Goal: Task Accomplishment & Management: Complete application form

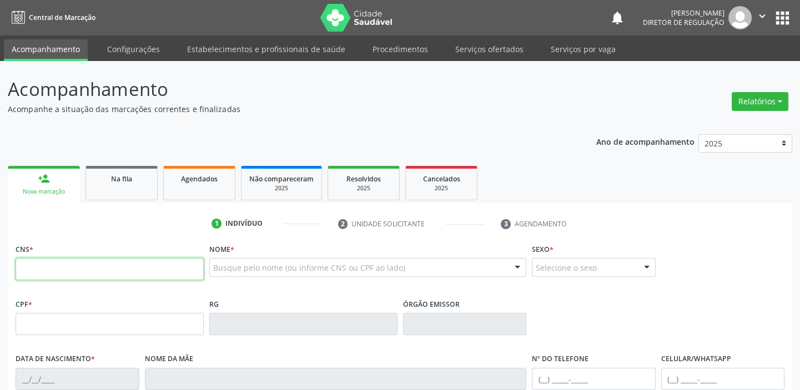
click at [71, 272] on input "text" at bounding box center [110, 269] width 188 height 22
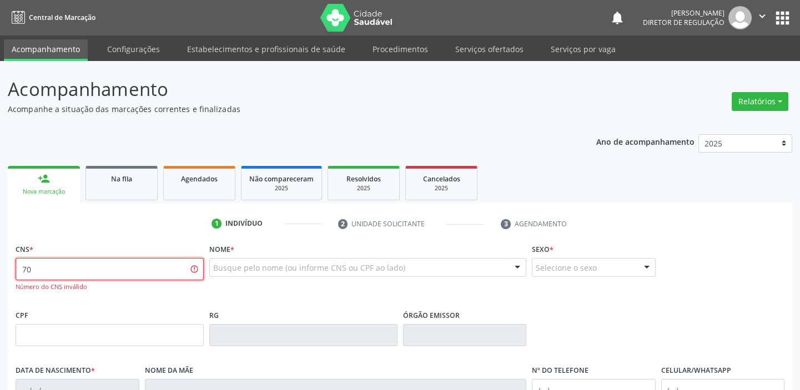
type input "7"
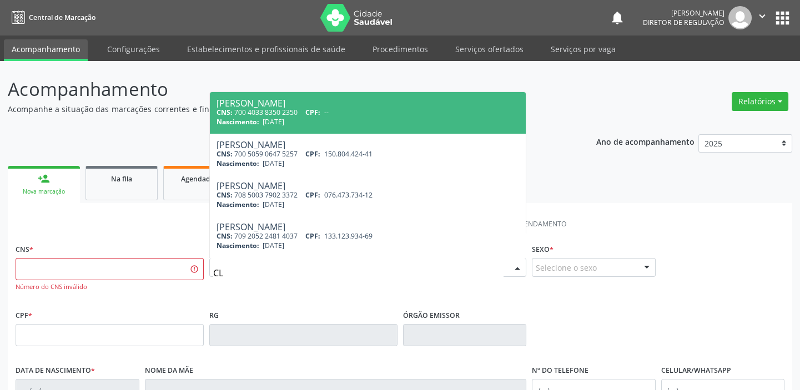
type input "C"
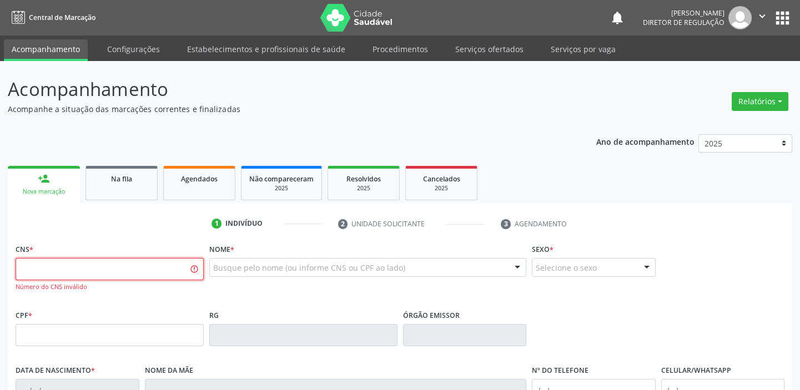
click at [99, 266] on input "text" at bounding box center [110, 269] width 188 height 22
type input "7"
type input "706 3087 8255 5770"
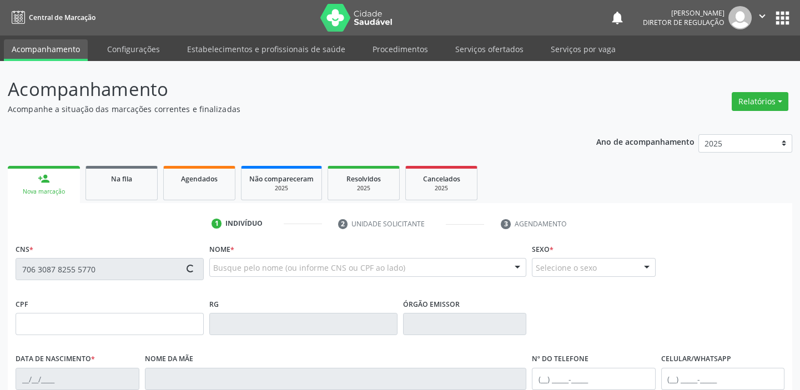
type input "131.292.634-11"
type input "22/03/1995"
type input "Maria dos Humildes da Mata Santos"
type input "(87) 99941-2916"
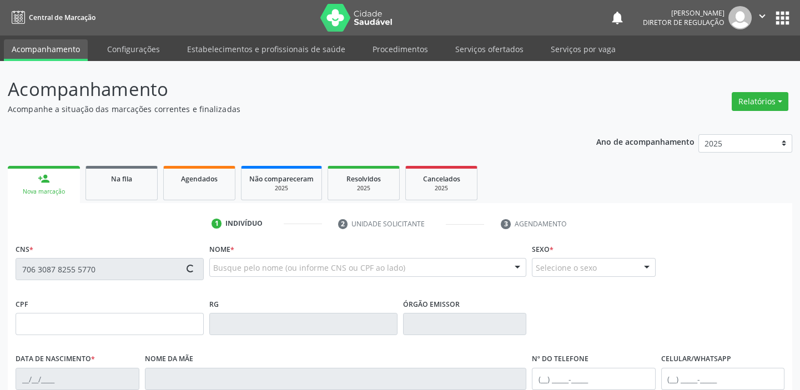
type input "130"
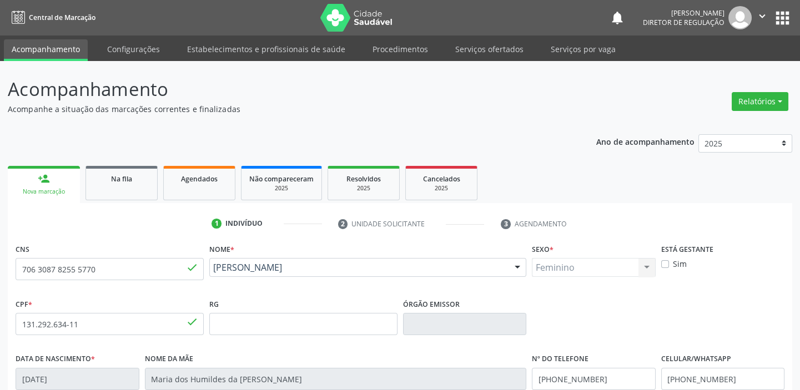
scroll to position [211, 0]
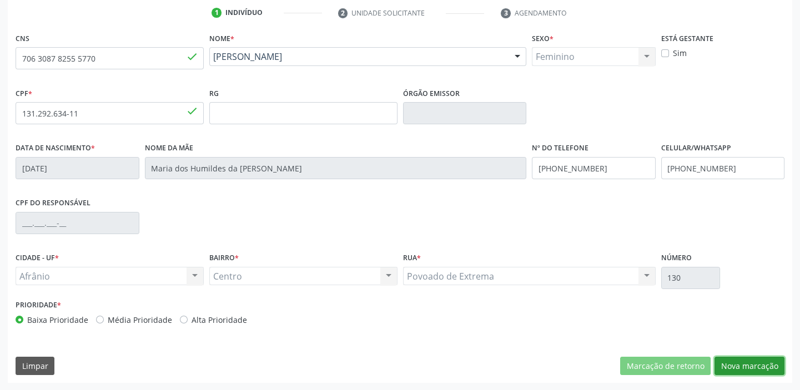
click at [744, 366] on button "Nova marcação" at bounding box center [750, 366] width 70 height 19
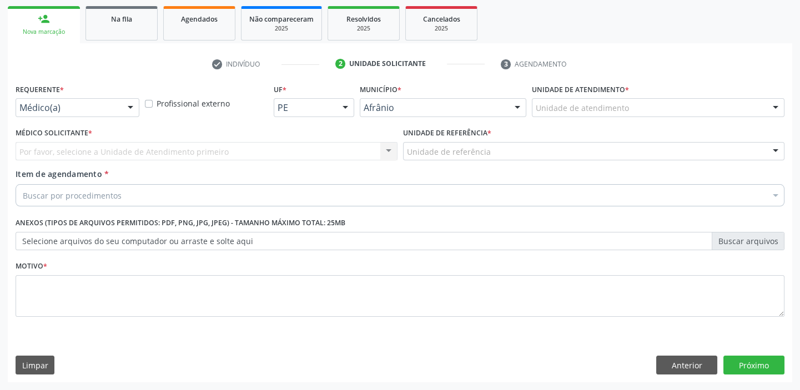
scroll to position [159, 0]
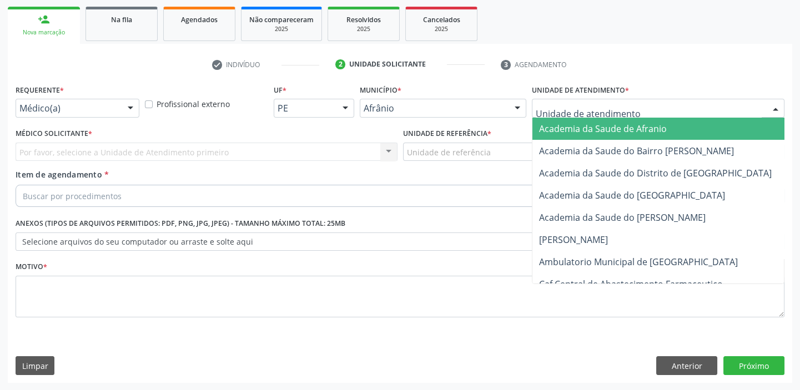
drag, startPoint x: 559, startPoint y: 111, endPoint x: 575, endPoint y: 219, distance: 108.8
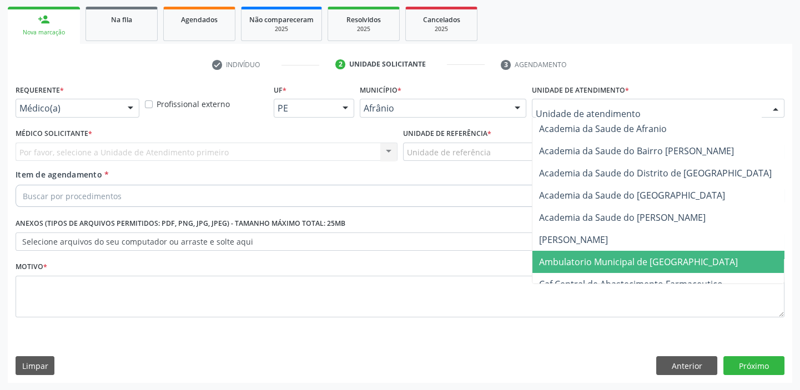
drag, startPoint x: 571, startPoint y: 260, endPoint x: 494, endPoint y: 193, distance: 103.1
click at [570, 260] on span "Ambulatorio Municipal de [GEOGRAPHIC_DATA]" at bounding box center [638, 262] width 199 height 12
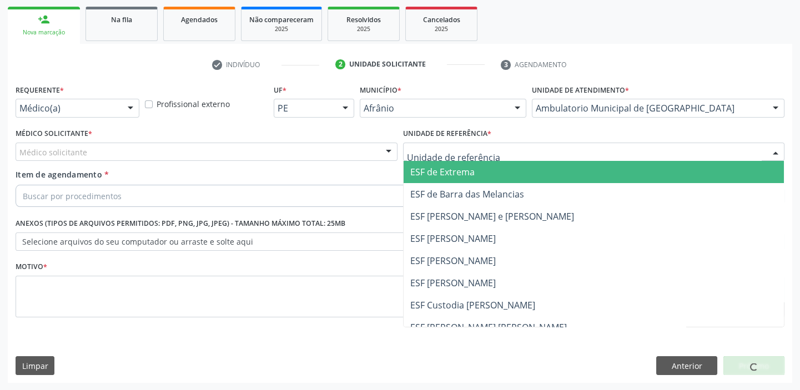
drag, startPoint x: 445, startPoint y: 154, endPoint x: 453, endPoint y: 223, distance: 69.4
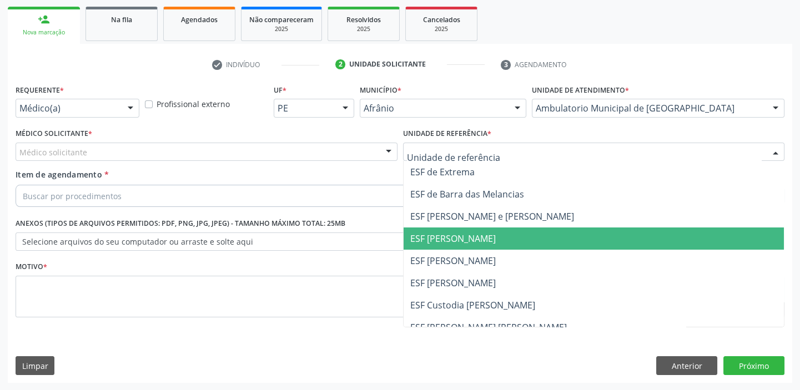
click at [453, 241] on span "ESF [PERSON_NAME]" at bounding box center [453, 239] width 86 height 12
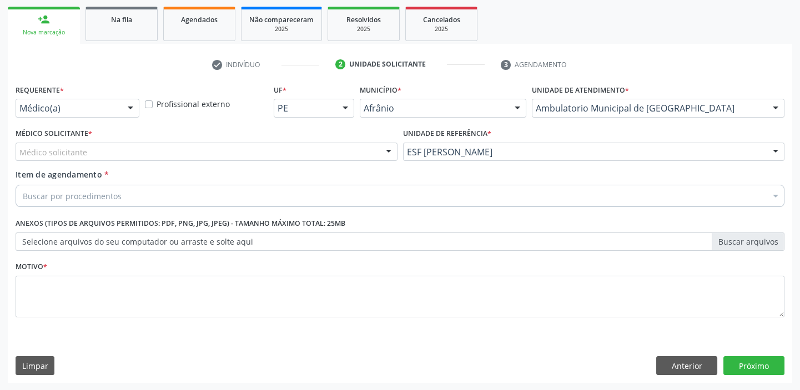
drag, startPoint x: 83, startPoint y: 147, endPoint x: 80, endPoint y: 167, distance: 20.8
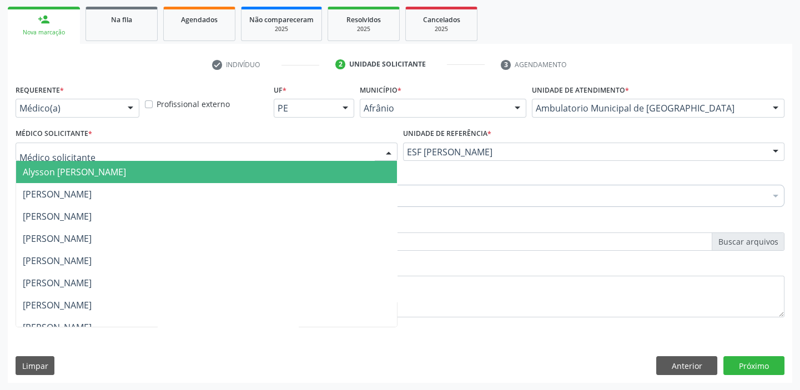
click at [80, 171] on span "Alysson [PERSON_NAME]" at bounding box center [74, 172] width 103 height 12
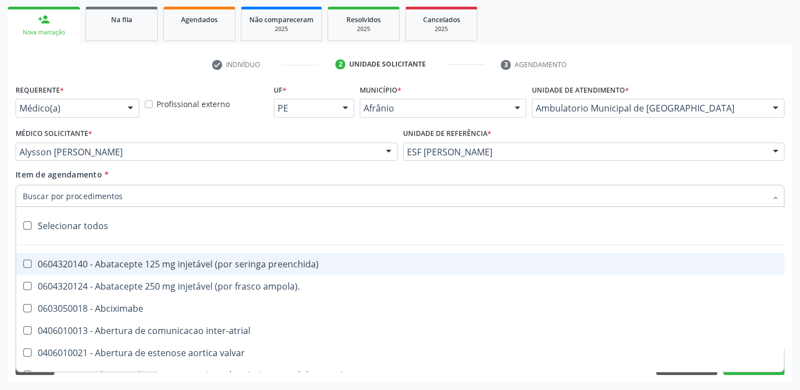
paste input "HOLTER"
type input "HOLTER"
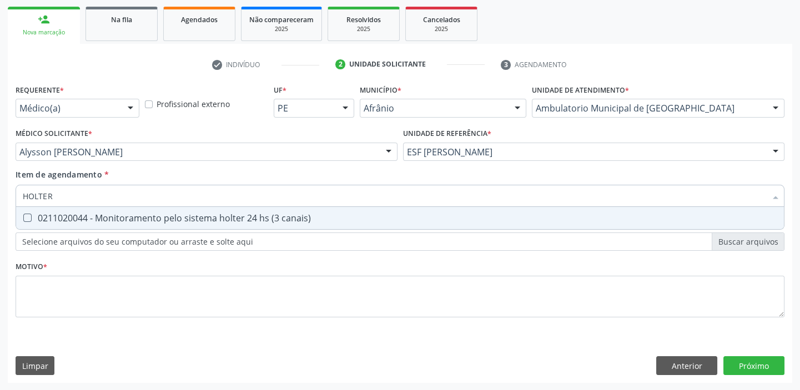
click at [84, 219] on div "0211020044 - Monitoramento pelo sistema holter 24 hs (3 canais)" at bounding box center [400, 218] width 755 height 9
checkbox canais\) "true"
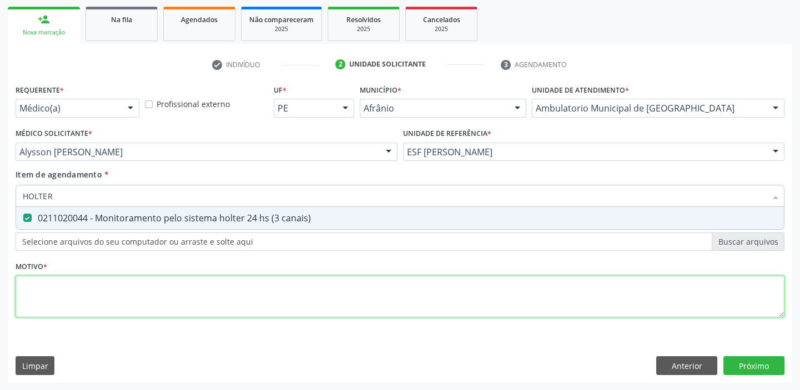
click at [53, 307] on div "Requerente * Médico(a) Médico(a) Enfermeiro(a) Paciente Nenhum resultado encont…" at bounding box center [400, 208] width 769 height 252
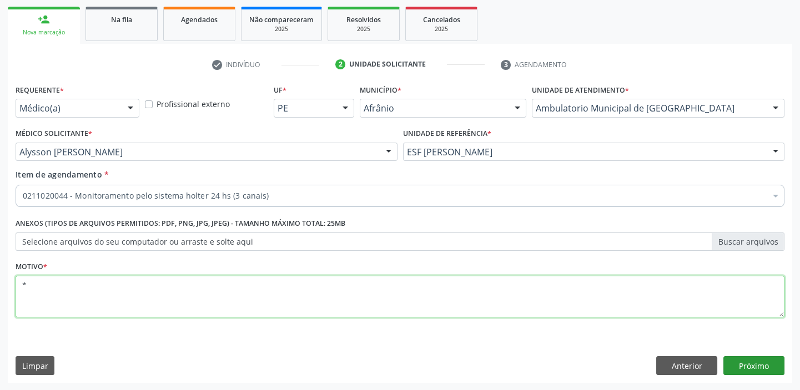
type textarea "*"
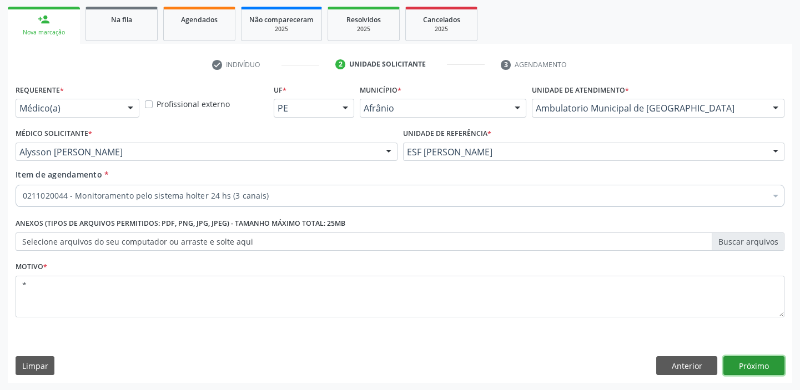
click at [755, 367] on button "Próximo" at bounding box center [754, 366] width 61 height 19
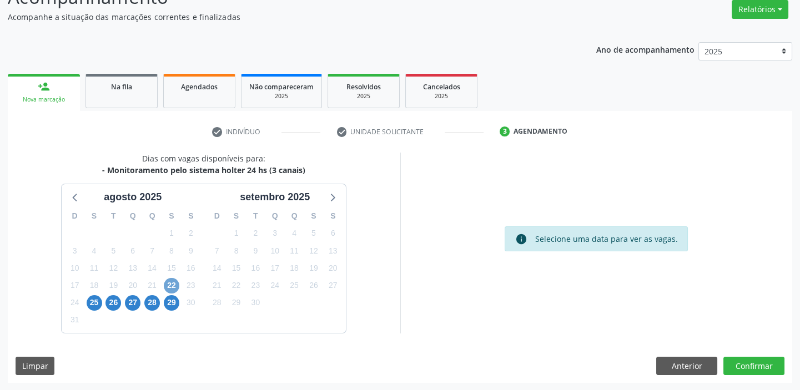
click at [172, 286] on span "22" at bounding box center [172, 286] width 16 height 16
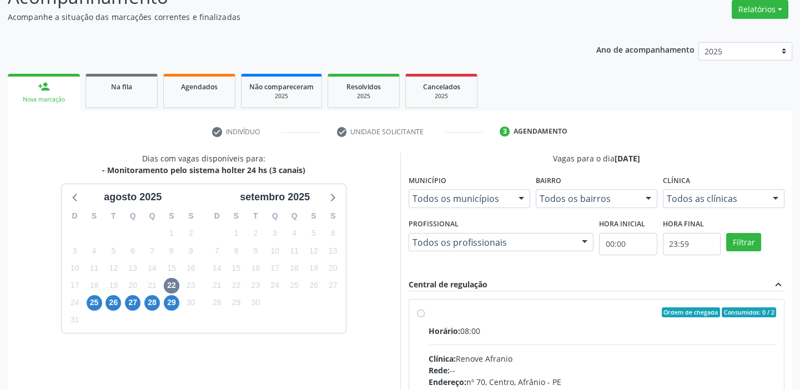
click at [425, 318] on input "Ordem de chegada Consumidos: 0 / 2 Horário: 08:00 Clínica: Renove Afranio Rede:…" at bounding box center [421, 313] width 8 height 10
radio input "true"
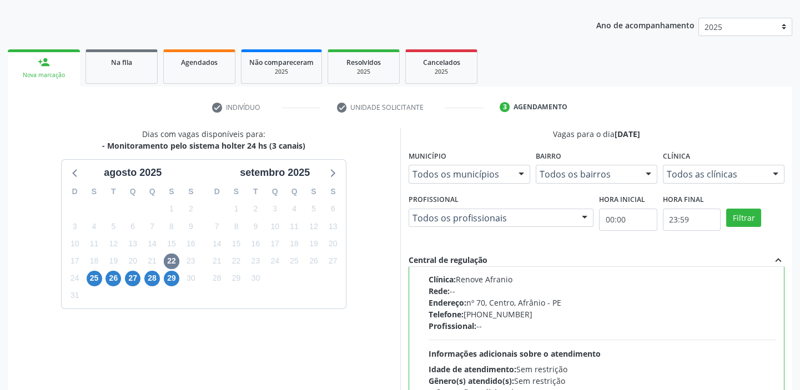
scroll to position [272, 0]
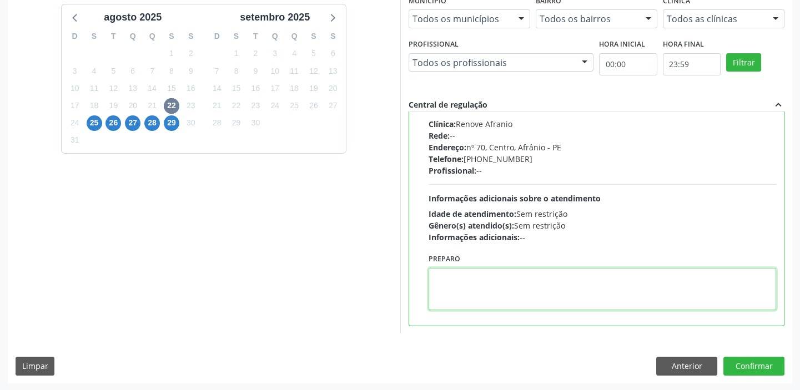
click at [529, 299] on textarea at bounding box center [603, 289] width 348 height 42
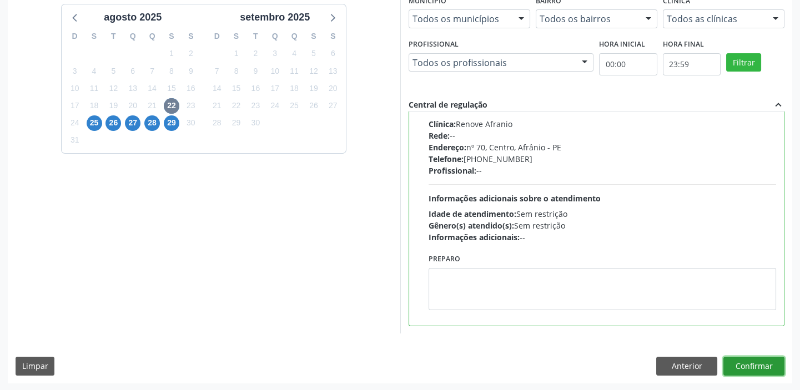
click at [745, 362] on button "Confirmar" at bounding box center [754, 366] width 61 height 19
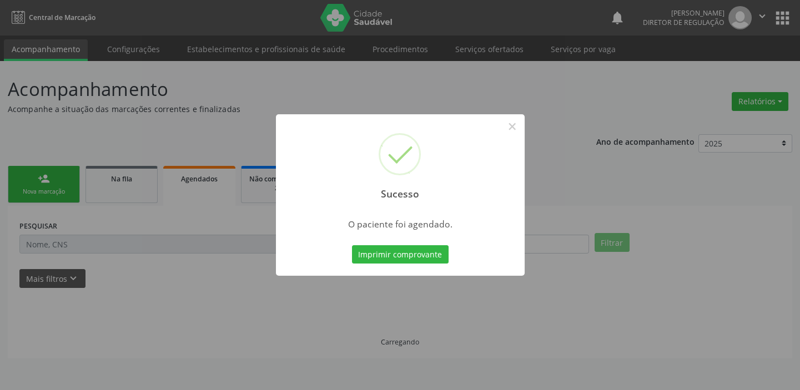
scroll to position [0, 0]
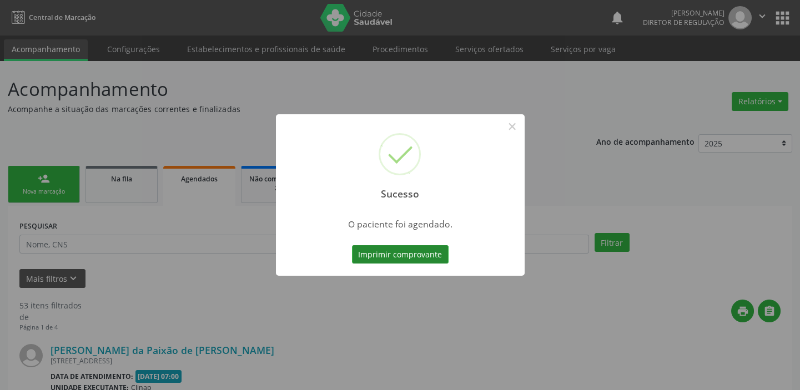
click at [424, 254] on button "Imprimir comprovante" at bounding box center [400, 254] width 97 height 19
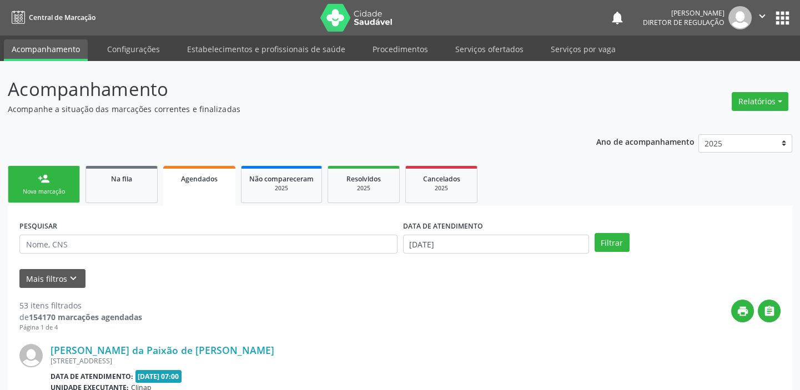
click at [50, 185] on link "person_add Nova marcação" at bounding box center [44, 184] width 72 height 37
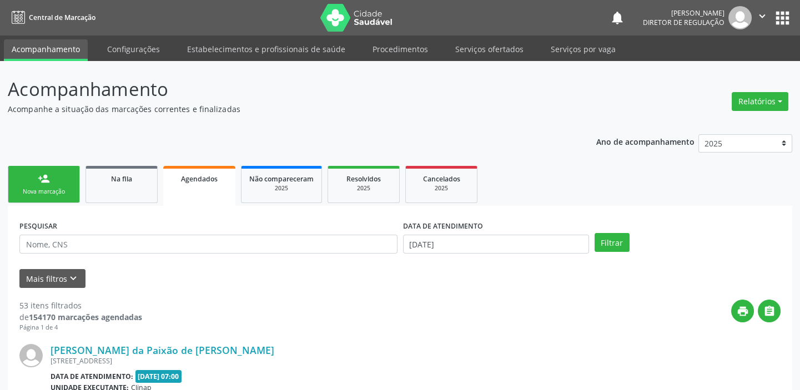
click at [50, 185] on link "person_add Nova marcação" at bounding box center [44, 184] width 72 height 37
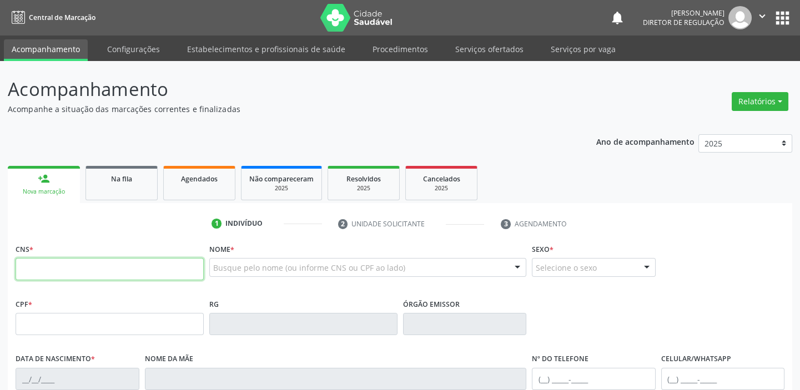
click at [61, 270] on input "text" at bounding box center [110, 269] width 188 height 22
type input "700 4045 8547 3050"
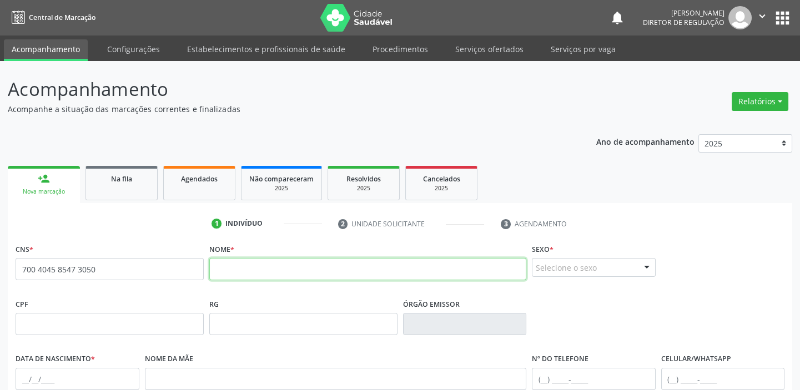
click at [258, 272] on input "text" at bounding box center [367, 269] width 317 height 22
type input "ELVYS DE SOUSA SANTOS"
click at [566, 272] on div "Selecione o sexo" at bounding box center [594, 267] width 124 height 19
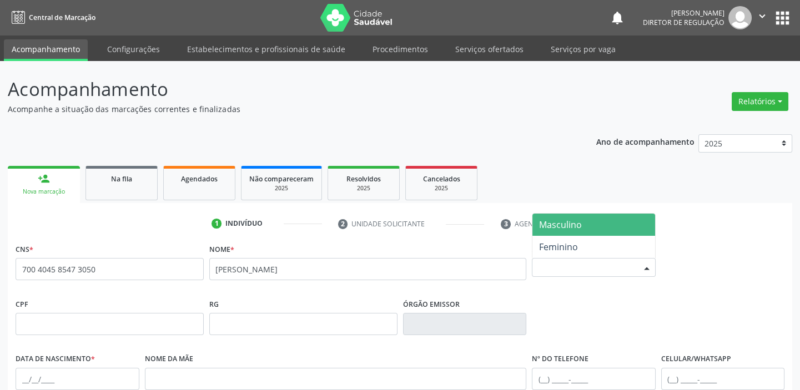
click at [563, 227] on span "Masculino" at bounding box center [560, 225] width 43 height 12
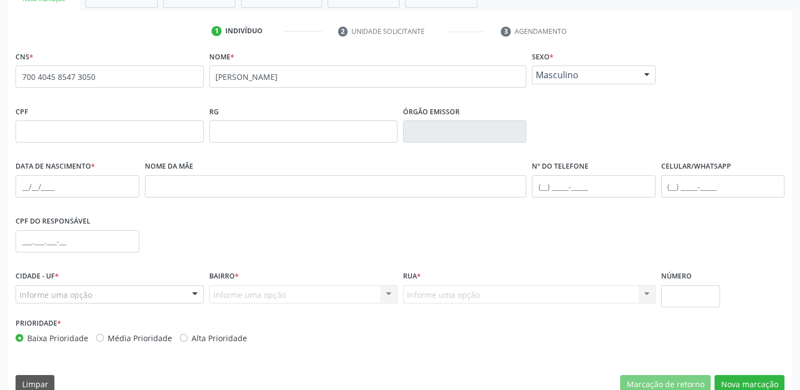
scroll to position [202, 0]
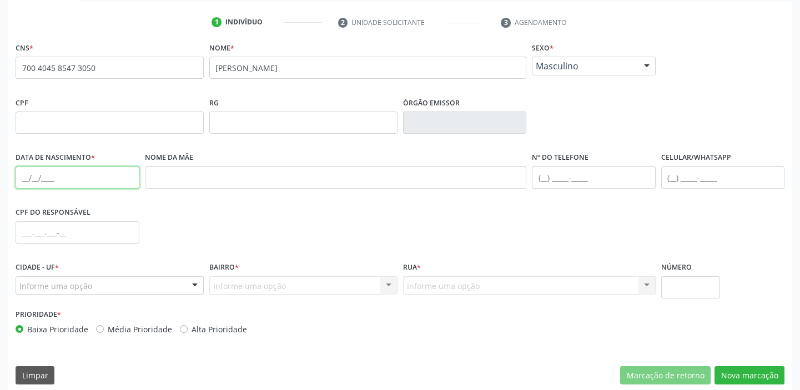
click at [24, 176] on input "text" at bounding box center [78, 178] width 124 height 22
type input "1[DATE]"
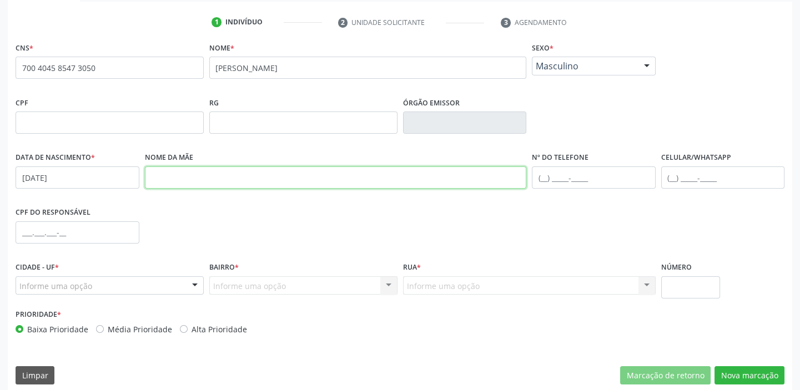
click at [174, 180] on input "text" at bounding box center [336, 178] width 382 height 22
type input "ELANDIA DE SOUSA SANTOS"
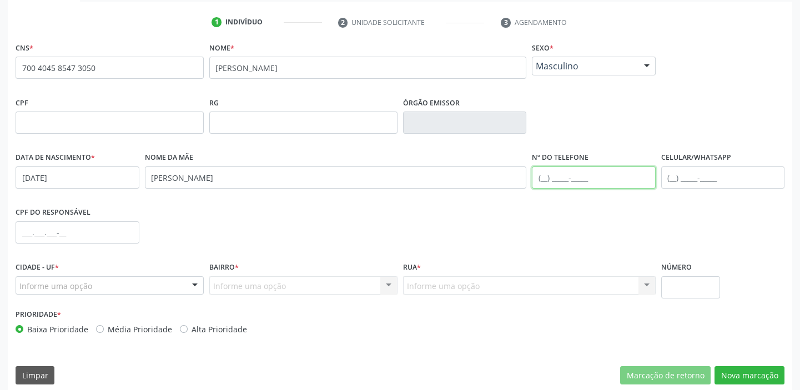
click at [546, 179] on input "text" at bounding box center [594, 178] width 124 height 22
click at [546, 194] on fieldset "Nº do Telefone" at bounding box center [594, 172] width 124 height 47
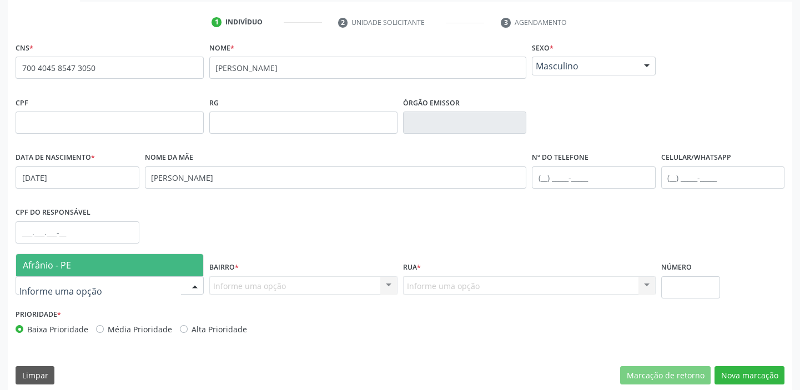
click at [62, 266] on span "Afrânio - PE" at bounding box center [47, 265] width 48 height 12
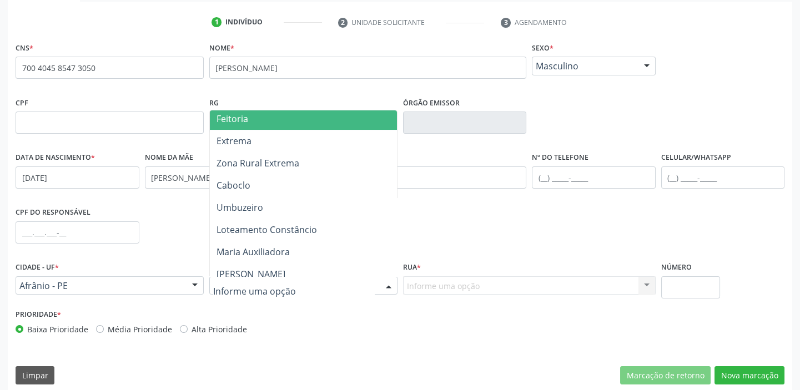
scroll to position [353, 0]
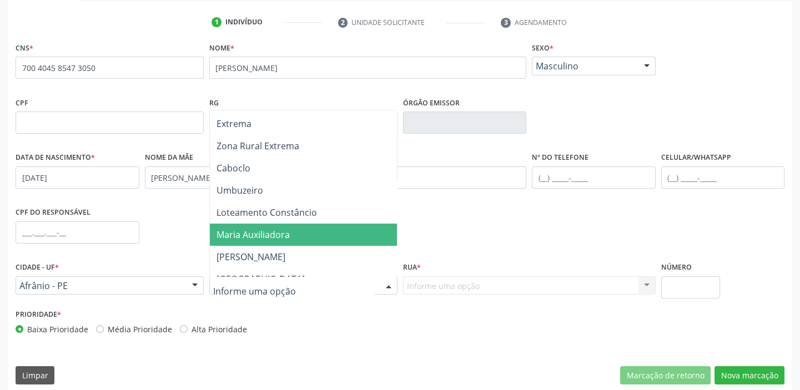
click at [257, 233] on span "Maria Auxiliadora" at bounding box center [253, 235] width 73 height 12
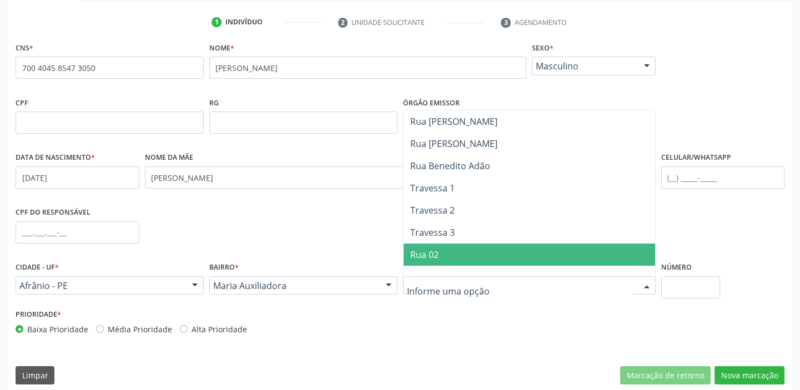
click at [447, 252] on span "Rua 02" at bounding box center [530, 255] width 252 height 22
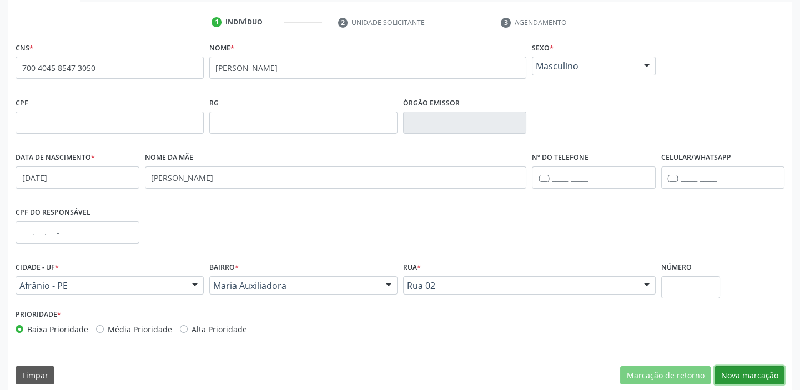
click at [747, 374] on button "Nova marcação" at bounding box center [750, 376] width 70 height 19
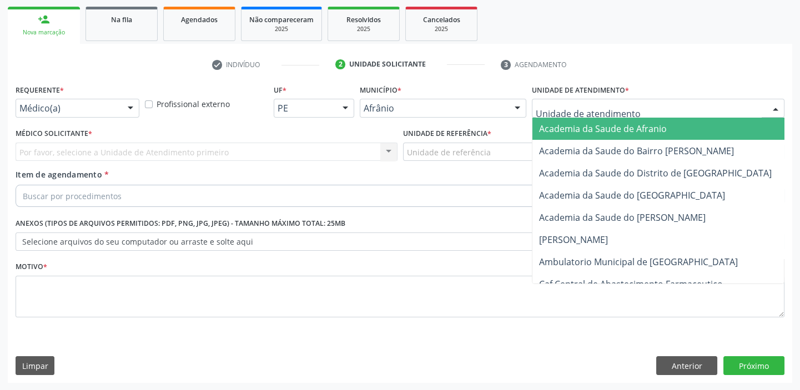
drag, startPoint x: 545, startPoint y: 106, endPoint x: 546, endPoint y: 161, distance: 55.5
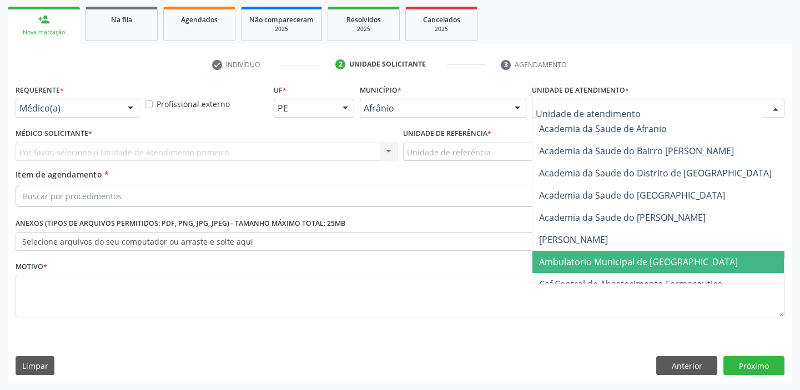
drag, startPoint x: 554, startPoint y: 259, endPoint x: 525, endPoint y: 192, distance: 72.8
click at [554, 258] on span "Ambulatorio Municipal de [GEOGRAPHIC_DATA]" at bounding box center [638, 262] width 199 height 12
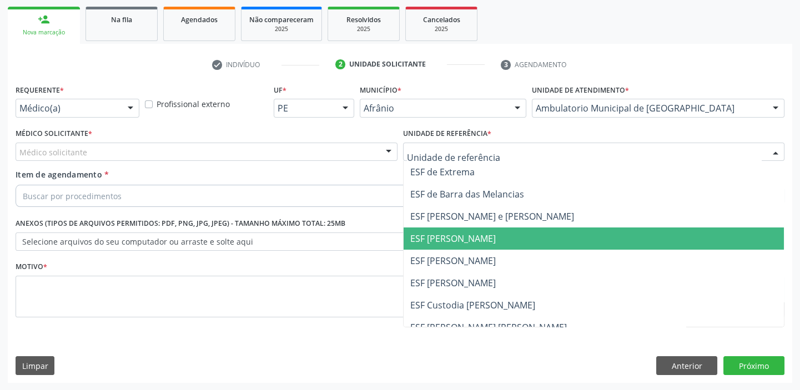
click at [466, 243] on span "ESF [PERSON_NAME]" at bounding box center [453, 239] width 86 height 12
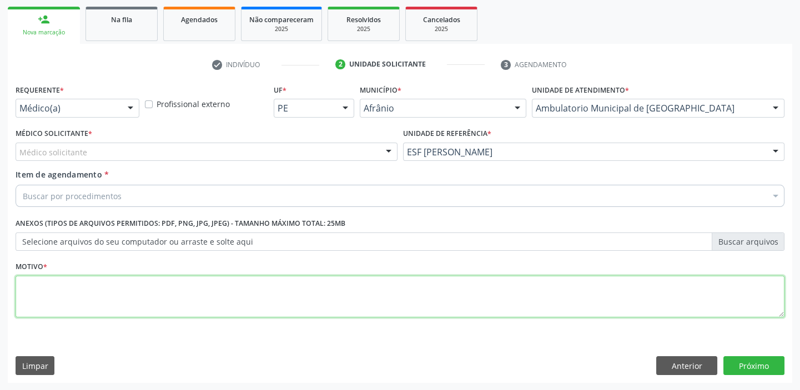
click at [127, 289] on textarea at bounding box center [400, 297] width 769 height 42
type textarea "*"
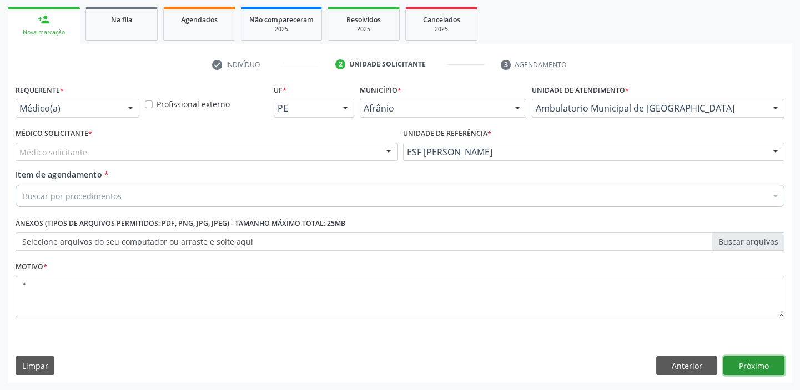
drag, startPoint x: 748, startPoint y: 370, endPoint x: 750, endPoint y: 363, distance: 8.1
click at [749, 365] on button "Próximo" at bounding box center [754, 366] width 61 height 19
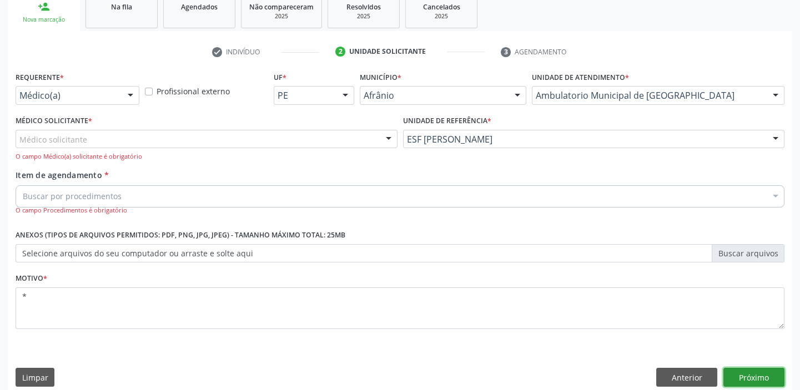
scroll to position [183, 0]
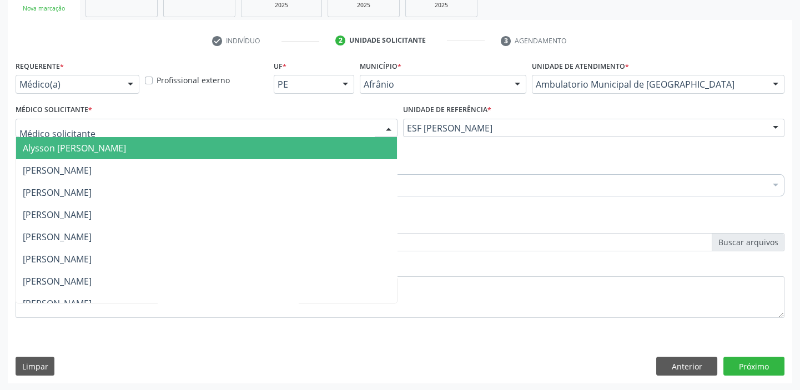
click at [57, 147] on span "Alysson [PERSON_NAME]" at bounding box center [74, 148] width 103 height 12
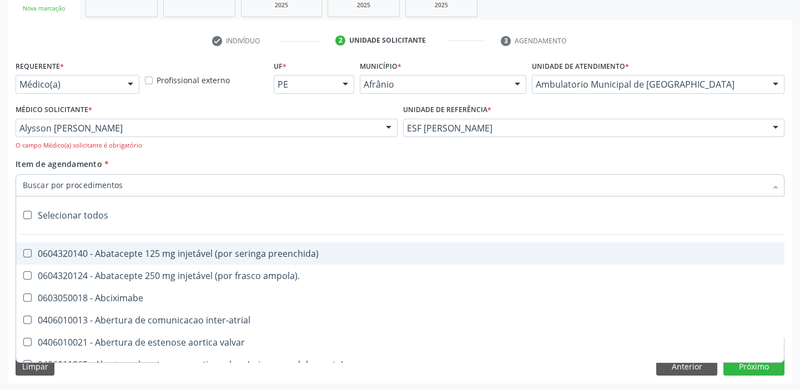
click at [53, 183] on input "Item de agendamento *" at bounding box center [395, 185] width 744 height 22
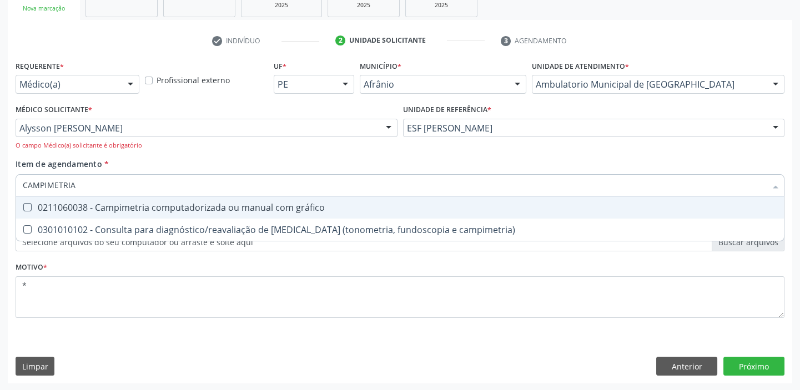
type input "CAMPIMETRIA"
click at [53, 209] on div "0211060038 - Campimetria computadorizada ou manual com gráfico" at bounding box center [400, 207] width 755 height 9
checkbox gráfico "true"
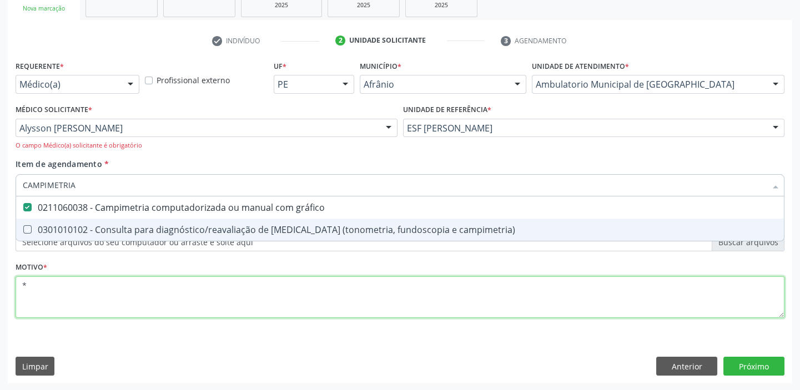
click at [144, 307] on div "Requerente * Médico(a) Médico(a) Enfermeiro(a) Paciente Nenhum resultado encont…" at bounding box center [400, 196] width 769 height 276
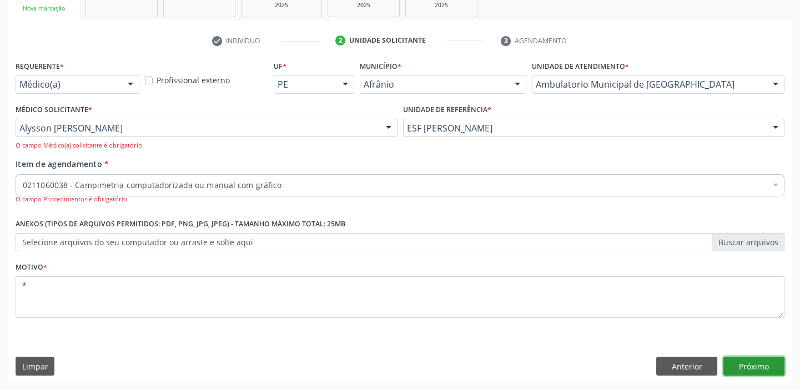
click at [765, 369] on button "Próximo" at bounding box center [754, 366] width 61 height 19
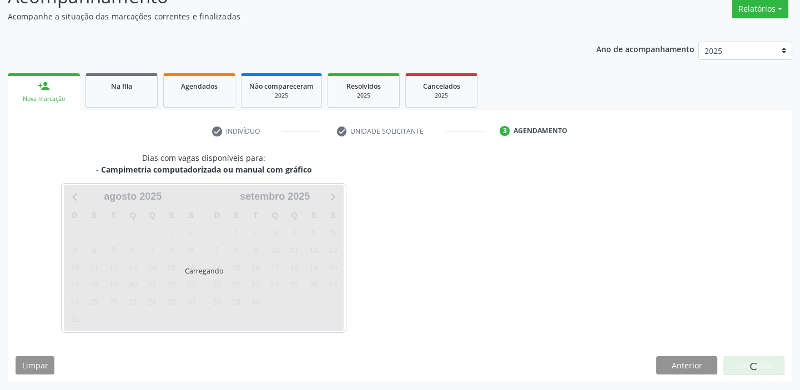
scroll to position [92, 0]
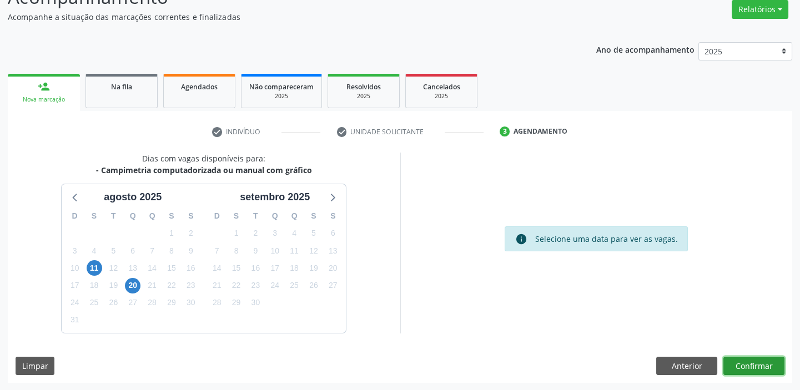
click at [762, 358] on button "Confirmar" at bounding box center [754, 366] width 61 height 19
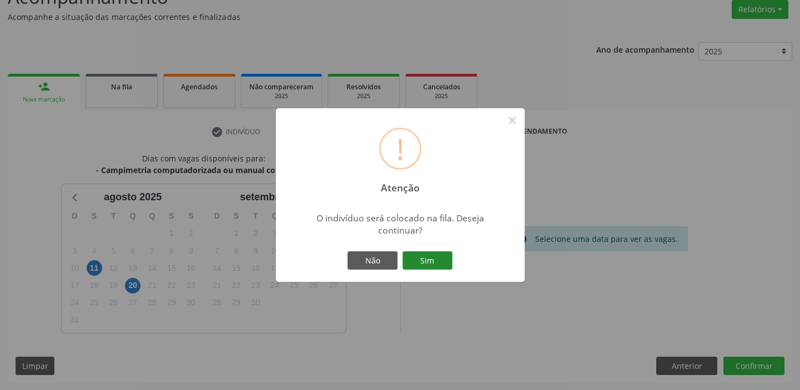
click at [416, 259] on button "Sim" at bounding box center [428, 261] width 50 height 19
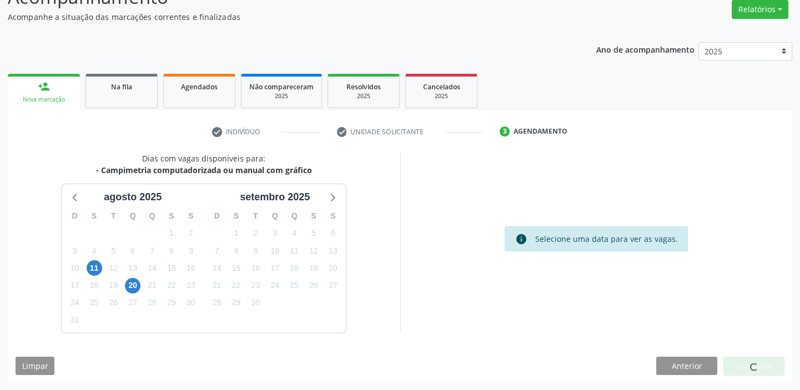
scroll to position [0, 0]
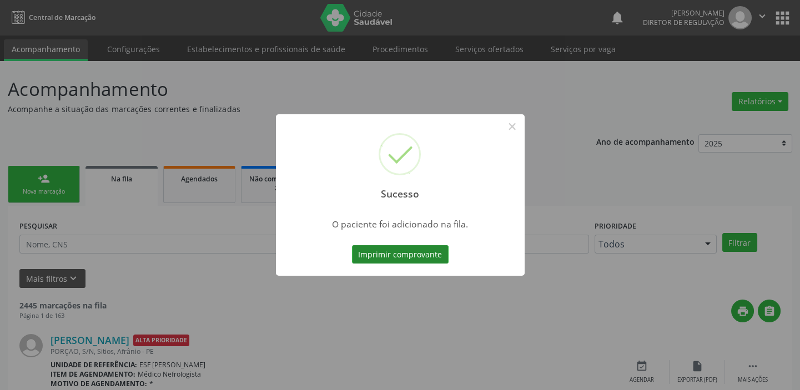
click at [421, 250] on button "Imprimir comprovante" at bounding box center [400, 254] width 97 height 19
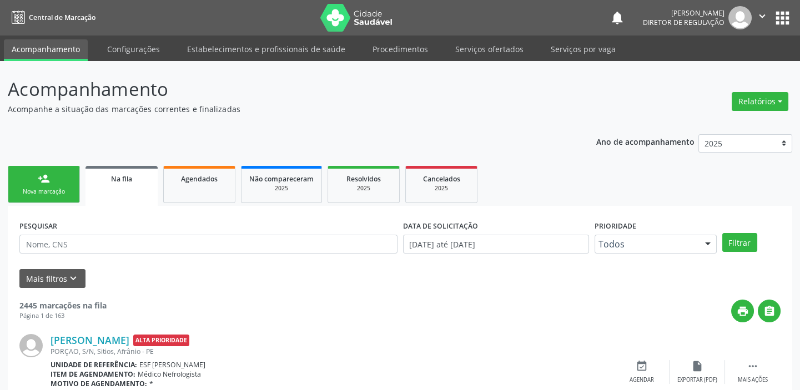
click at [49, 174] on div "person_add" at bounding box center [44, 179] width 12 height 12
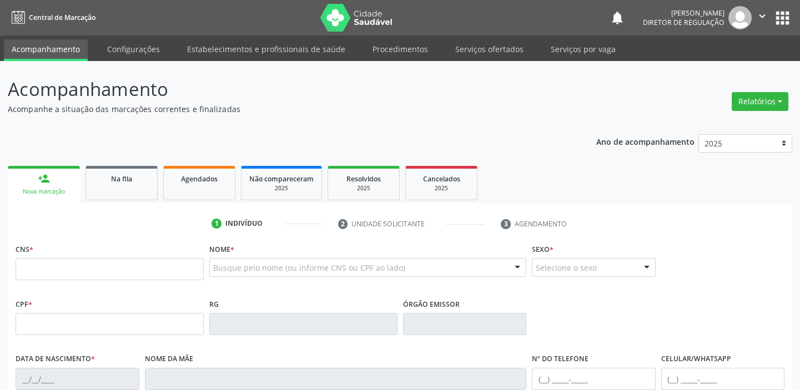
click at [89, 282] on fieldset "CNS *" at bounding box center [110, 264] width 188 height 47
click at [86, 273] on input "text" at bounding box center [110, 269] width 188 height 22
type input "700 4045 8547 3050"
type input "1[DATE]"
type input "[PERSON_NAME]"
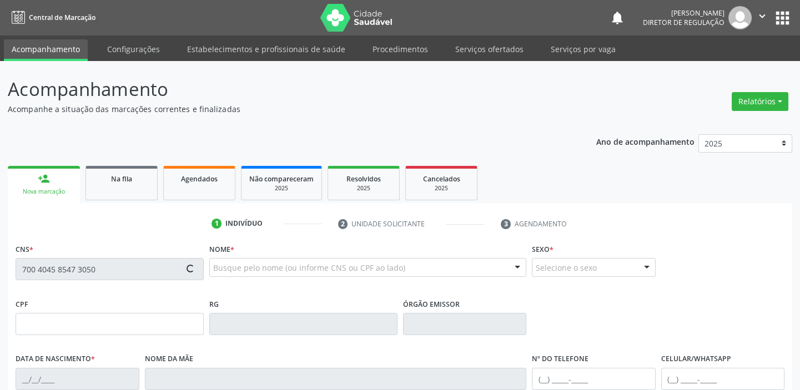
type input "[PHONE_NUMBER]"
type input "S/N"
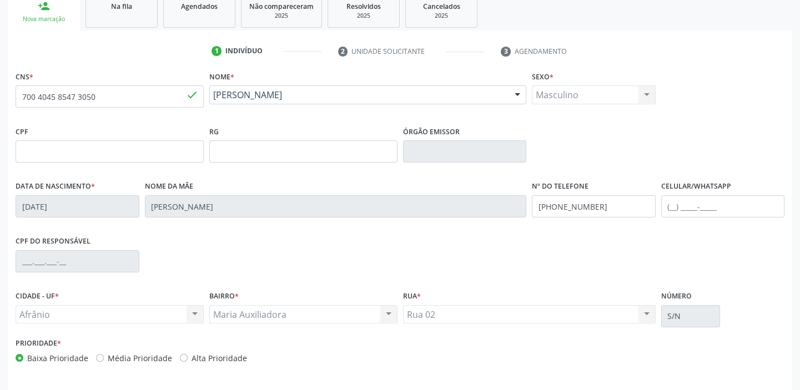
scroll to position [211, 0]
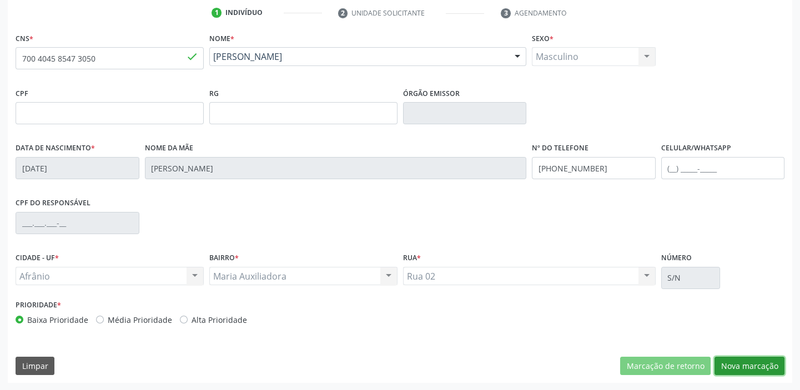
click at [735, 369] on button "Nova marcação" at bounding box center [750, 366] width 70 height 19
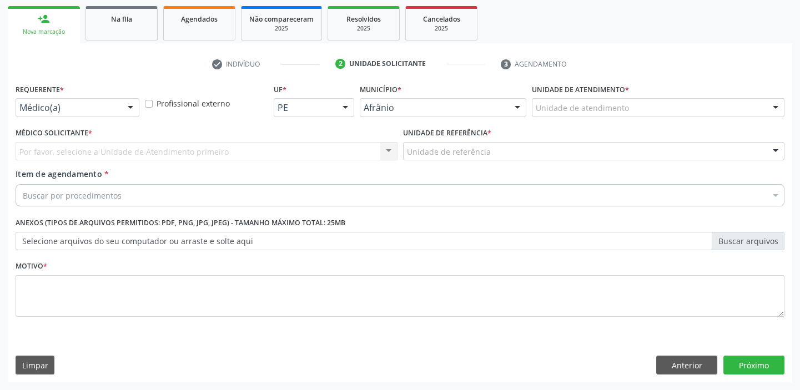
scroll to position [159, 0]
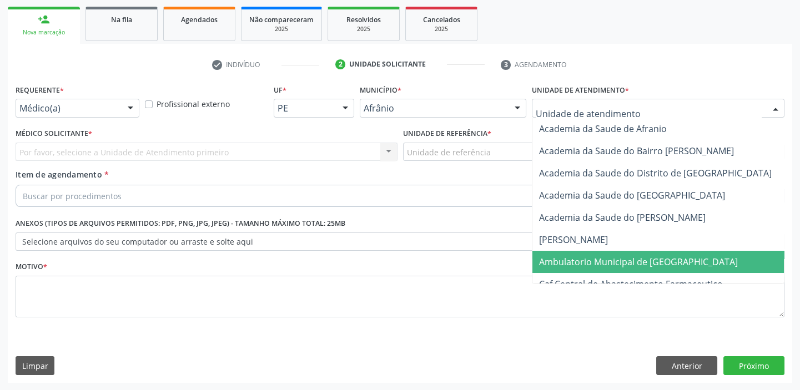
click at [571, 253] on span "Ambulatorio Municipal de [GEOGRAPHIC_DATA]" at bounding box center [668, 262] width 271 height 22
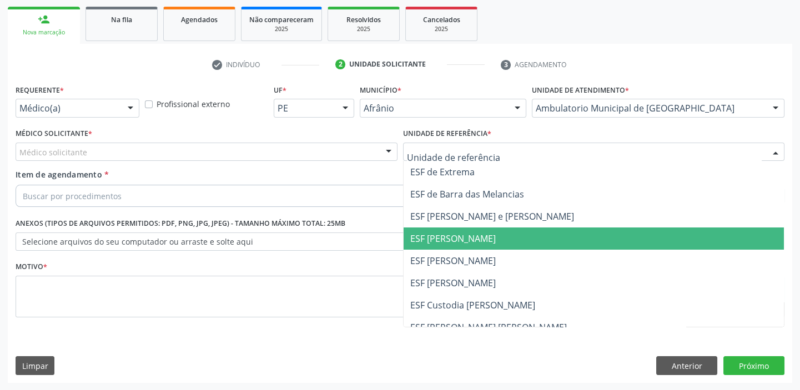
click at [439, 248] on span "ESF [PERSON_NAME]" at bounding box center [594, 239] width 381 height 22
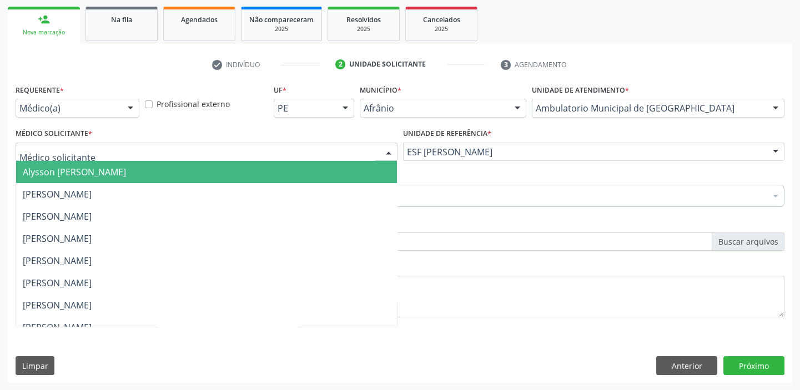
click at [81, 173] on span "Alysson [PERSON_NAME]" at bounding box center [74, 172] width 103 height 12
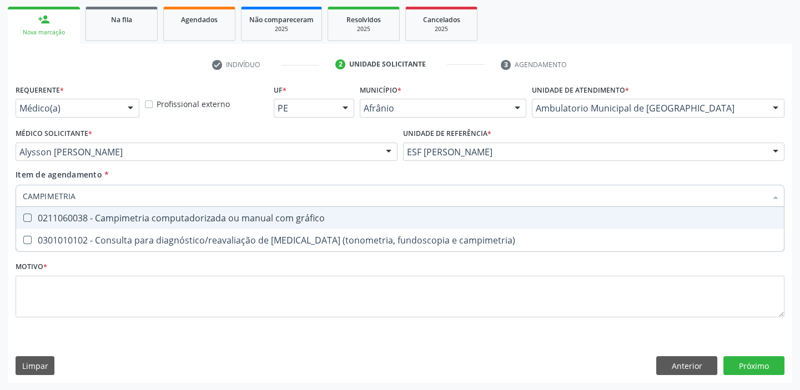
type input "CAMPIMETRIA"
click at [62, 214] on div "0211060038 - Campimetria computadorizada ou manual com gráfico" at bounding box center [400, 218] width 755 height 9
checkbox gráfico "true"
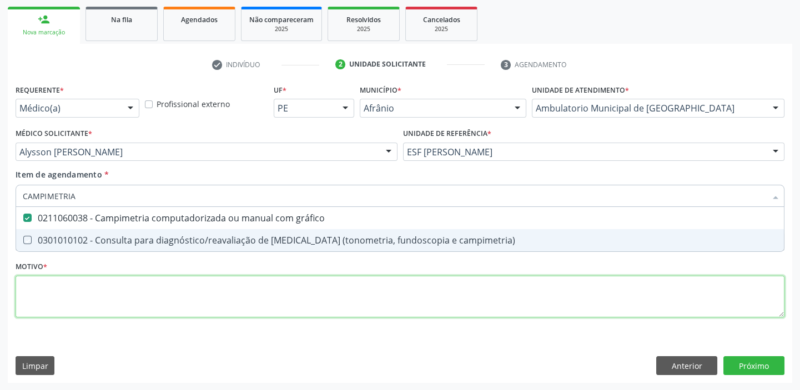
click at [57, 290] on div "Requerente * Médico(a) Médico(a) Enfermeiro(a) Paciente Nenhum resultado encont…" at bounding box center [400, 208] width 769 height 252
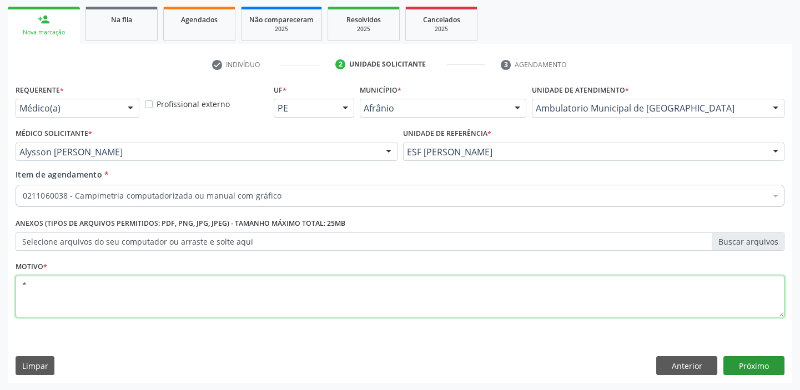
type textarea "*"
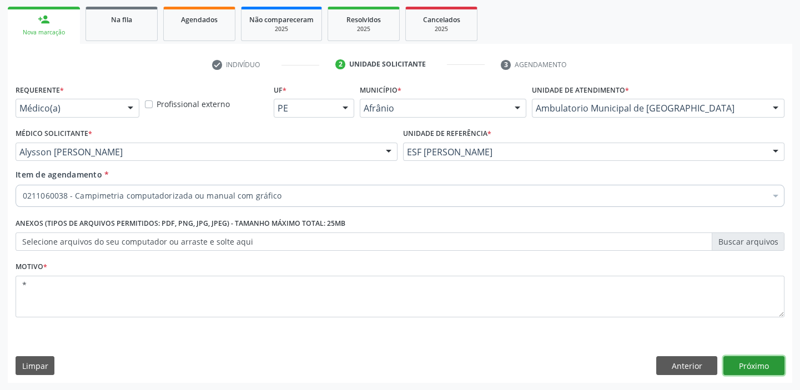
click at [734, 360] on button "Próximo" at bounding box center [754, 366] width 61 height 19
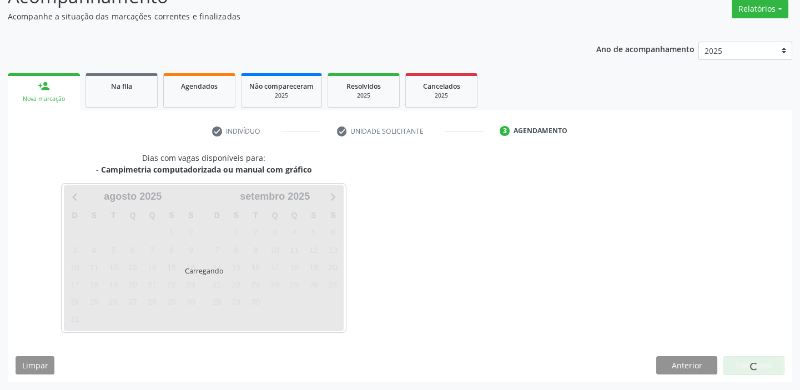
scroll to position [92, 0]
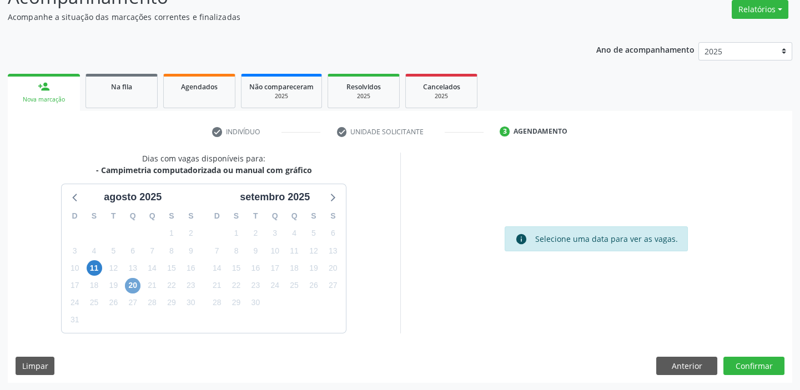
click at [132, 284] on span "20" at bounding box center [133, 286] width 16 height 16
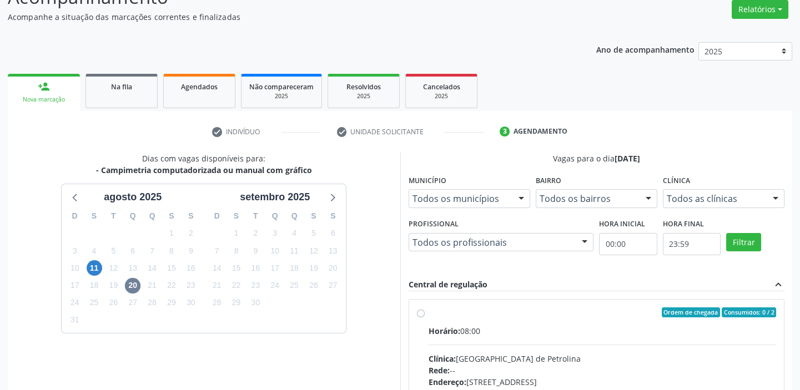
click at [558, 322] on label "Ordem de chegada Consumidos: 0 / 2 Horário: 08:00 Clínica: [GEOGRAPHIC_DATA] Re…" at bounding box center [603, 393] width 348 height 170
click at [425, 318] on input "Ordem de chegada Consumidos: 0 / 2 Horário: 08:00 Clínica: [GEOGRAPHIC_DATA] Re…" at bounding box center [421, 313] width 8 height 10
radio input "true"
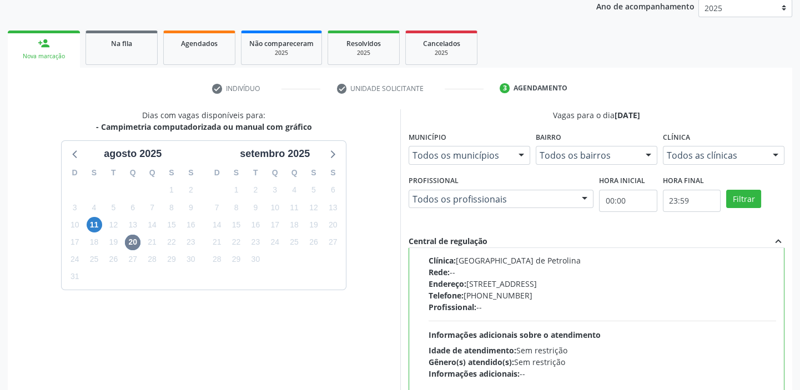
scroll to position [272, 0]
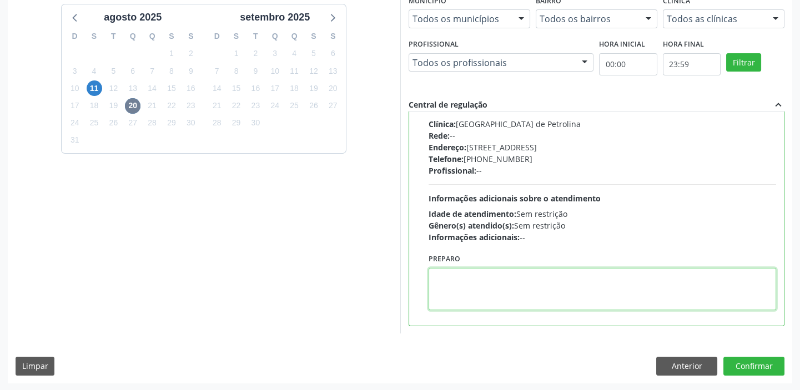
click at [501, 282] on textarea at bounding box center [603, 289] width 348 height 42
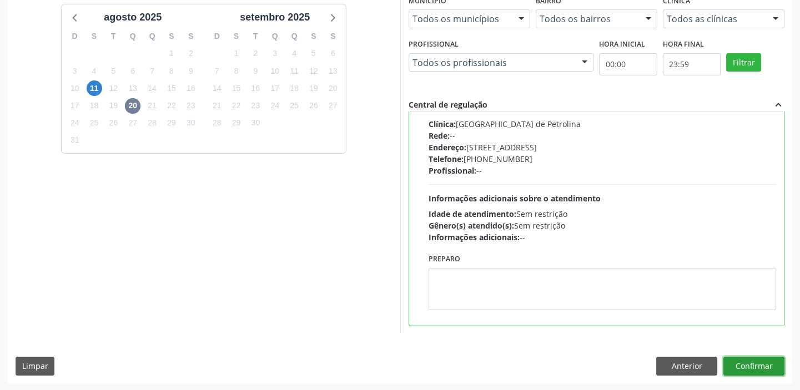
click at [752, 368] on button "Confirmar" at bounding box center [754, 366] width 61 height 19
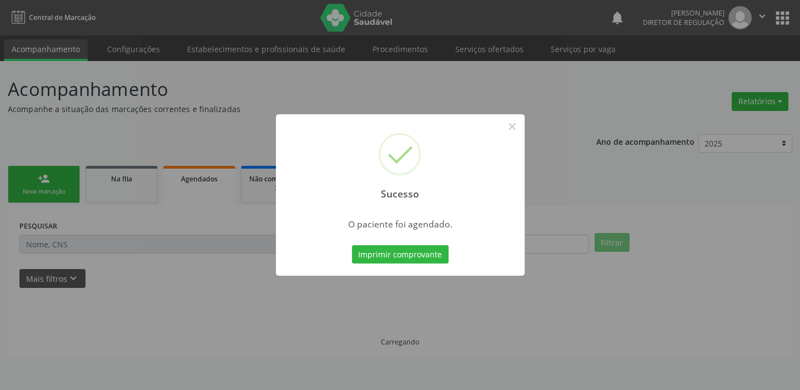
scroll to position [0, 0]
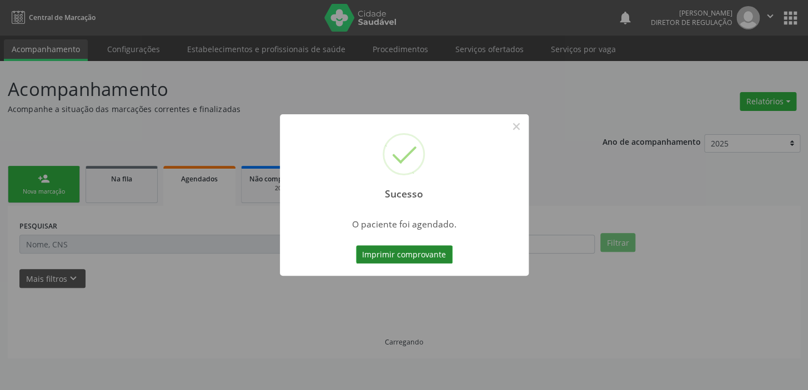
click at [401, 254] on button "Imprimir comprovante" at bounding box center [404, 254] width 97 height 19
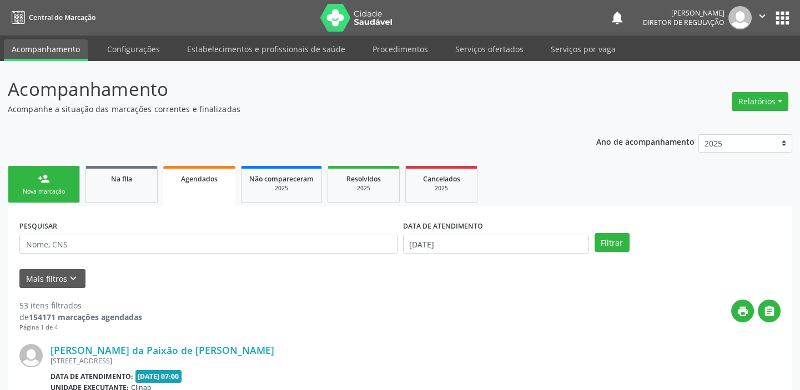
click at [39, 185] on div "Sucesso × O paciente foi agendado. Imprimir comprovante Cancel" at bounding box center [400, 195] width 800 height 390
click at [66, 190] on div "Sucesso × O paciente foi agendado. Imprimir comprovante Cancel" at bounding box center [400, 195] width 800 height 390
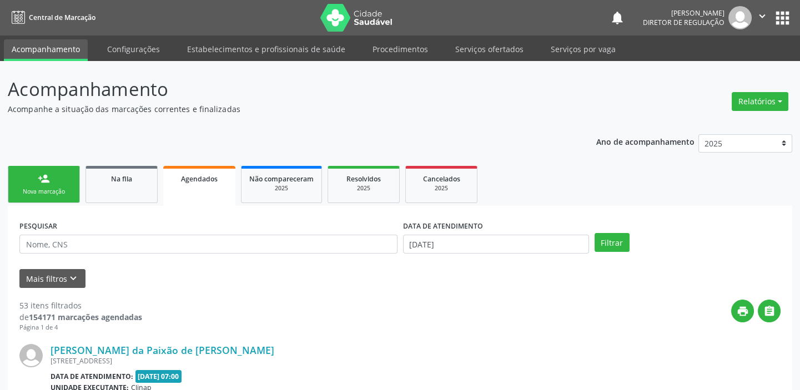
click at [66, 190] on div "Sucesso × O paciente foi agendado. Imprimir comprovante Cancel" at bounding box center [400, 195] width 800 height 390
click at [56, 188] on div "Sucesso × O paciente foi agendado. Imprimir comprovante Cancel" at bounding box center [400, 195] width 800 height 390
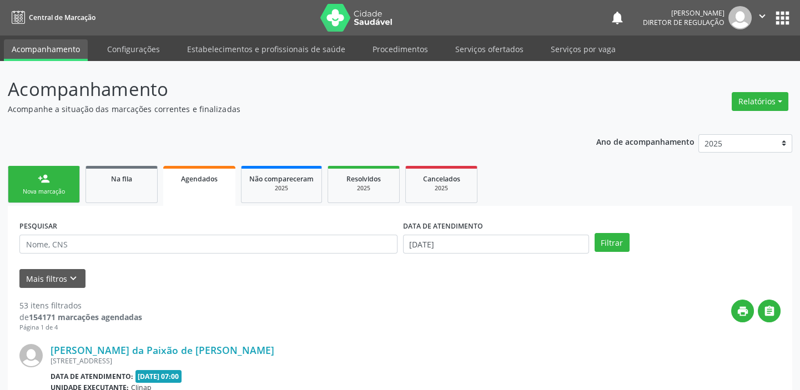
click at [56, 188] on div "Sucesso × O paciente foi agendado. Imprimir comprovante Cancel" at bounding box center [400, 195] width 800 height 390
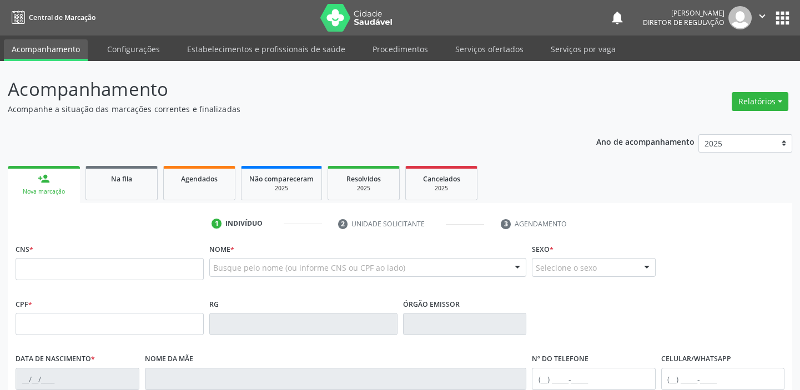
click at [76, 267] on input "text" at bounding box center [110, 269] width 188 height 22
type input "700 4045 8547 3050"
type input "1[DATE]"
type input "[PERSON_NAME]"
type input "[PHONE_NUMBER]"
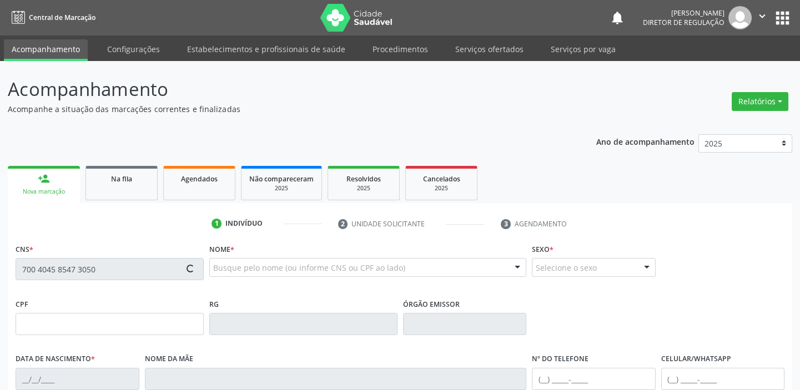
type input "S/N"
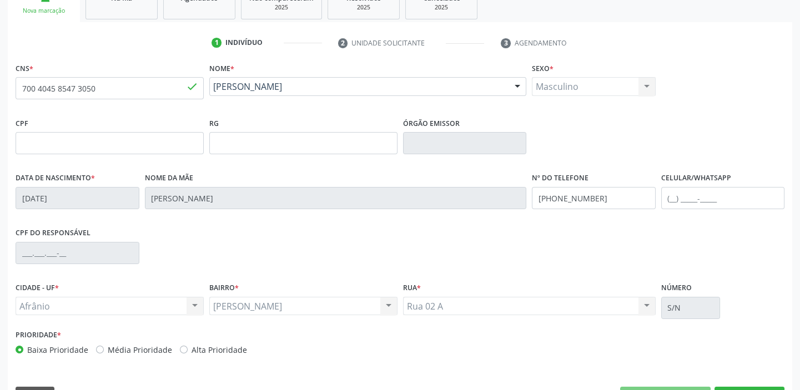
scroll to position [211, 0]
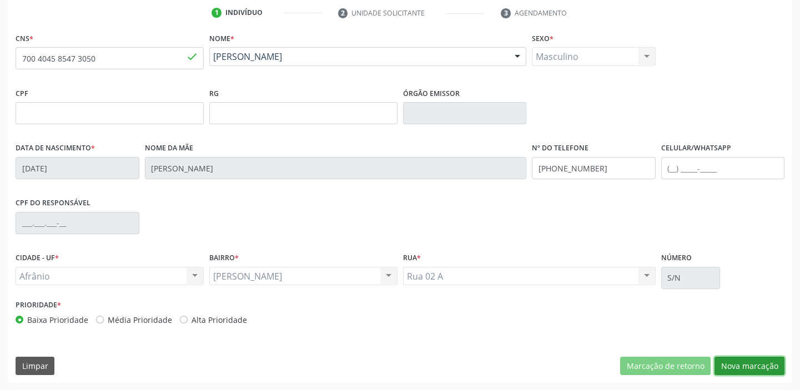
click at [731, 368] on button "Nova marcação" at bounding box center [750, 366] width 70 height 19
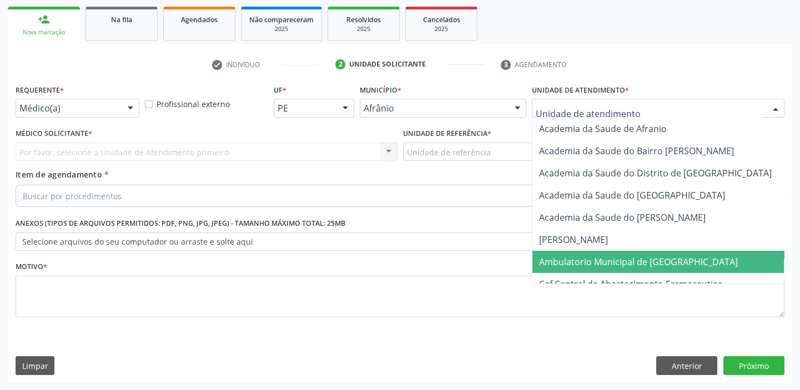
click at [579, 262] on span "Ambulatorio Municipal de [GEOGRAPHIC_DATA]" at bounding box center [638, 262] width 199 height 12
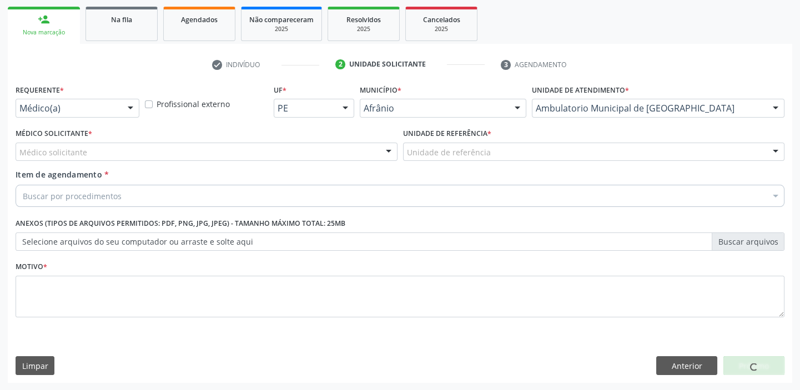
click at [429, 161] on div "Unidade de referência * Unidade de referência ESF de Extrema ESF de Barra das M…" at bounding box center [594, 147] width 388 height 43
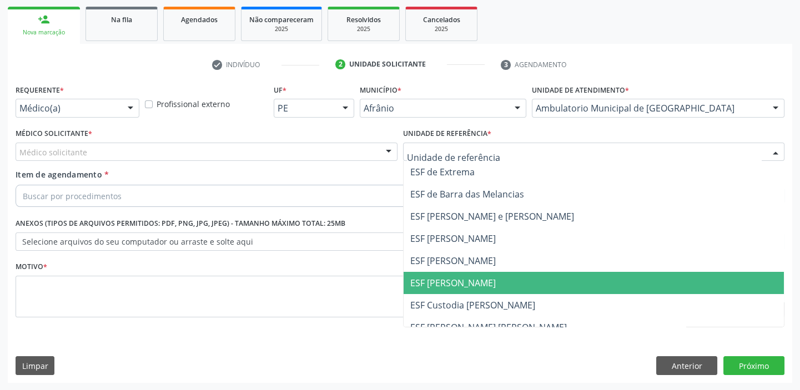
click at [439, 273] on span "ESF [PERSON_NAME]" at bounding box center [594, 283] width 381 height 22
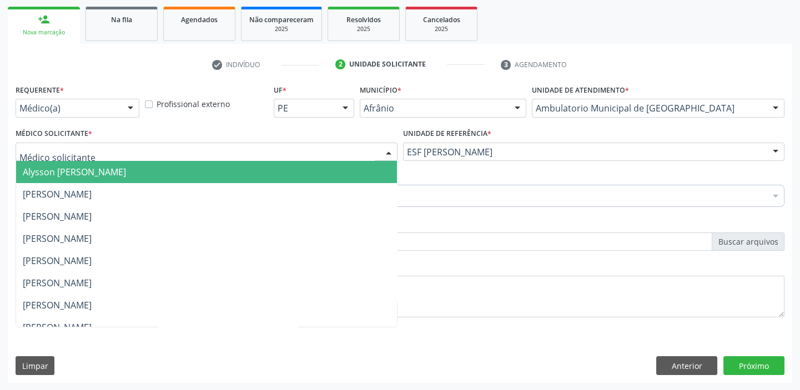
click at [58, 172] on span "Alysson [PERSON_NAME]" at bounding box center [74, 172] width 103 height 12
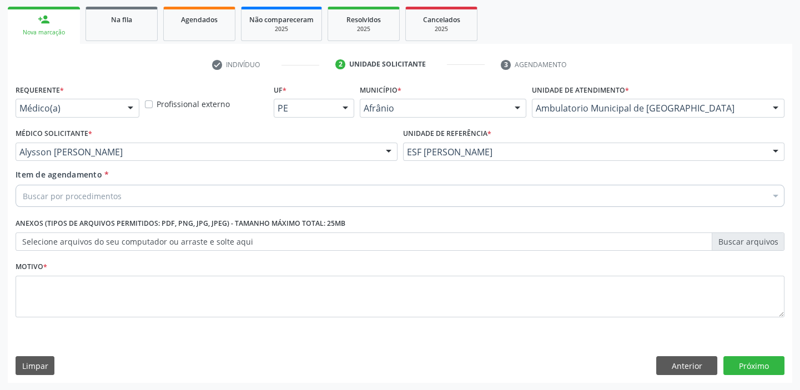
click at [59, 189] on div "Buscar por procedimentos" at bounding box center [400, 196] width 769 height 22
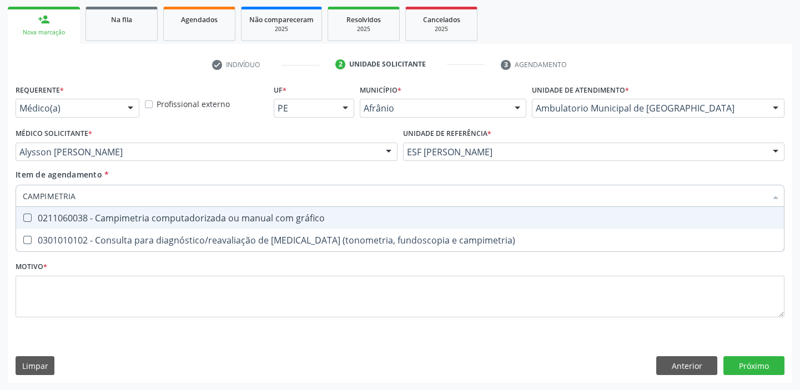
type input "CAMPIMETRIA"
click at [54, 216] on div "0211060038 - Campimetria computadorizada ou manual com gráfico" at bounding box center [400, 218] width 755 height 9
checkbox gráfico "true"
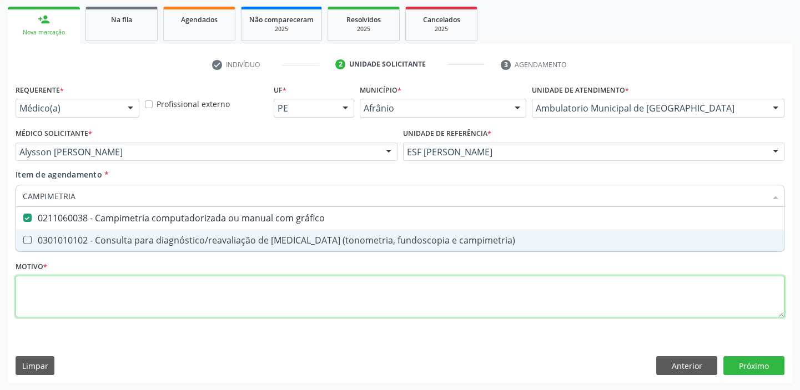
click at [28, 295] on div "Requerente * Médico(a) Médico(a) Enfermeiro(a) Paciente Nenhum resultado encont…" at bounding box center [400, 208] width 769 height 252
checkbox campimetria\) "true"
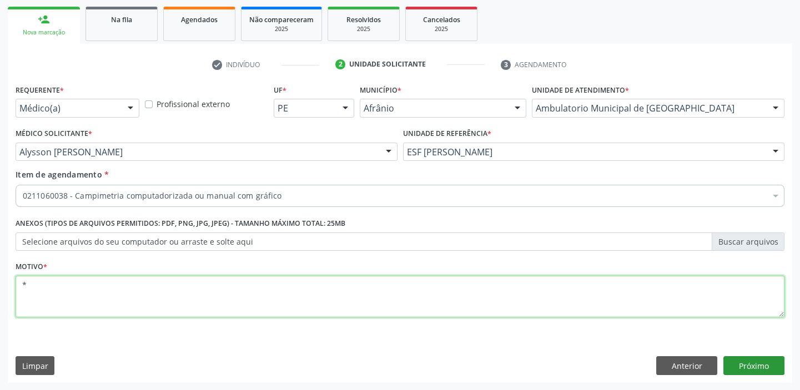
type textarea "*"
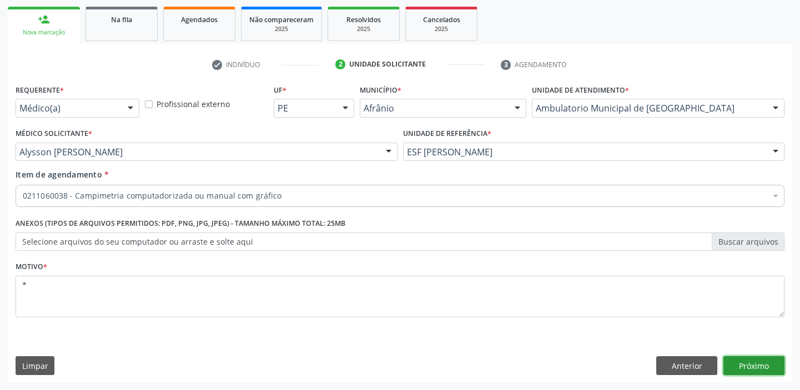
click at [747, 362] on button "Próximo" at bounding box center [754, 366] width 61 height 19
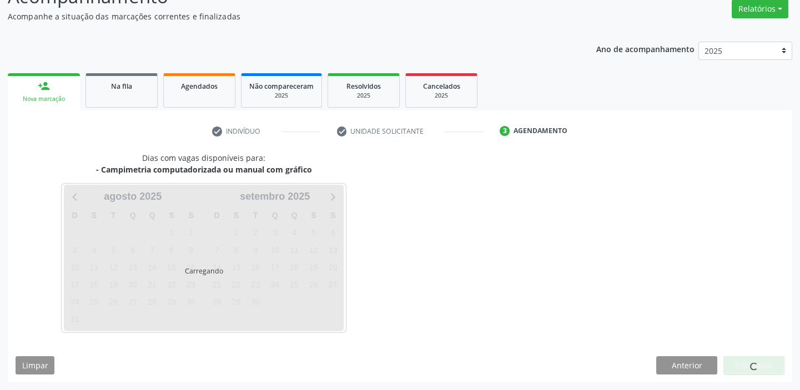
scroll to position [92, 0]
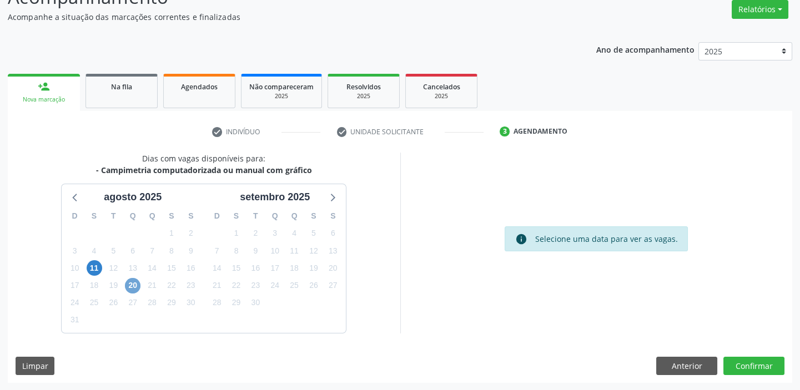
click at [133, 284] on span "20" at bounding box center [133, 286] width 16 height 16
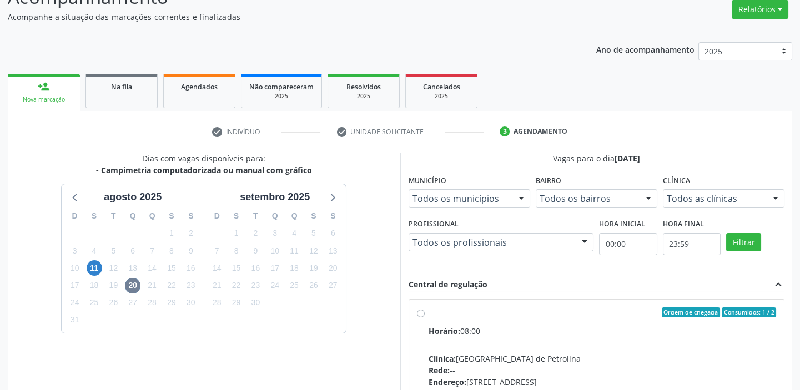
click at [425, 318] on input "Ordem de chegada Consumidos: 1 / 2 Horário: 08:00 Clínica: Hospital de Olhos de…" at bounding box center [421, 313] width 8 height 10
radio input "true"
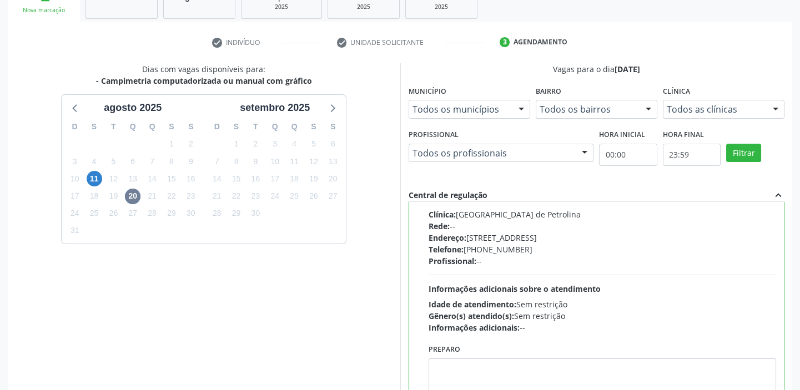
scroll to position [272, 0]
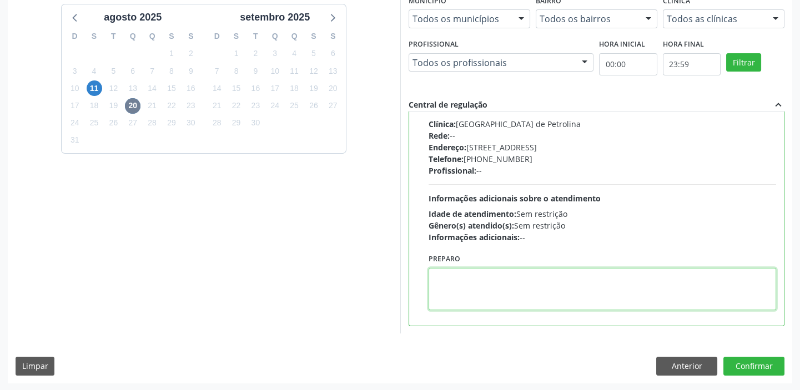
click at [523, 285] on textarea at bounding box center [603, 289] width 348 height 42
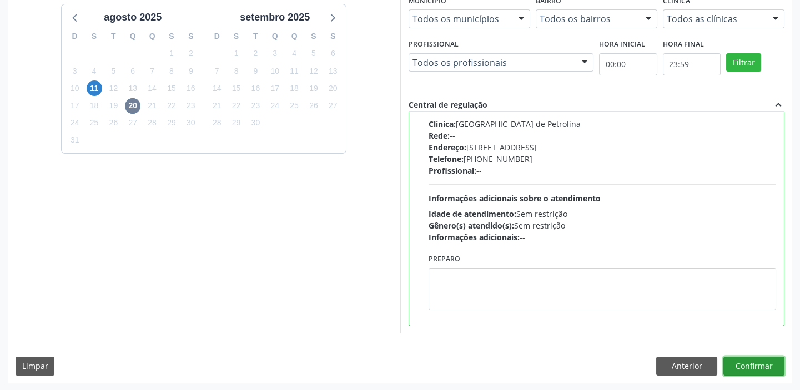
click at [737, 357] on button "Confirmar" at bounding box center [754, 366] width 61 height 19
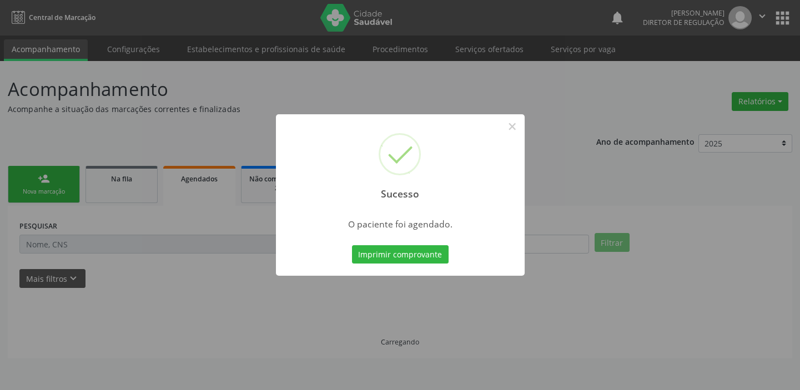
scroll to position [0, 0]
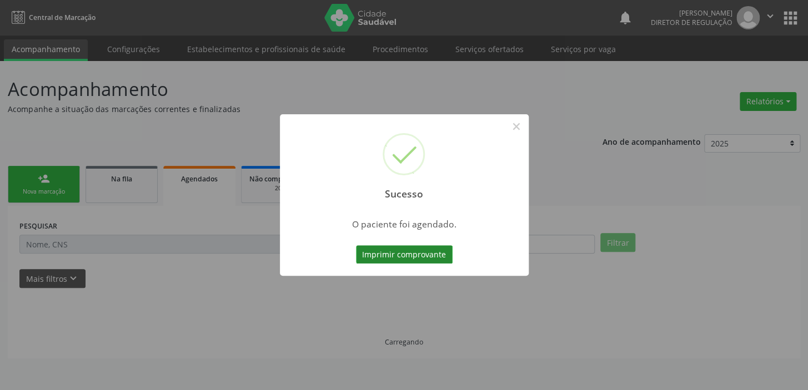
click at [398, 249] on button "Imprimir comprovante" at bounding box center [404, 254] width 97 height 19
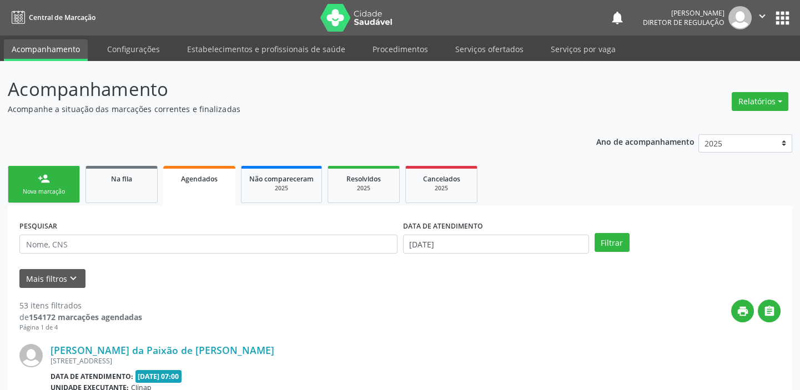
click at [48, 191] on div "Sucesso × O paciente foi agendado. Imprimir comprovante Cancel" at bounding box center [400, 195] width 800 height 390
click at [36, 187] on div "Sucesso × O paciente foi agendado. Imprimir comprovante Cancel" at bounding box center [400, 195] width 800 height 390
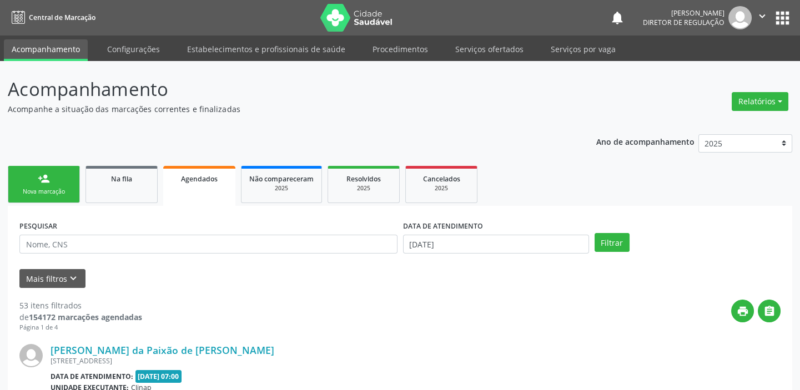
click at [36, 187] on div "Sucesso × O paciente foi agendado. Imprimir comprovante Cancel" at bounding box center [400, 195] width 800 height 390
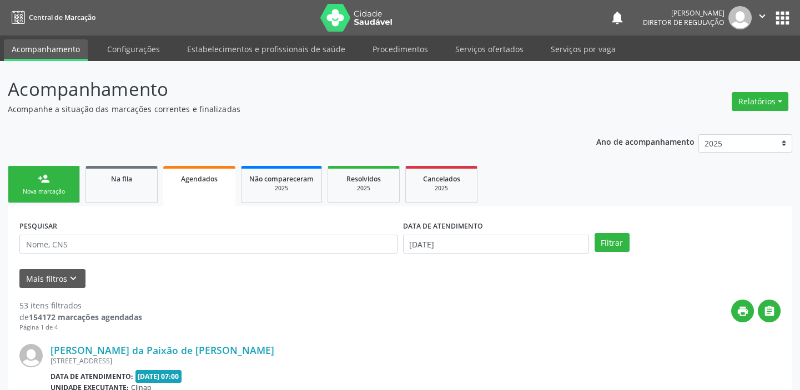
click at [36, 187] on div "Sucesso × O paciente foi agendado. Imprimir comprovante Cancel" at bounding box center [400, 195] width 800 height 390
click at [44, 194] on div "Sucesso × O paciente foi agendado. Imprimir comprovante Cancel" at bounding box center [400, 195] width 800 height 390
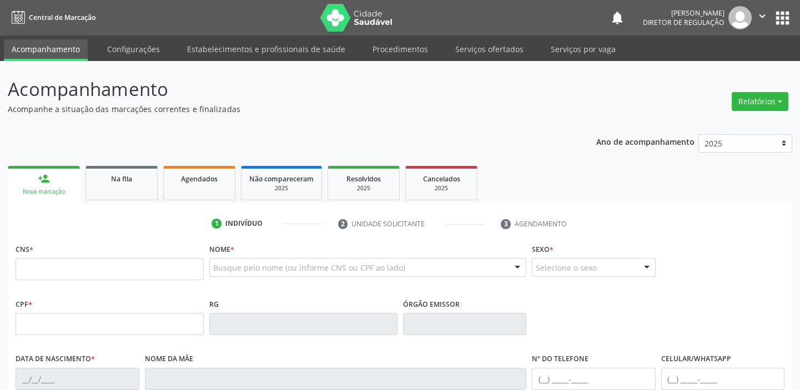
click at [57, 264] on input "text" at bounding box center [110, 269] width 188 height 22
type input "700 4045 8547 3050"
type input "[DATE]"
type input "[PERSON_NAME]"
type input "[PHONE_NUMBER]"
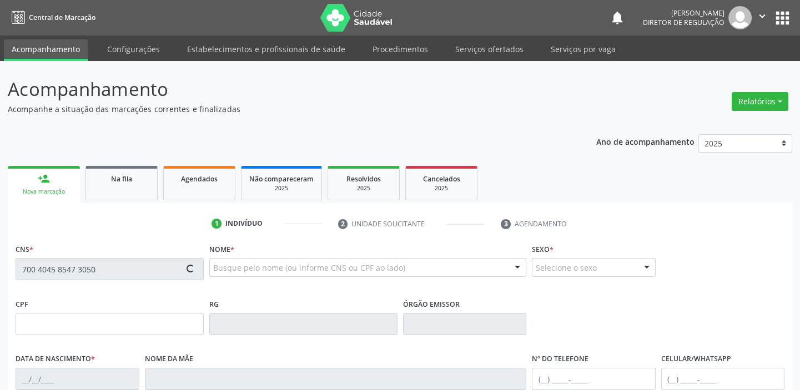
type input "S/N"
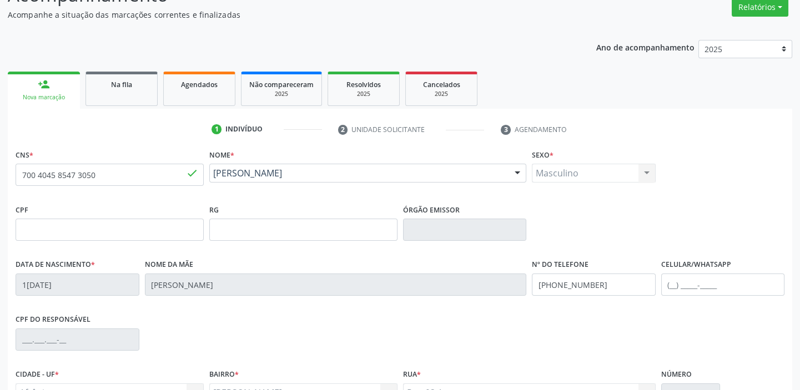
scroll to position [101, 0]
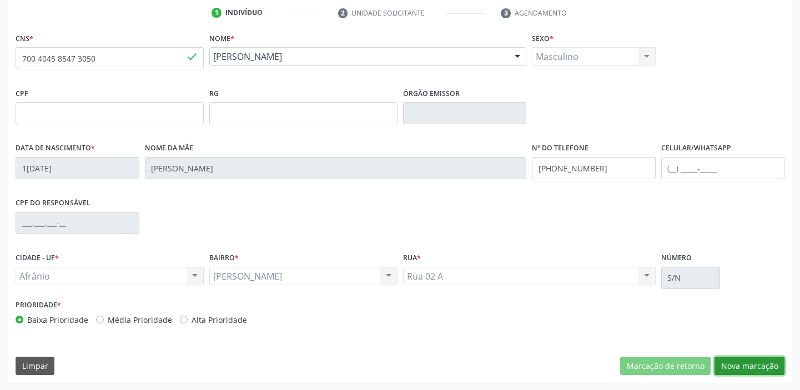
click at [739, 367] on button "Nova marcação" at bounding box center [750, 366] width 70 height 19
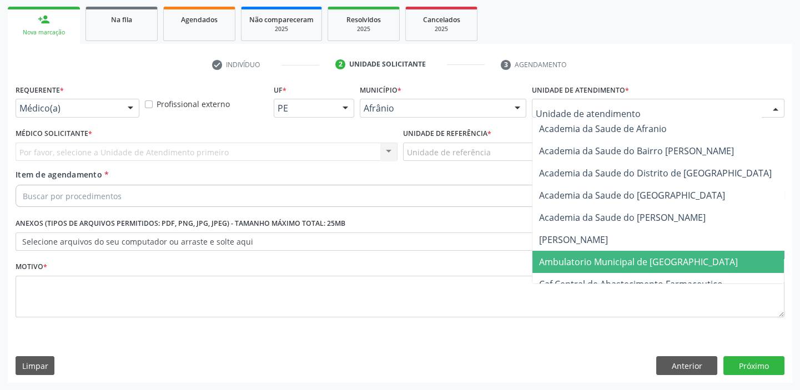
click at [558, 260] on span "Ambulatorio Municipal de [GEOGRAPHIC_DATA]" at bounding box center [638, 262] width 199 height 12
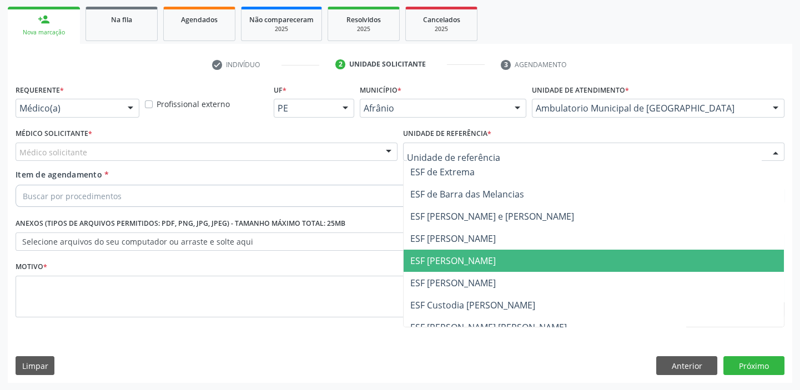
click at [450, 268] on span "ESF [PERSON_NAME]" at bounding box center [594, 261] width 381 height 22
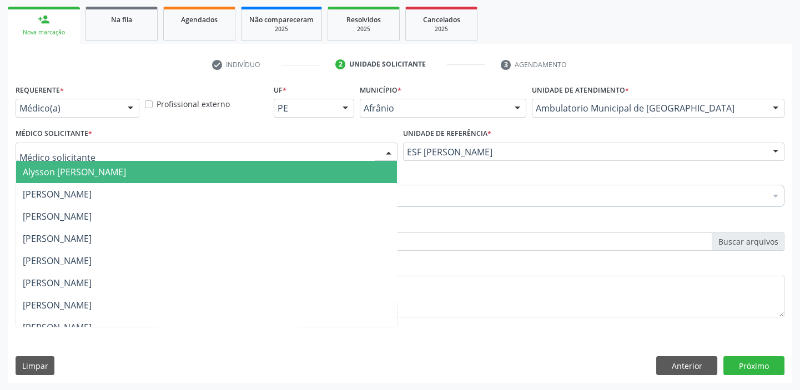
click at [39, 172] on span "Alysson [PERSON_NAME]" at bounding box center [74, 172] width 103 height 12
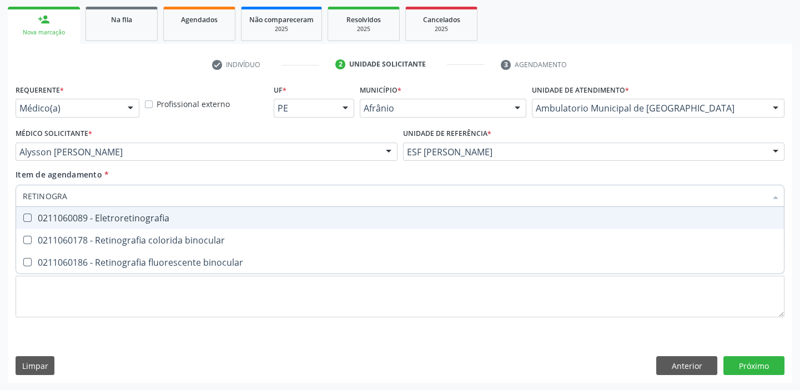
type input "RETINOGRAF"
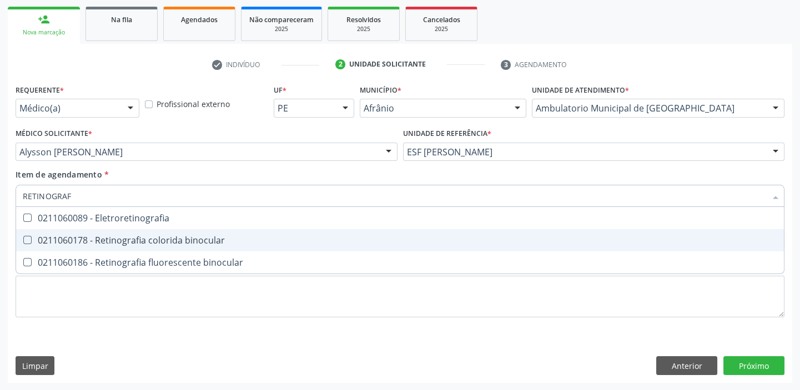
click at [119, 242] on div "0211060178 - Retinografia colorida binocular" at bounding box center [400, 240] width 755 height 9
checkbox binocular "true"
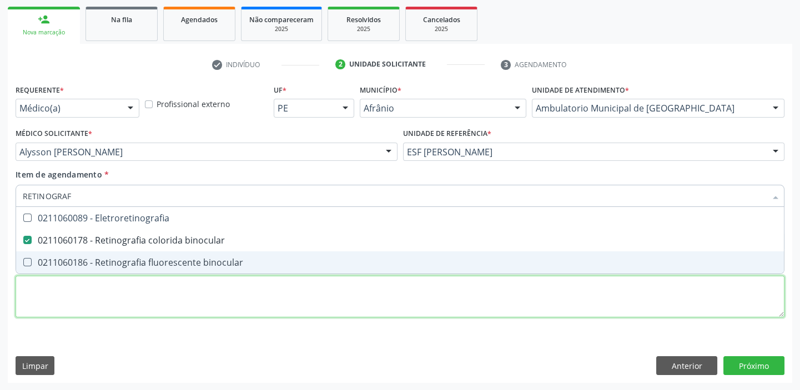
click at [66, 302] on div "Requerente * Médico(a) Médico(a) Enfermeiro(a) Paciente Nenhum resultado encont…" at bounding box center [400, 208] width 769 height 252
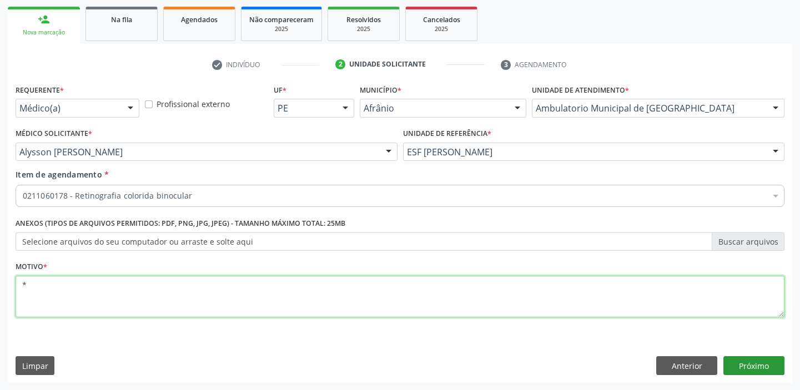
type textarea "*"
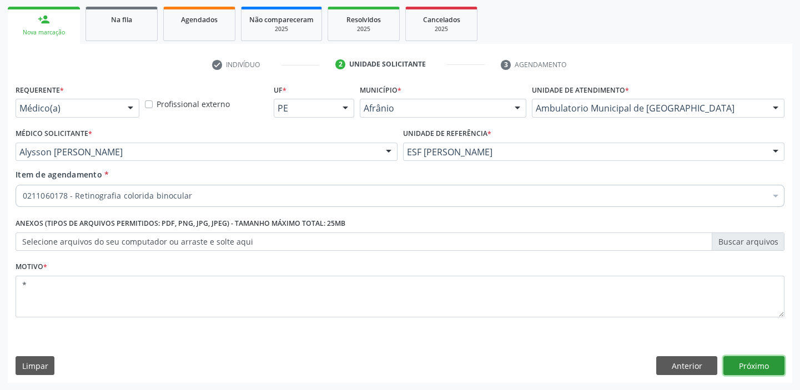
click at [752, 359] on button "Próximo" at bounding box center [754, 366] width 61 height 19
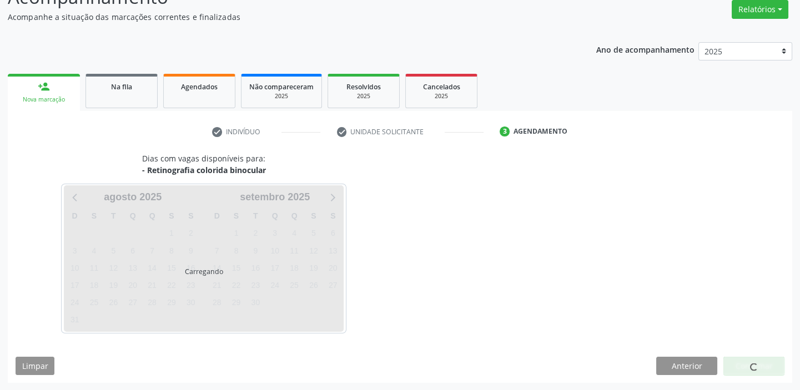
scroll to position [125, 0]
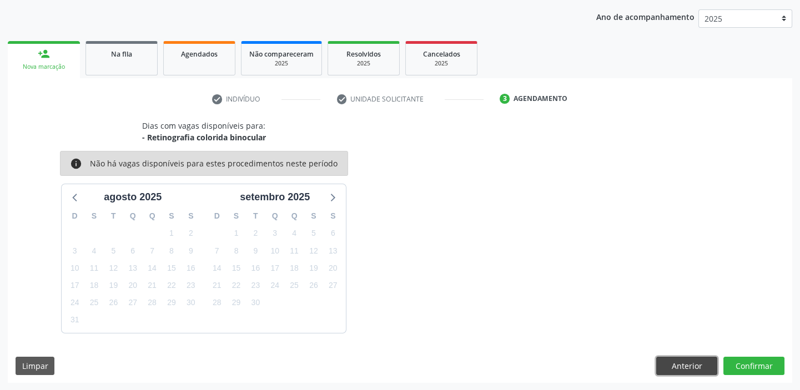
click at [677, 359] on button "Anterior" at bounding box center [686, 366] width 61 height 19
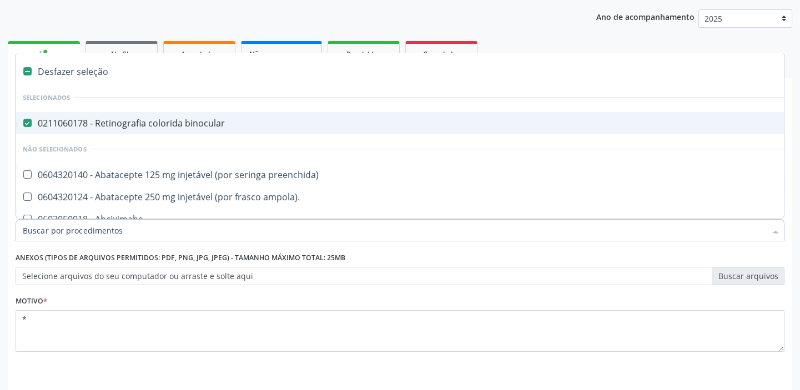
click at [83, 127] on div "0211060178 - Retinografia colorida binocular" at bounding box center [450, 123] width 855 height 9
checkbox binocular "false"
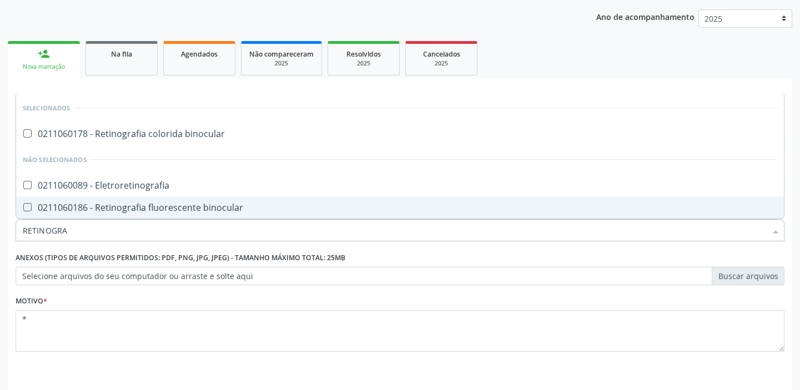
type input "RETINOGRAF"
click at [64, 203] on div "0211060186 - Retinografia fluorescente binocular" at bounding box center [400, 207] width 755 height 9
checkbox binocular "true"
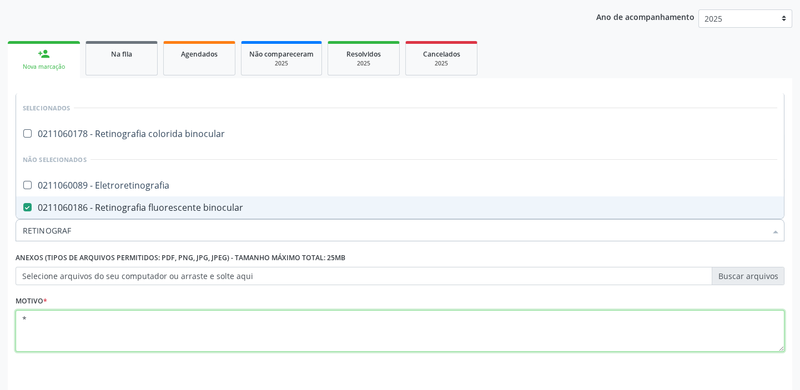
click at [62, 318] on textarea "*" at bounding box center [400, 331] width 769 height 42
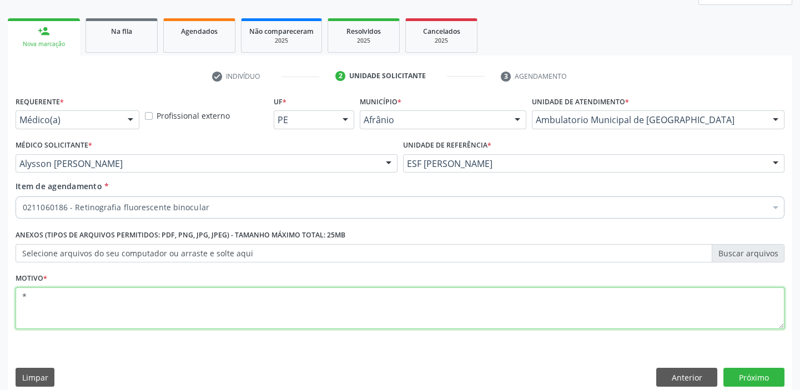
scroll to position [159, 0]
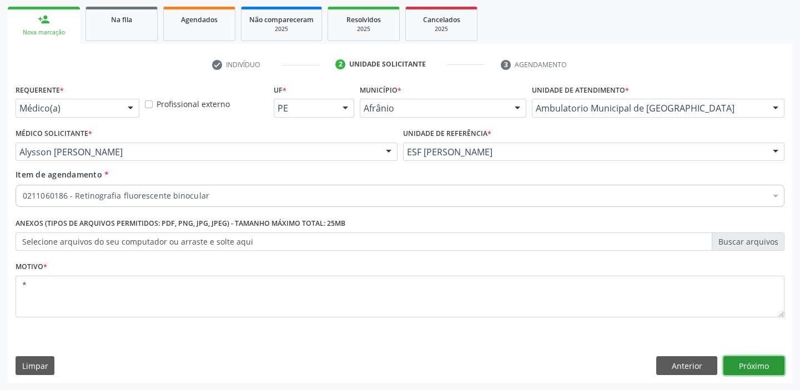
click at [747, 362] on button "Próximo" at bounding box center [754, 366] width 61 height 19
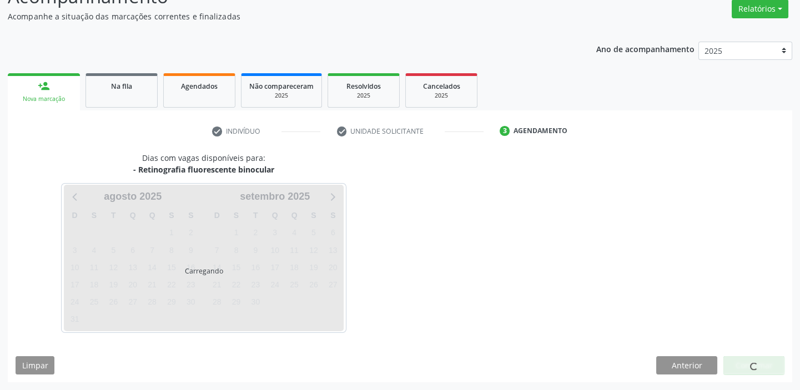
scroll to position [92, 0]
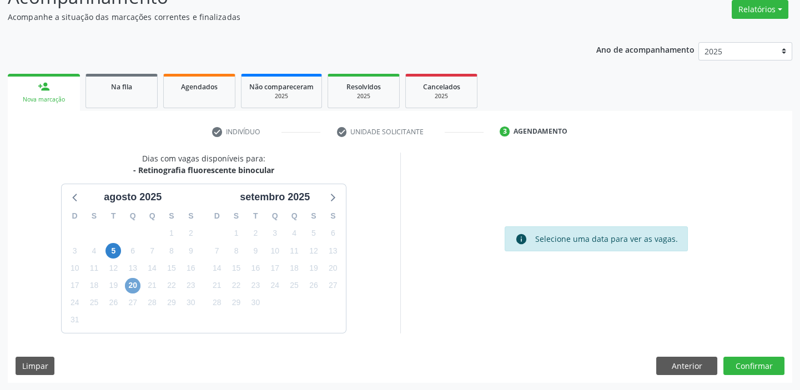
click at [127, 285] on span "20" at bounding box center [133, 286] width 16 height 16
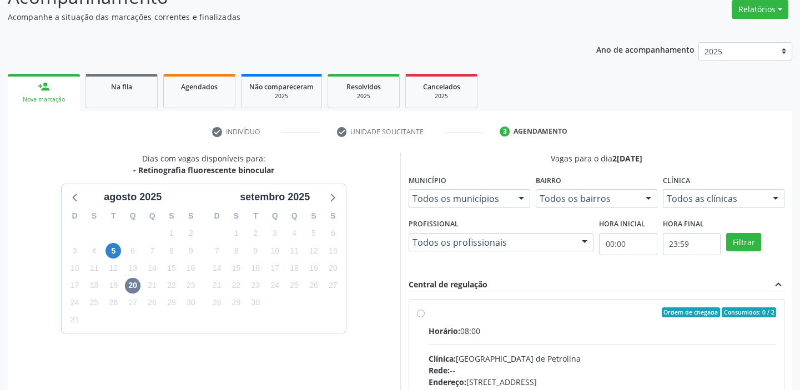
click at [524, 354] on div "Clínica: Hospital de Olhos de Petrolina" at bounding box center [603, 359] width 348 height 12
click at [425, 318] on input "Ordem de chegada Consumidos: 0 / 2 Horário: 08:00 Clínica: [GEOGRAPHIC_DATA] Re…" at bounding box center [421, 313] width 8 height 10
radio input "true"
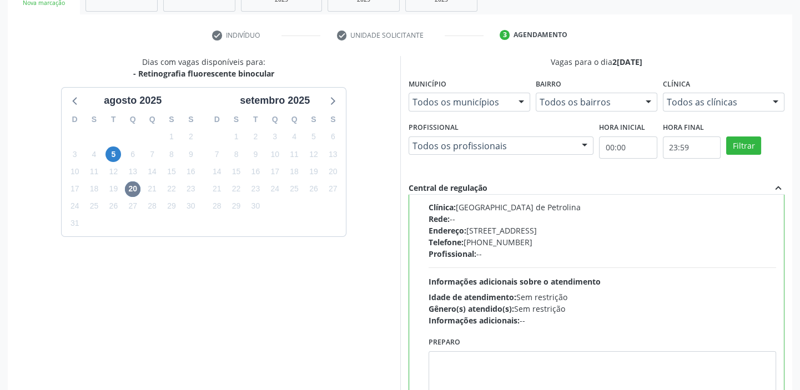
scroll to position [272, 0]
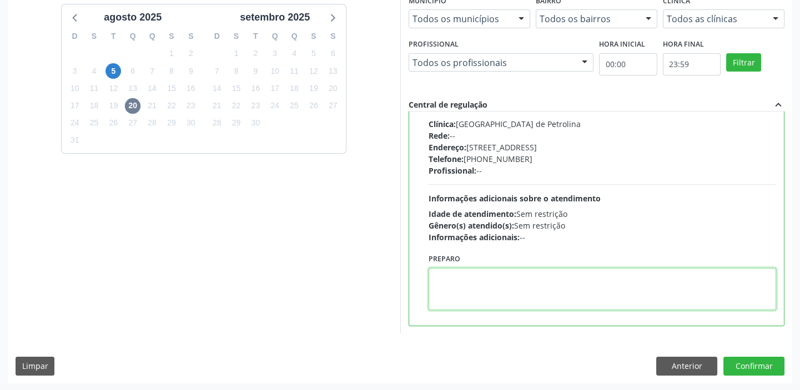
click at [516, 296] on textarea at bounding box center [603, 289] width 348 height 42
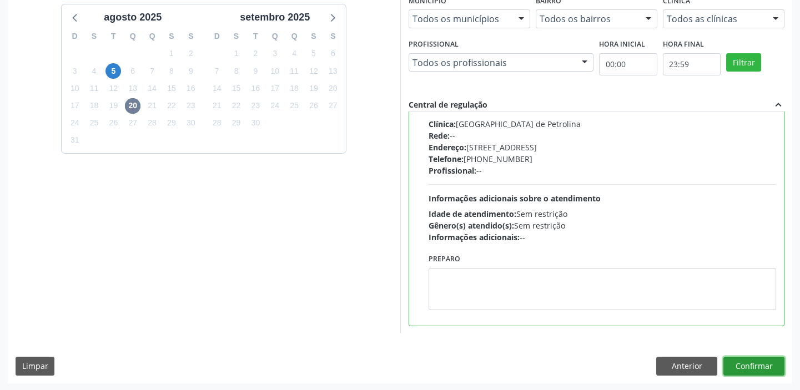
click at [741, 365] on button "Confirmar" at bounding box center [754, 366] width 61 height 19
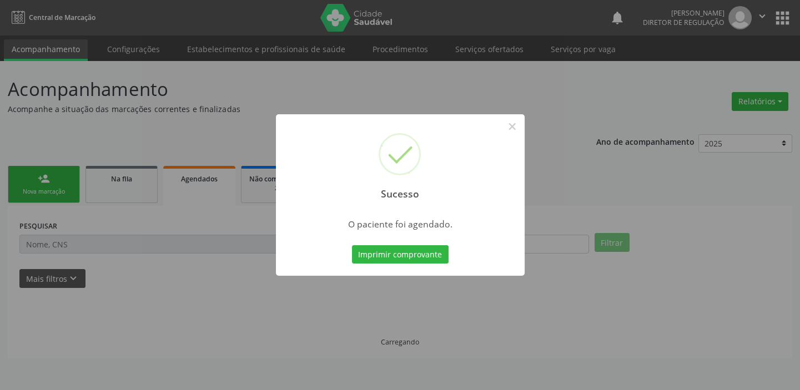
scroll to position [0, 0]
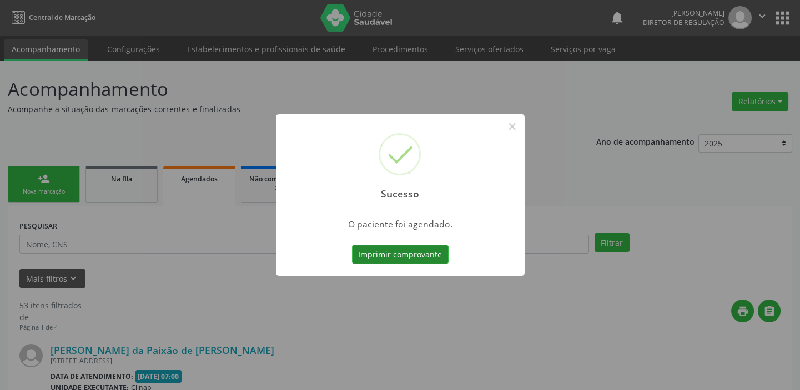
click at [413, 251] on button "Imprimir comprovante" at bounding box center [400, 254] width 97 height 19
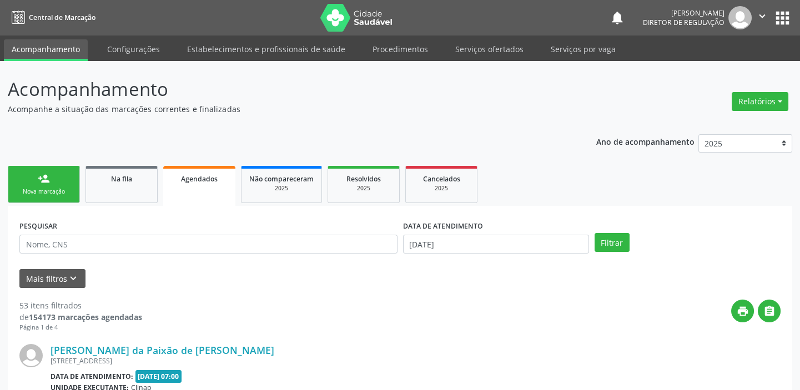
click at [44, 177] on div "person_add" at bounding box center [44, 179] width 12 height 12
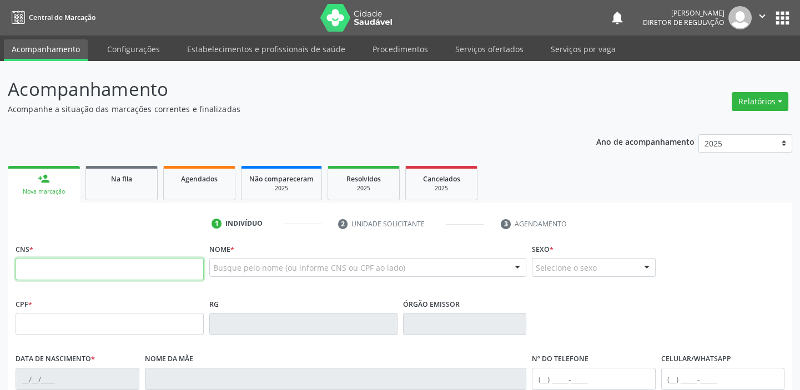
click at [66, 270] on input "text" at bounding box center [110, 269] width 188 height 22
type input "700 4045 8547 3050"
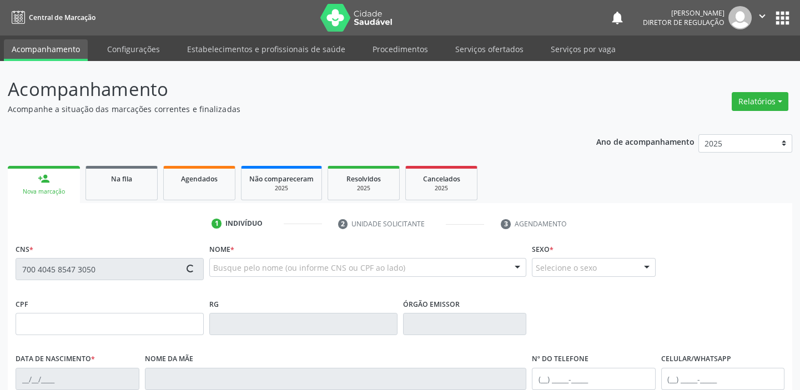
type input "1[DATE]"
type input "[PERSON_NAME]"
type input "[PHONE_NUMBER]"
type input "S/N"
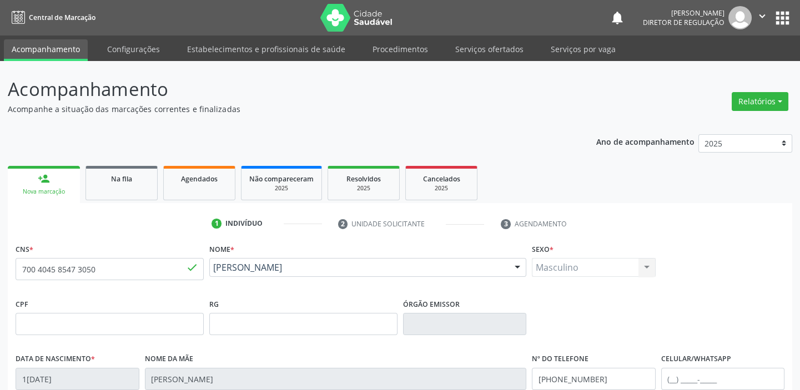
scroll to position [211, 0]
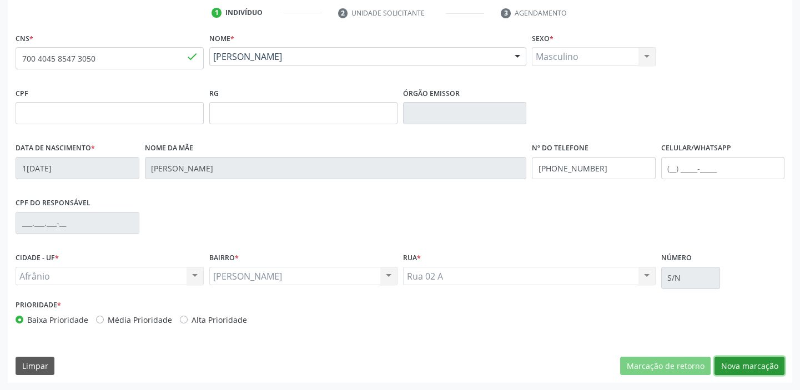
click at [745, 364] on button "Nova marcação" at bounding box center [750, 366] width 70 height 19
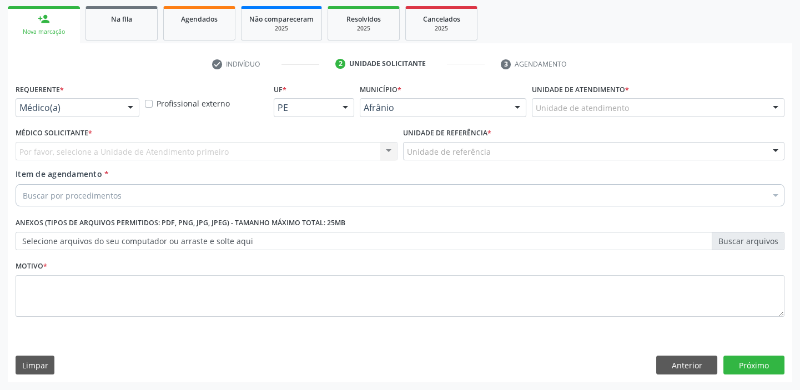
scroll to position [159, 0]
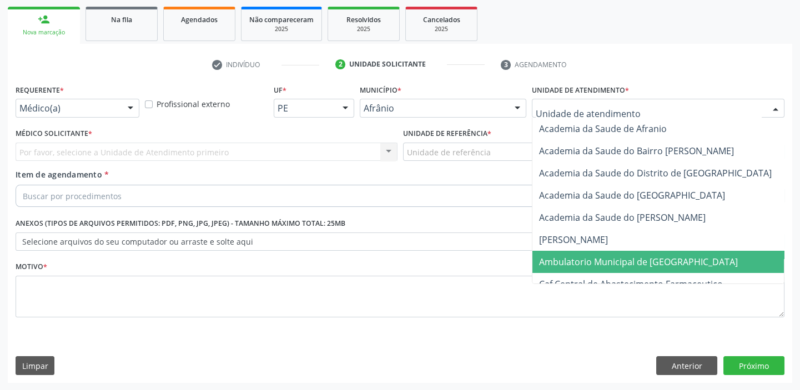
click at [573, 259] on span "Ambulatorio Municipal de [GEOGRAPHIC_DATA]" at bounding box center [638, 262] width 199 height 12
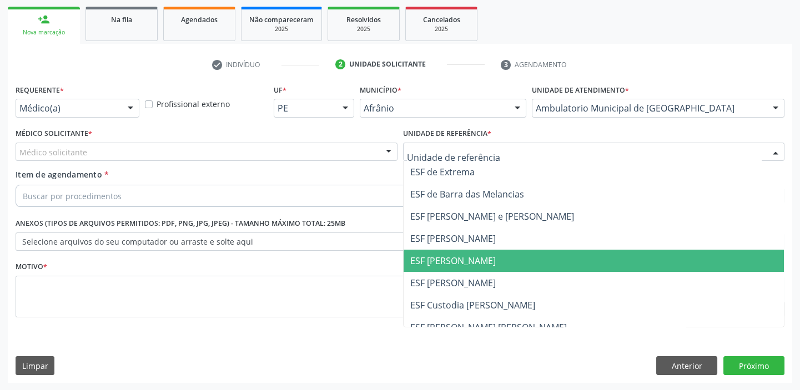
click at [461, 270] on span "ESF [PERSON_NAME]" at bounding box center [594, 261] width 381 height 22
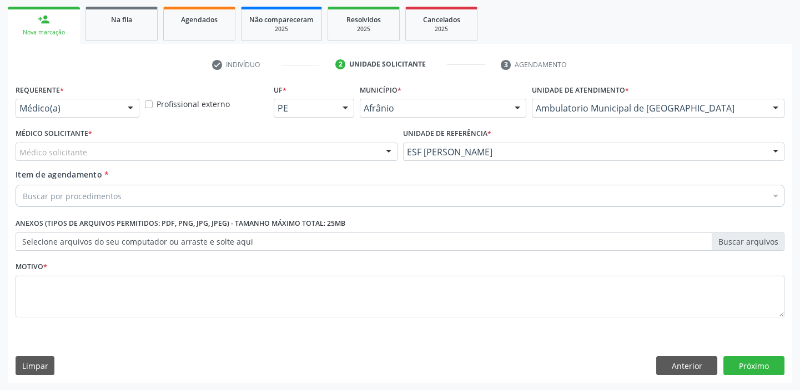
drag, startPoint x: 59, startPoint y: 154, endPoint x: 69, endPoint y: 182, distance: 29.3
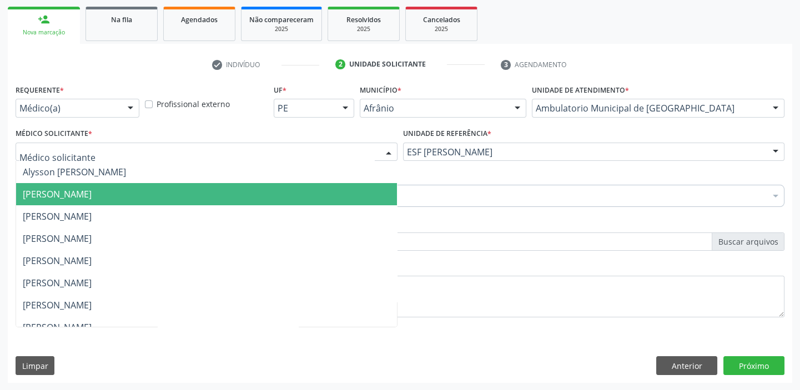
click at [70, 184] on span "[PERSON_NAME]" at bounding box center [206, 194] width 381 height 22
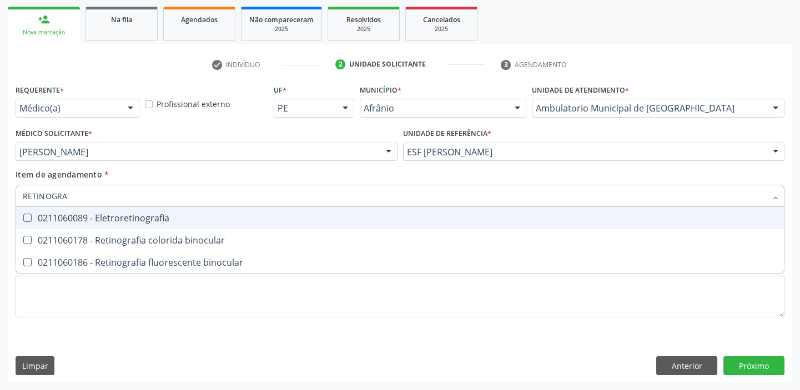
type input "RETINOGRAF"
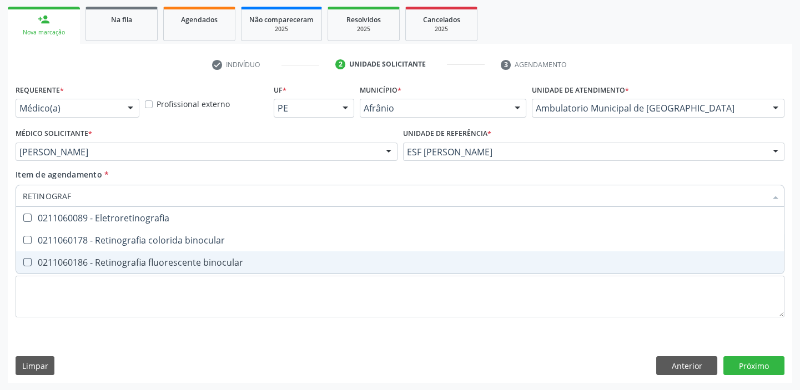
click at [104, 267] on div "0211060186 - Retinografia fluorescente binocular" at bounding box center [400, 262] width 755 height 9
checkbox binocular "true"
click at [44, 335] on div "Requerente * Médico(a) Médico(a) Enfermeiro(a) Paciente Nenhum resultado encont…" at bounding box center [400, 233] width 785 height 302
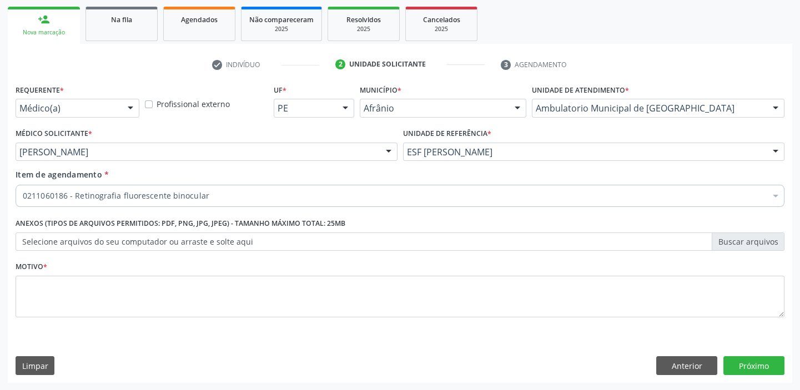
click at [43, 299] on div "Requerente * Médico(a) Médico(a) Enfermeiro(a) Paciente Nenhum resultado encont…" at bounding box center [400, 208] width 769 height 252
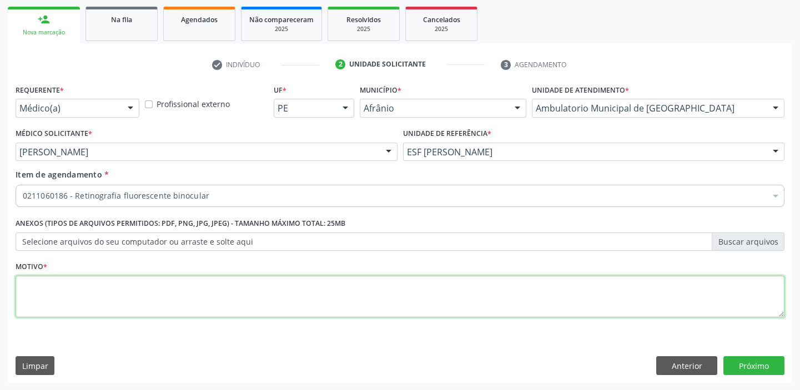
click at [62, 287] on textarea at bounding box center [400, 297] width 769 height 42
type textarea "*"
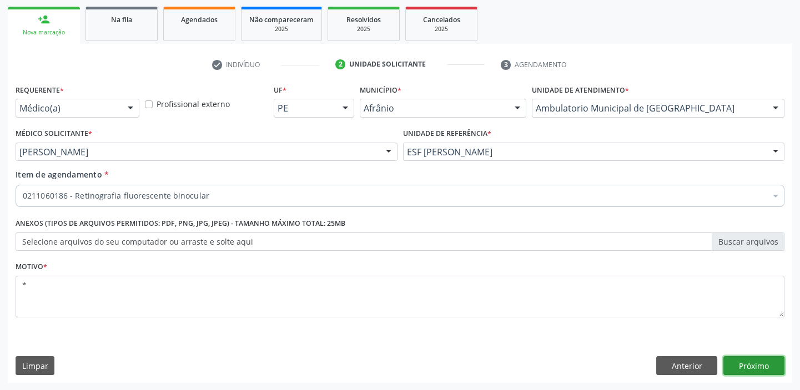
click at [738, 359] on button "Próximo" at bounding box center [754, 366] width 61 height 19
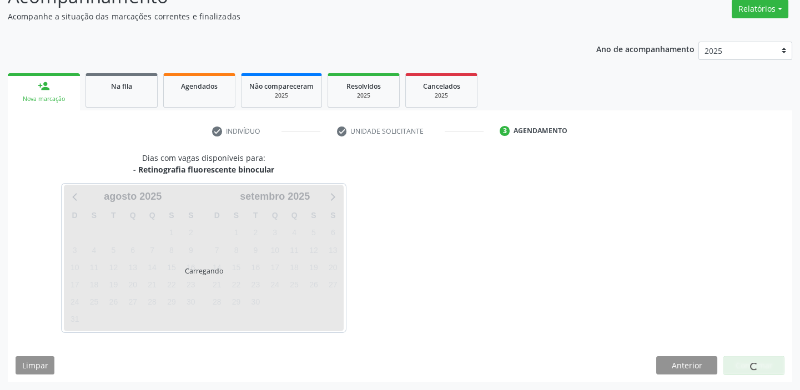
scroll to position [92, 0]
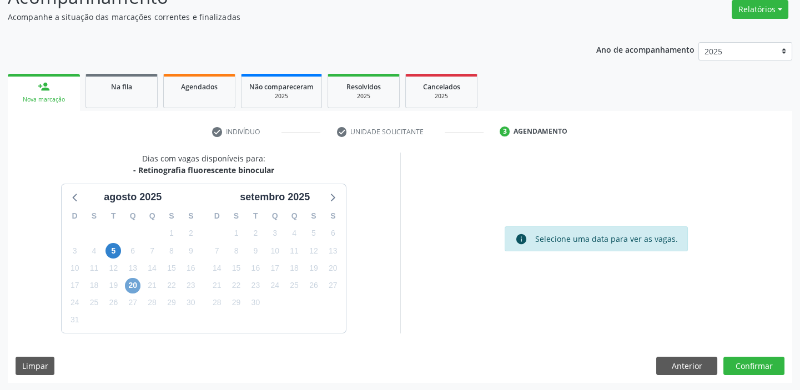
click at [130, 283] on span "20" at bounding box center [133, 286] width 16 height 16
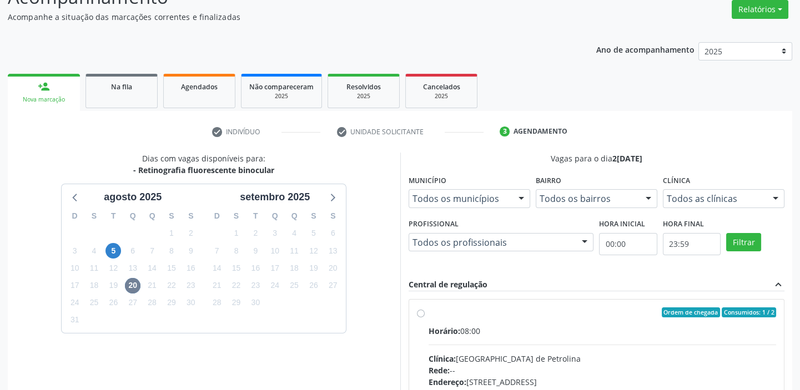
click at [619, 322] on label "Ordem de chegada Consumidos: 1 / 2 Horário: 08:00 Clínica: [GEOGRAPHIC_DATA] Re…" at bounding box center [603, 393] width 348 height 170
click at [425, 318] on input "Ordem de chegada Consumidos: 1 / 2 Horário: 08:00 Clínica: [GEOGRAPHIC_DATA] Re…" at bounding box center [421, 313] width 8 height 10
radio input "true"
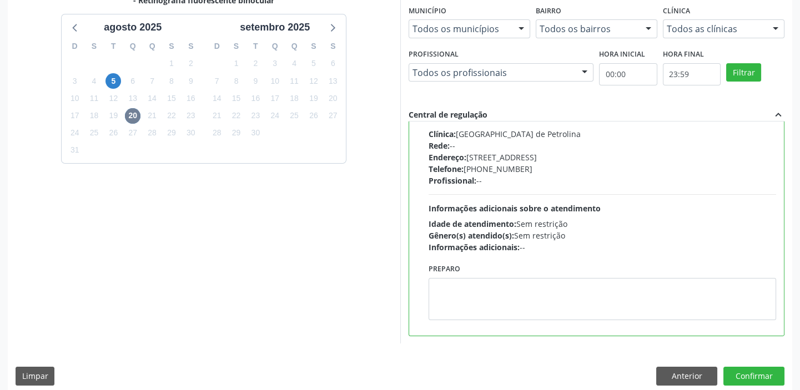
scroll to position [272, 0]
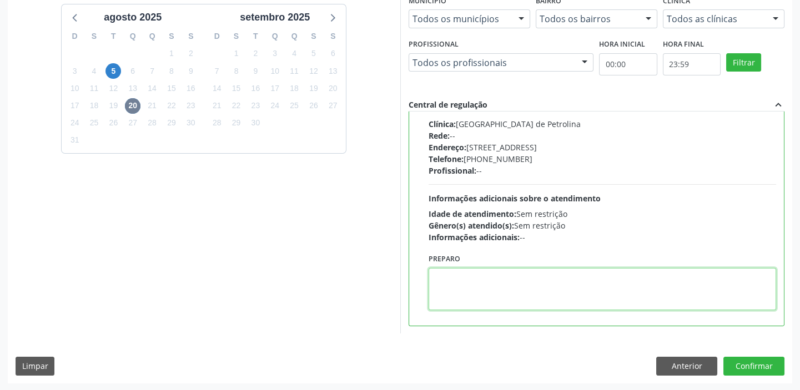
click at [465, 303] on textarea at bounding box center [603, 289] width 348 height 42
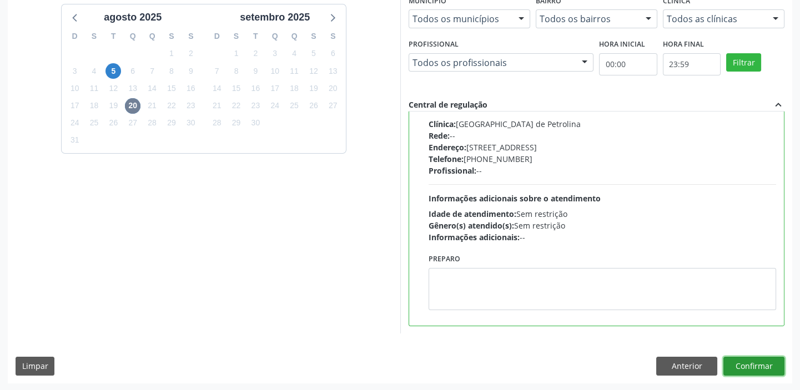
click at [745, 363] on button "Confirmar" at bounding box center [754, 366] width 61 height 19
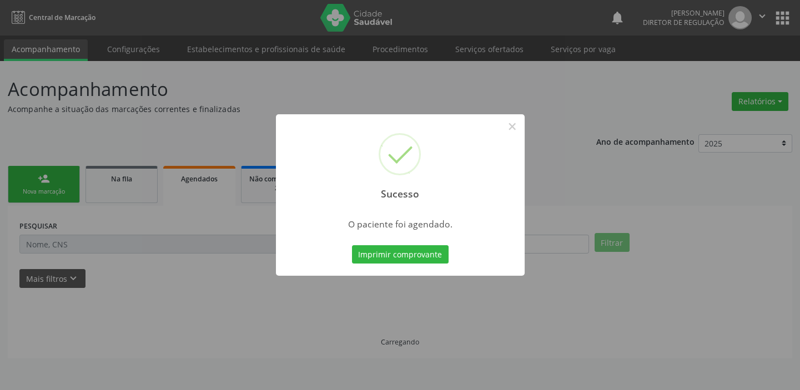
scroll to position [0, 0]
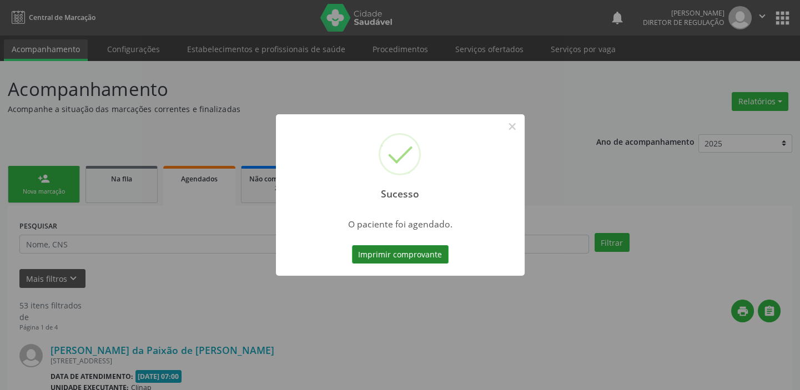
click at [407, 252] on button "Imprimir comprovante" at bounding box center [400, 254] width 97 height 19
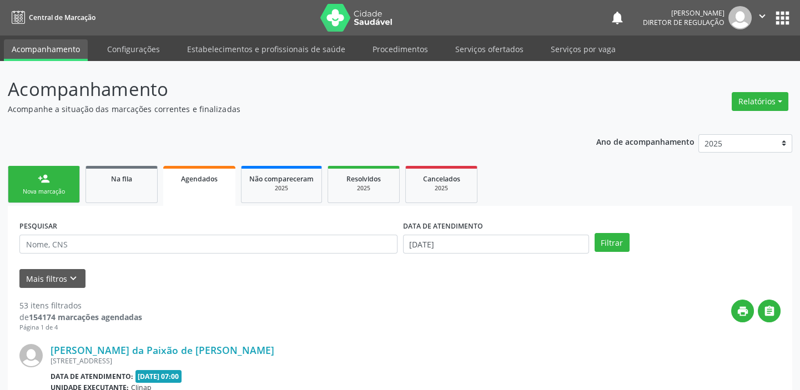
click at [50, 173] on link "person_add Nova marcação" at bounding box center [44, 184] width 72 height 37
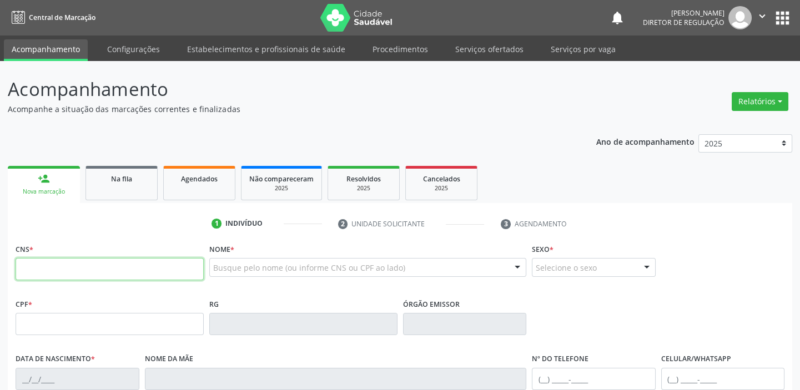
click at [66, 267] on input "text" at bounding box center [110, 269] width 188 height 22
type input "700 4045 8547 3050"
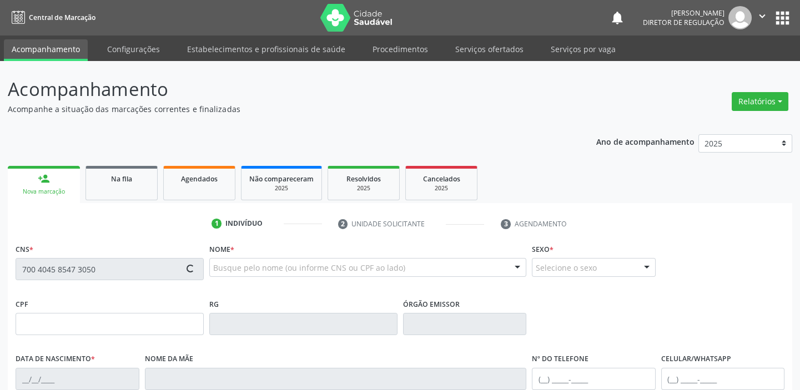
type input "1[DATE]"
type input "[PERSON_NAME]"
type input "[PHONE_NUMBER]"
type input "S/N"
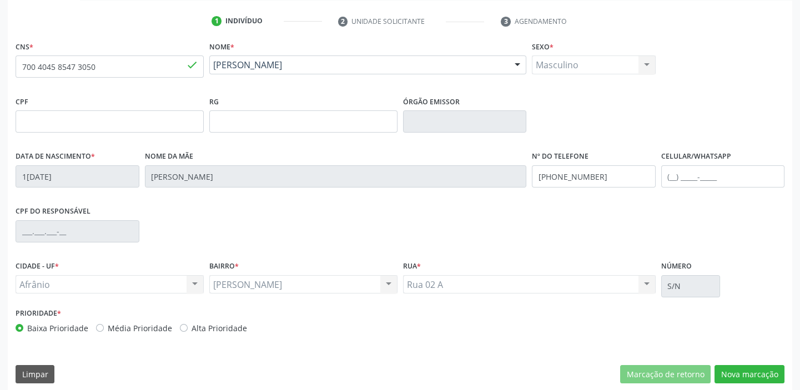
scroll to position [211, 0]
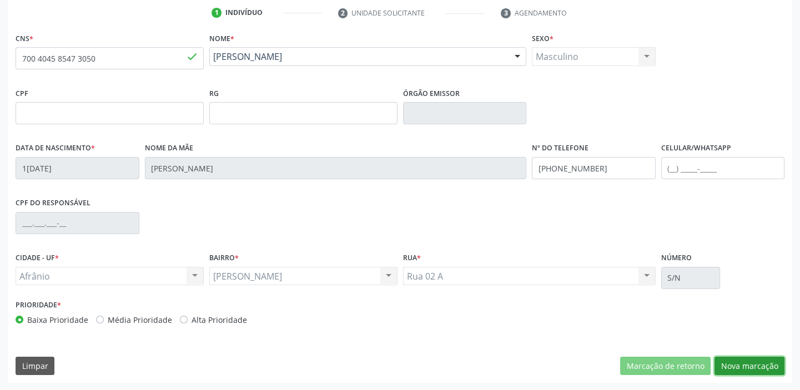
click at [753, 364] on button "Nova marcação" at bounding box center [750, 366] width 70 height 19
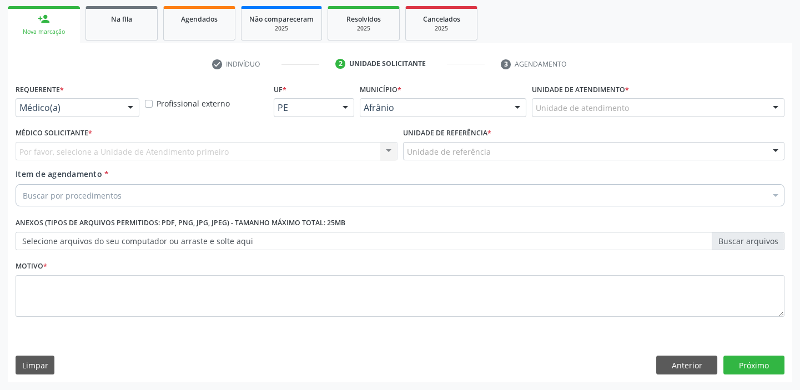
scroll to position [159, 0]
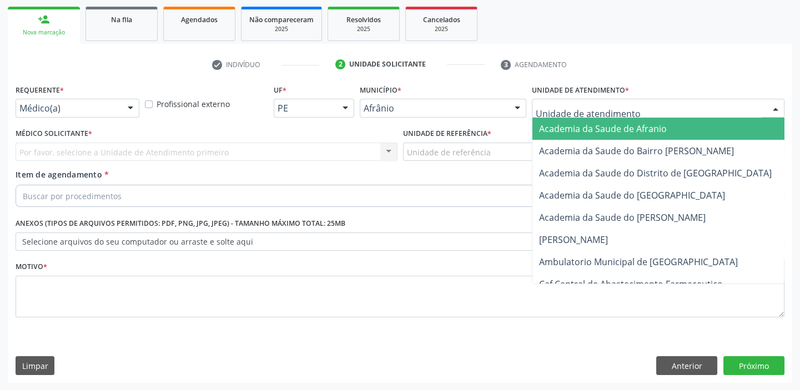
drag, startPoint x: 556, startPoint y: 107, endPoint x: 572, endPoint y: 189, distance: 83.1
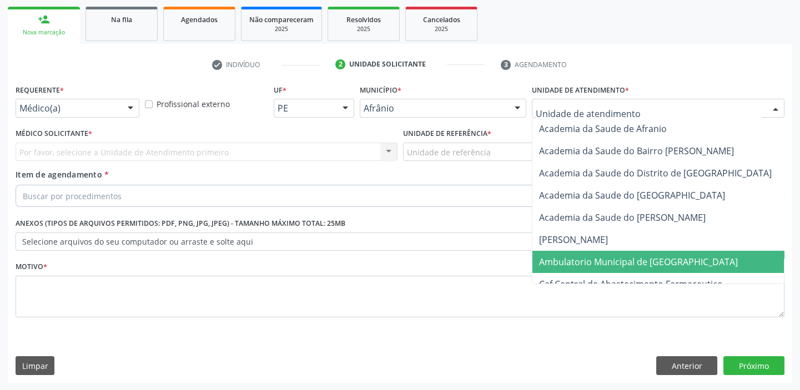
click at [572, 264] on span "Ambulatorio Municipal de [GEOGRAPHIC_DATA]" at bounding box center [638, 262] width 199 height 12
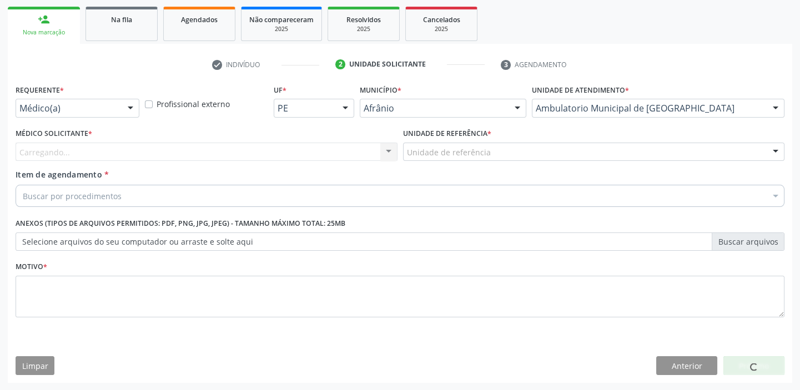
drag, startPoint x: 439, startPoint y: 145, endPoint x: 444, endPoint y: 192, distance: 46.4
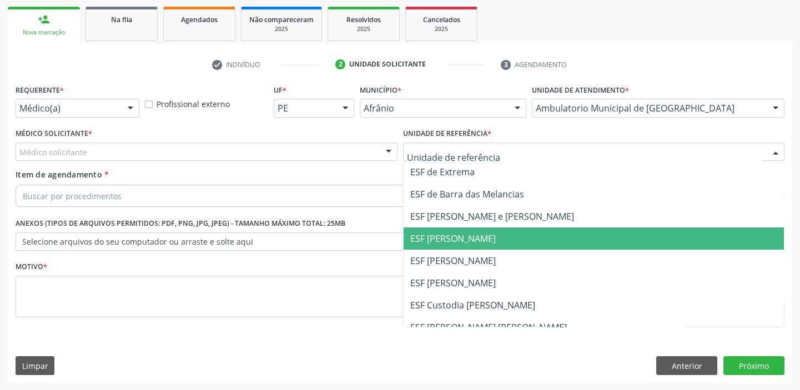
click at [444, 233] on span "ESF [PERSON_NAME]" at bounding box center [453, 239] width 86 height 12
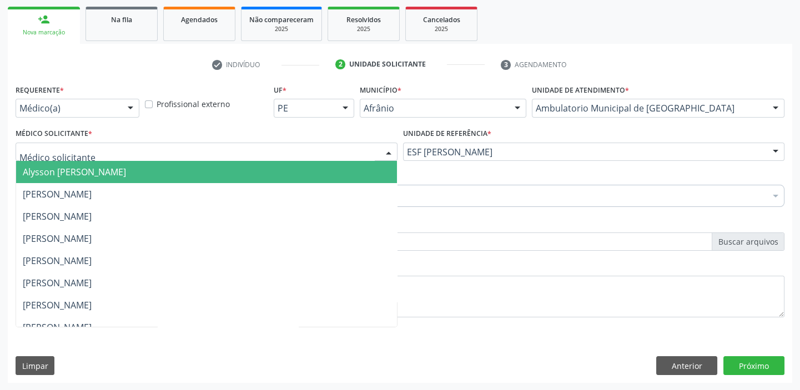
drag, startPoint x: 71, startPoint y: 152, endPoint x: 73, endPoint y: 176, distance: 24.5
click at [73, 177] on span "Alysson [PERSON_NAME]" at bounding box center [74, 172] width 103 height 12
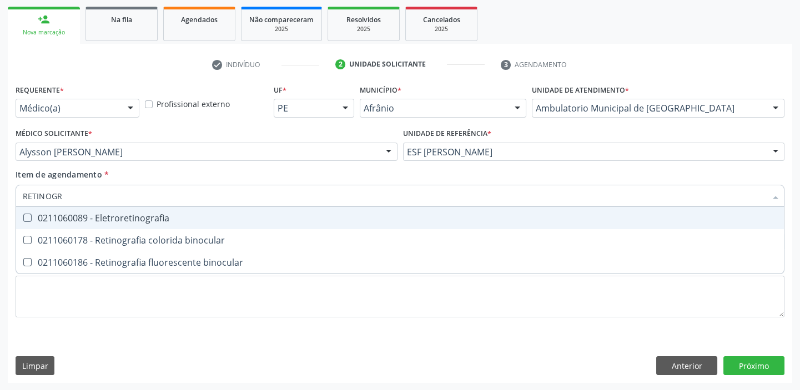
type input "RETINOGRA"
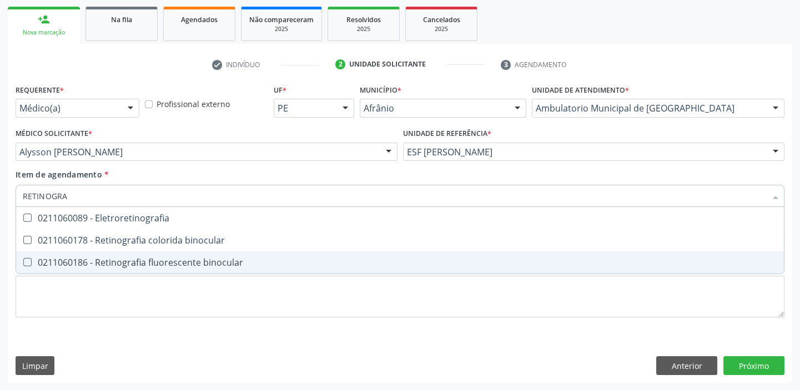
click at [96, 268] on span "0211060186 - Retinografia fluorescente binocular" at bounding box center [400, 263] width 768 height 22
checkbox binocular "true"
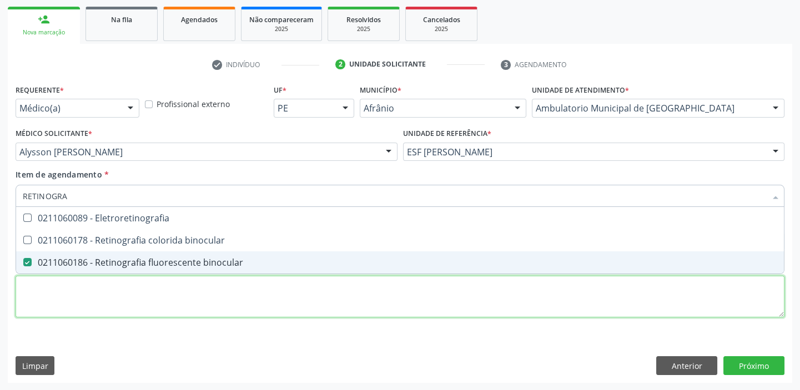
click at [62, 306] on div "Requerente * Médico(a) Médico(a) Enfermeiro(a) Paciente Nenhum resultado encont…" at bounding box center [400, 208] width 769 height 252
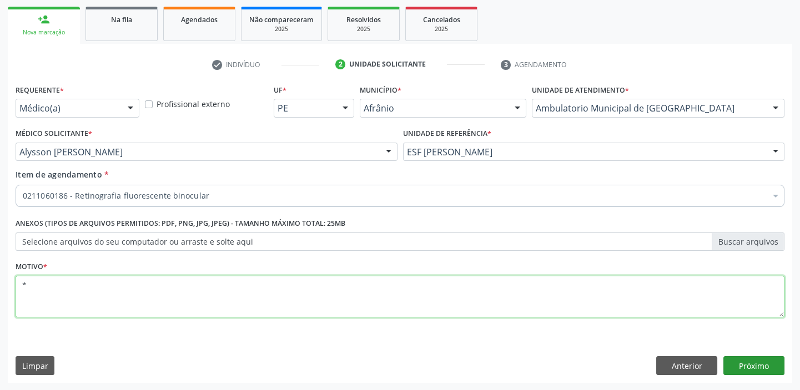
type textarea "*"
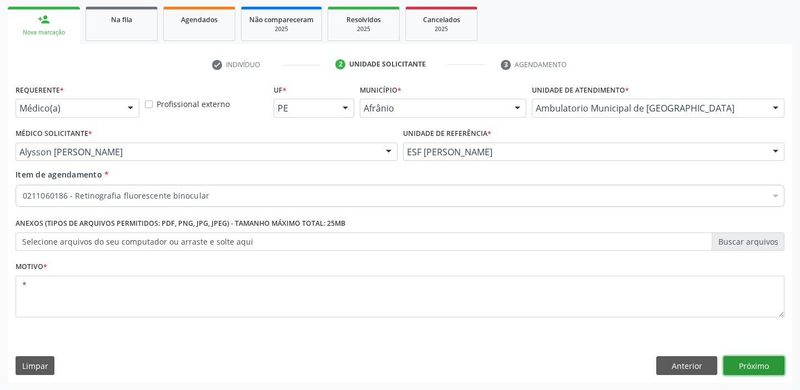
click at [739, 359] on button "Próximo" at bounding box center [754, 366] width 61 height 19
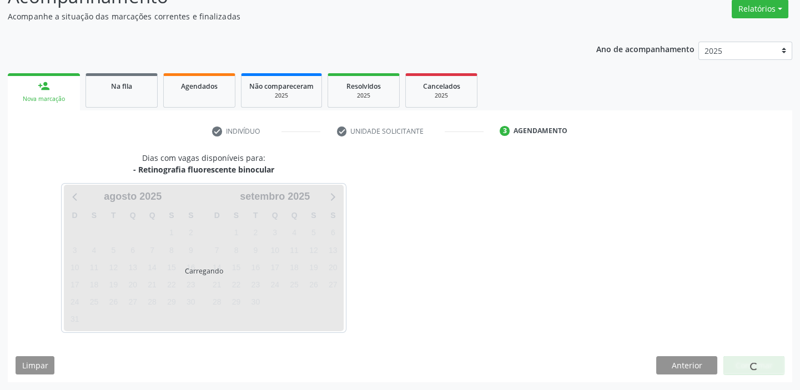
scroll to position [92, 0]
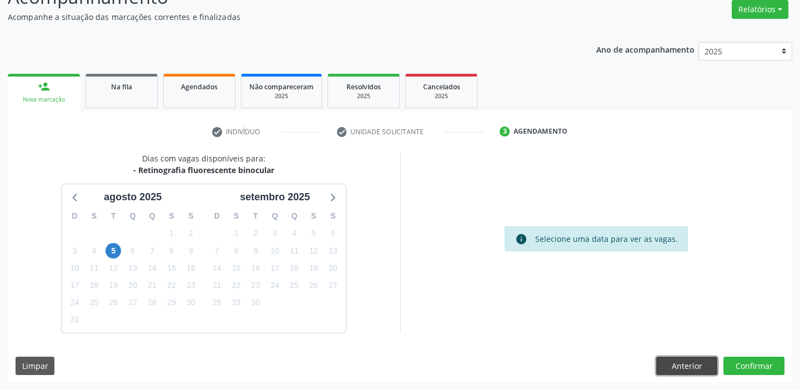
click at [695, 364] on button "Anterior" at bounding box center [686, 366] width 61 height 19
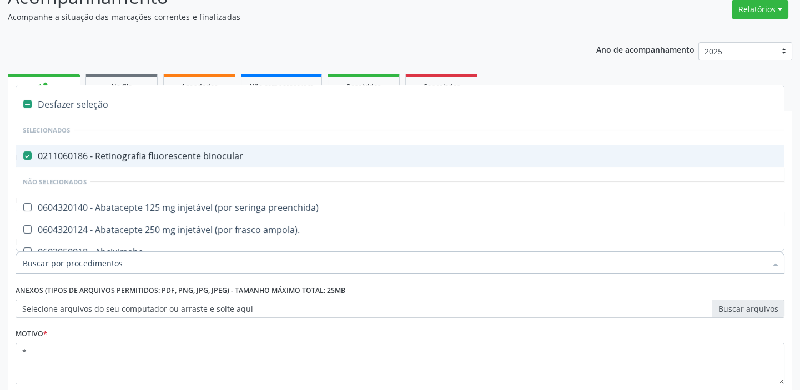
click at [106, 154] on div "0211060186 - Retinografia fluorescente binocular" at bounding box center [450, 156] width 855 height 9
checkbox binocular "false"
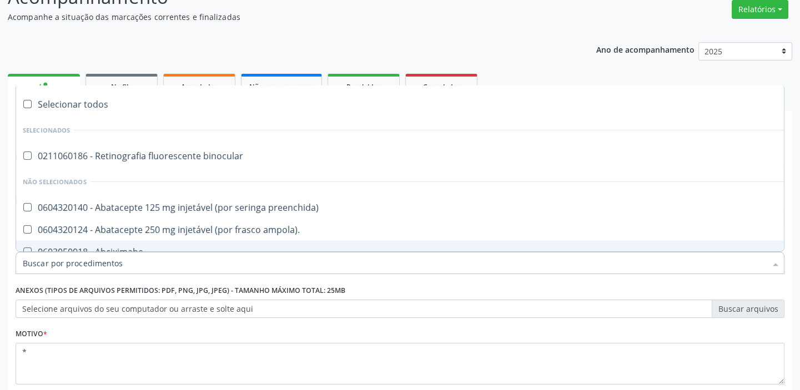
click at [62, 258] on input "Item de agendamento *" at bounding box center [395, 263] width 744 height 22
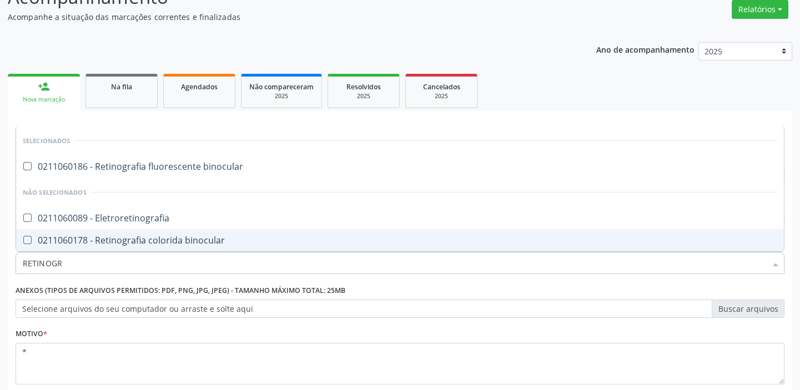
type input "RETINOGRA"
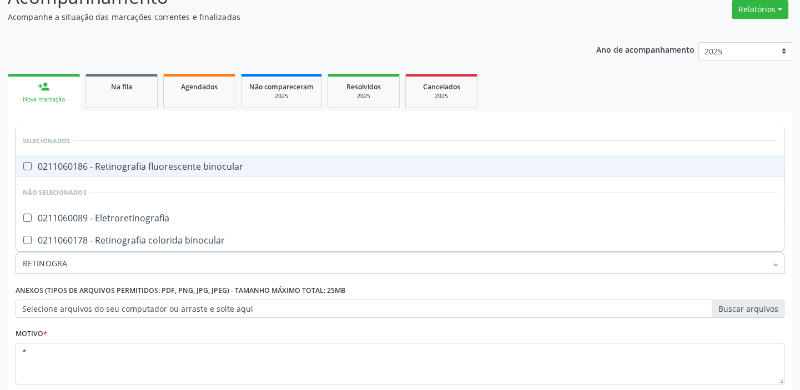
click at [131, 162] on div "0211060186 - Retinografia fluorescente binocular" at bounding box center [400, 166] width 755 height 9
checkbox binocular "true"
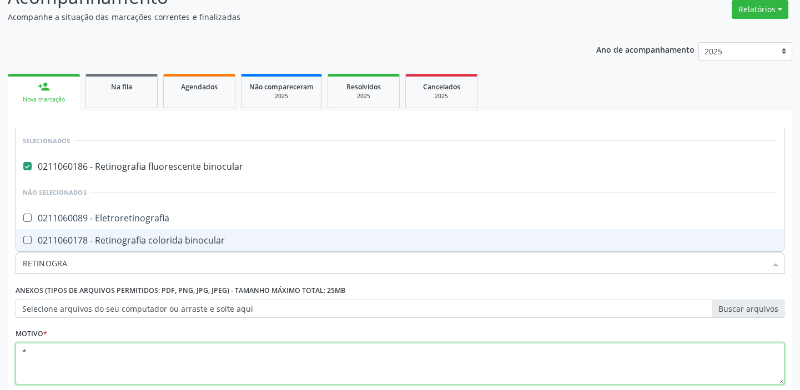
click at [64, 352] on textarea "*" at bounding box center [400, 364] width 769 height 42
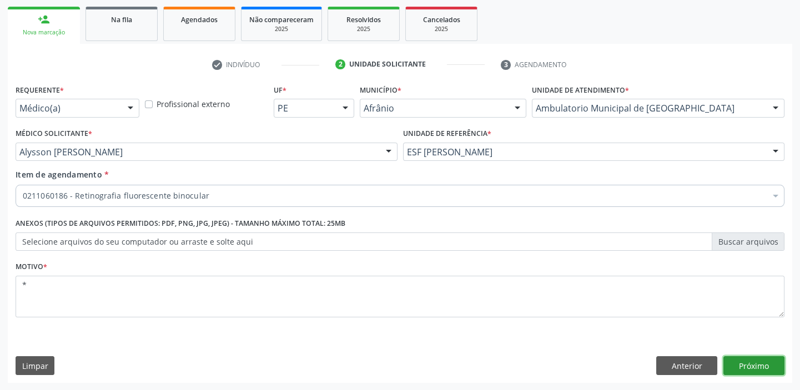
click at [749, 362] on button "Próximo" at bounding box center [754, 366] width 61 height 19
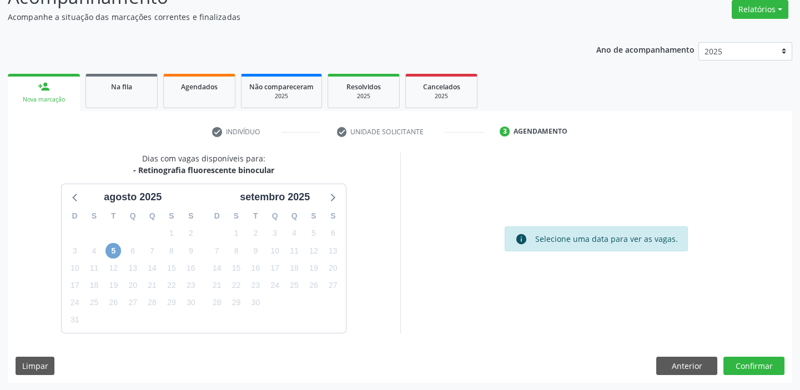
click at [107, 249] on span "5" at bounding box center [114, 251] width 16 height 16
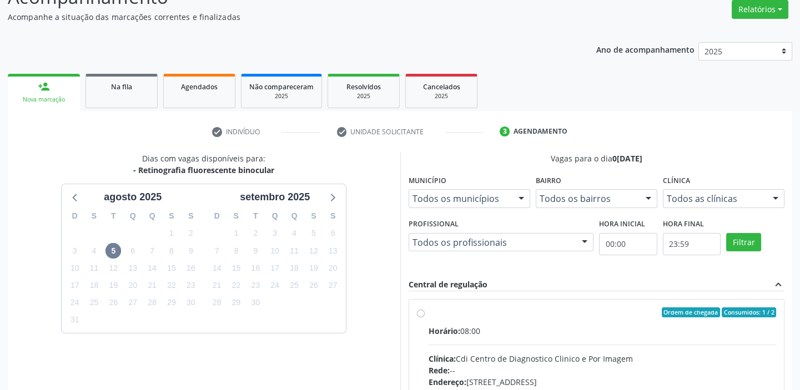
click at [425, 318] on input "Ordem de chegada Consumidos: 1 / 2 Horário: 08:00 Clínica: Cdi Centro de Diagno…" at bounding box center [421, 313] width 8 height 10
radio input "true"
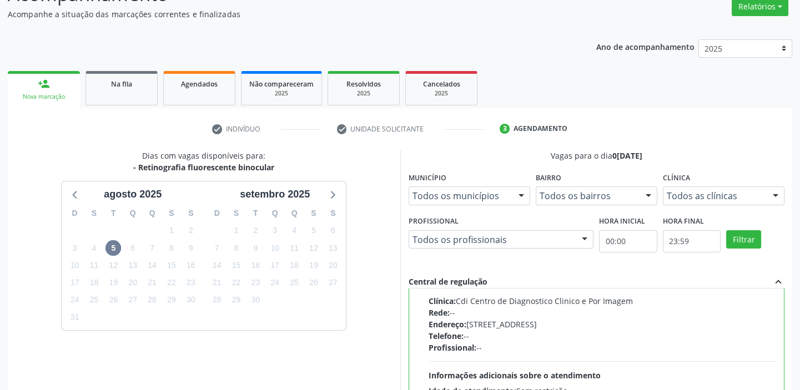
scroll to position [272, 0]
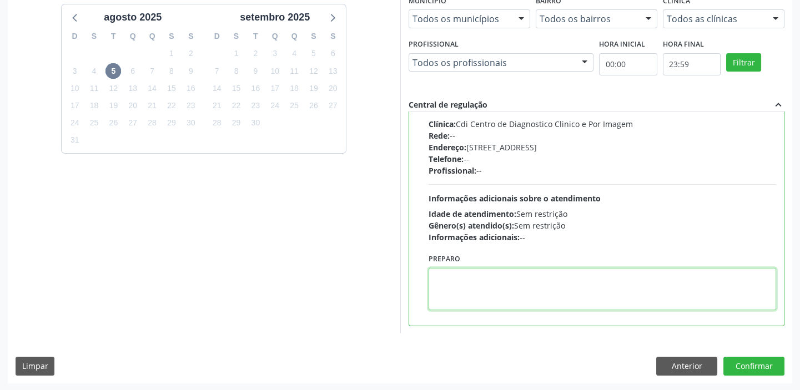
click at [548, 285] on textarea at bounding box center [603, 289] width 348 height 42
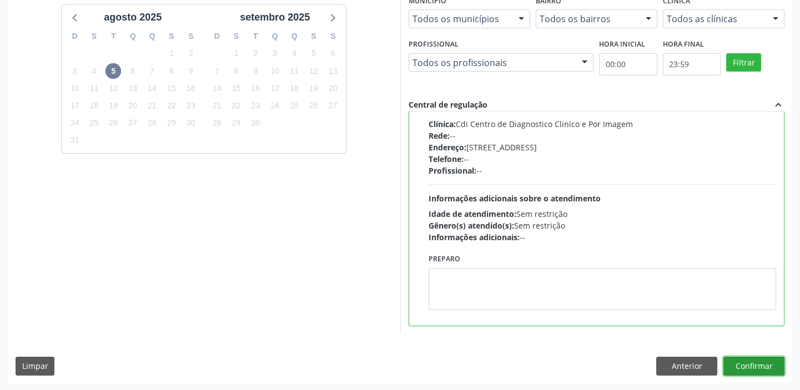
click at [732, 358] on button "Confirmar" at bounding box center [754, 366] width 61 height 19
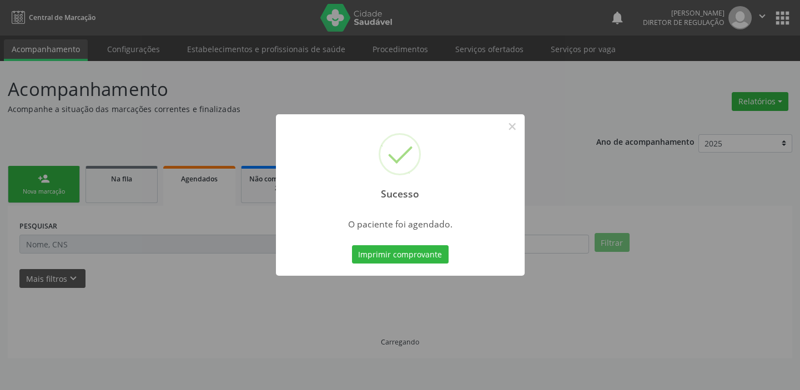
scroll to position [0, 0]
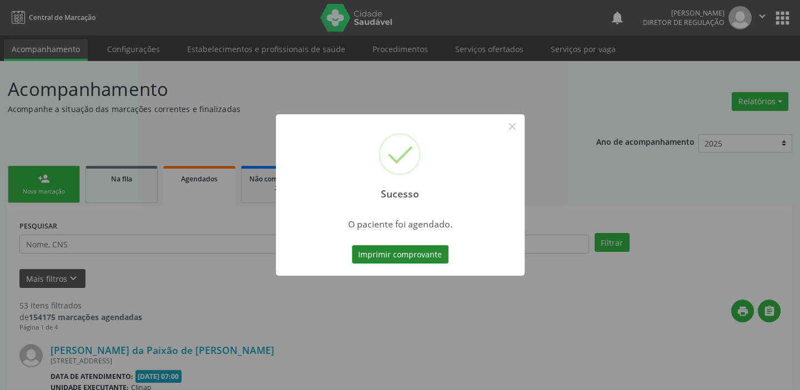
click at [425, 255] on button "Imprimir comprovante" at bounding box center [400, 254] width 97 height 19
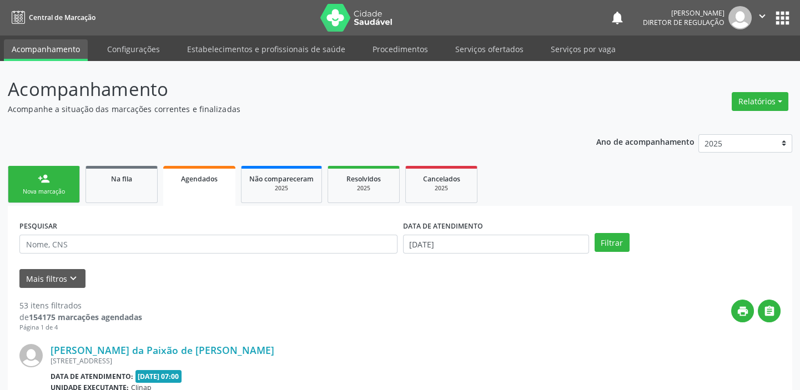
click at [60, 184] on link "person_add Nova marcação" at bounding box center [44, 184] width 72 height 37
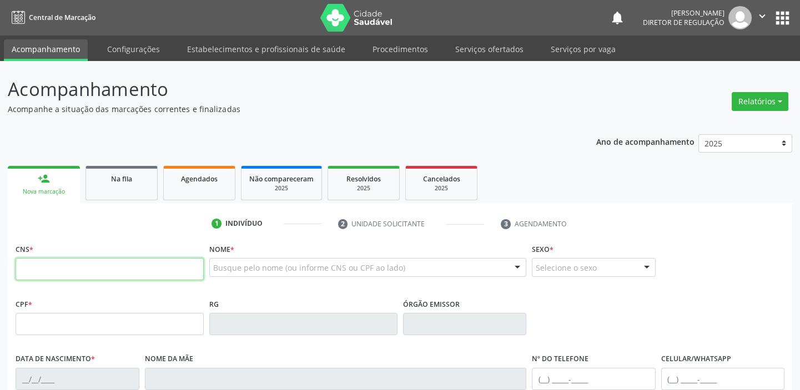
click at [71, 259] on input "text" at bounding box center [110, 269] width 188 height 22
type input "700 4045 8547 3050"
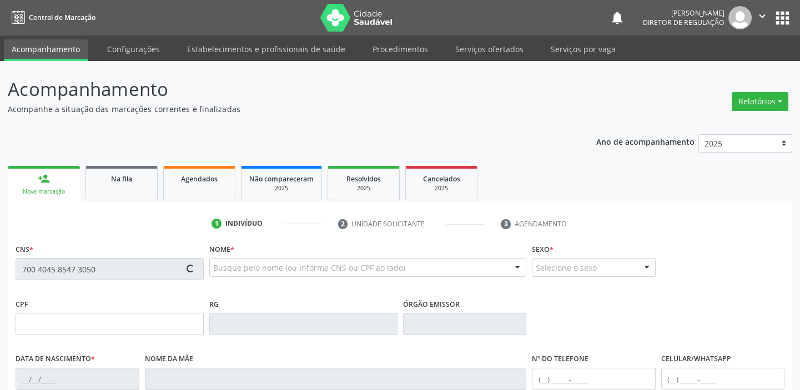
type input "14/04/1997"
type input "Elandia de Sousa Santos"
type input "(87) 8841-7155"
type input "S/N"
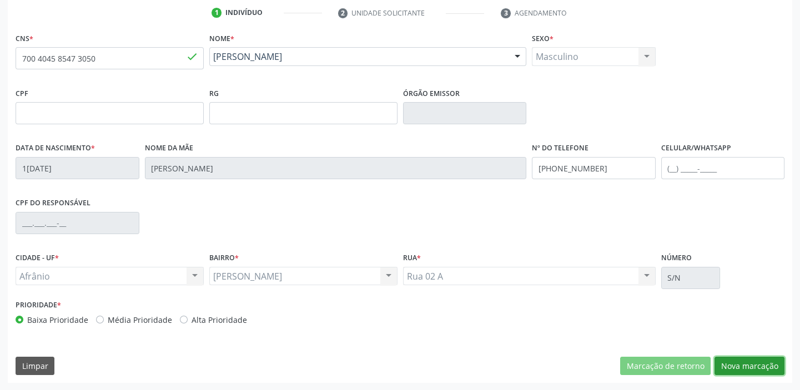
click at [719, 367] on button "Nova marcação" at bounding box center [750, 366] width 70 height 19
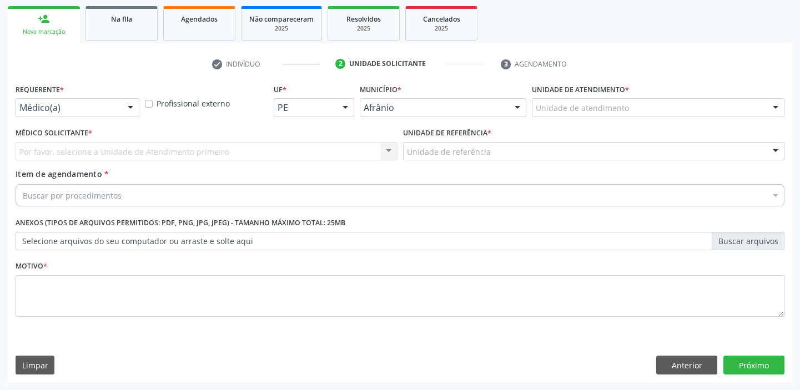
scroll to position [159, 0]
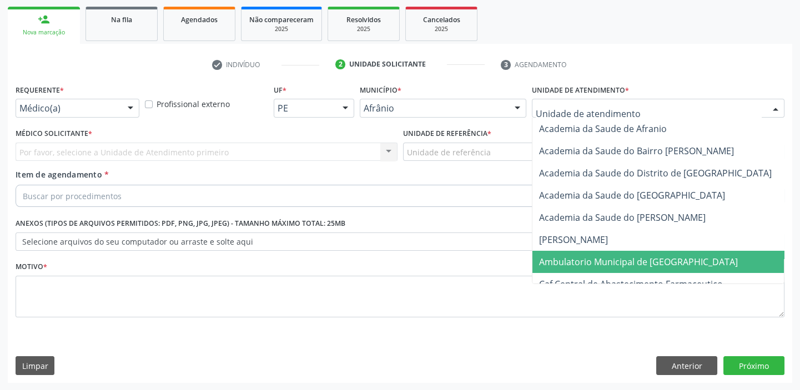
click at [566, 257] on span "Ambulatorio Municipal de [GEOGRAPHIC_DATA]" at bounding box center [638, 262] width 199 height 12
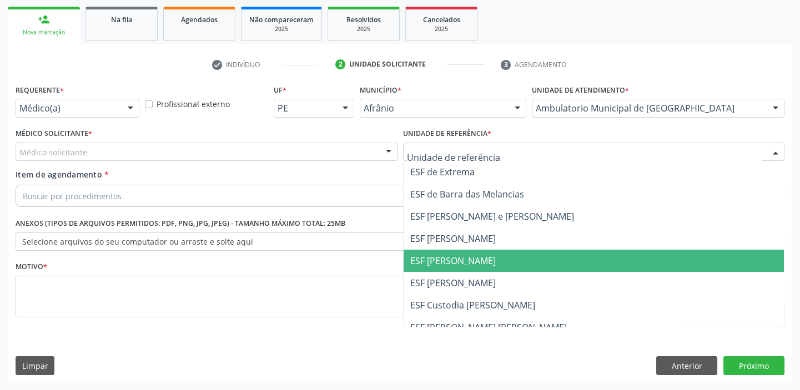
click at [450, 267] on span "ESF [PERSON_NAME]" at bounding box center [594, 261] width 381 height 22
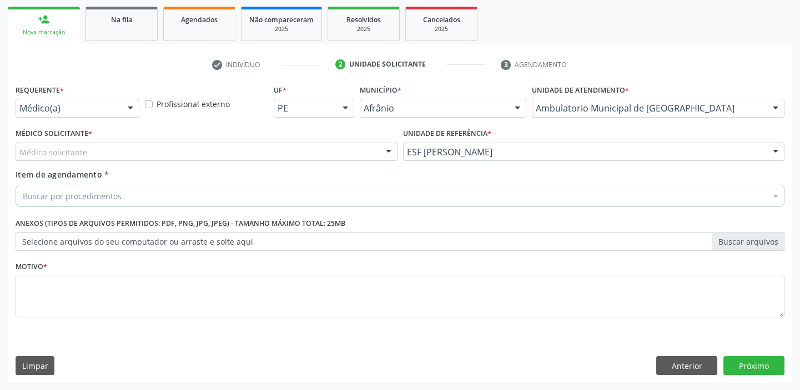
click at [92, 160] on div "Médico solicitante" at bounding box center [207, 152] width 382 height 19
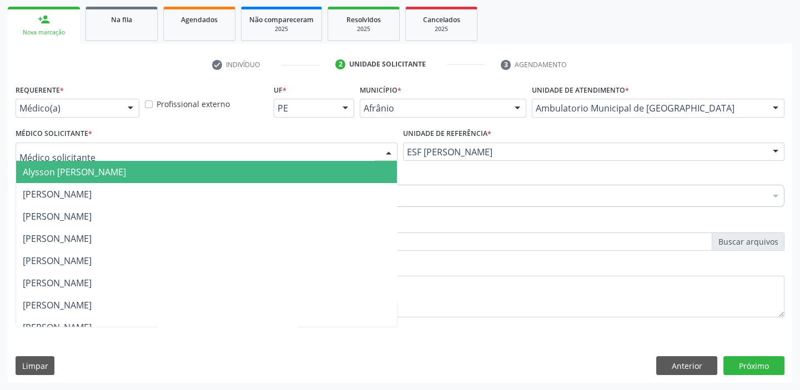
click at [89, 170] on span "Alysson [PERSON_NAME]" at bounding box center [74, 172] width 103 height 12
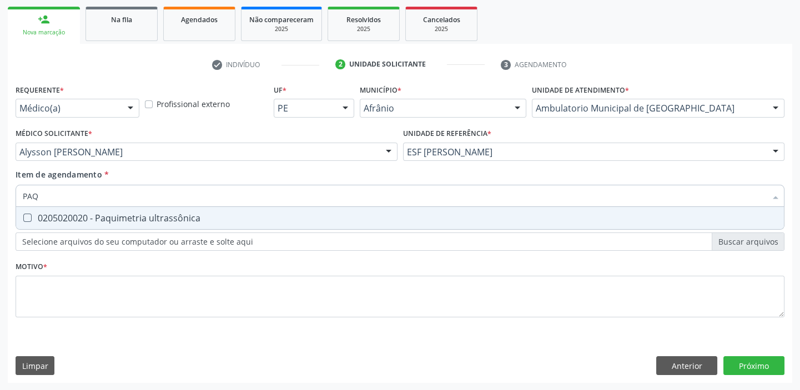
type input "PAQU"
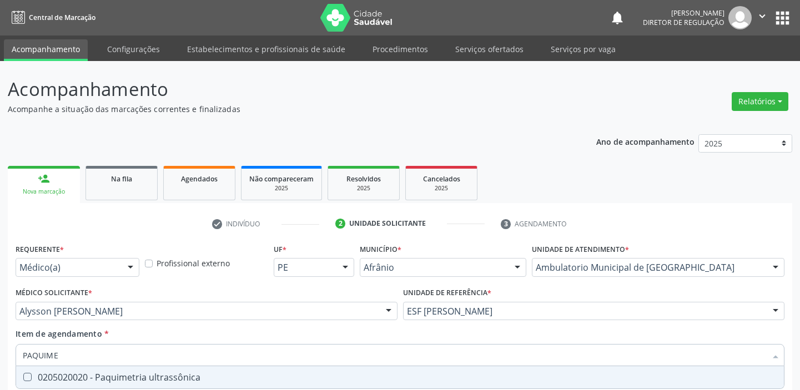
scroll to position [159, 0]
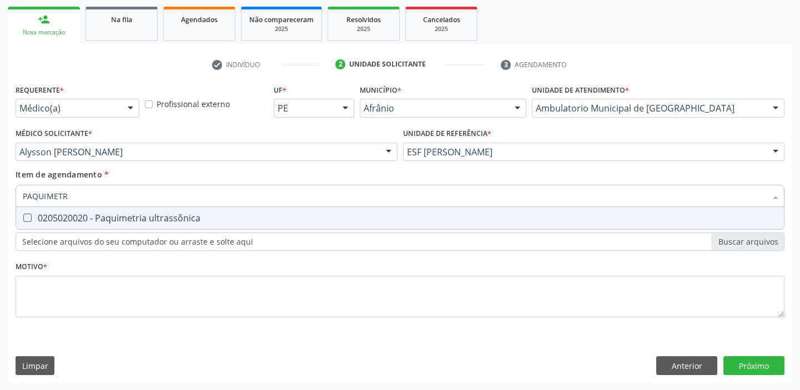
type input "PAQUIMETRI"
click at [71, 217] on div "0205020020 - Paquimetria ultrassônica" at bounding box center [400, 218] width 755 height 9
checkbox ultrassônica "true"
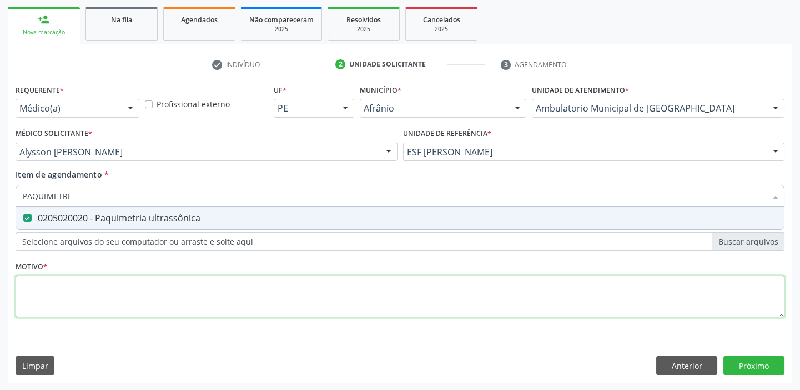
click at [39, 290] on div "Requerente * Médico(a) Médico(a) Enfermeiro(a) Paciente Nenhum resultado encont…" at bounding box center [400, 208] width 769 height 252
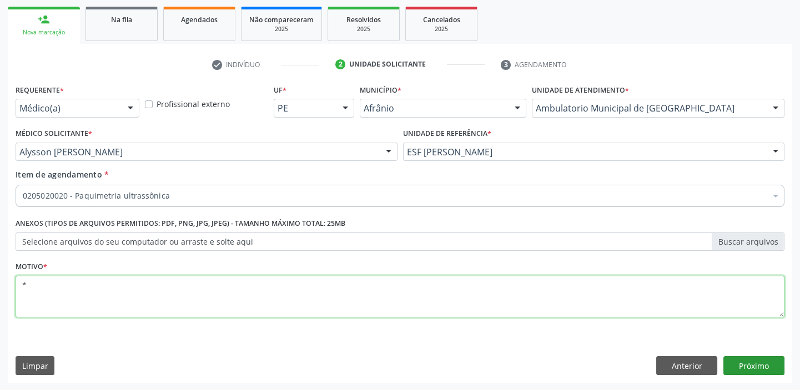
type textarea "*"
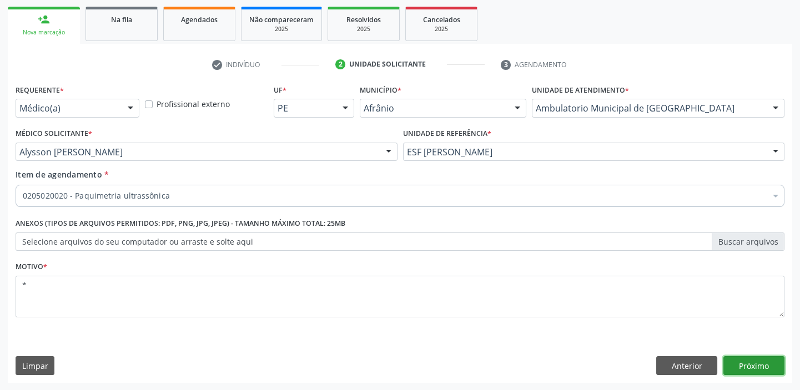
click at [735, 373] on button "Próximo" at bounding box center [754, 366] width 61 height 19
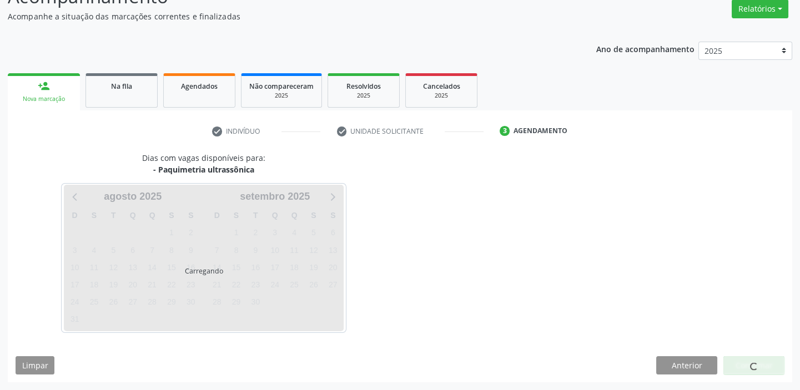
scroll to position [92, 0]
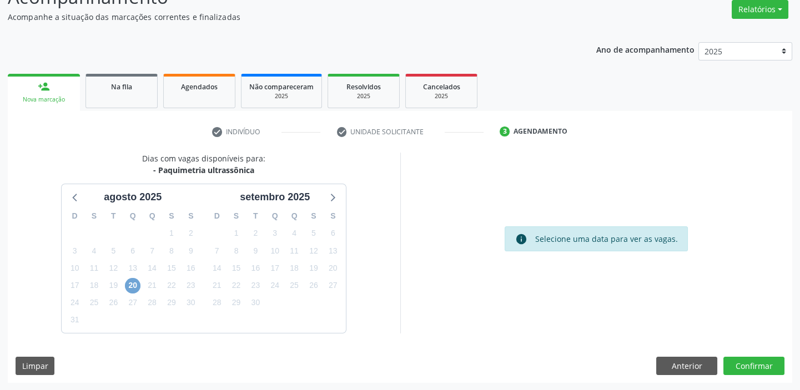
click at [129, 283] on span "20" at bounding box center [133, 286] width 16 height 16
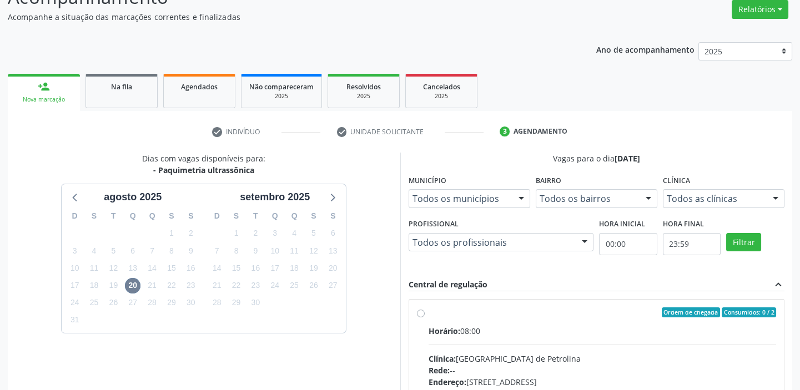
click at [596, 333] on div "Horário: 08:00" at bounding box center [603, 331] width 348 height 12
click at [425, 318] on input "Ordem de chegada Consumidos: 0 / 2 Horário: 08:00 Clínica: [GEOGRAPHIC_DATA] Re…" at bounding box center [421, 313] width 8 height 10
radio input "true"
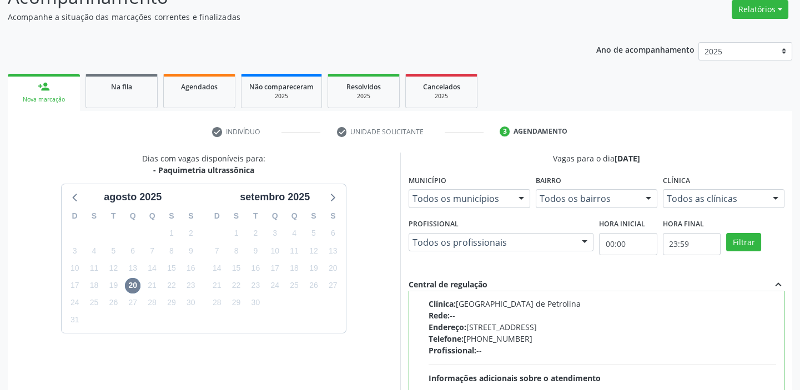
scroll to position [272, 0]
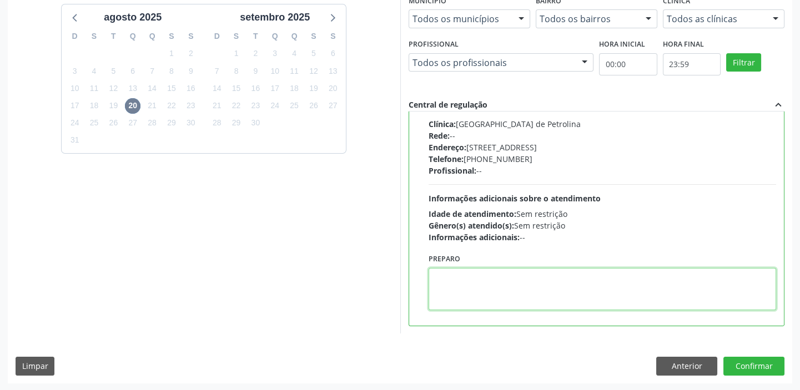
drag, startPoint x: 468, startPoint y: 294, endPoint x: 555, endPoint y: 310, distance: 88.7
click at [469, 294] on textarea at bounding box center [603, 289] width 348 height 42
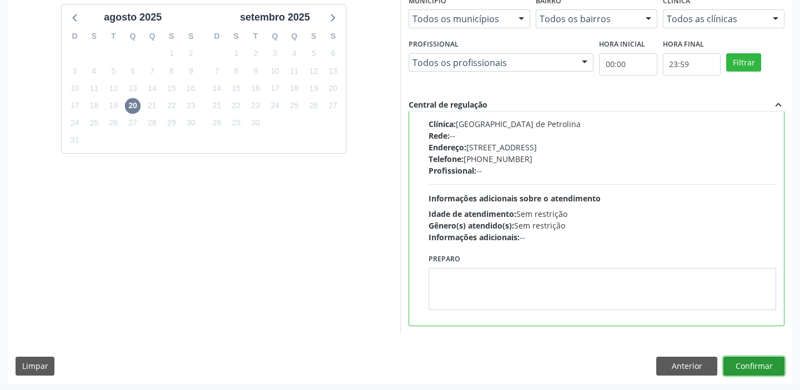
click at [740, 361] on button "Confirmar" at bounding box center [754, 366] width 61 height 19
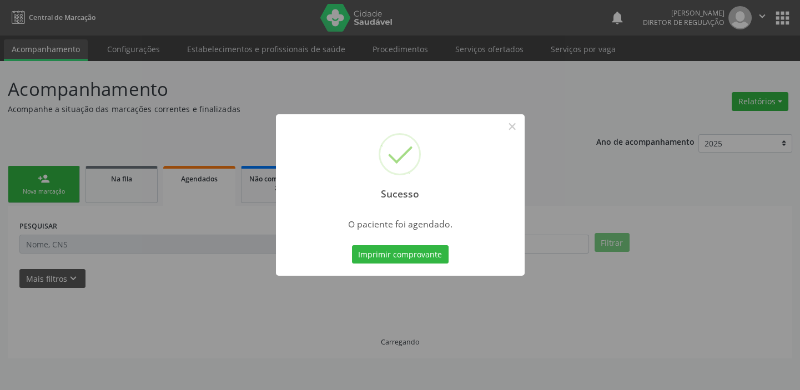
scroll to position [0, 0]
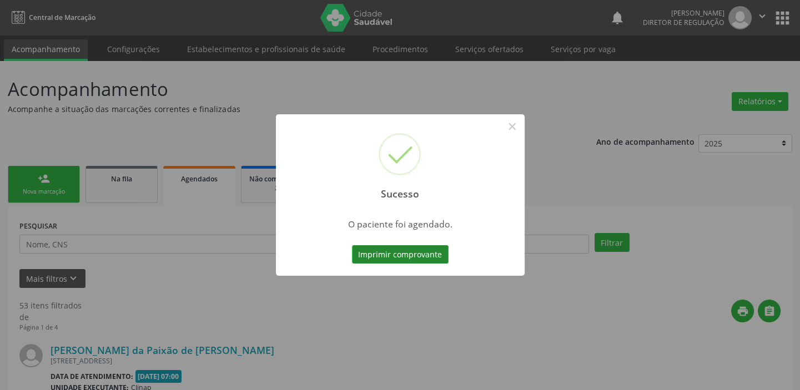
click at [393, 249] on button "Imprimir comprovante" at bounding box center [400, 254] width 97 height 19
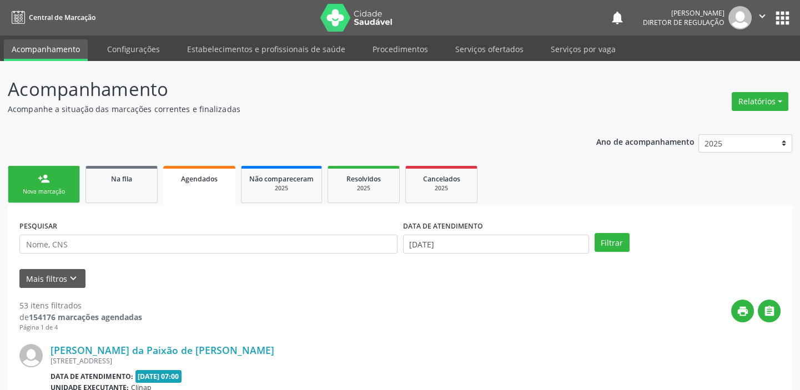
click at [47, 180] on div "person_add" at bounding box center [44, 179] width 12 height 12
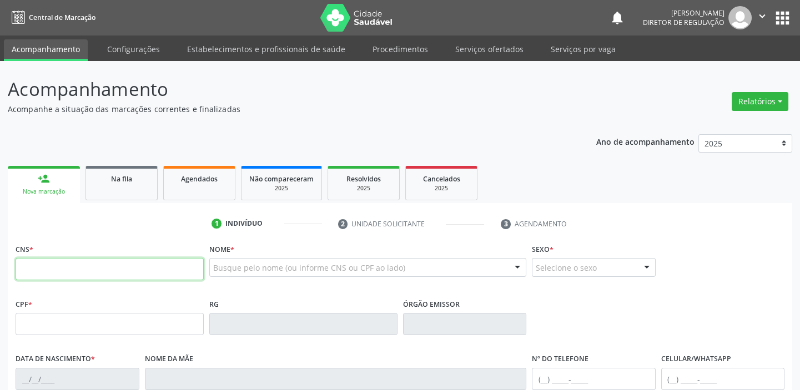
click at [73, 268] on input "text" at bounding box center [110, 269] width 188 height 22
type input "700 4045 8547 3050"
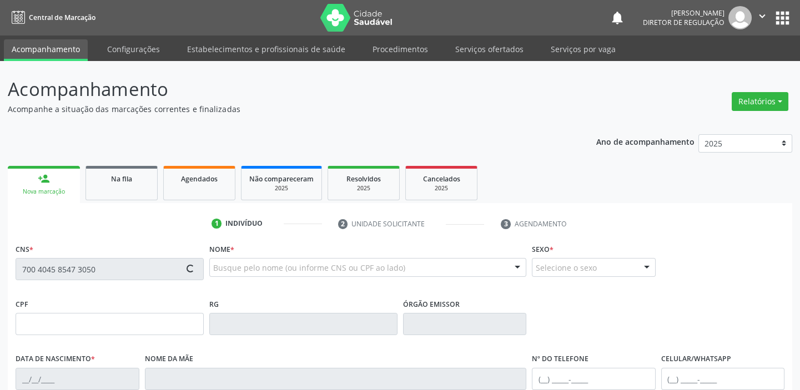
type input "1[DATE]"
type input "[PERSON_NAME]"
type input "[PHONE_NUMBER]"
type input "S/N"
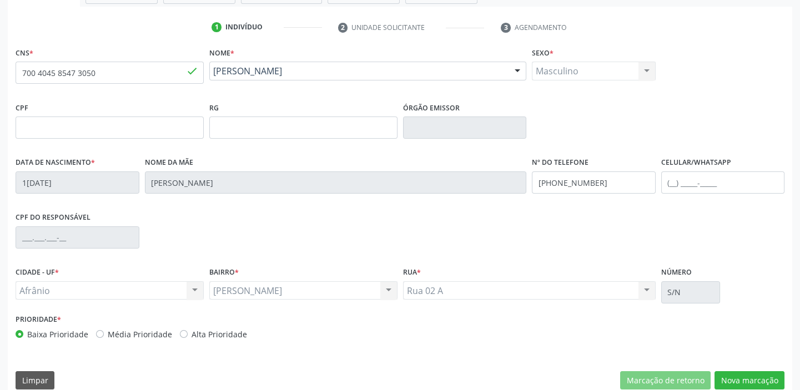
scroll to position [202, 0]
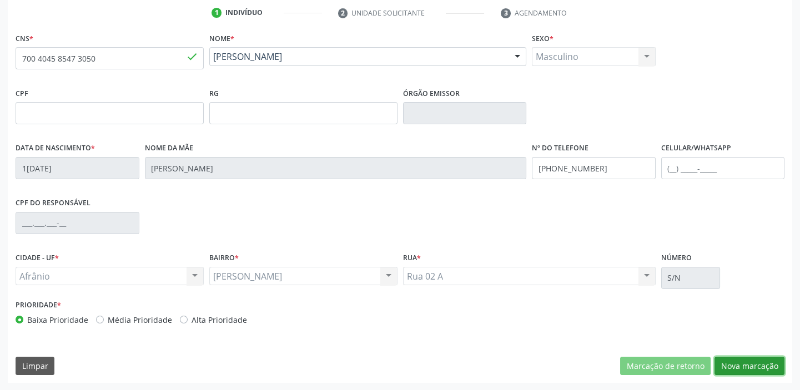
click at [735, 358] on button "Nova marcação" at bounding box center [750, 366] width 70 height 19
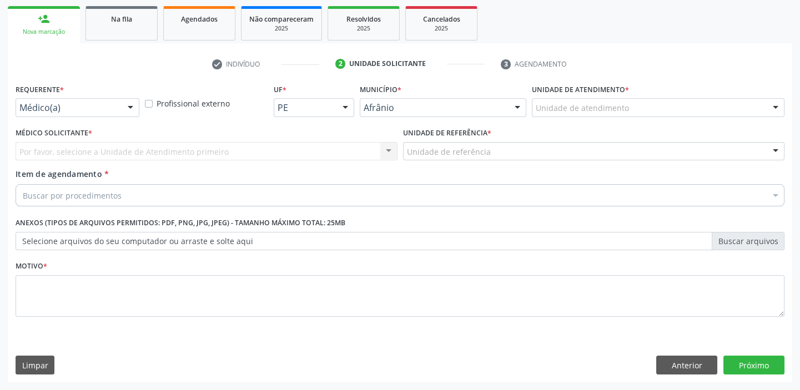
scroll to position [159, 0]
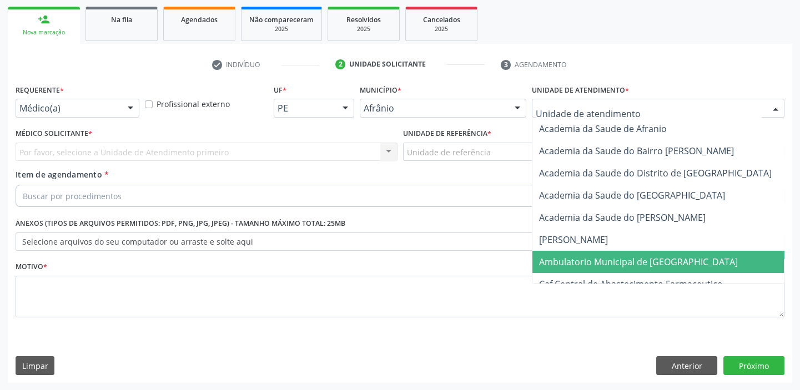
drag, startPoint x: 564, startPoint y: 260, endPoint x: 493, endPoint y: 194, distance: 97.1
click at [563, 260] on span "Ambulatorio Municipal de [GEOGRAPHIC_DATA]" at bounding box center [638, 262] width 199 height 12
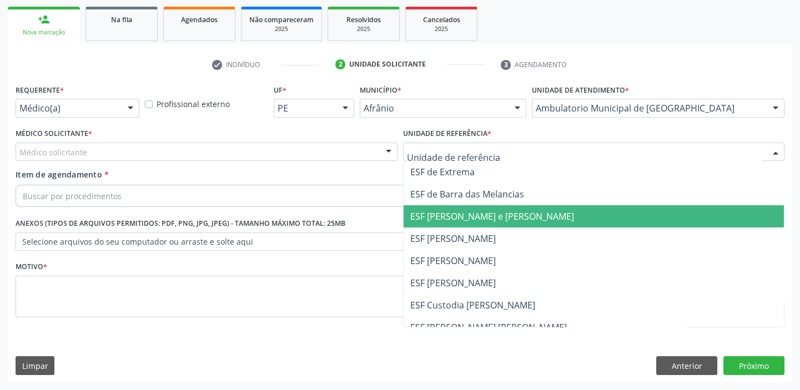
click at [434, 227] on span "ESF [PERSON_NAME] e [PERSON_NAME]" at bounding box center [594, 216] width 381 height 22
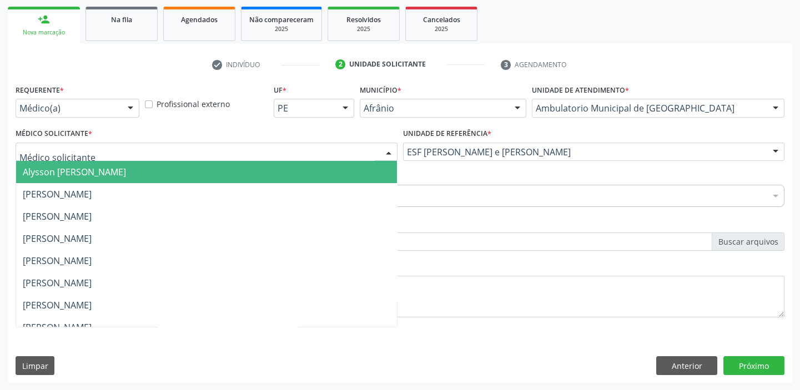
drag, startPoint x: 33, startPoint y: 152, endPoint x: 38, endPoint y: 174, distance: 22.9
click at [38, 174] on span "Alysson [PERSON_NAME]" at bounding box center [74, 172] width 103 height 12
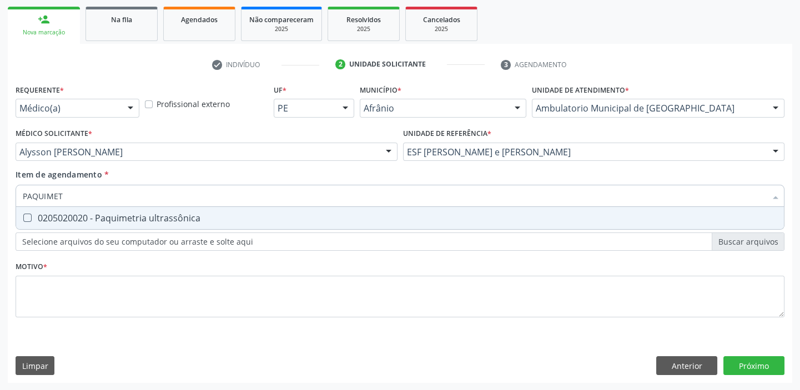
type input "PAQUIMETR"
click at [47, 222] on div "0205020020 - Paquimetria ultrassônica" at bounding box center [400, 218] width 755 height 9
checkbox ultrassônica "true"
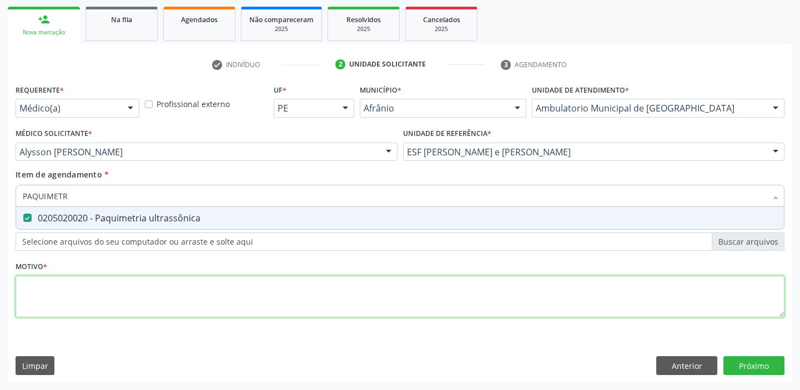
click at [55, 304] on div "Requerente * Médico(a) Médico(a) Enfermeiro(a) Paciente Nenhum resultado encont…" at bounding box center [400, 208] width 769 height 252
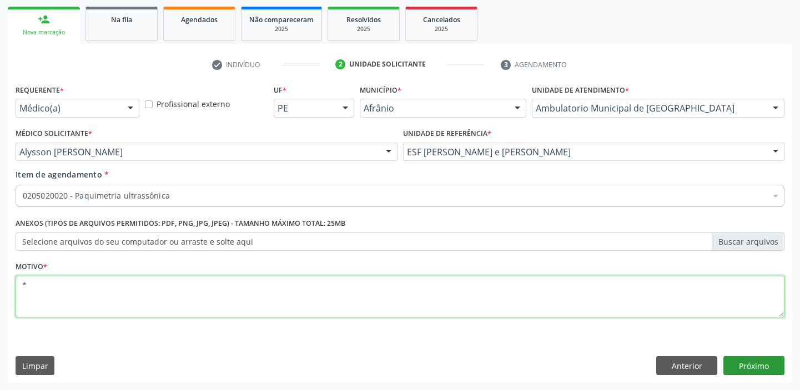
type textarea "*"
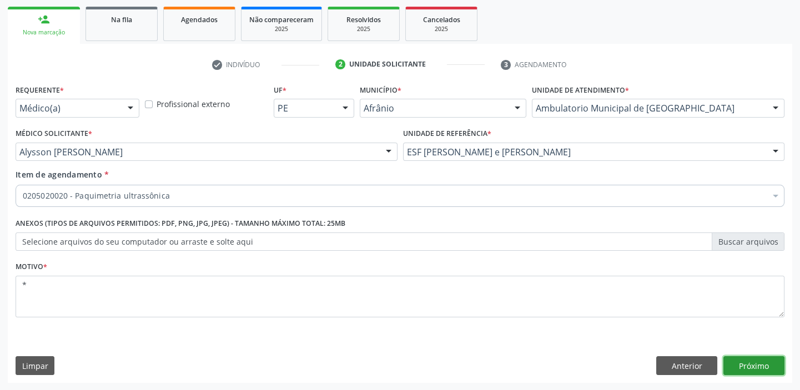
click at [741, 363] on button "Próximo" at bounding box center [754, 366] width 61 height 19
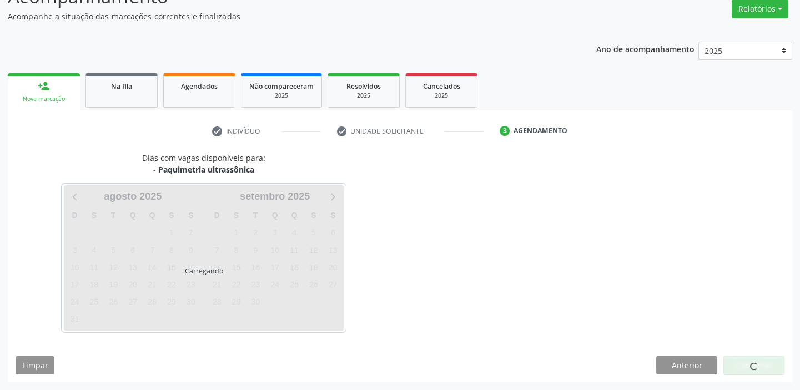
scroll to position [92, 0]
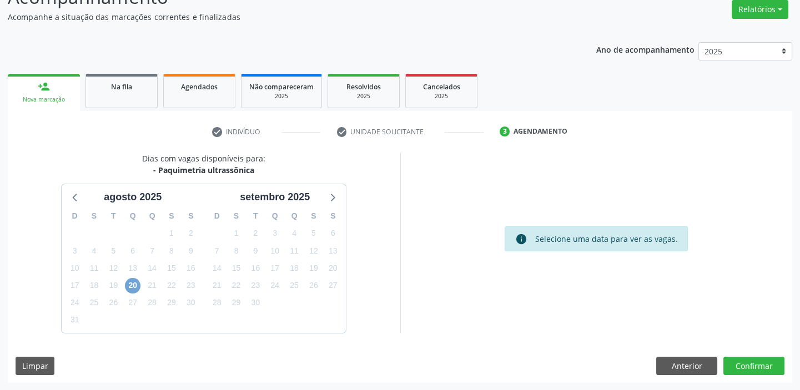
click at [128, 283] on span "20" at bounding box center [133, 286] width 16 height 16
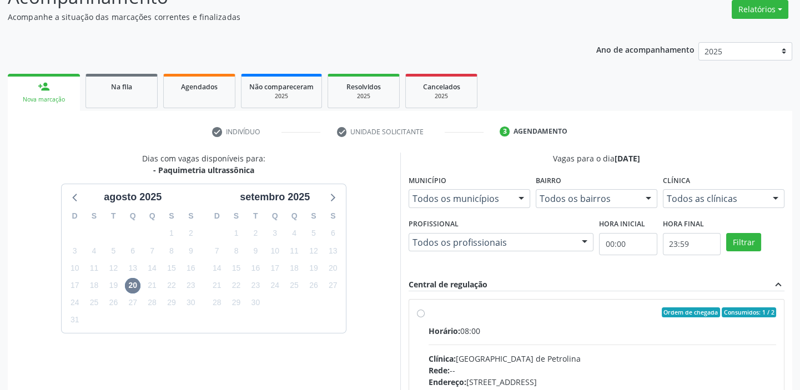
click at [425, 318] on input "Ordem de chegada Consumidos: 1 / 2 Horário: 08:00 Clínica: [GEOGRAPHIC_DATA] Re…" at bounding box center [421, 313] width 8 height 10
radio input "true"
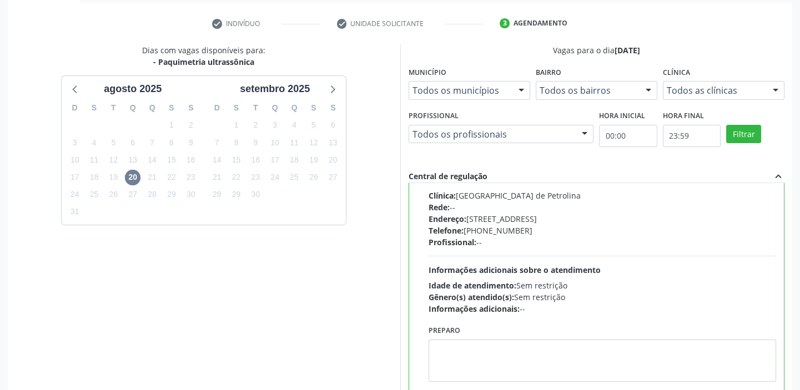
scroll to position [272, 0]
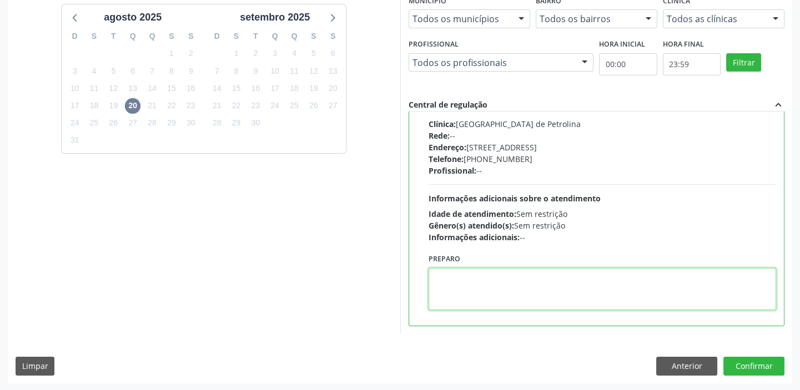
click at [504, 293] on textarea at bounding box center [603, 289] width 348 height 42
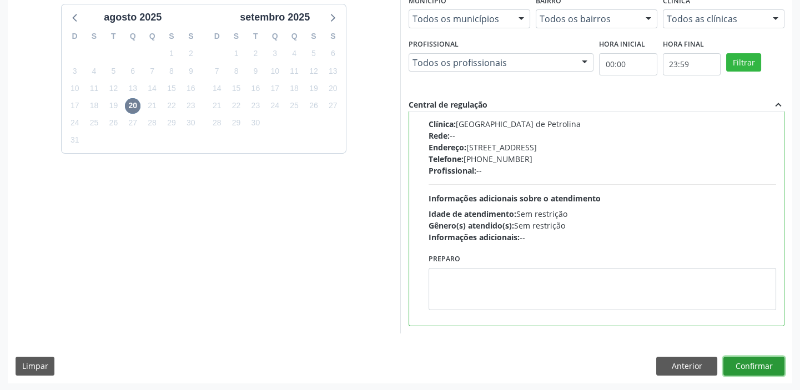
click at [729, 362] on button "Confirmar" at bounding box center [754, 366] width 61 height 19
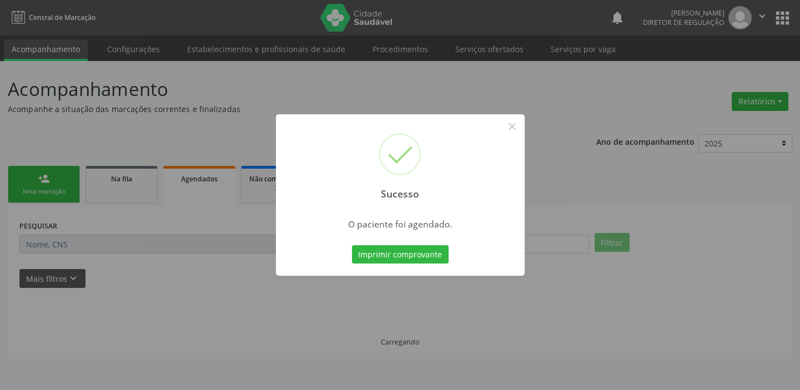
scroll to position [0, 0]
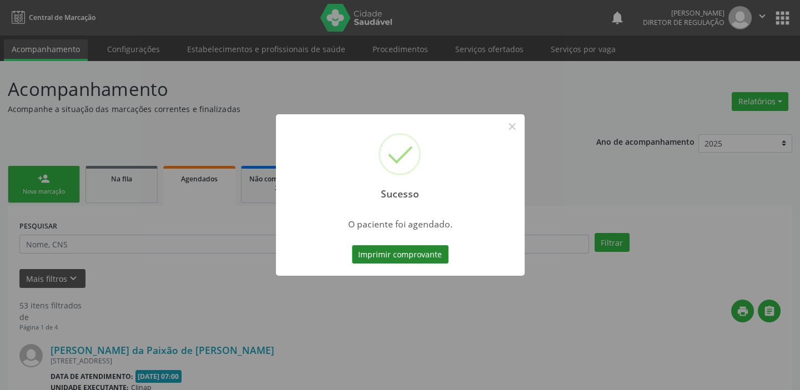
click at [411, 257] on button "Imprimir comprovante" at bounding box center [400, 254] width 97 height 19
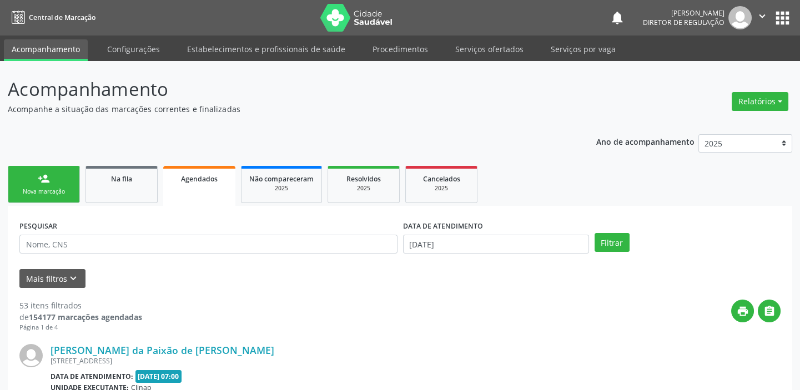
click at [37, 190] on div "Nova marcação" at bounding box center [44, 192] width 56 height 8
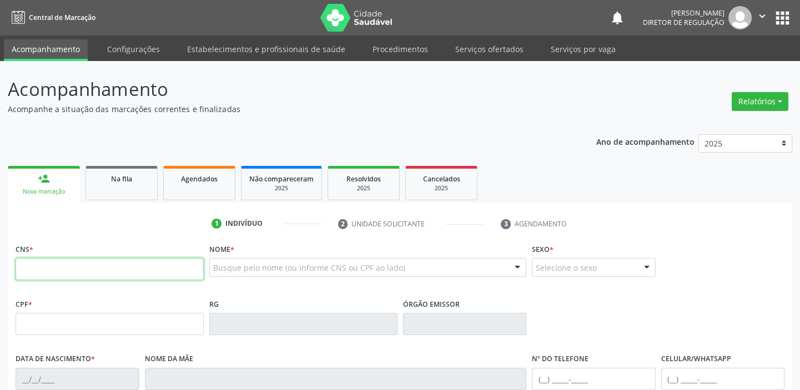
click at [40, 261] on input "text" at bounding box center [110, 269] width 188 height 22
type input "706 3087 0744 3472"
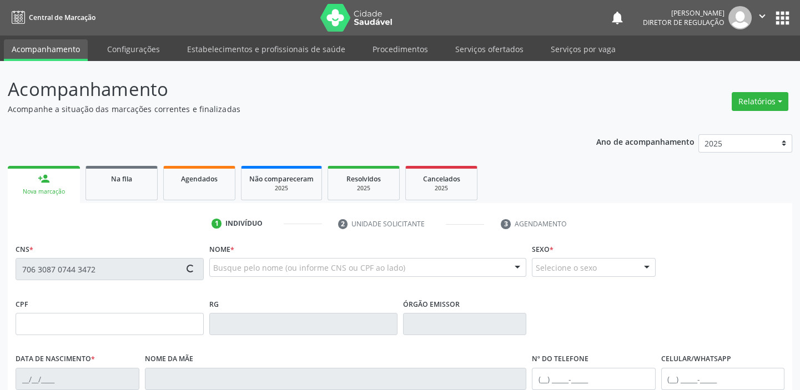
type input "825.832.694-53"
type input "[DATE]"
type input "[PERSON_NAME]"
type input "[PHONE_NUMBER]"
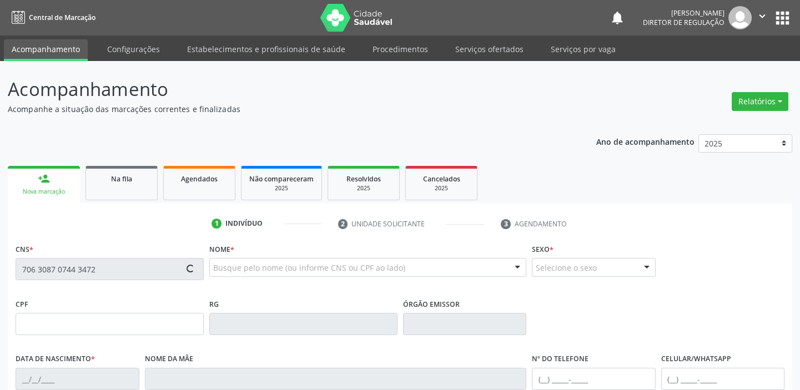
type input "S/N"
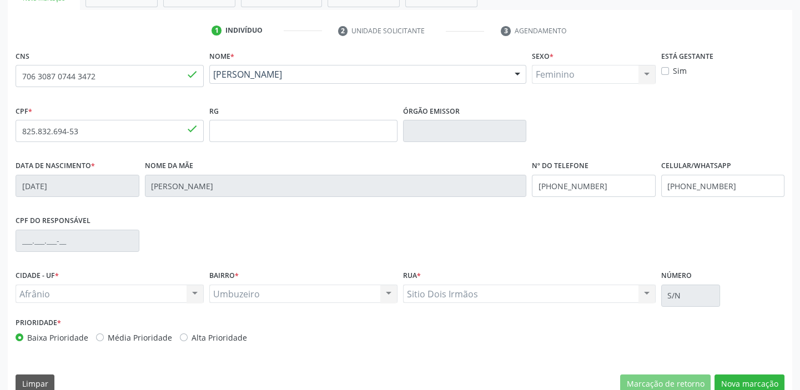
scroll to position [202, 0]
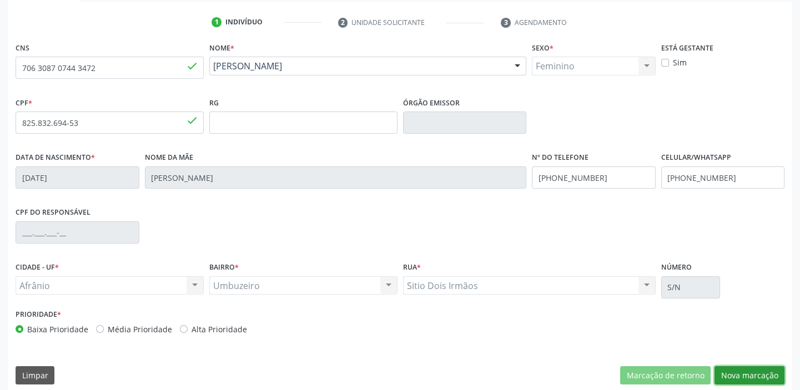
click at [730, 373] on button "Nova marcação" at bounding box center [750, 376] width 70 height 19
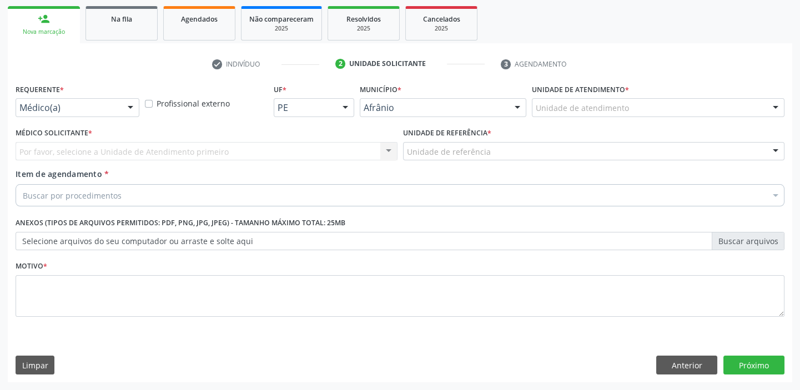
scroll to position [159, 0]
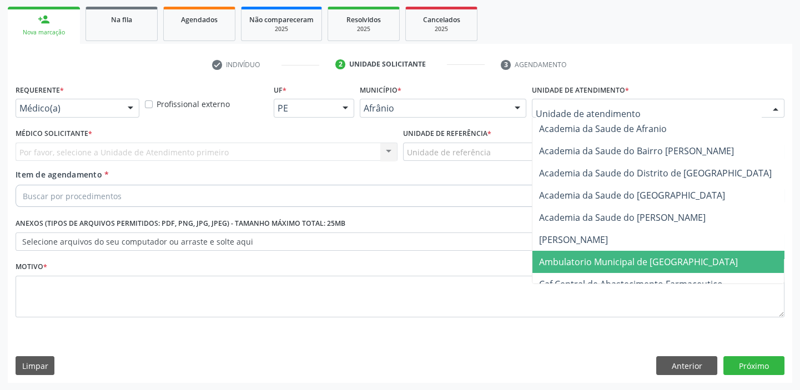
click at [568, 249] on span "[PERSON_NAME]" at bounding box center [668, 240] width 271 height 22
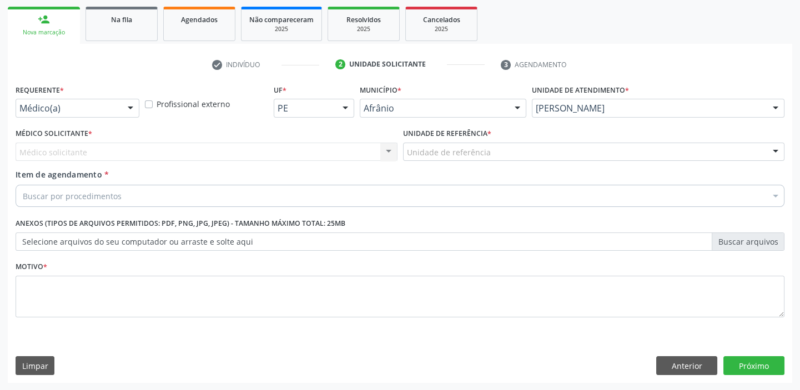
click at [588, 114] on div "[PERSON_NAME]" at bounding box center [658, 108] width 253 height 19
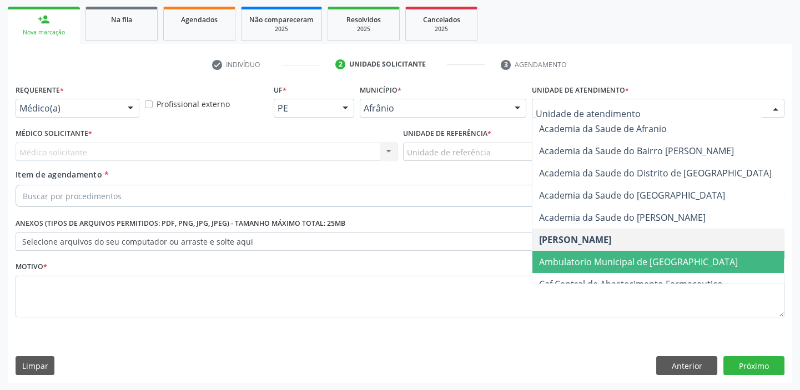
click at [572, 269] on span "Ambulatorio Municipal de [GEOGRAPHIC_DATA]" at bounding box center [668, 262] width 271 height 22
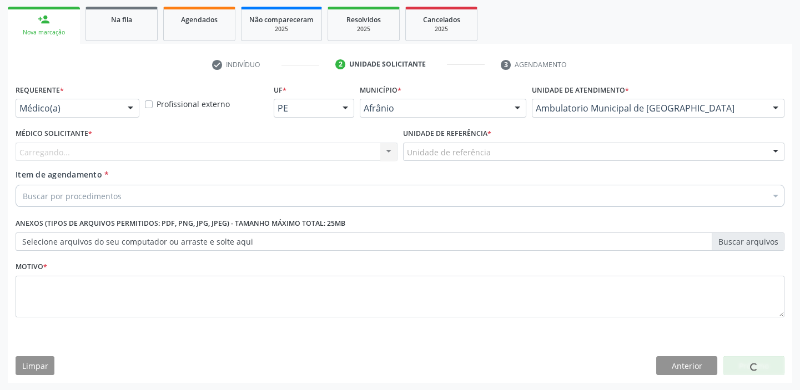
drag, startPoint x: 431, startPoint y: 154, endPoint x: 430, endPoint y: 160, distance: 5.7
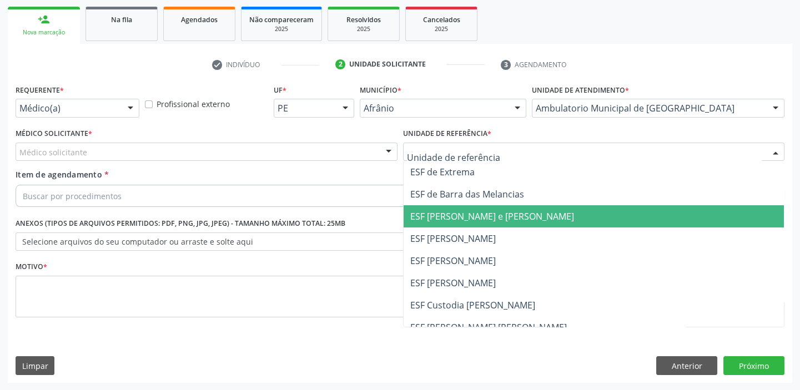
click at [434, 222] on span "ESF [PERSON_NAME] e [PERSON_NAME]" at bounding box center [492, 216] width 164 height 12
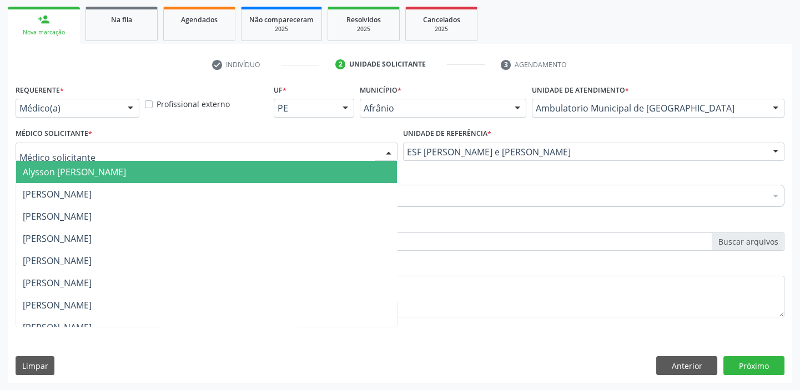
drag, startPoint x: 64, startPoint y: 155, endPoint x: 61, endPoint y: 169, distance: 14.8
click at [61, 169] on span "Alysson [PERSON_NAME]" at bounding box center [74, 172] width 103 height 12
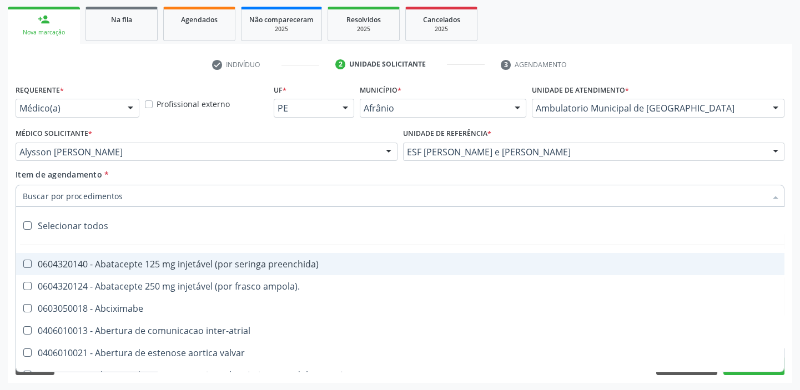
paste input "HOLTER"
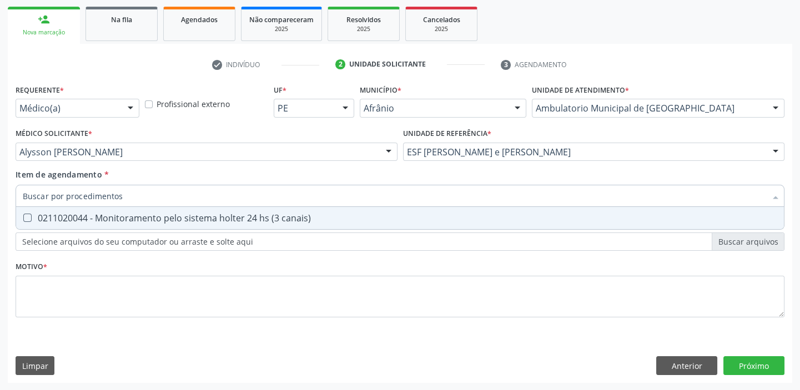
type input "HOLTER"
click at [105, 225] on span "0211020044 - Monitoramento pelo sistema holter 24 hs (3 canais)" at bounding box center [400, 218] width 768 height 22
checkbox canais\) "true"
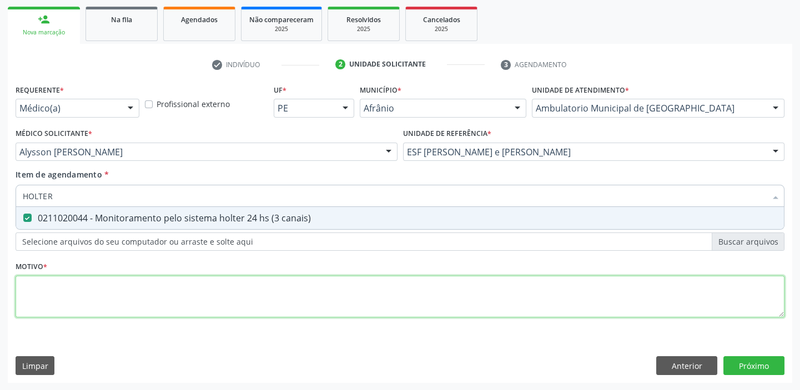
click at [62, 293] on div "Requerente * Médico(a) Médico(a) Enfermeiro(a) Paciente Nenhum resultado encont…" at bounding box center [400, 208] width 769 height 252
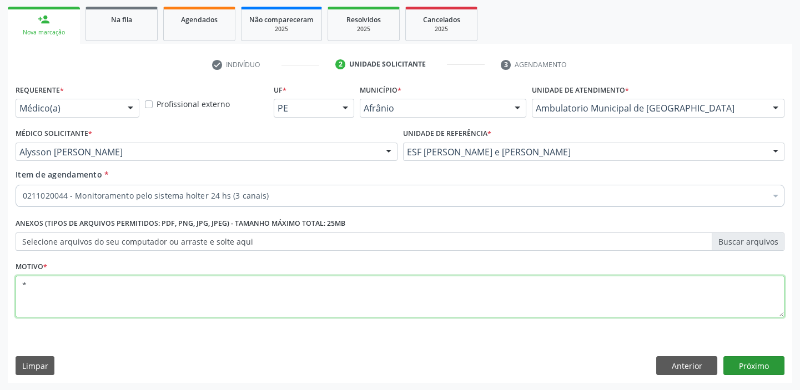
type textarea "*"
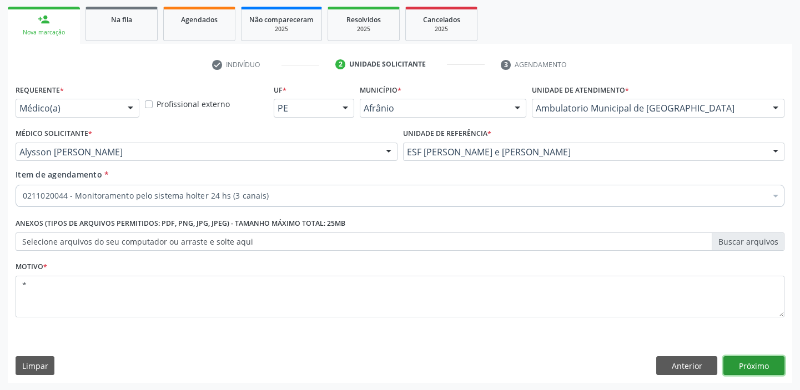
click at [739, 361] on button "Próximo" at bounding box center [754, 366] width 61 height 19
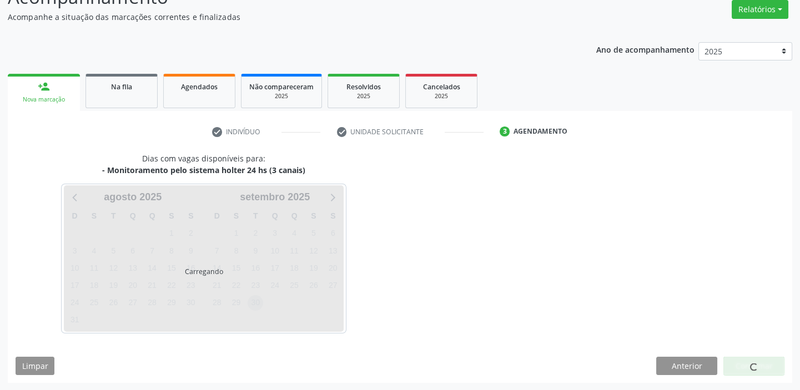
scroll to position [92, 0]
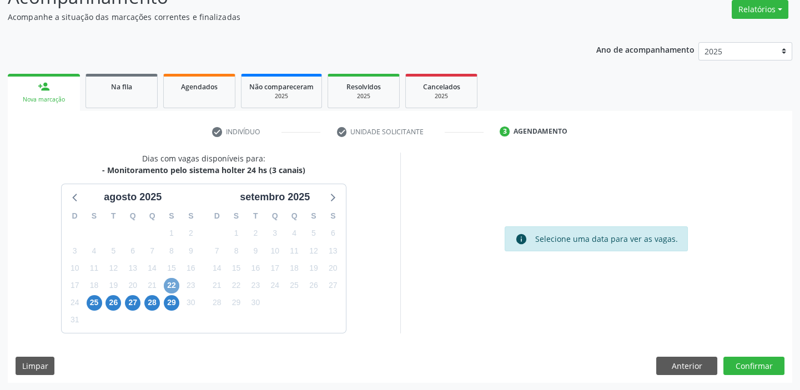
click at [168, 287] on span "22" at bounding box center [172, 286] width 16 height 16
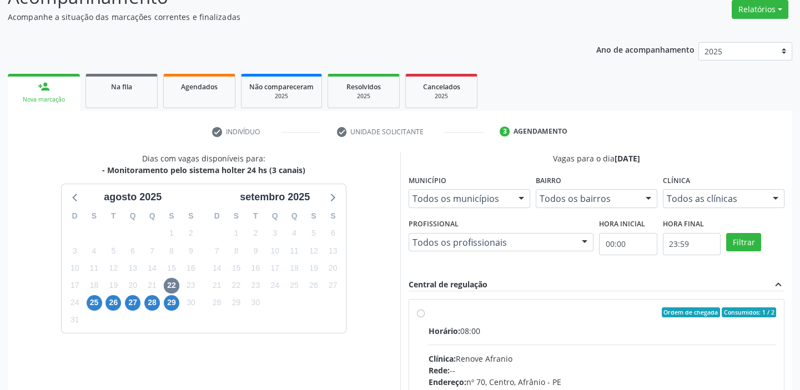
click at [425, 318] on input "Ordem de chegada Consumidos: 1 / 2 Horário: 08:00 Clínica: Renove Afranio Rede:…" at bounding box center [421, 313] width 8 height 10
radio input "true"
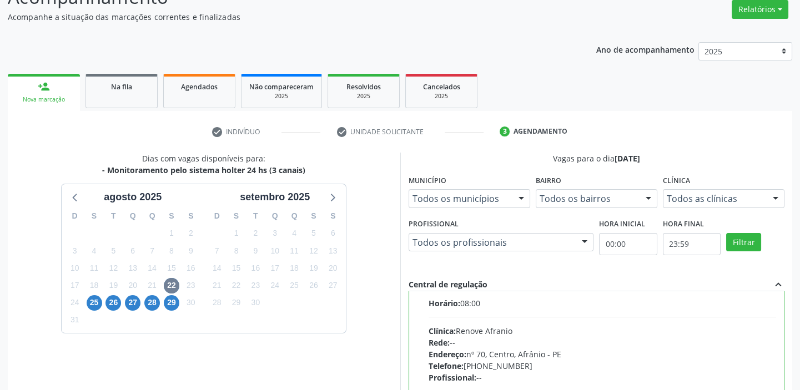
scroll to position [55, 0]
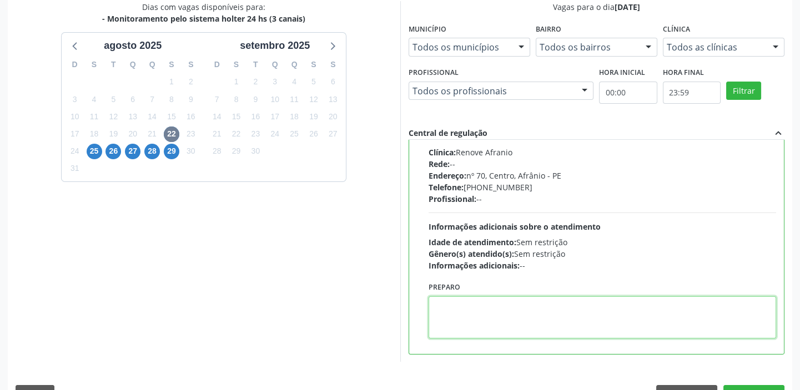
click at [512, 310] on textarea at bounding box center [603, 318] width 348 height 42
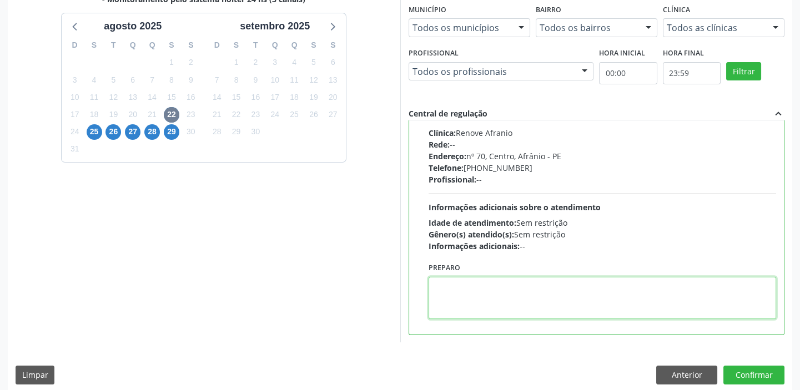
scroll to position [272, 0]
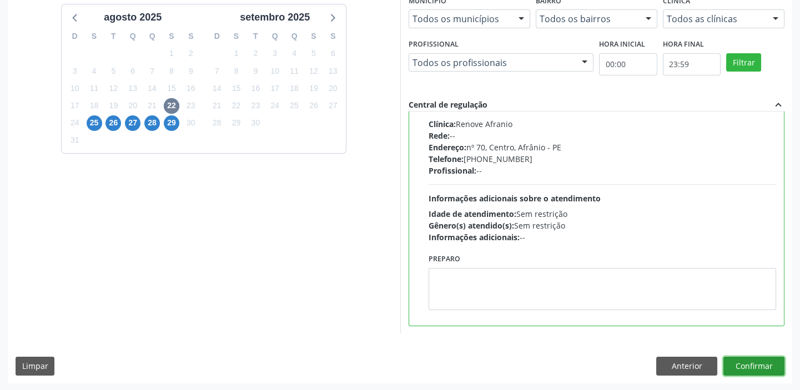
click at [736, 365] on button "Confirmar" at bounding box center [754, 366] width 61 height 19
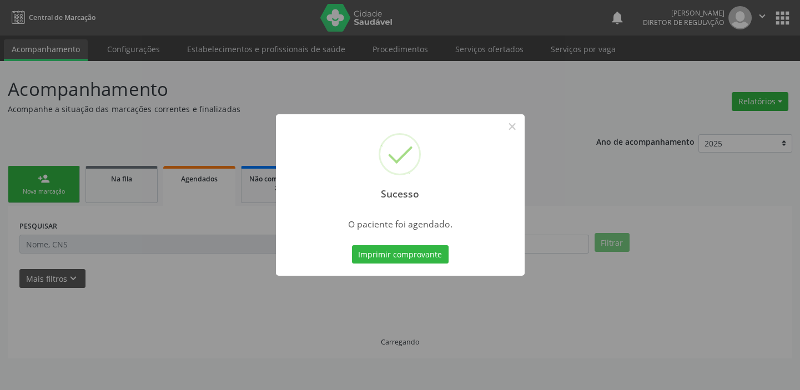
scroll to position [0, 0]
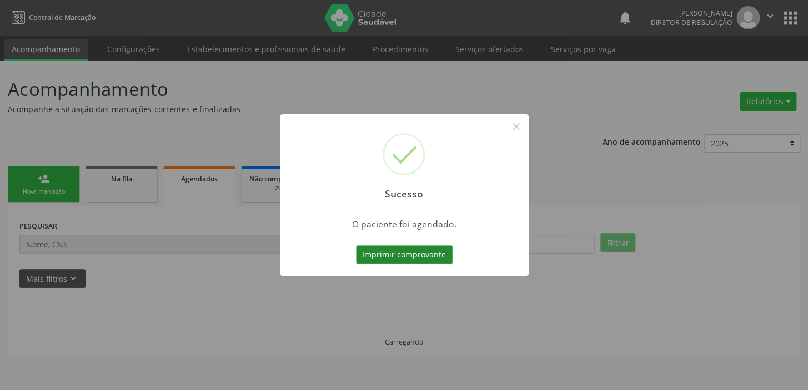
click at [398, 252] on button "Imprimir comprovante" at bounding box center [404, 254] width 97 height 19
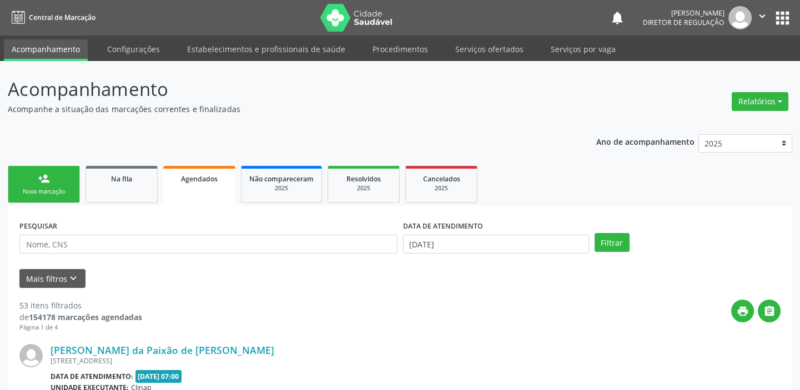
click at [53, 180] on link "person_add Nova marcação" at bounding box center [44, 184] width 72 height 37
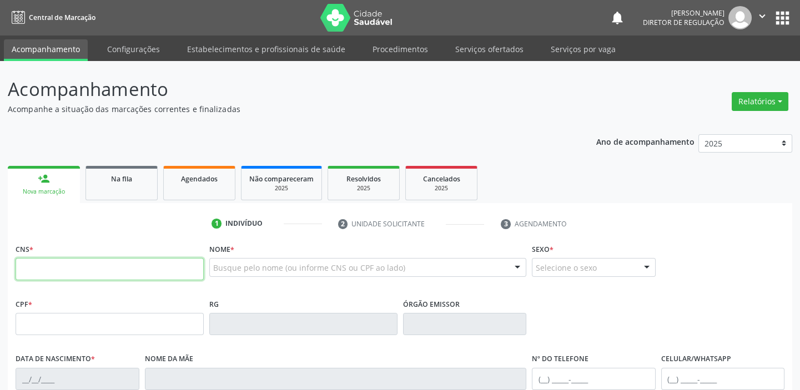
click at [42, 270] on input "text" at bounding box center [110, 269] width 188 height 22
type input "700 4059 2792 4345"
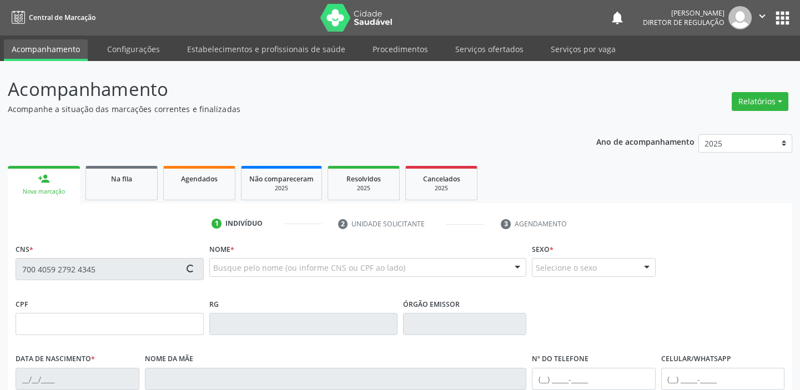
type input "985.244.884-68"
type input "02/12/1973"
type input "Tereza Raimunda de Macedo"
type input "(87) 99664-6897"
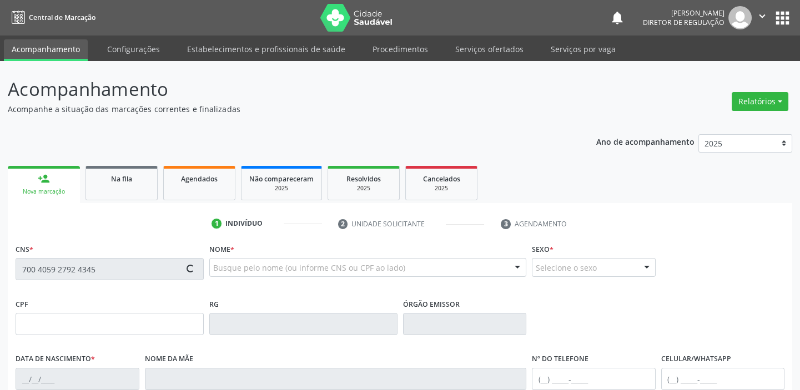
type input "053.086.204-23"
type input "35"
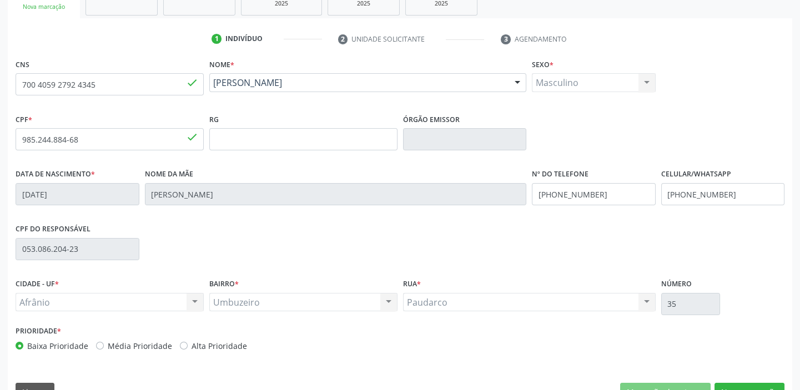
scroll to position [202, 0]
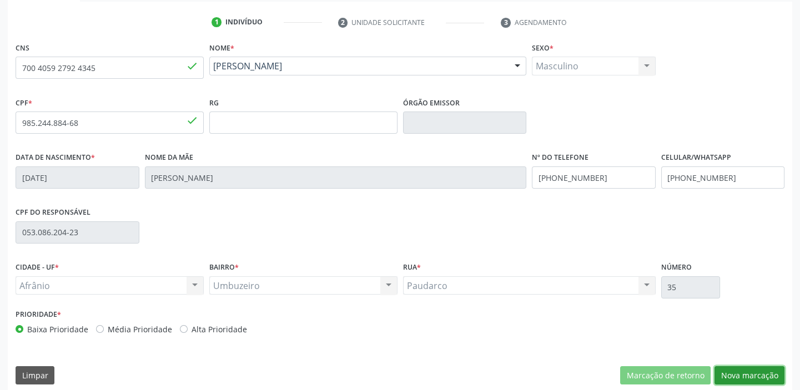
click at [742, 375] on button "Nova marcação" at bounding box center [750, 376] width 70 height 19
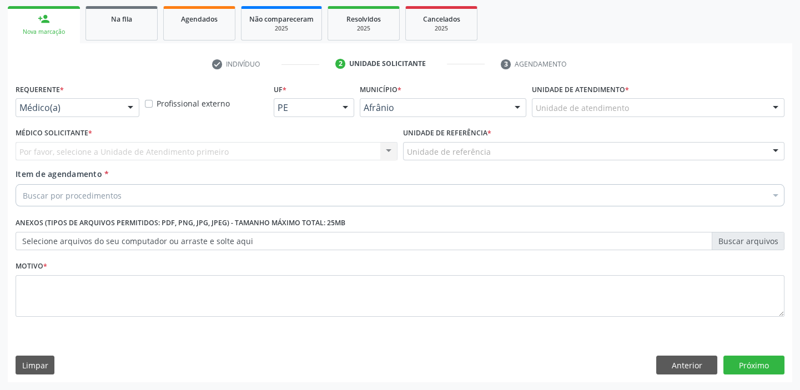
scroll to position [159, 0]
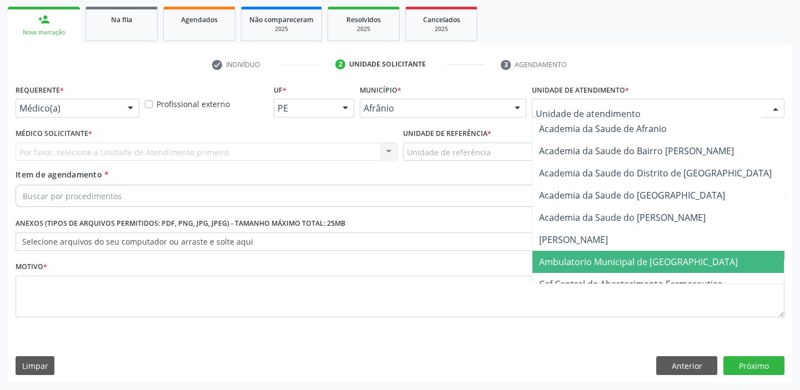
click at [562, 260] on span "Ambulatorio Municipal de [GEOGRAPHIC_DATA]" at bounding box center [638, 262] width 199 height 12
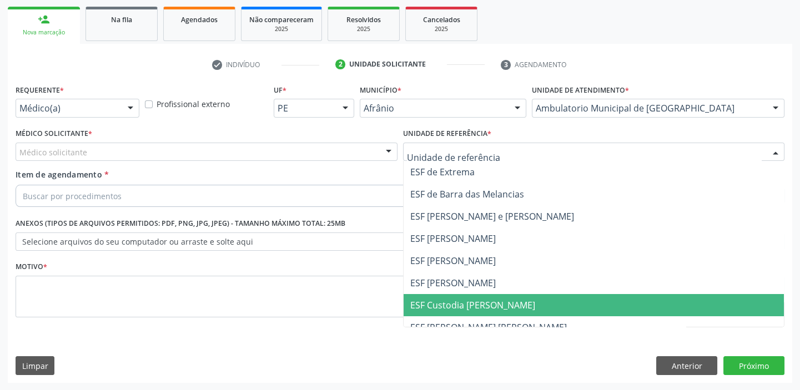
click at [431, 305] on span "ESF Custodia [PERSON_NAME]" at bounding box center [472, 305] width 125 height 12
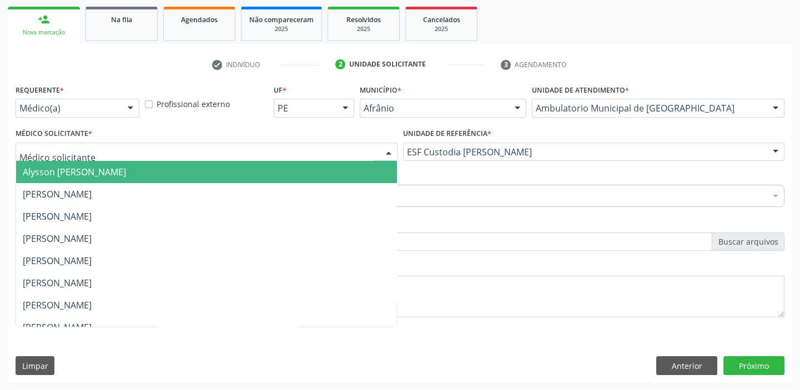
click at [44, 170] on span "Alysson [PERSON_NAME]" at bounding box center [74, 172] width 103 height 12
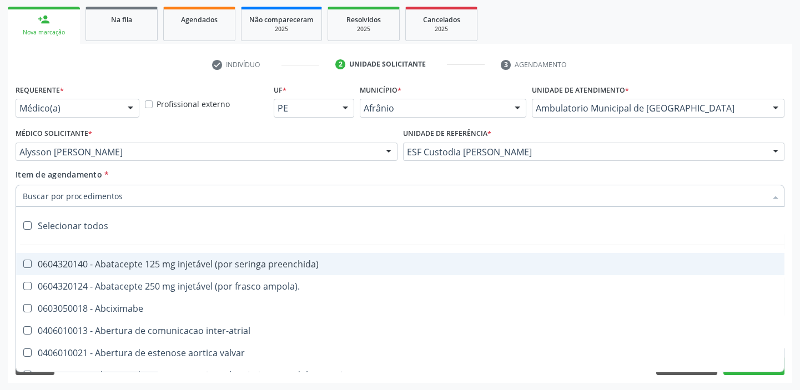
paste input "HOLTER"
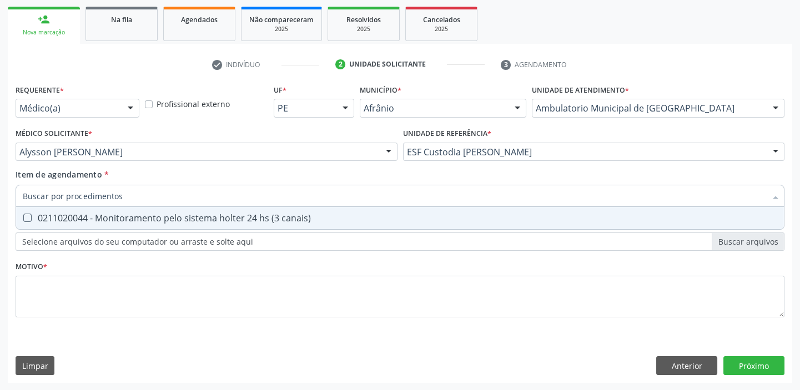
type input "HOLTER"
click at [100, 220] on div "0211020044 - Monitoramento pelo sistema holter 24 hs (3 canais)" at bounding box center [400, 218] width 755 height 9
checkbox canais\) "true"
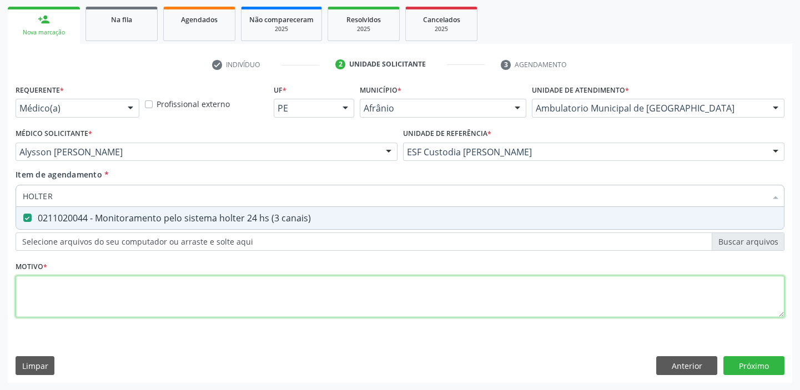
click at [84, 282] on div "Requerente * Médico(a) Médico(a) Enfermeiro(a) Paciente Nenhum resultado encont…" at bounding box center [400, 208] width 769 height 252
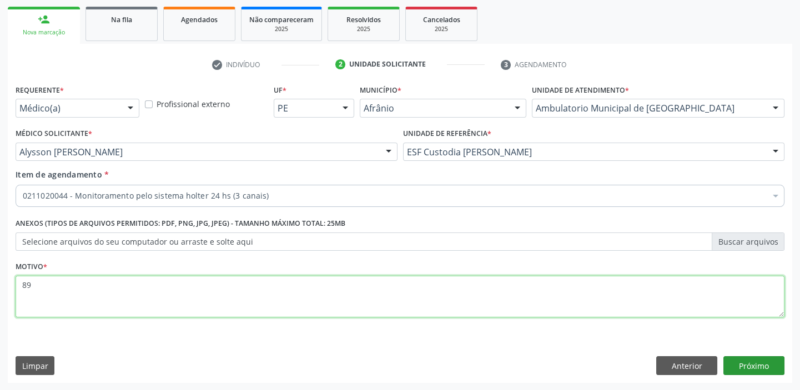
type textarea "89"
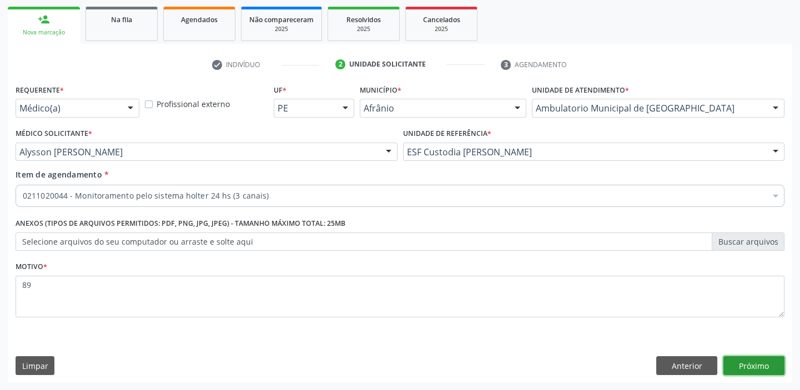
click at [746, 365] on button "Próximo" at bounding box center [754, 366] width 61 height 19
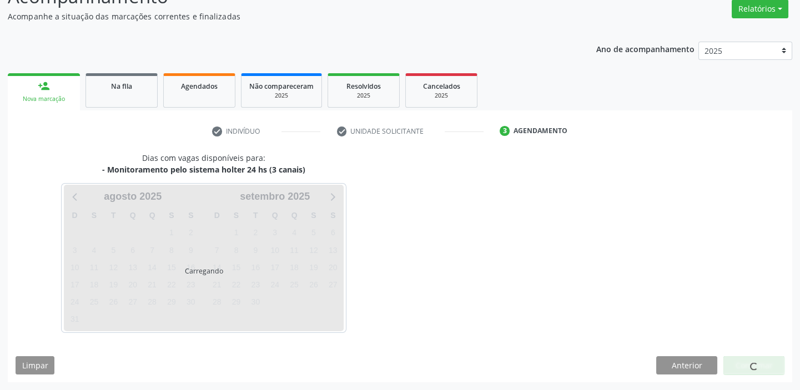
scroll to position [92, 0]
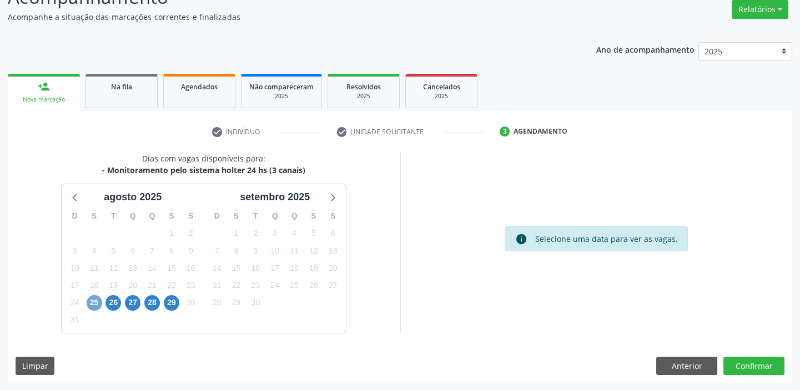
click at [93, 299] on span "25" at bounding box center [95, 303] width 16 height 16
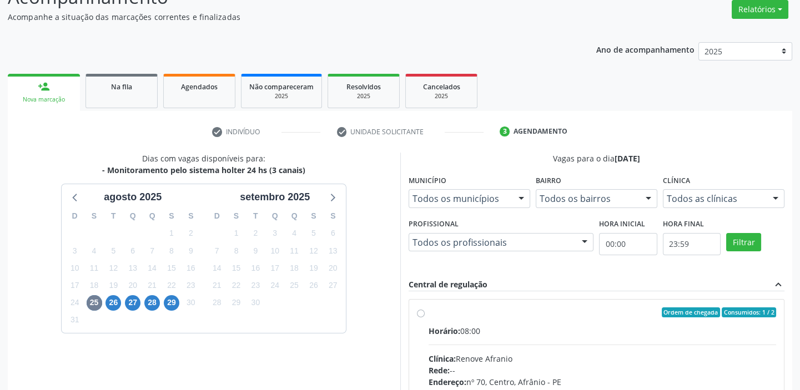
click at [425, 318] on input "Ordem de chegada Consumidos: 1 / 2 Horário: 08:00 Clínica: Renove Afranio Rede:…" at bounding box center [421, 313] width 8 height 10
radio input "true"
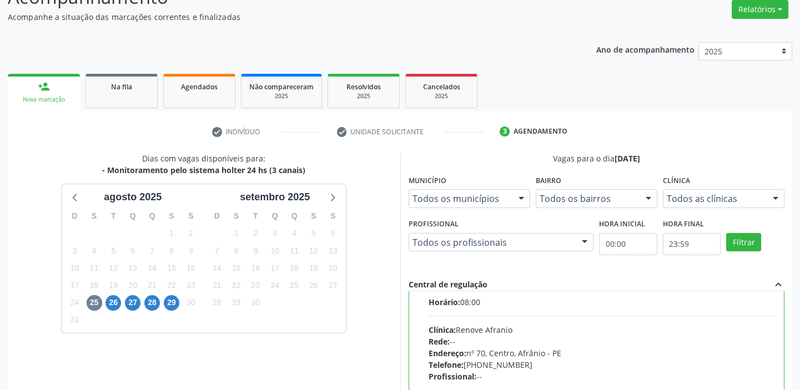
scroll to position [55, 0]
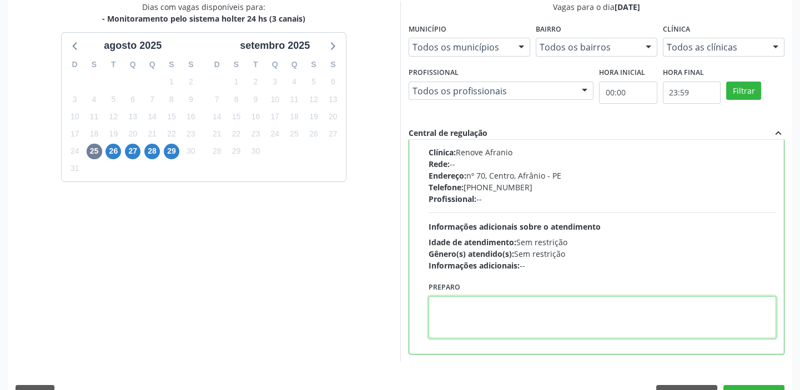
click at [464, 311] on textarea at bounding box center [603, 318] width 348 height 42
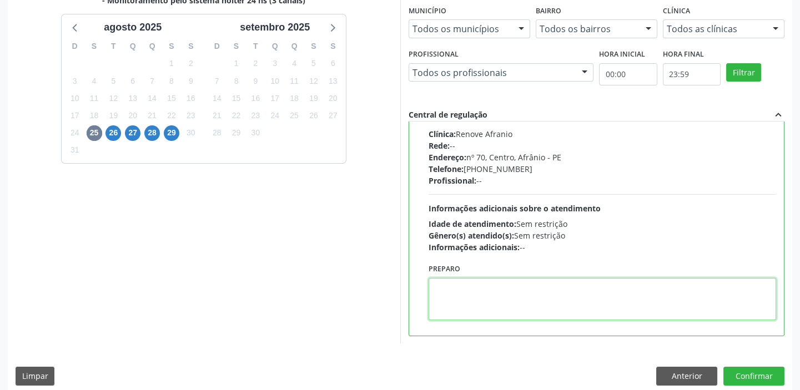
scroll to position [272, 0]
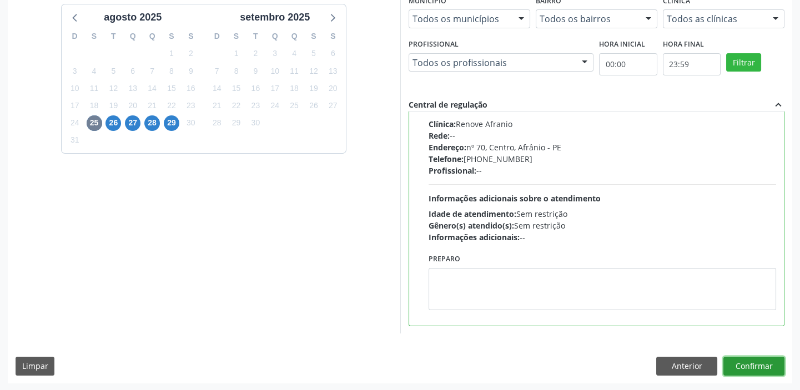
click at [731, 361] on button "Confirmar" at bounding box center [754, 366] width 61 height 19
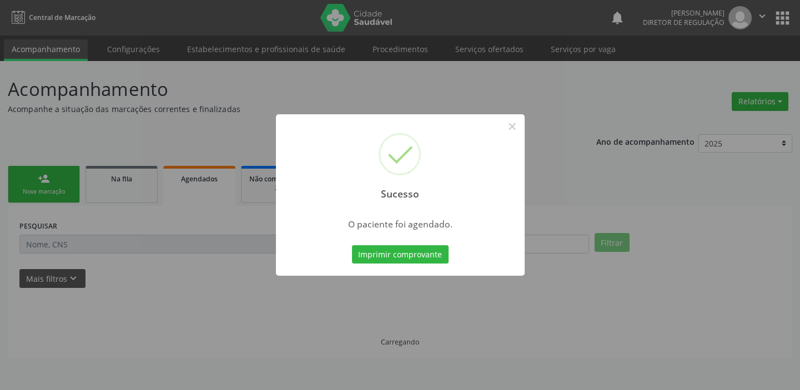
scroll to position [0, 0]
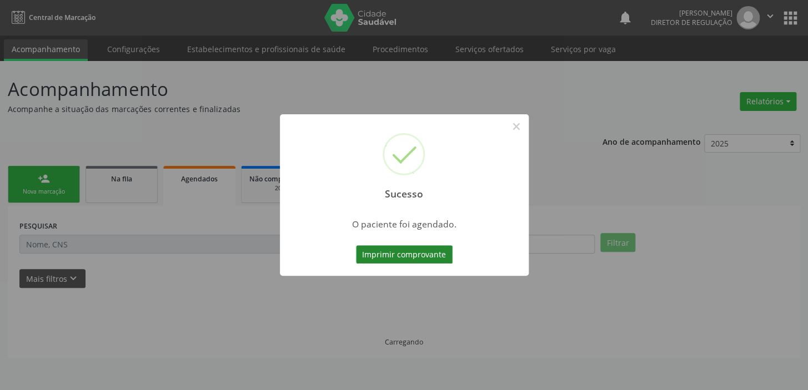
click at [401, 254] on button "Imprimir comprovante" at bounding box center [404, 254] width 97 height 19
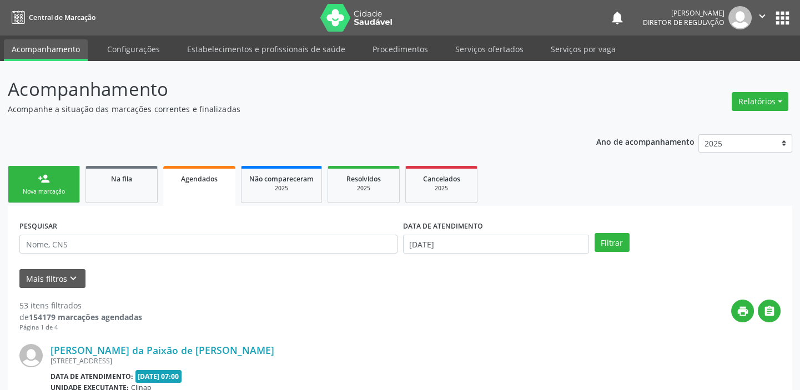
click at [40, 179] on div "person_add" at bounding box center [44, 179] width 12 height 12
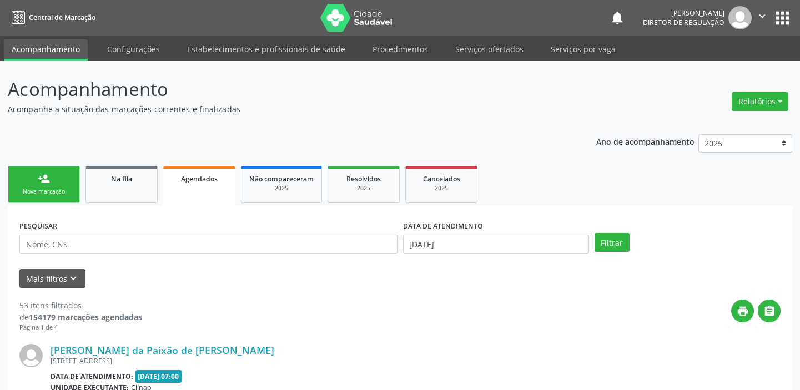
click at [40, 179] on div "person_add" at bounding box center [44, 179] width 12 height 12
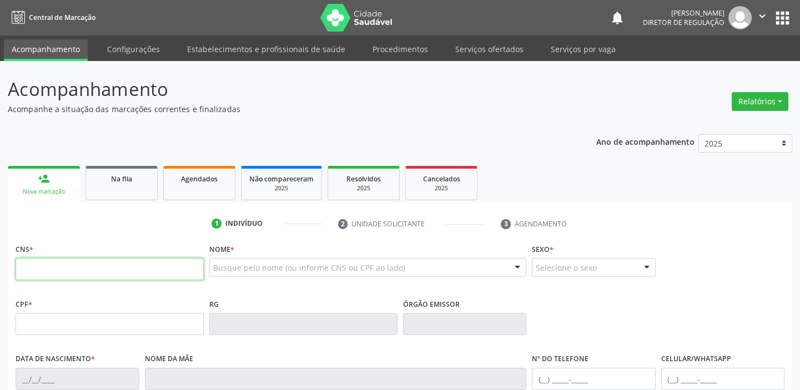
click at [46, 271] on input "text" at bounding box center [110, 269] width 188 height 22
type input "700 5049 0152 7150"
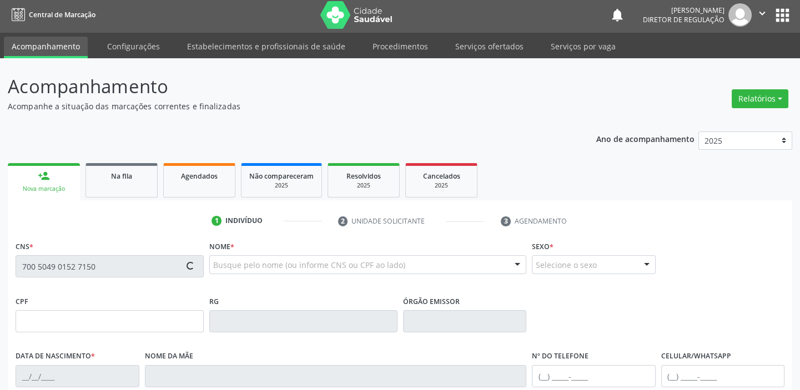
type input "18/05/1970"
type input "Maria da Conceião Nunes"
type input "(87) 98818-9704"
type input "S/N"
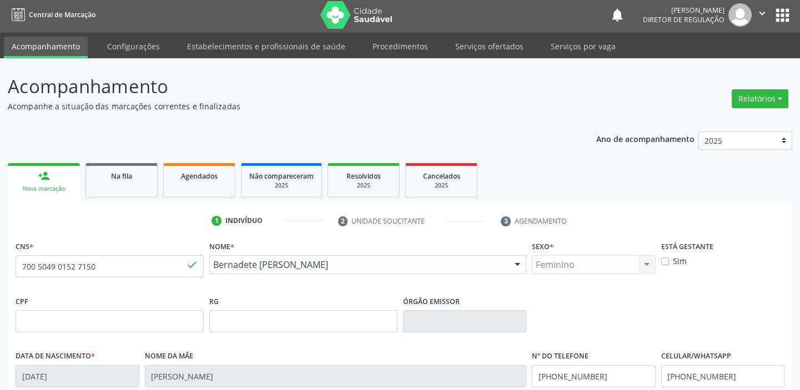
scroll to position [211, 0]
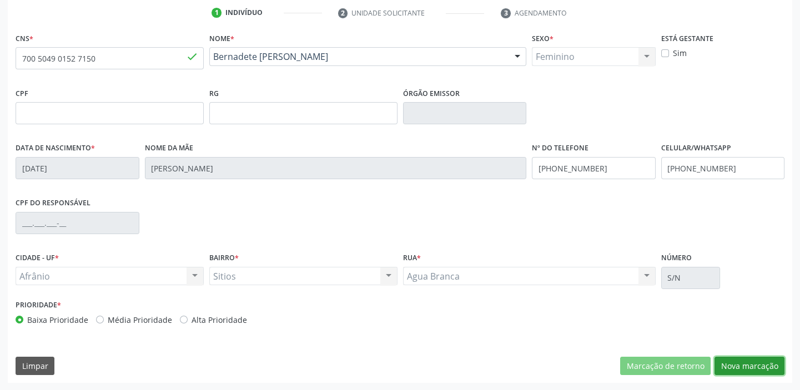
click at [744, 363] on button "Nova marcação" at bounding box center [750, 366] width 70 height 19
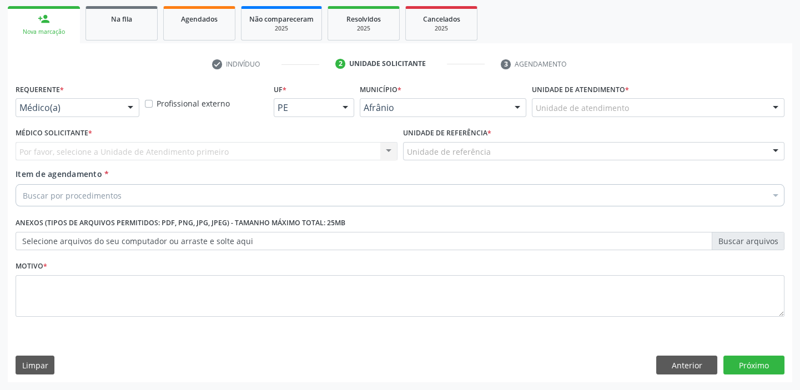
scroll to position [159, 0]
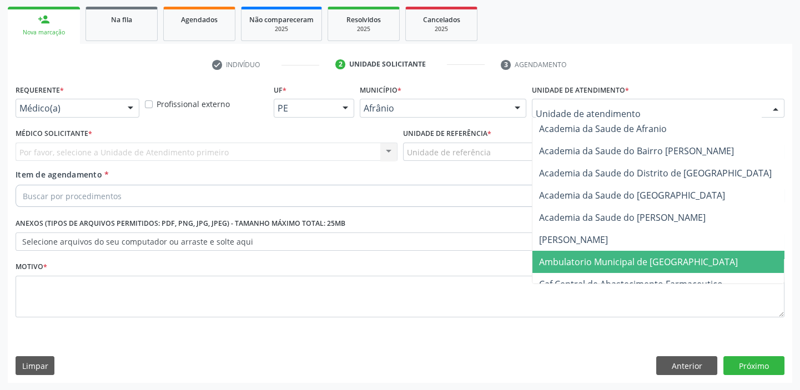
click at [544, 258] on span "Ambulatorio Municipal de [GEOGRAPHIC_DATA]" at bounding box center [638, 262] width 199 height 12
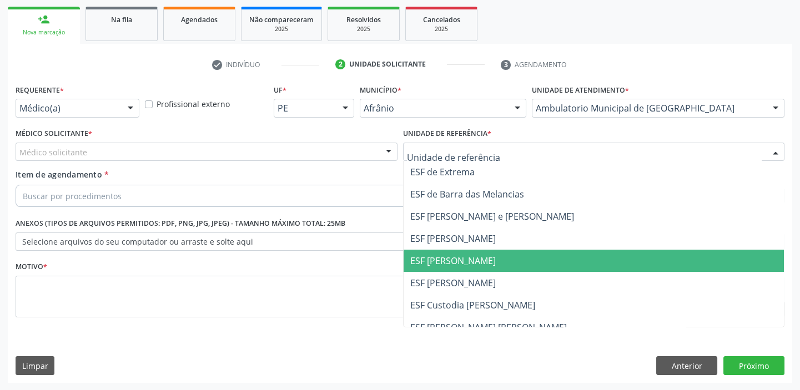
click at [451, 267] on span "ESF [PERSON_NAME]" at bounding box center [594, 261] width 381 height 22
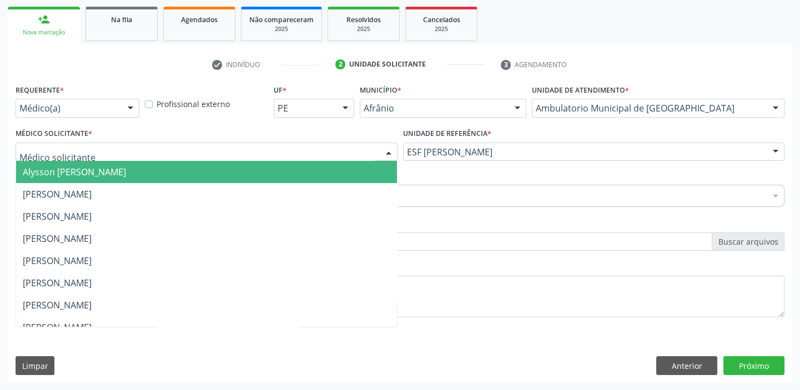
click at [48, 180] on span "Alysson [PERSON_NAME]" at bounding box center [206, 172] width 381 height 22
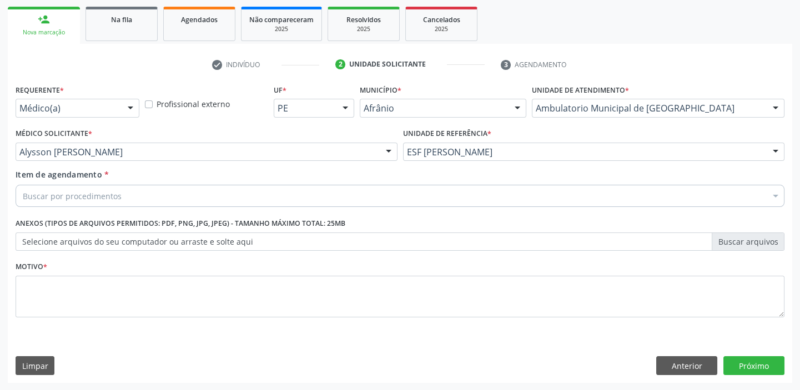
click at [50, 203] on div "Buscar por procedimentos" at bounding box center [400, 196] width 769 height 22
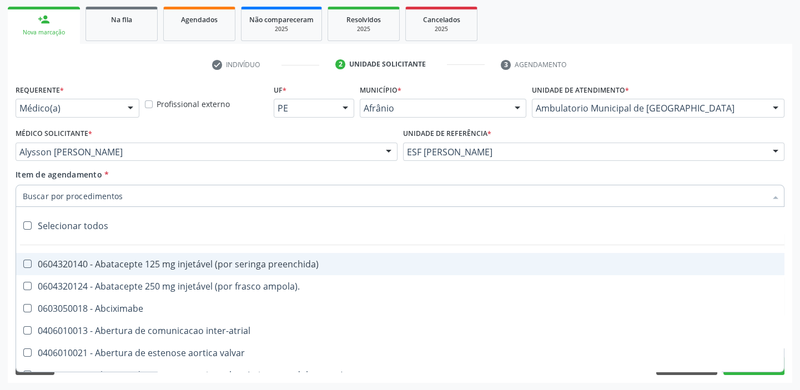
paste input "HOLTER"
type input "HOLTER"
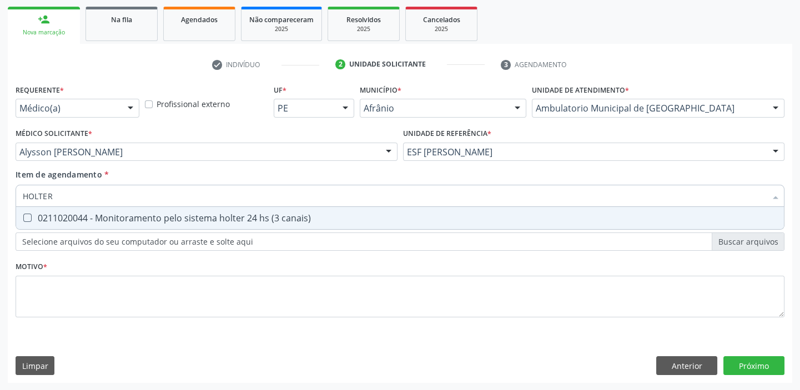
click at [101, 214] on div "0211020044 - Monitoramento pelo sistema holter 24 hs (3 canais)" at bounding box center [400, 218] width 755 height 9
checkbox canais\) "true"
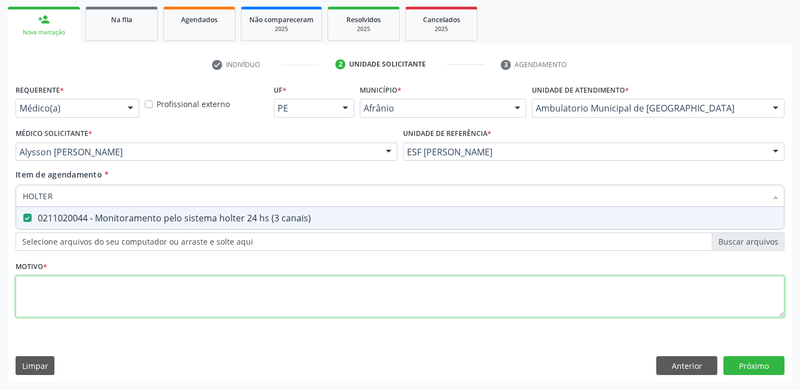
click at [68, 290] on div "Requerente * Médico(a) Médico(a) Enfermeiro(a) Paciente Nenhum resultado encont…" at bounding box center [400, 208] width 769 height 252
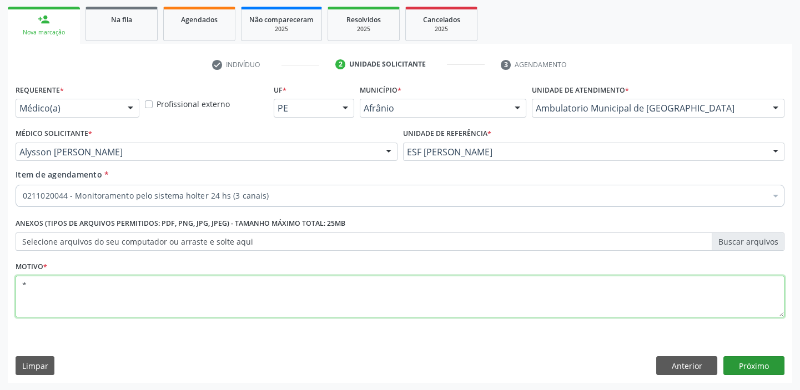
type textarea "*"
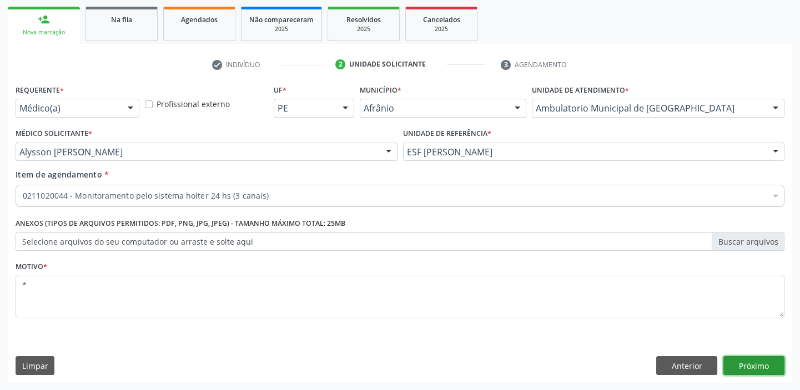
click at [750, 367] on button "Próximo" at bounding box center [754, 366] width 61 height 19
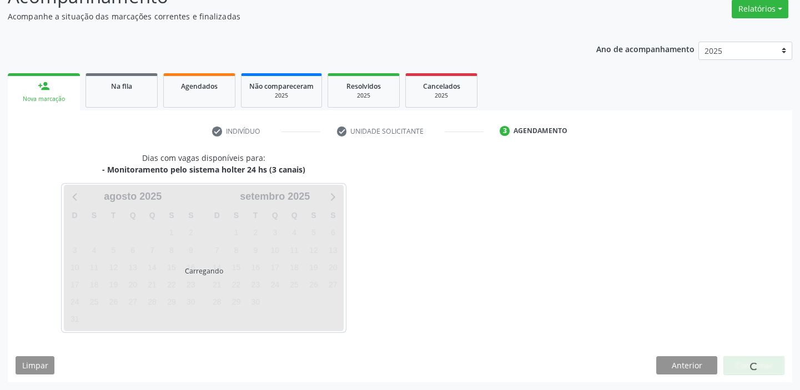
scroll to position [92, 0]
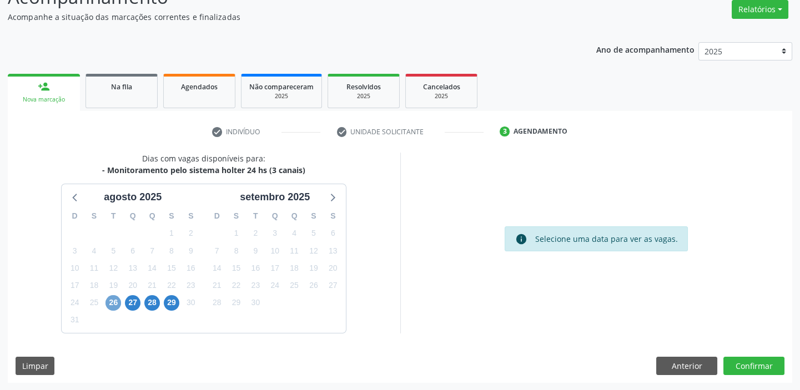
click at [109, 300] on span "26" at bounding box center [114, 303] width 16 height 16
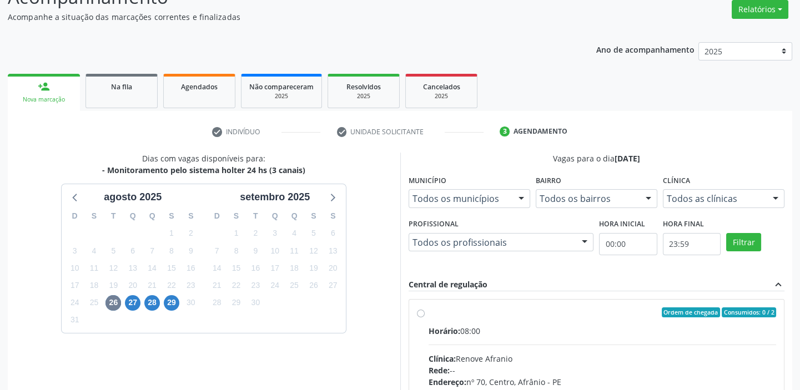
click at [495, 332] on div "Horário: 08:00" at bounding box center [603, 331] width 348 height 12
click at [425, 318] on input "Ordem de chegada Consumidos: 0 / 2 Horário: 08:00 Clínica: Renove Afranio Rede:…" at bounding box center [421, 313] width 8 height 10
radio input "true"
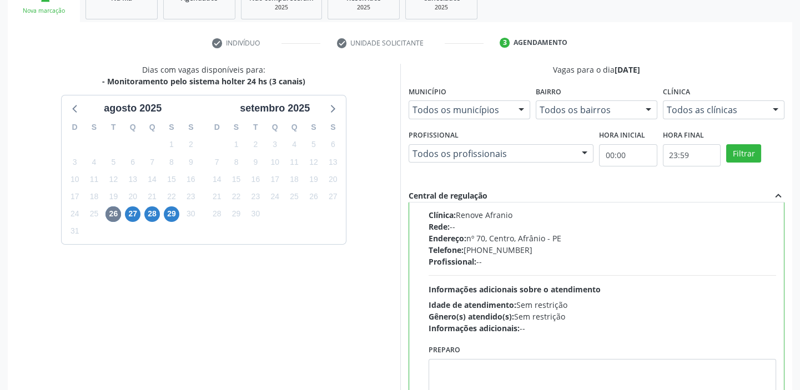
scroll to position [272, 0]
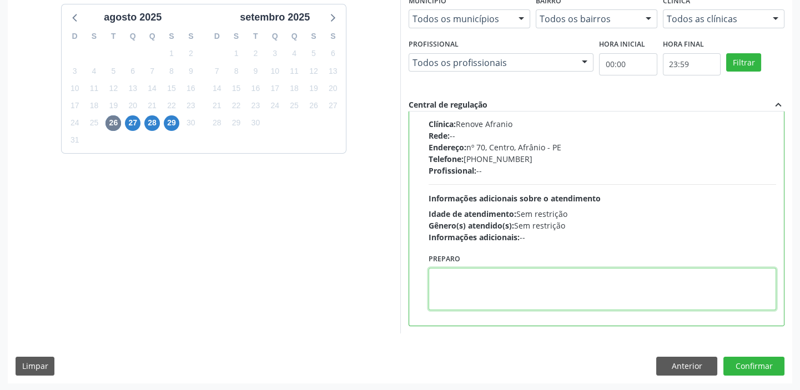
click at [498, 290] on textarea at bounding box center [603, 289] width 348 height 42
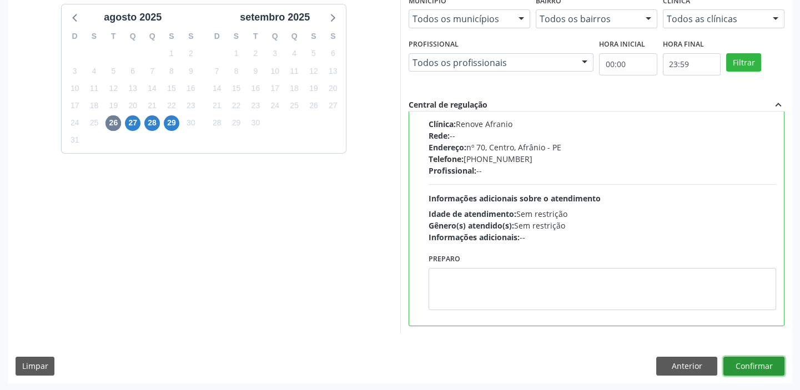
click at [753, 367] on button "Confirmar" at bounding box center [754, 366] width 61 height 19
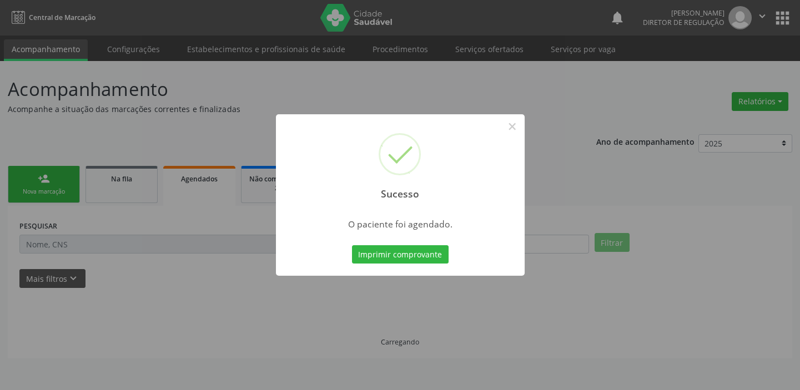
scroll to position [0, 0]
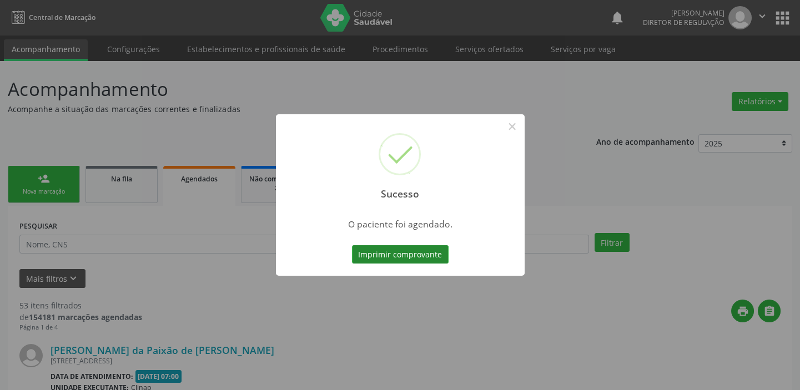
click at [418, 253] on button "Imprimir comprovante" at bounding box center [400, 254] width 97 height 19
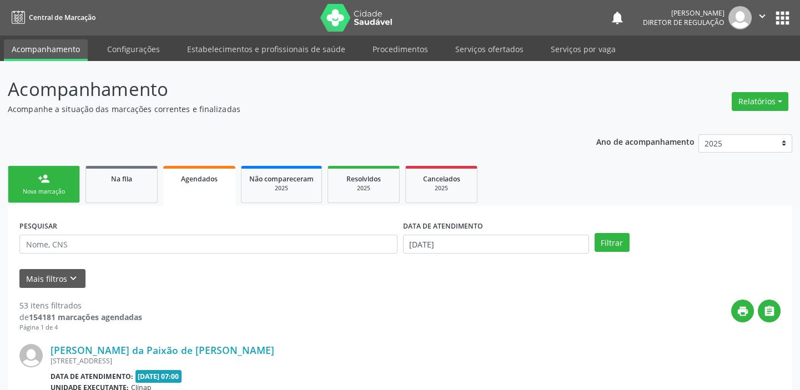
click at [48, 184] on div "person_add" at bounding box center [44, 179] width 12 height 12
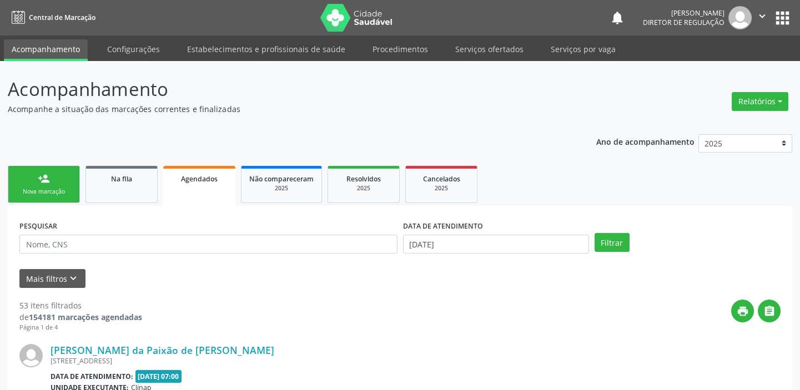
click at [48, 184] on div "person_add" at bounding box center [44, 179] width 12 height 12
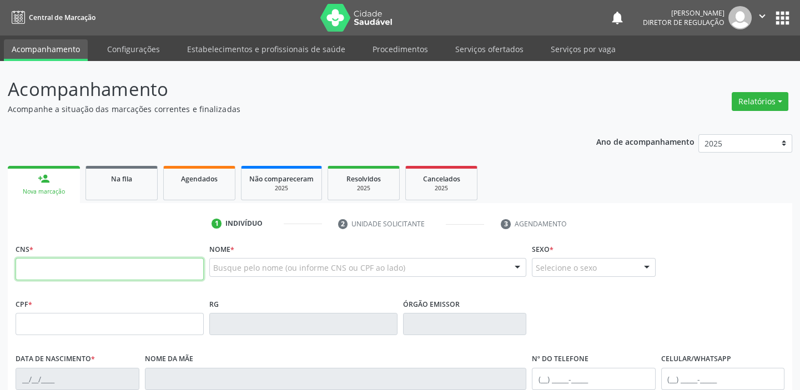
click at [47, 266] on input "text" at bounding box center [110, 269] width 188 height 22
type input "700 0070 8596 8804"
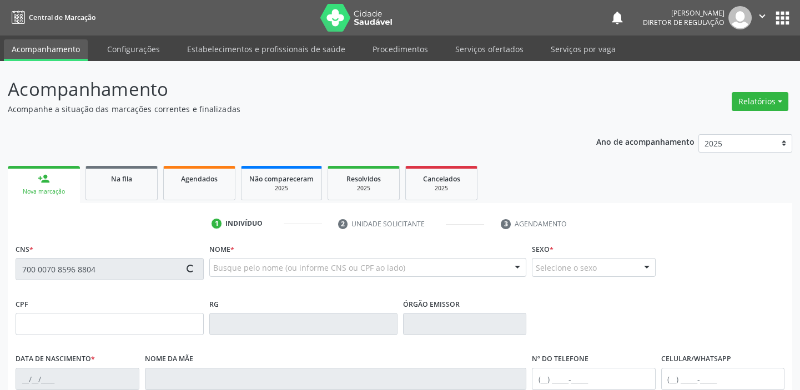
type input "03/05/1950"
type input "--"
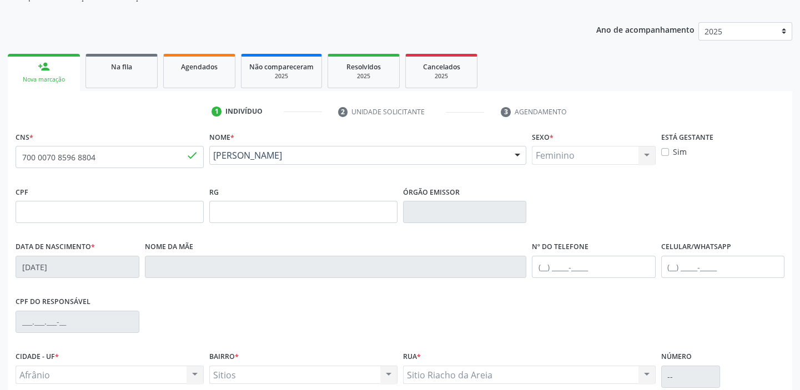
scroll to position [211, 0]
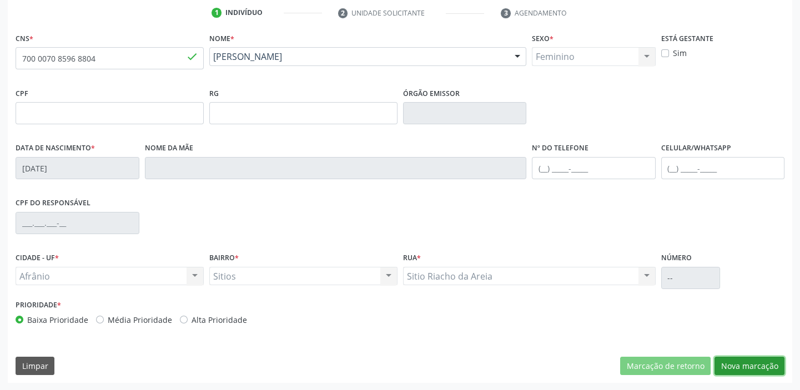
click at [745, 367] on button "Nova marcação" at bounding box center [750, 366] width 70 height 19
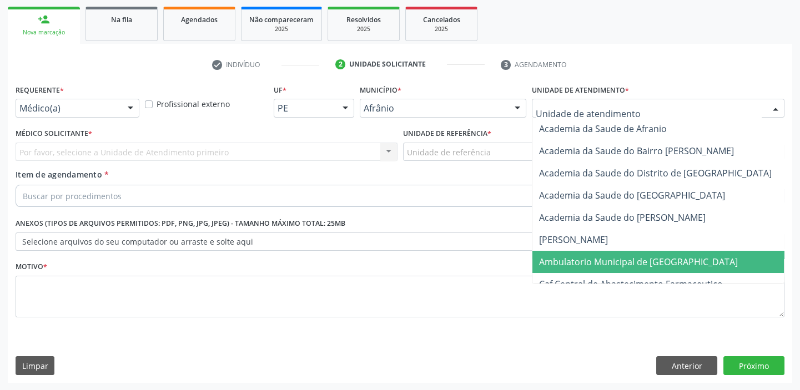
click at [546, 264] on span "Ambulatorio Municipal de [GEOGRAPHIC_DATA]" at bounding box center [638, 262] width 199 height 12
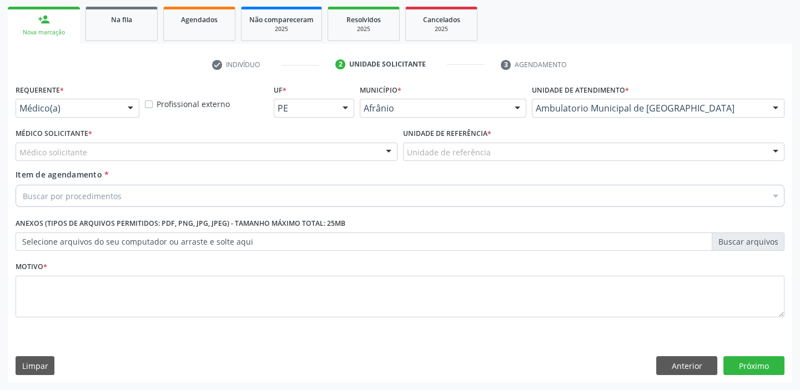
drag, startPoint x: 439, startPoint y: 144, endPoint x: 441, endPoint y: 177, distance: 32.9
click at [439, 144] on div "Unidade de referência" at bounding box center [594, 152] width 382 height 19
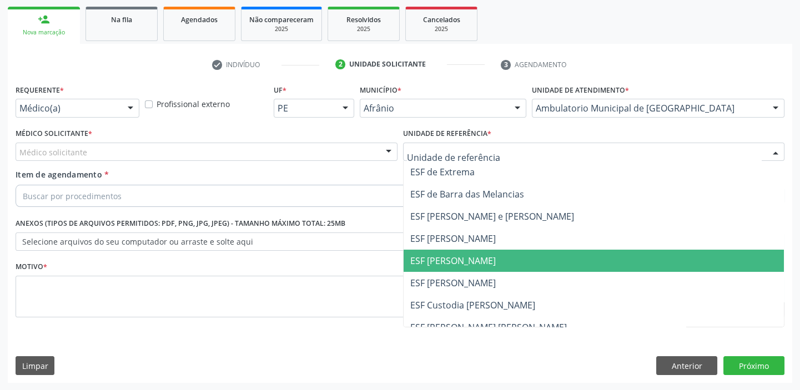
click at [446, 270] on span "ESF [PERSON_NAME]" at bounding box center [594, 261] width 381 height 22
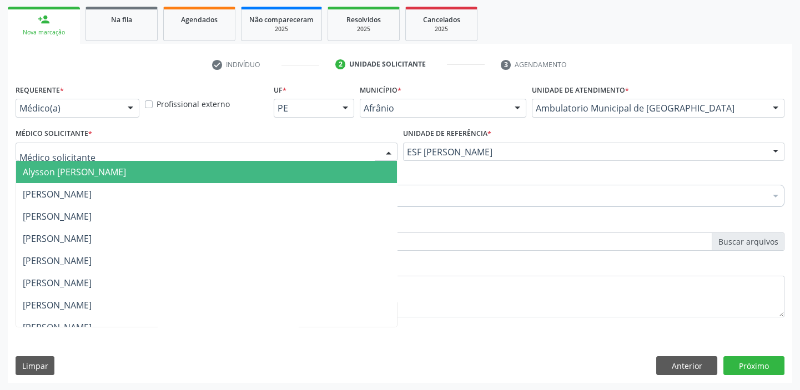
click at [102, 155] on div at bounding box center [207, 152] width 382 height 19
click at [103, 177] on span "Alysson [PERSON_NAME]" at bounding box center [74, 172] width 103 height 12
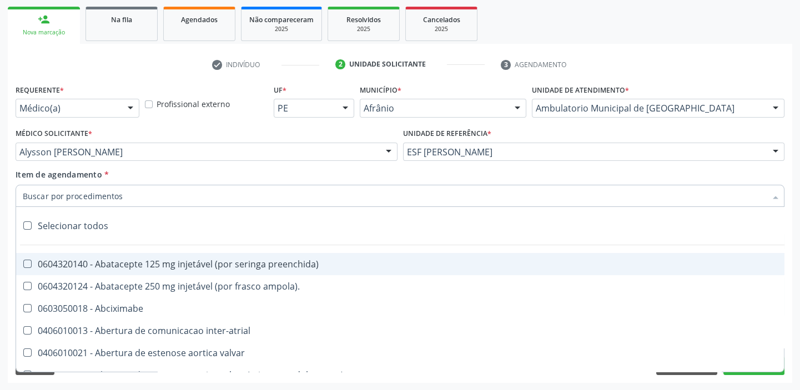
paste input "HOLTER"
type input "HOLTER"
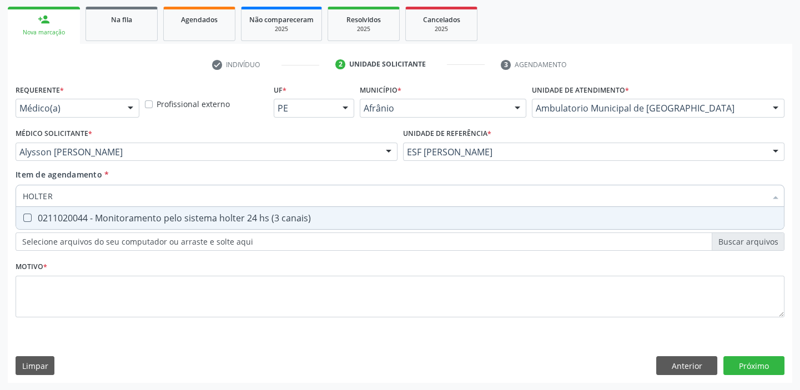
click at [73, 214] on div "0211020044 - Monitoramento pelo sistema holter 24 hs (3 canais)" at bounding box center [400, 218] width 755 height 9
checkbox canais\) "true"
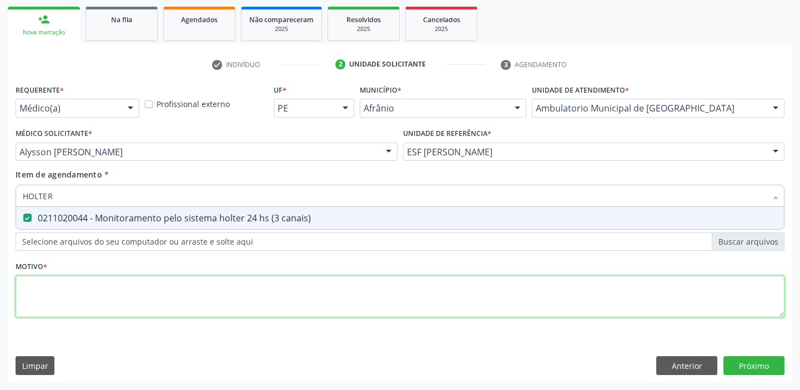
click at [56, 290] on div "Requerente * Médico(a) Médico(a) Enfermeiro(a) Paciente Nenhum resultado encont…" at bounding box center [400, 208] width 769 height 252
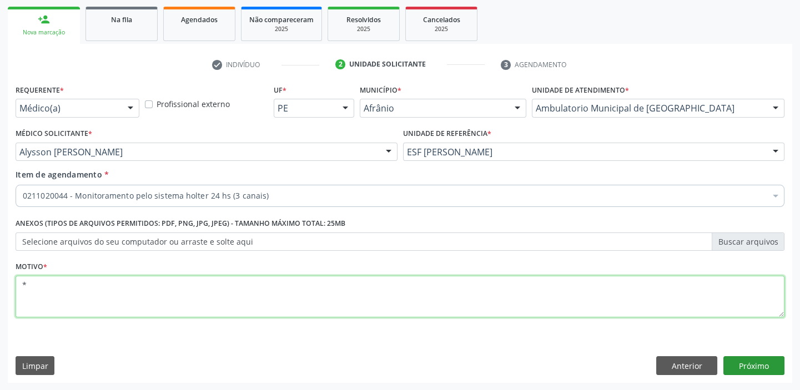
type textarea "*"
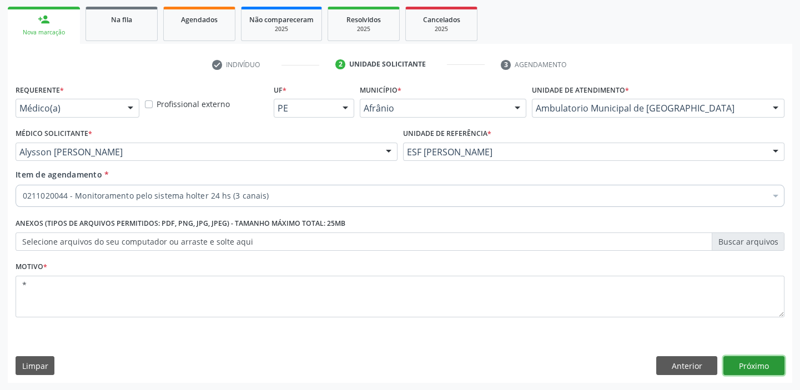
click at [747, 366] on button "Próximo" at bounding box center [754, 366] width 61 height 19
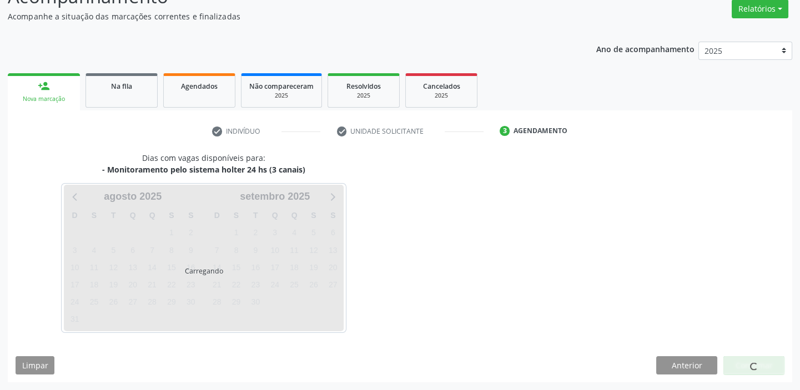
scroll to position [92, 0]
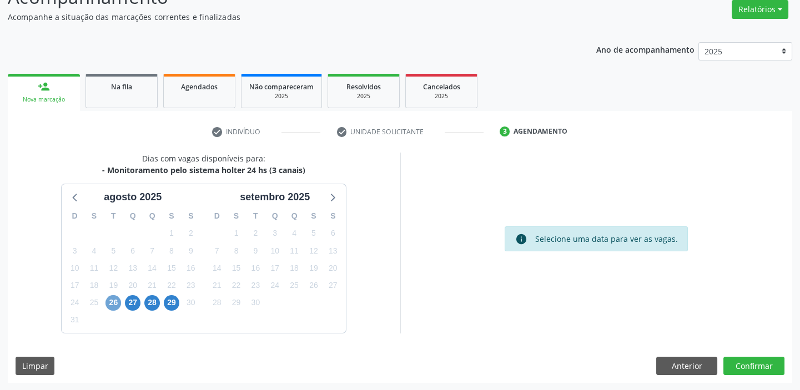
click at [112, 302] on span "26" at bounding box center [114, 303] width 16 height 16
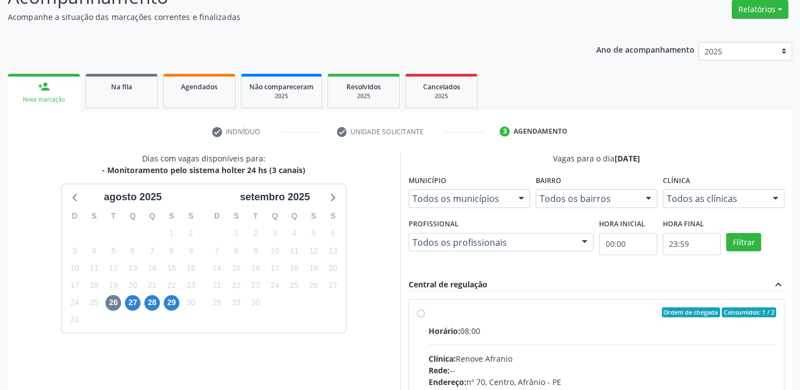
click at [591, 315] on div "Ordem de chegada Consumidos: 1 / 2" at bounding box center [603, 313] width 348 height 10
click at [425, 315] on input "Ordem de chegada Consumidos: 1 / 2 Horário: 08:00 Clínica: Renove Afranio Rede:…" at bounding box center [421, 313] width 8 height 10
radio input "true"
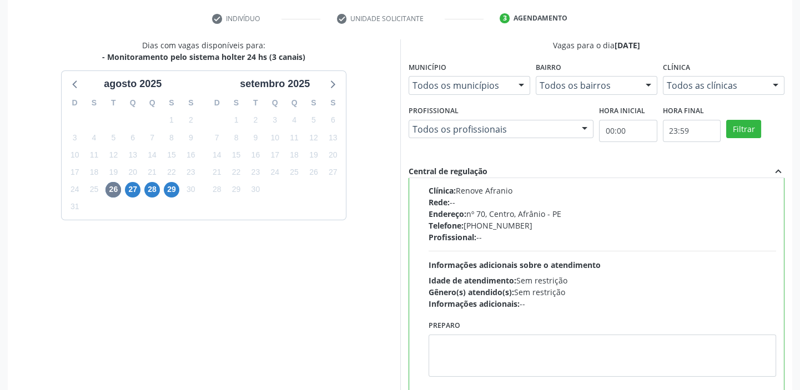
scroll to position [272, 0]
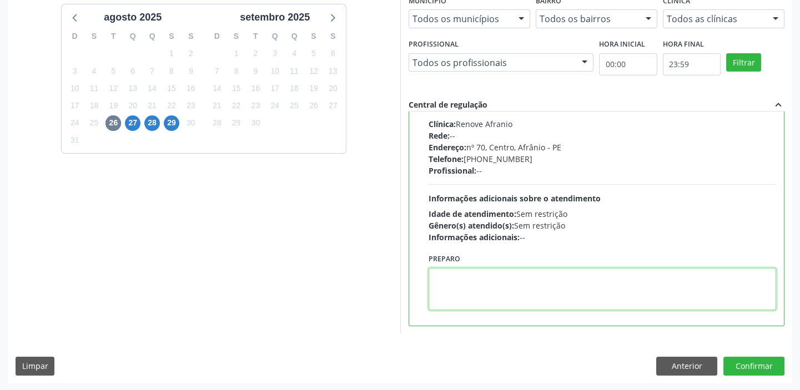
click at [447, 295] on textarea at bounding box center [603, 289] width 348 height 42
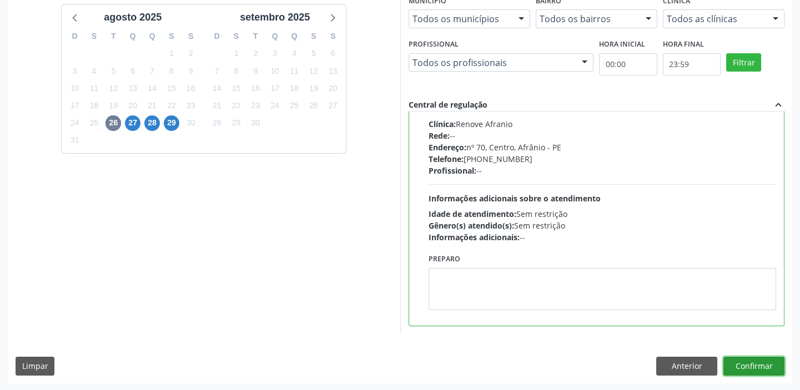
click at [739, 369] on button "Confirmar" at bounding box center [754, 366] width 61 height 19
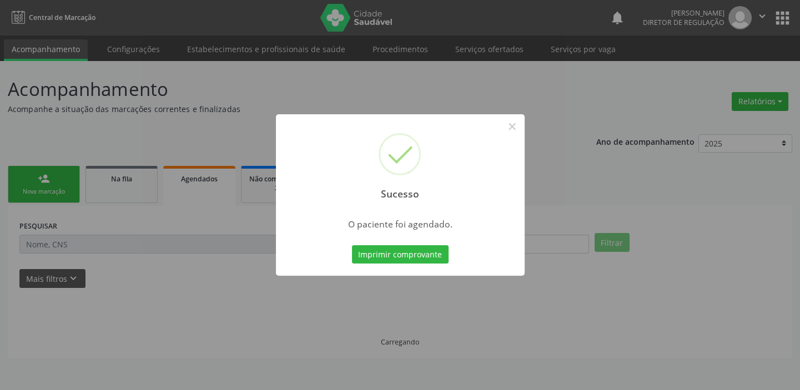
scroll to position [0, 0]
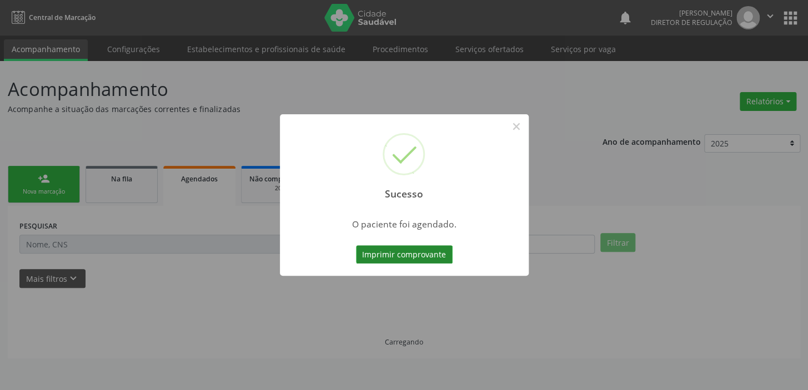
click at [410, 256] on button "Imprimir comprovante" at bounding box center [404, 254] width 97 height 19
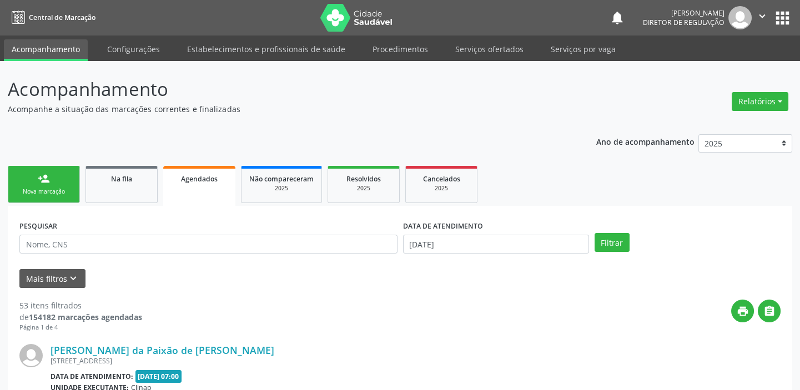
click at [38, 180] on div "person_add" at bounding box center [44, 179] width 12 height 12
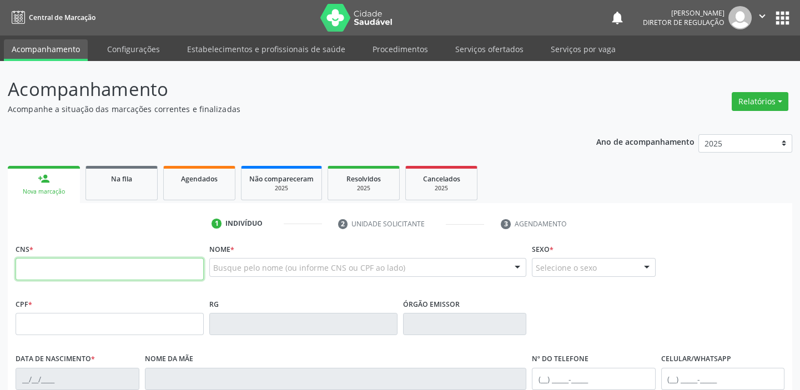
click at [88, 265] on input "text" at bounding box center [110, 269] width 188 height 22
type input "702 8001 4219 6367"
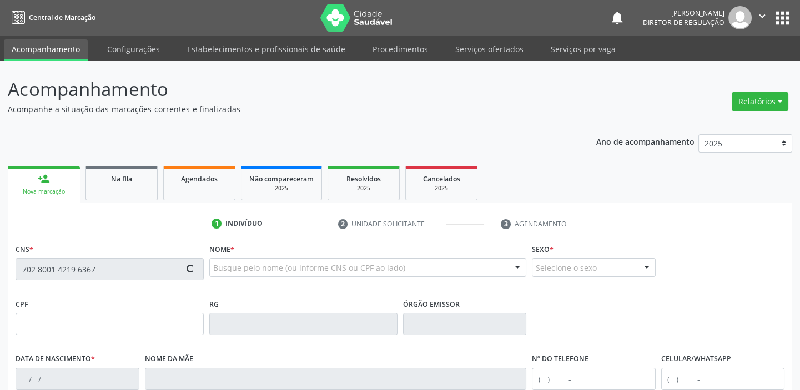
type input "092.723.104-23"
type input "23/03/1995"
type input "Marinez Lima Lucas"
type input "(87) 99617-1440"
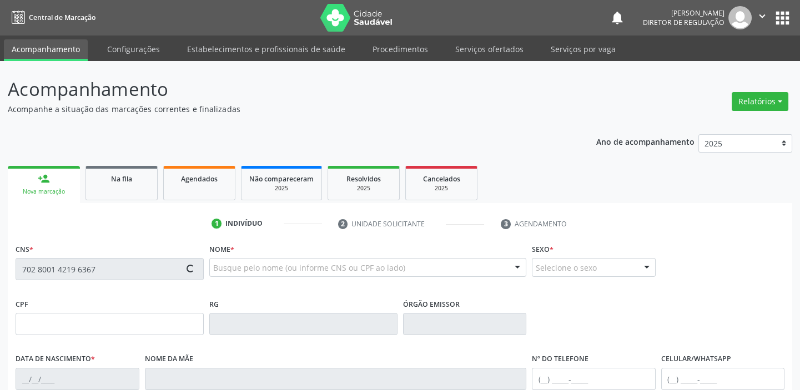
type input "S/N"
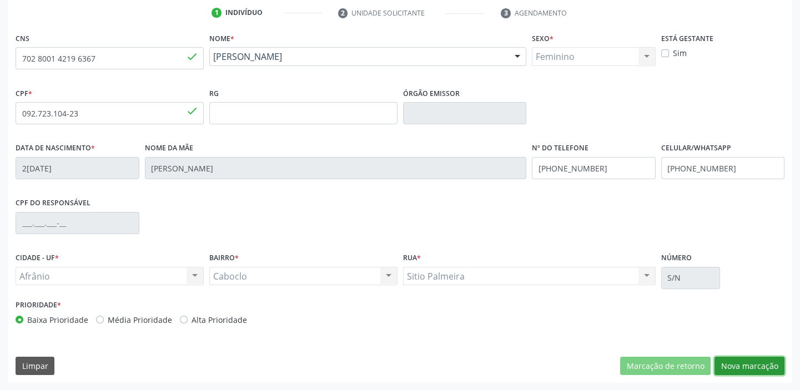
click at [724, 362] on button "Nova marcação" at bounding box center [750, 366] width 70 height 19
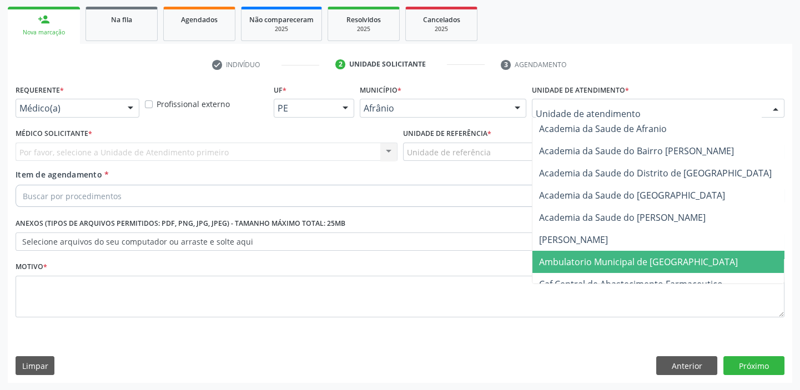
click at [558, 261] on span "Ambulatorio Municipal de [GEOGRAPHIC_DATA]" at bounding box center [638, 262] width 199 height 12
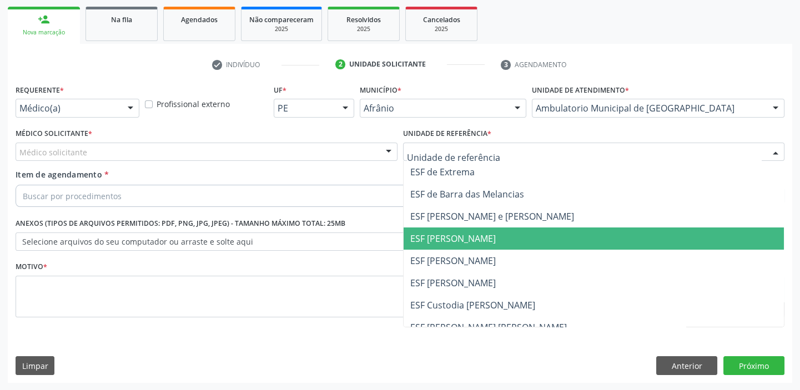
click at [453, 244] on span "ESF [PERSON_NAME]" at bounding box center [594, 239] width 381 height 22
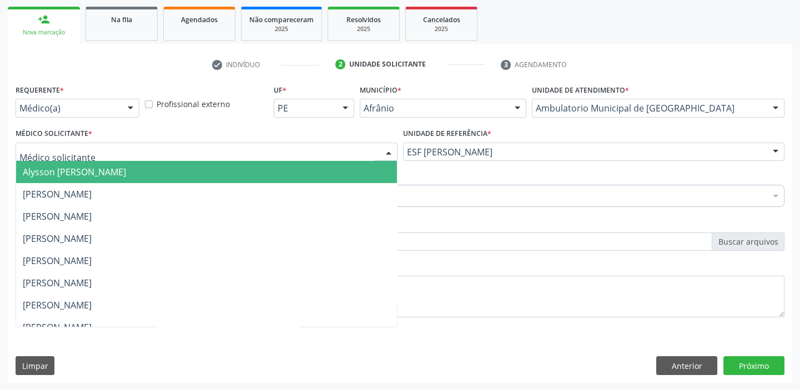
click at [103, 155] on div at bounding box center [207, 152] width 382 height 19
click at [102, 167] on span "Alysson [PERSON_NAME]" at bounding box center [74, 172] width 103 height 12
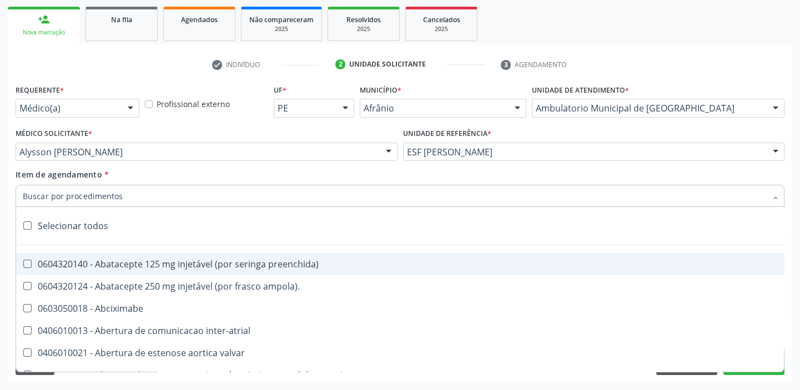
paste input "HOLTER"
type input "HOLTER"
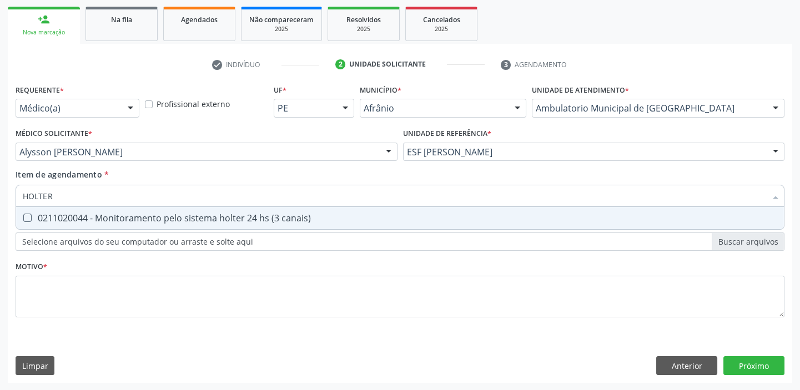
click at [110, 215] on div "0211020044 - Monitoramento pelo sistema holter 24 hs (3 canais)" at bounding box center [400, 218] width 755 height 9
checkbox canais\) "true"
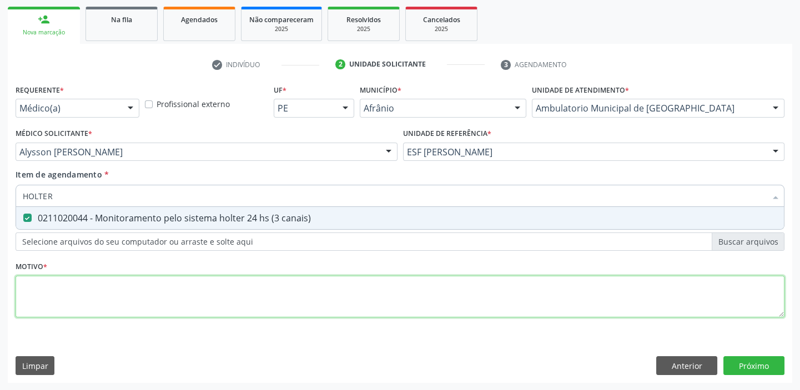
click at [66, 288] on div "Requerente * Médico(a) Médico(a) Enfermeiro(a) Paciente Nenhum resultado encont…" at bounding box center [400, 208] width 769 height 252
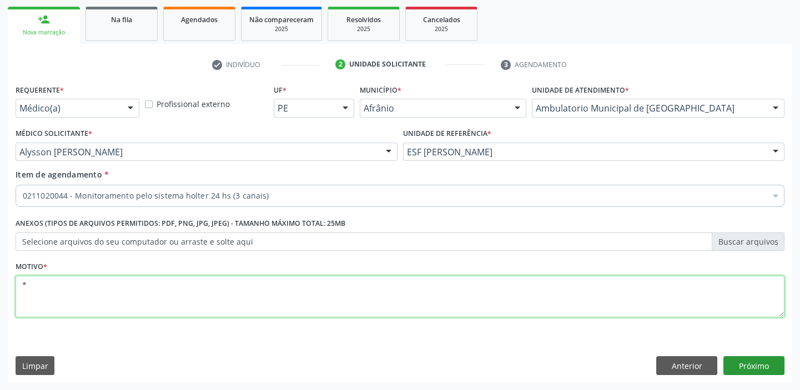
type textarea "*"
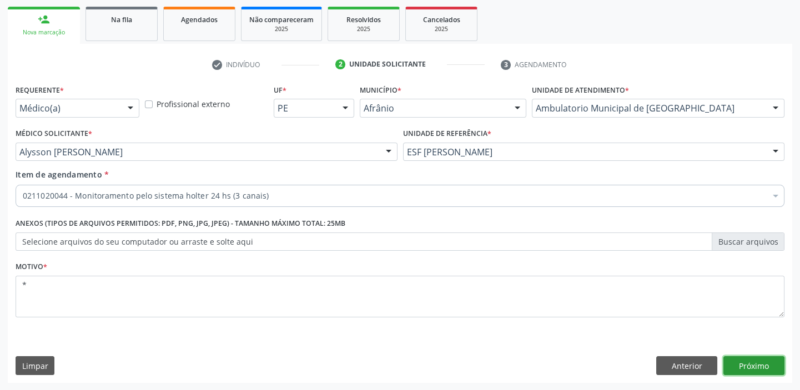
click at [751, 364] on button "Próximo" at bounding box center [754, 366] width 61 height 19
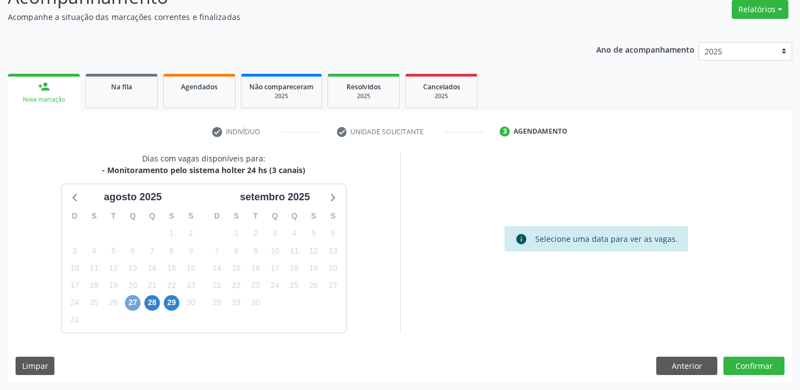
click at [131, 300] on span "27" at bounding box center [133, 303] width 16 height 16
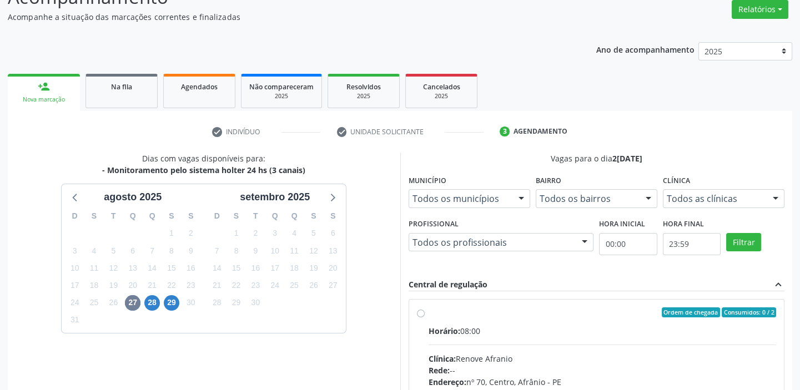
click at [425, 318] on input "Ordem de chegada Consumidos: 0 / 2 Horário: 08:00 Clínica: Renove Afranio Rede:…" at bounding box center [421, 313] width 8 height 10
radio input "true"
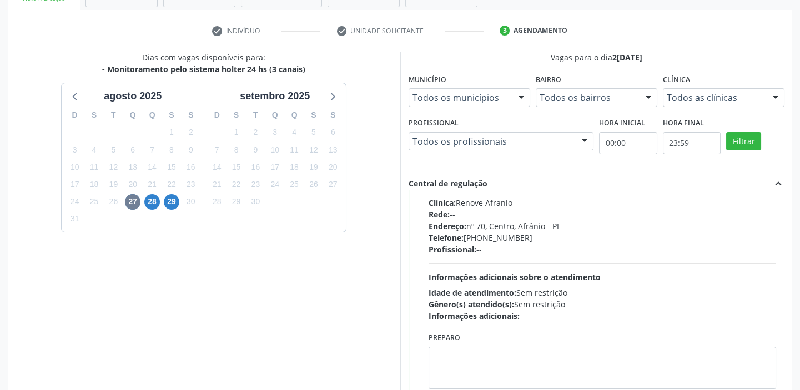
click at [475, 334] on div "Preparo" at bounding box center [603, 359] width 348 height 59
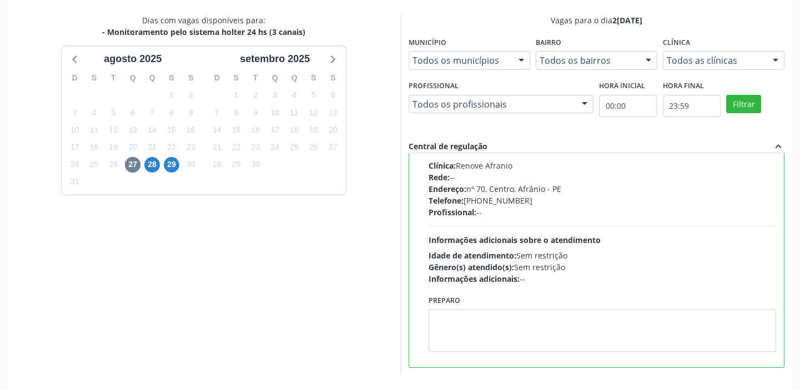
scroll to position [272, 0]
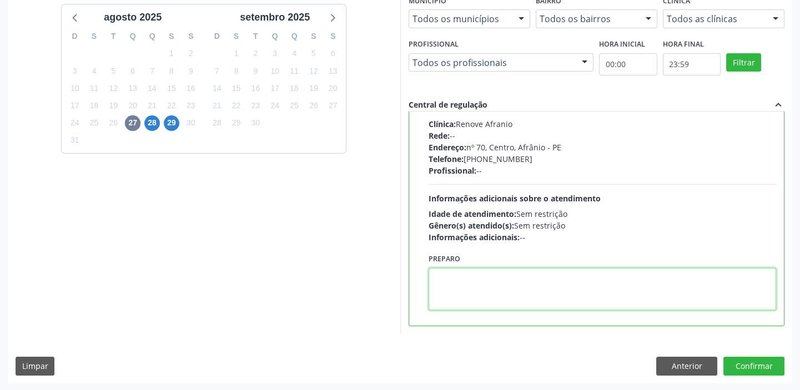
click at [484, 291] on textarea at bounding box center [603, 289] width 348 height 42
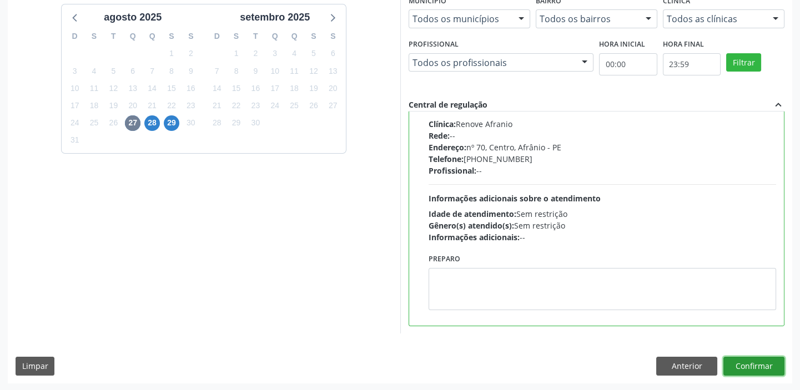
click at [740, 361] on button "Confirmar" at bounding box center [754, 366] width 61 height 19
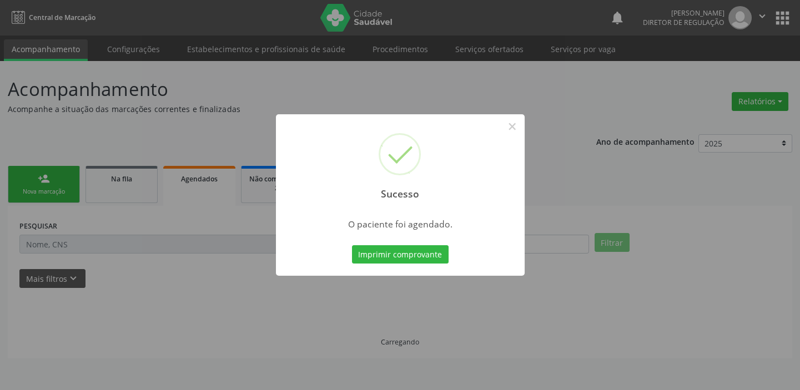
scroll to position [0, 0]
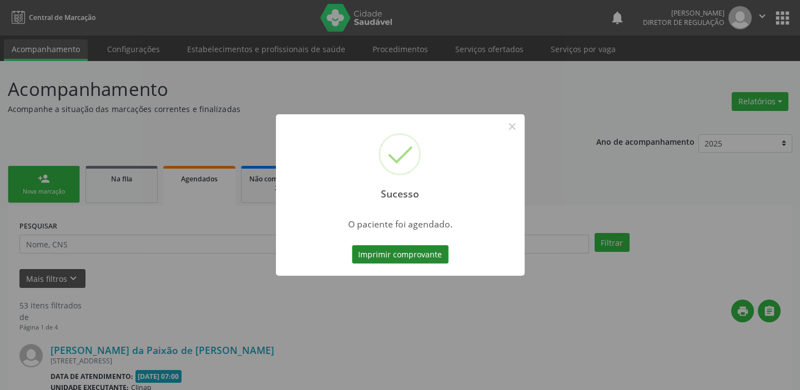
click at [423, 253] on button "Imprimir comprovante" at bounding box center [400, 254] width 97 height 19
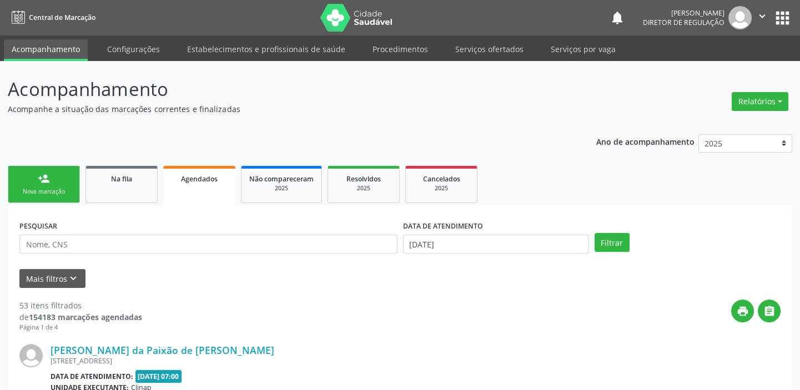
click at [47, 183] on div "person_add" at bounding box center [44, 179] width 12 height 12
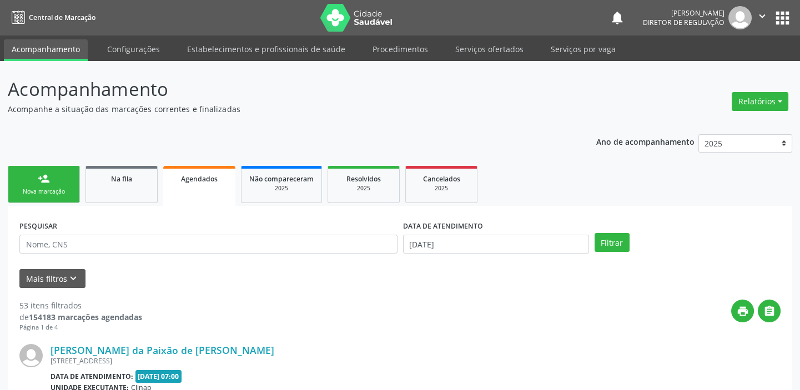
click at [47, 183] on div "person_add" at bounding box center [44, 179] width 12 height 12
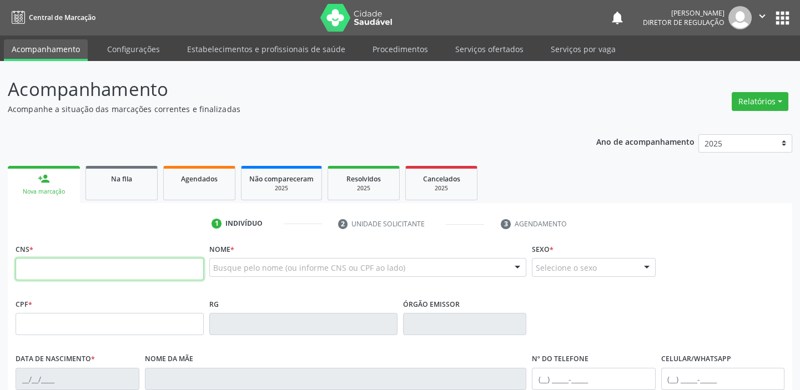
click at [67, 263] on input "text" at bounding box center [110, 269] width 188 height 22
type input "701 4096 2431 9730"
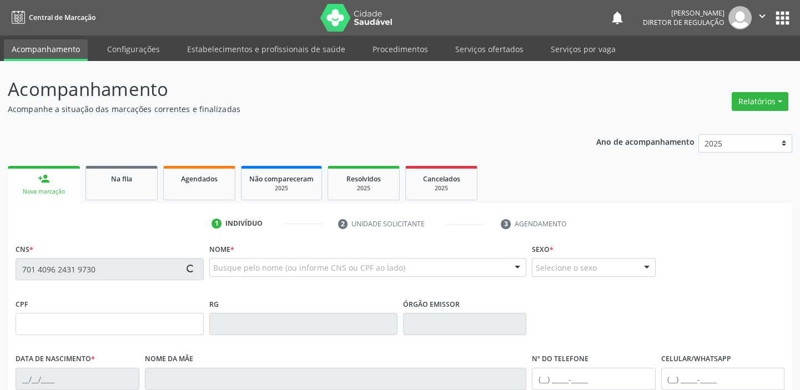
type input "020.699.444-33"
type input "03/02/1975"
type input "Avelina Eugenia de Jesus Paixão"
type input "(87) 98851-6012"
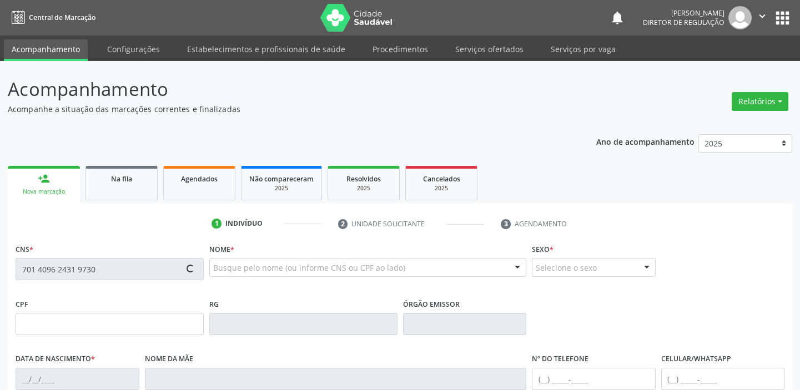
type input "S/N"
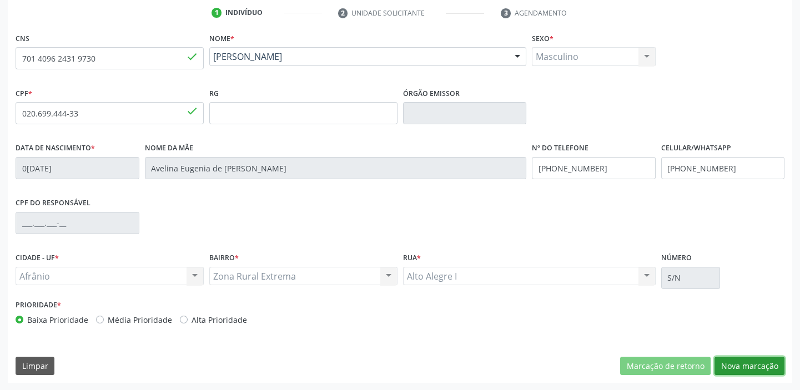
click at [727, 361] on button "Nova marcação" at bounding box center [750, 366] width 70 height 19
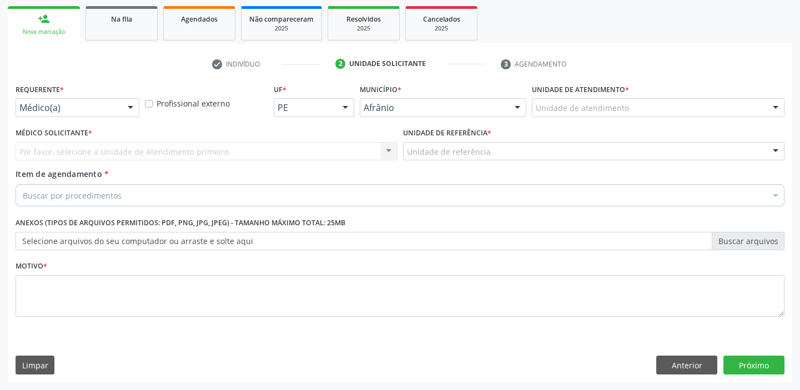
scroll to position [159, 0]
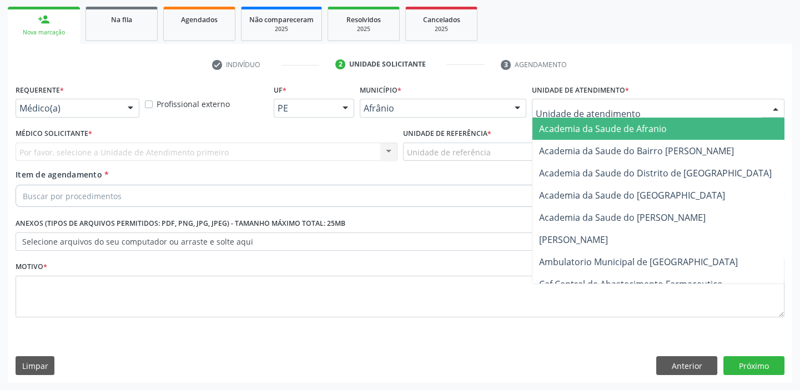
drag, startPoint x: 546, startPoint y: 106, endPoint x: 555, endPoint y: 180, distance: 74.9
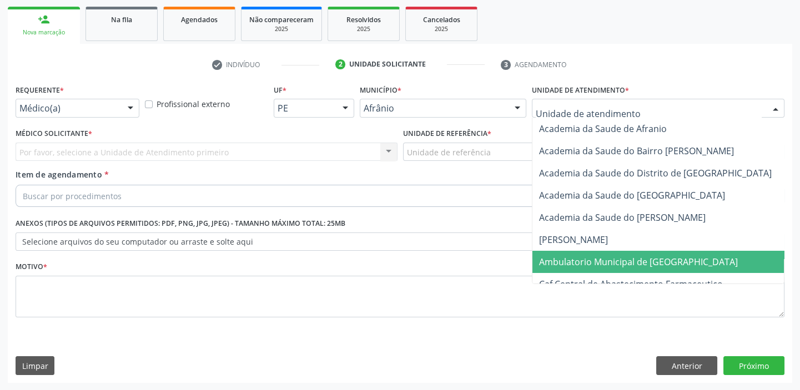
click at [555, 267] on span "Ambulatorio Municipal de [GEOGRAPHIC_DATA]" at bounding box center [668, 262] width 271 height 22
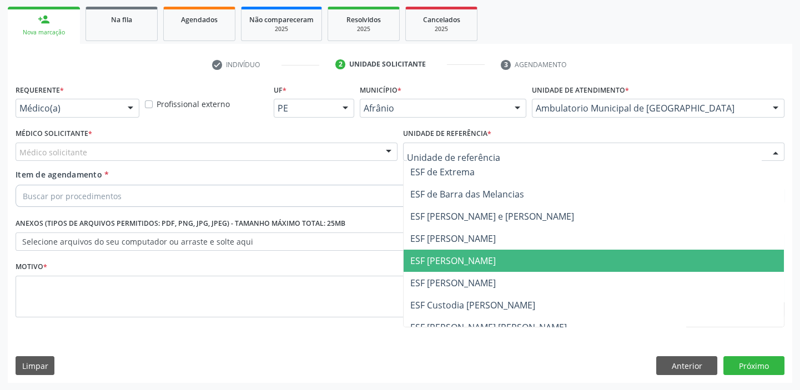
click at [449, 262] on span "ESF [PERSON_NAME]" at bounding box center [453, 261] width 86 height 12
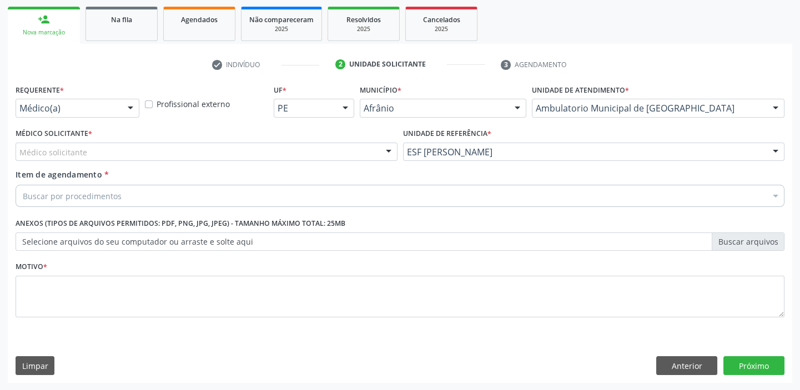
drag, startPoint x: 96, startPoint y: 157, endPoint x: 94, endPoint y: 172, distance: 15.7
click at [96, 158] on div "Médico solicitante" at bounding box center [207, 152] width 382 height 19
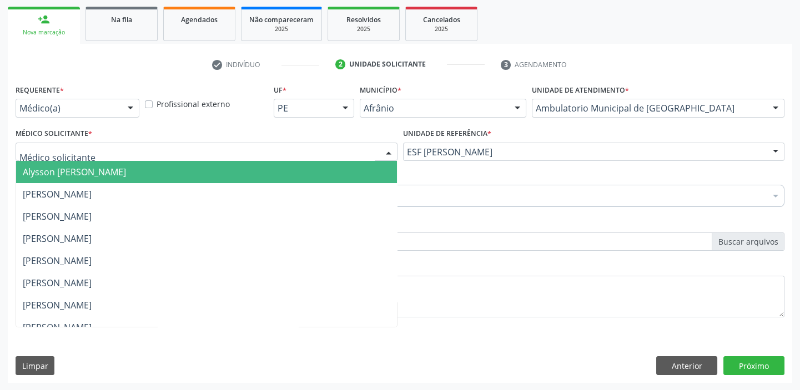
click at [94, 173] on span "Alysson [PERSON_NAME]" at bounding box center [74, 172] width 103 height 12
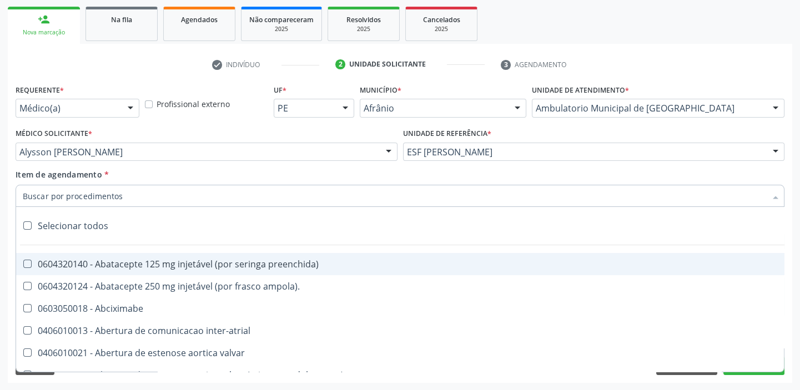
paste input "HOLTER"
type input "HOLTER"
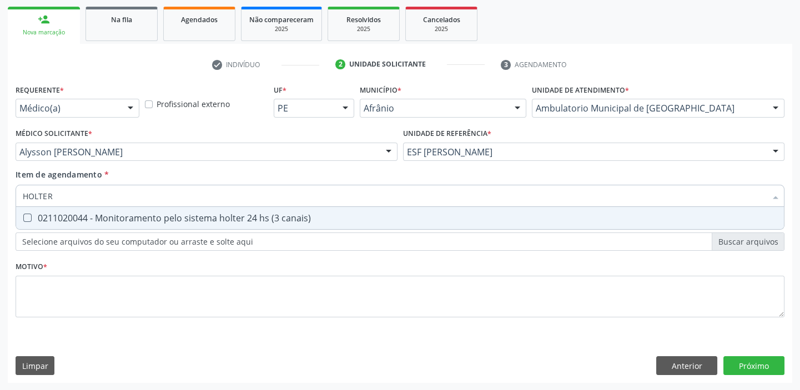
drag, startPoint x: 114, startPoint y: 215, endPoint x: 97, endPoint y: 265, distance: 53.0
click at [114, 215] on div "0211020044 - Monitoramento pelo sistema holter 24 hs (3 canais)" at bounding box center [400, 218] width 755 height 9
checkbox canais\) "true"
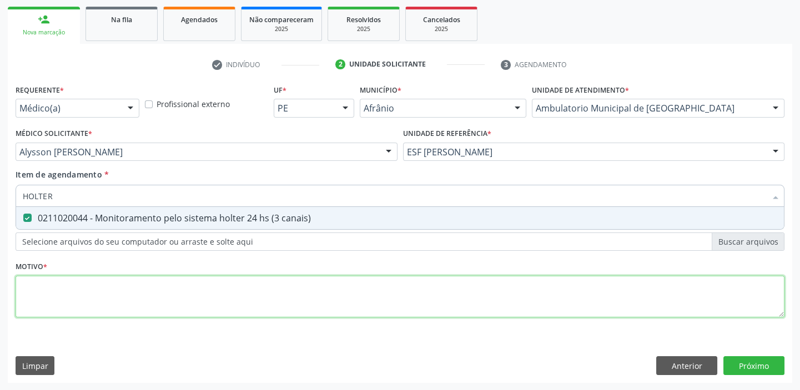
click at [84, 284] on div "Requerente * Médico(a) Médico(a) Enfermeiro(a) Paciente Nenhum resultado encont…" at bounding box center [400, 208] width 769 height 252
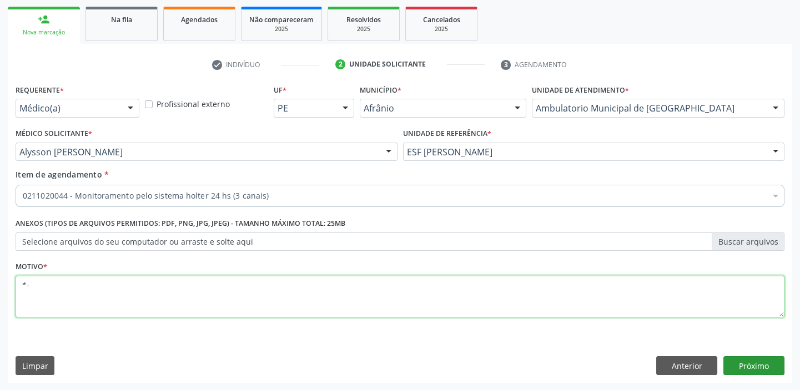
type textarea "*-"
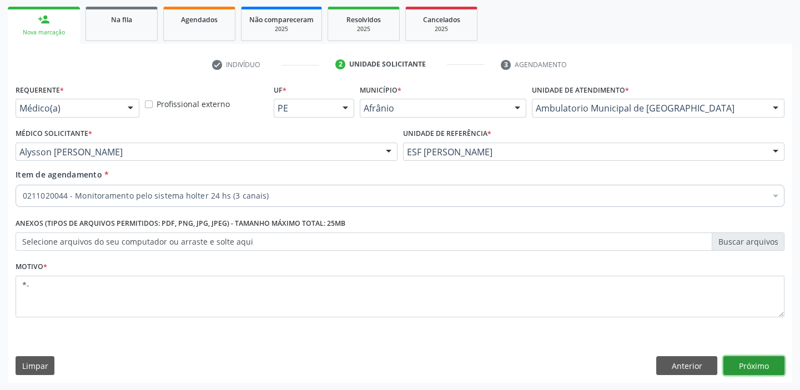
click at [732, 364] on button "Próximo" at bounding box center [754, 366] width 61 height 19
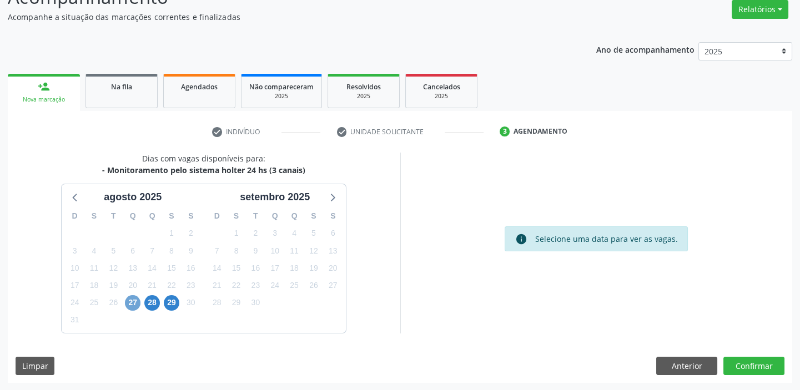
click at [134, 300] on span "27" at bounding box center [133, 303] width 16 height 16
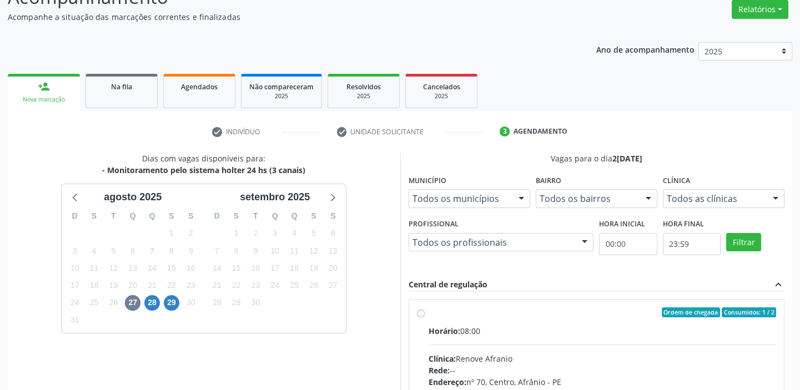
click at [425, 318] on input "Ordem de chegada Consumidos: 1 / 2 Horário: 08:00 Clínica: Renove Afranio Rede:…" at bounding box center [421, 313] width 8 height 10
radio input "true"
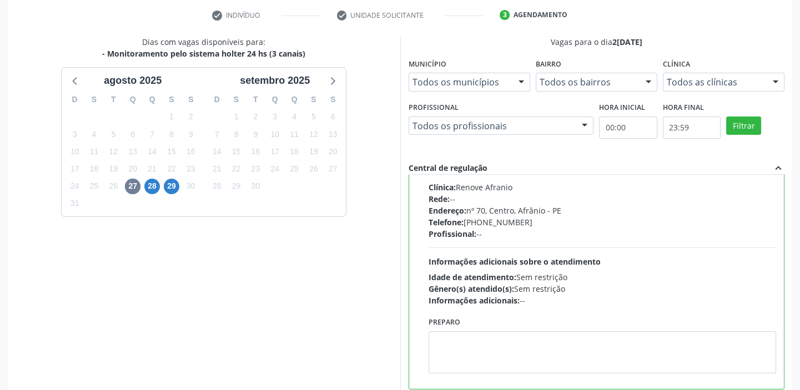
scroll to position [272, 0]
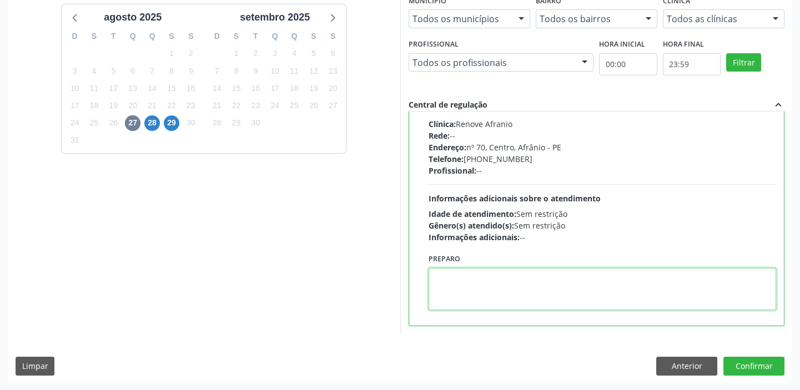
click at [494, 292] on textarea at bounding box center [603, 289] width 348 height 42
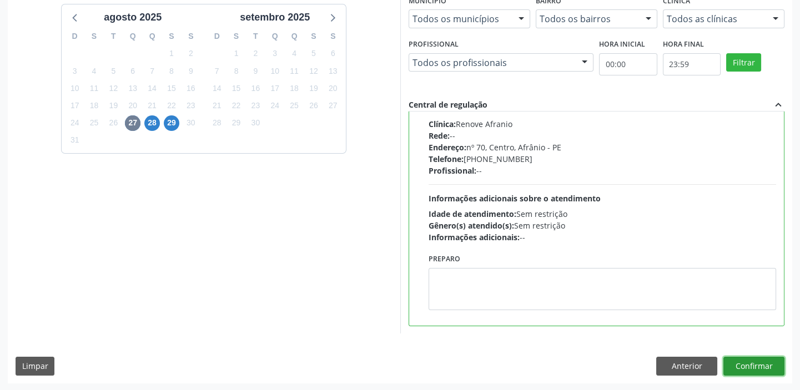
click at [745, 364] on button "Confirmar" at bounding box center [754, 366] width 61 height 19
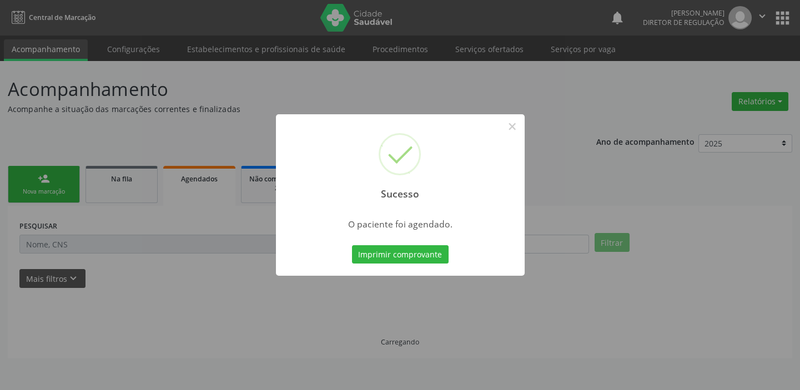
scroll to position [0, 0]
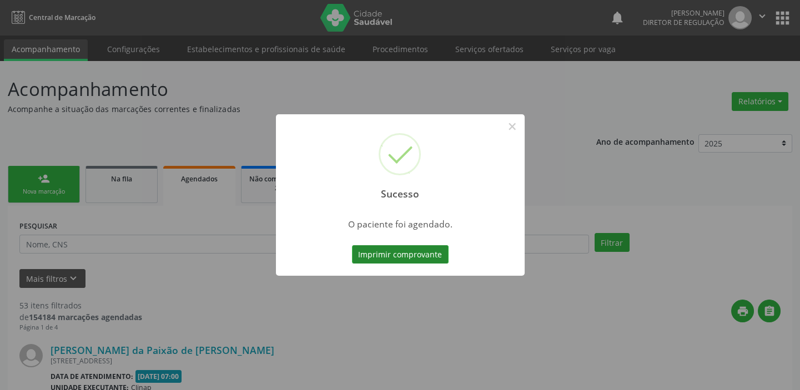
click at [388, 248] on button "Imprimir comprovante" at bounding box center [400, 254] width 97 height 19
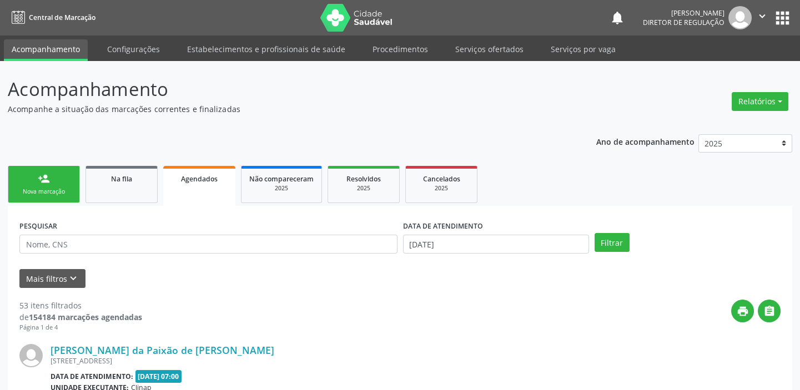
click at [54, 182] on link "person_add Nova marcação" at bounding box center [44, 184] width 72 height 37
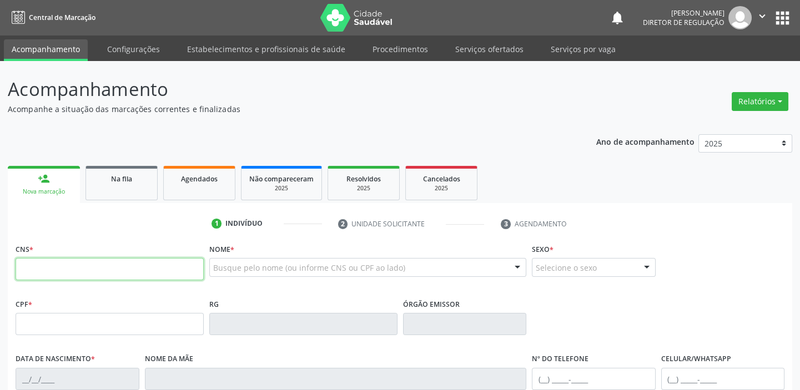
click at [52, 268] on input "text" at bounding box center [110, 269] width 188 height 22
type input "700 5055 7308 4755"
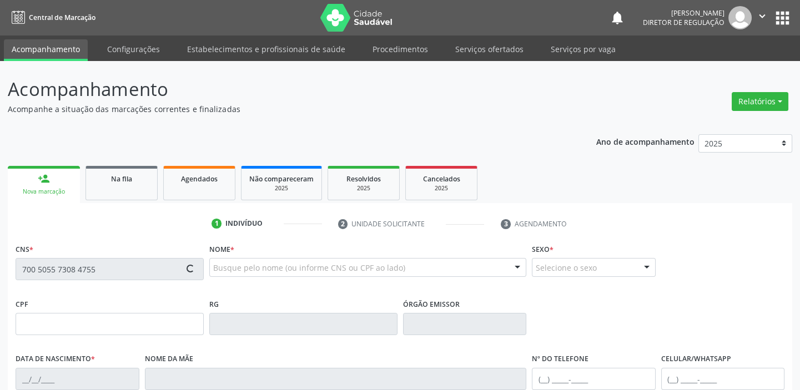
type input "392.092.374-04"
type input "[DATE]"
type input "[PERSON_NAME]"
type input "[PHONE_NUMBER]"
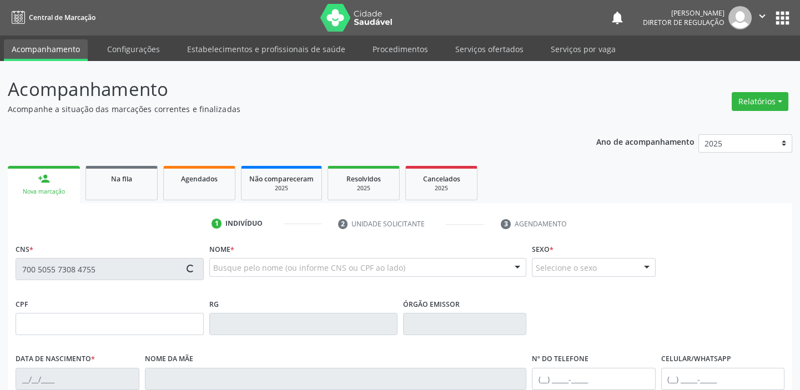
type input "062.346.754-25"
type input "36"
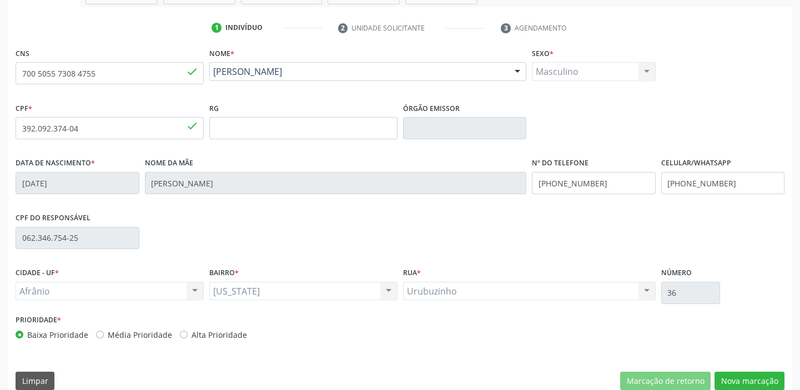
scroll to position [211, 0]
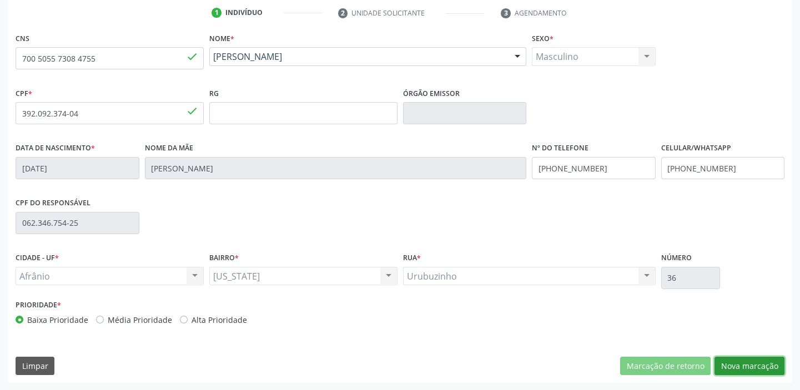
click at [747, 367] on button "Nova marcação" at bounding box center [750, 366] width 70 height 19
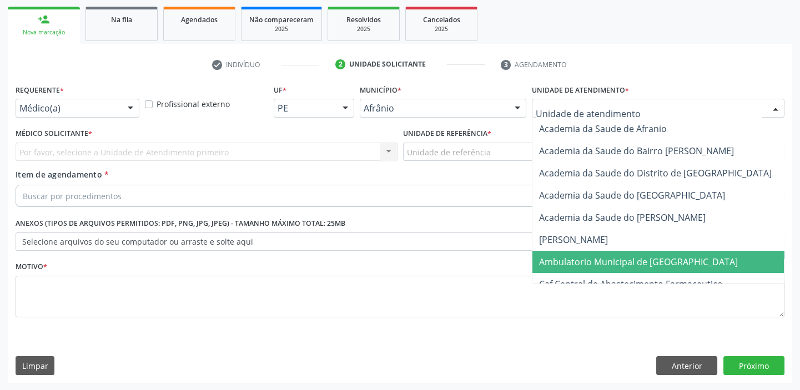
click at [566, 256] on span "Ambulatorio Municipal de [GEOGRAPHIC_DATA]" at bounding box center [638, 262] width 199 height 12
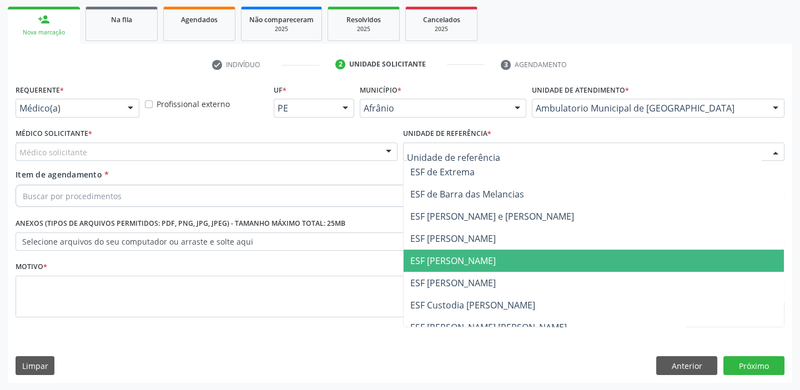
click at [443, 256] on span "ESF [PERSON_NAME]" at bounding box center [453, 261] width 86 height 12
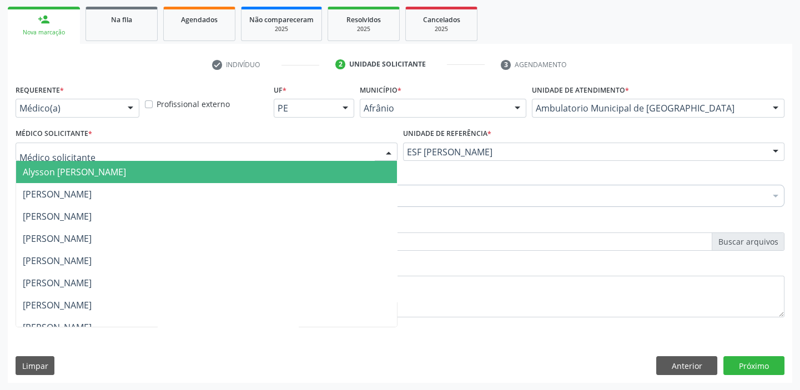
drag, startPoint x: 63, startPoint y: 144, endPoint x: 67, endPoint y: 178, distance: 34.0
click at [63, 147] on div at bounding box center [207, 152] width 382 height 19
click at [67, 178] on span "Alysson [PERSON_NAME]" at bounding box center [206, 172] width 381 height 22
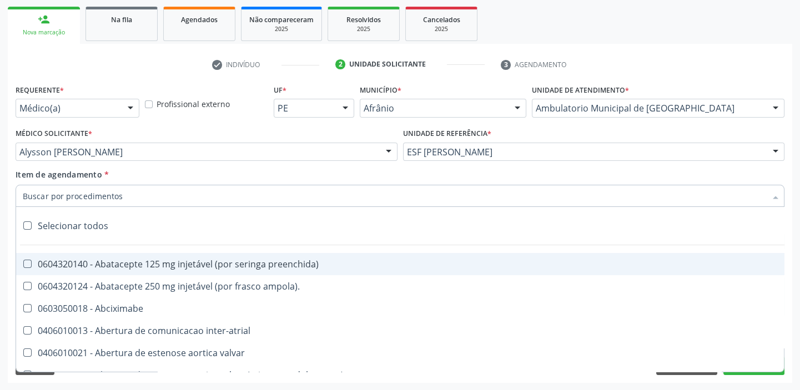
paste input "HOLTER"
type input "HOLTER"
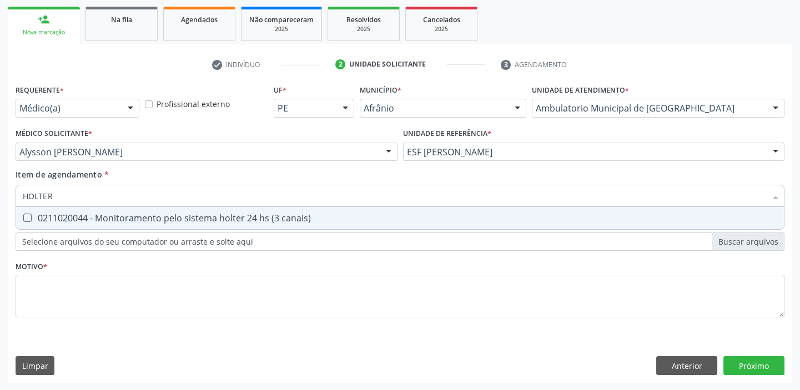
click at [104, 222] on div "0211020044 - Monitoramento pelo sistema holter 24 hs (3 canais)" at bounding box center [400, 218] width 755 height 9
checkbox canais\) "true"
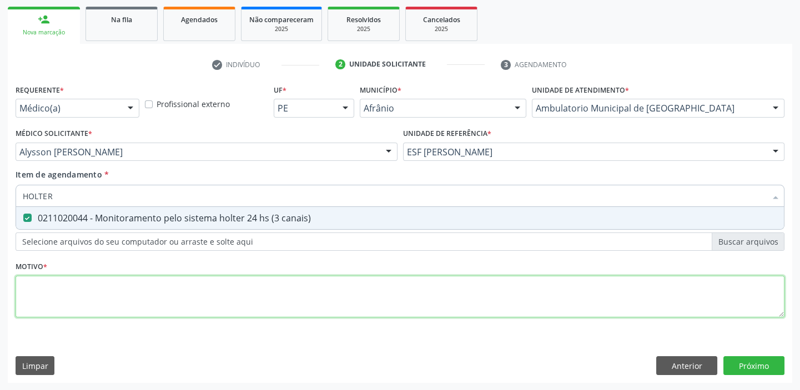
click at [66, 311] on div "Requerente * Médico(a) Médico(a) Enfermeiro(a) Paciente Nenhum resultado encont…" at bounding box center [400, 208] width 769 height 252
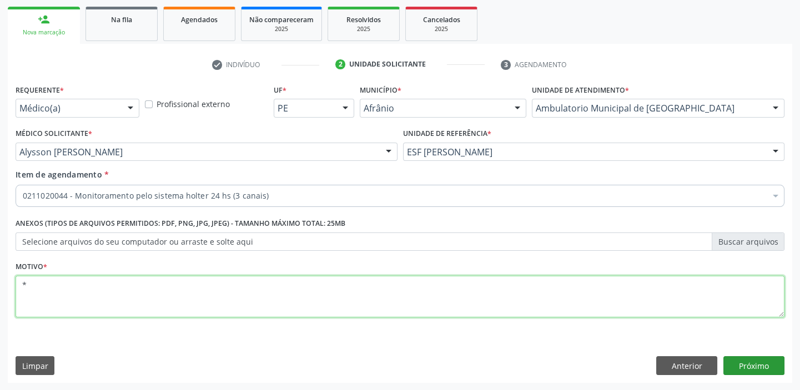
type textarea "*"
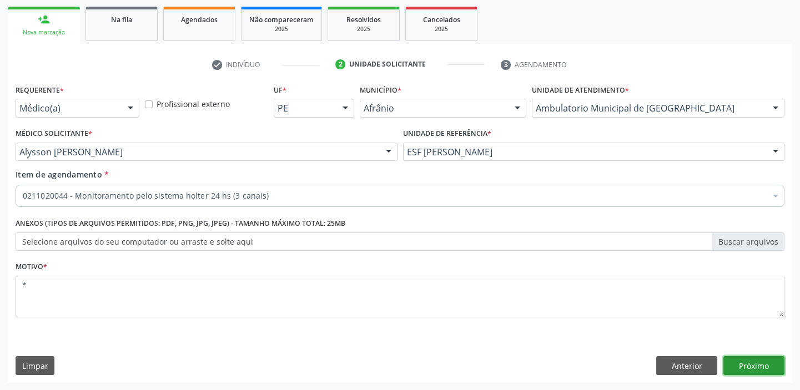
click at [761, 369] on button "Próximo" at bounding box center [754, 366] width 61 height 19
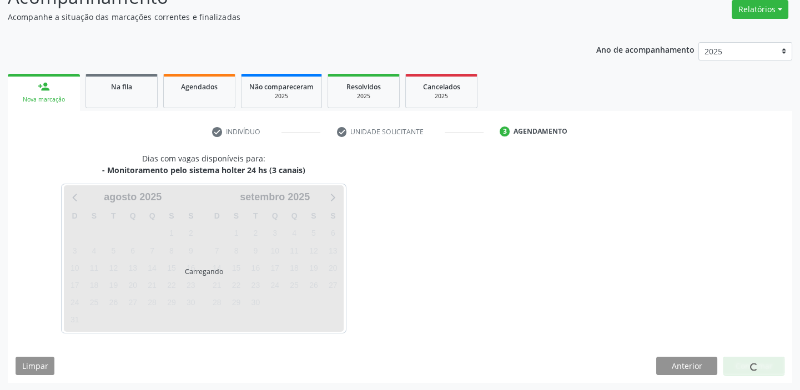
scroll to position [92, 0]
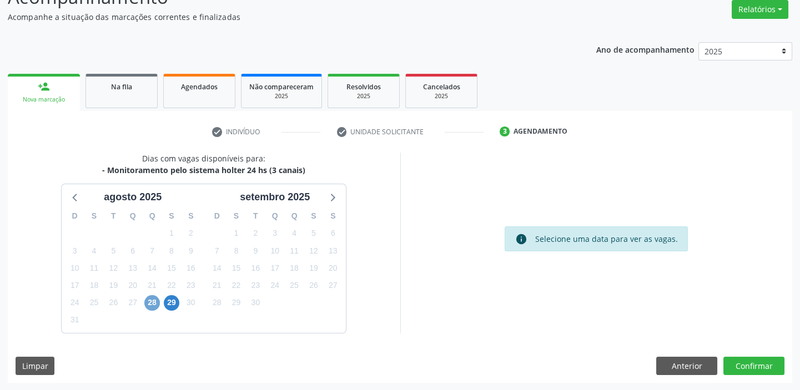
click at [152, 303] on span "28" at bounding box center [152, 303] width 16 height 16
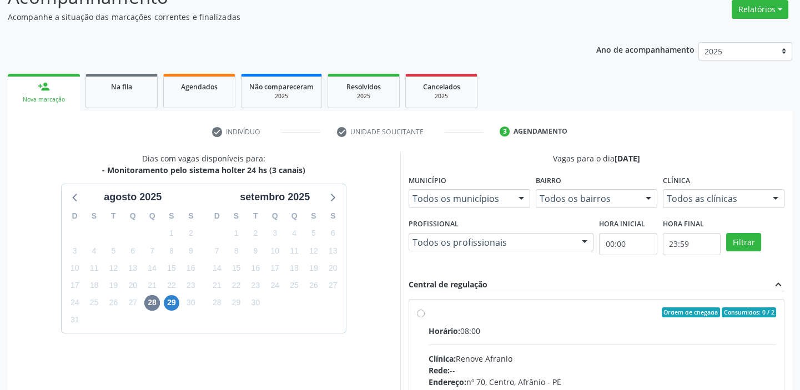
click at [540, 318] on label "Ordem de chegada Consumidos: 0 / 2 Horário: 08:00 Clínica: Renove Afranio Rede:…" at bounding box center [603, 393] width 348 height 170
click at [425, 318] on input "Ordem de chegada Consumidos: 0 / 2 Horário: 08:00 Clínica: Renove Afranio Rede:…" at bounding box center [421, 313] width 8 height 10
radio input "true"
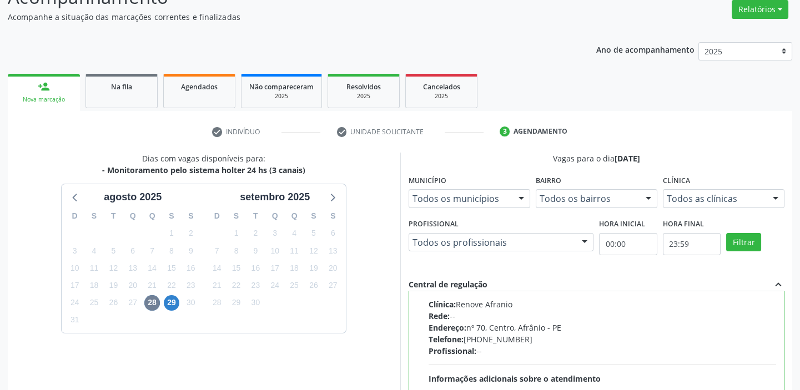
scroll to position [272, 0]
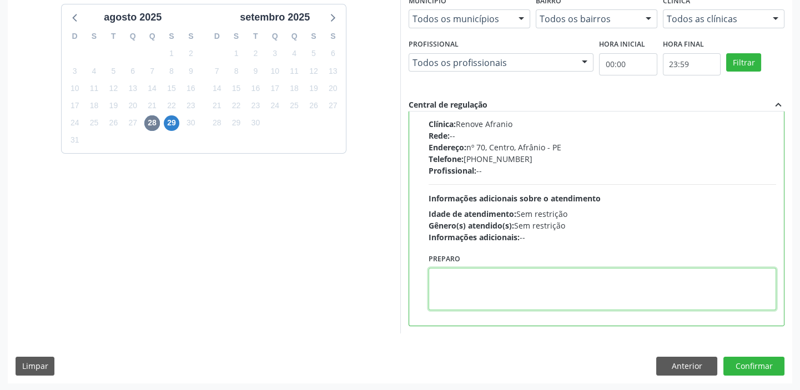
click at [544, 296] on textarea at bounding box center [603, 289] width 348 height 42
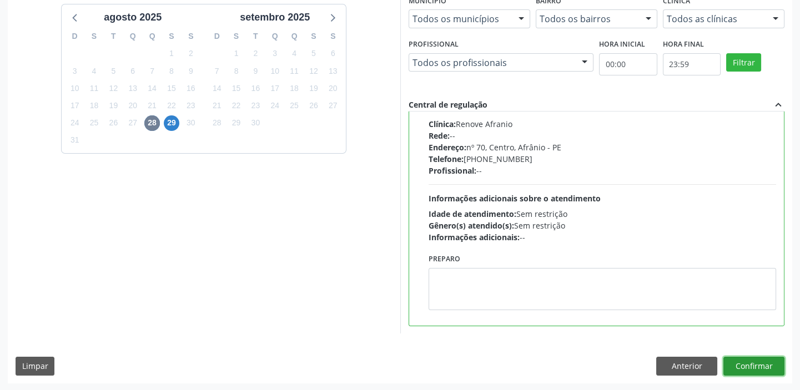
click at [735, 363] on button "Confirmar" at bounding box center [754, 366] width 61 height 19
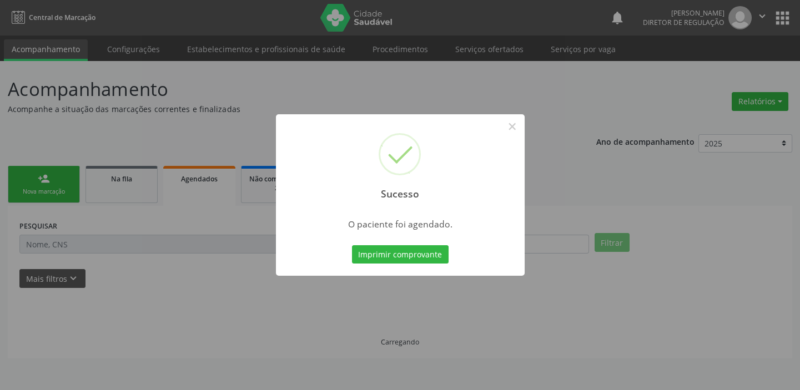
scroll to position [0, 0]
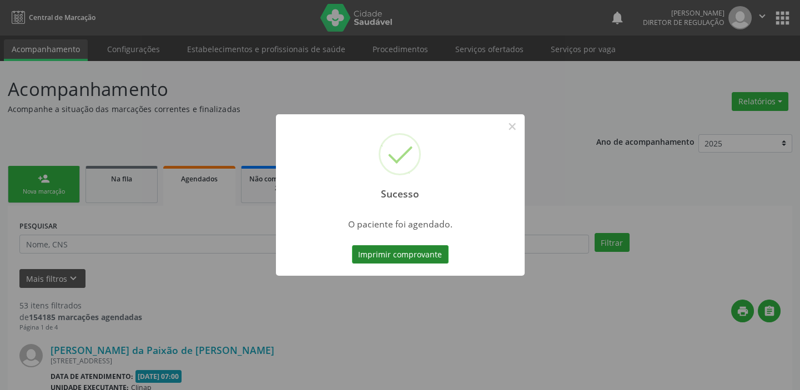
click at [428, 257] on button "Imprimir comprovante" at bounding box center [400, 254] width 97 height 19
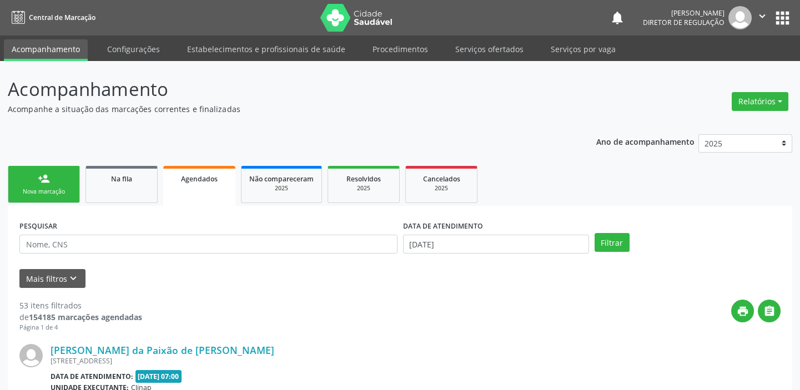
click at [63, 192] on div "Nova marcação" at bounding box center [44, 192] width 56 height 8
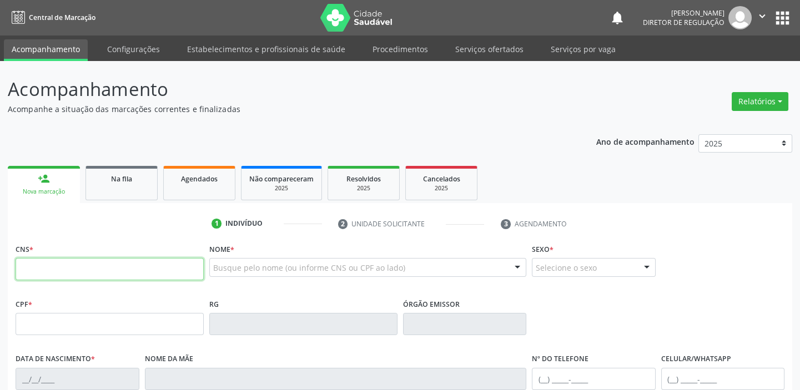
drag, startPoint x: 84, startPoint y: 268, endPoint x: 108, endPoint y: 262, distance: 25.2
click at [90, 266] on input "text" at bounding box center [110, 269] width 188 height 22
type input "704 3095 7402 7893"
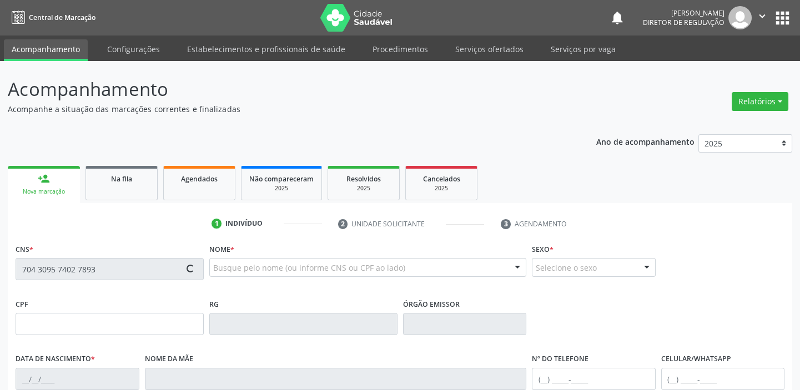
type input "058.558.034-06"
type input "[DATE]"
type input "[PERSON_NAME]"
type input "[PHONE_NUMBER]"
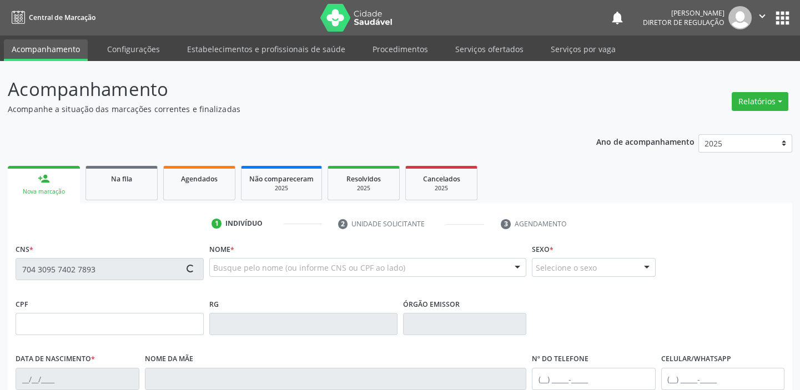
type input "840"
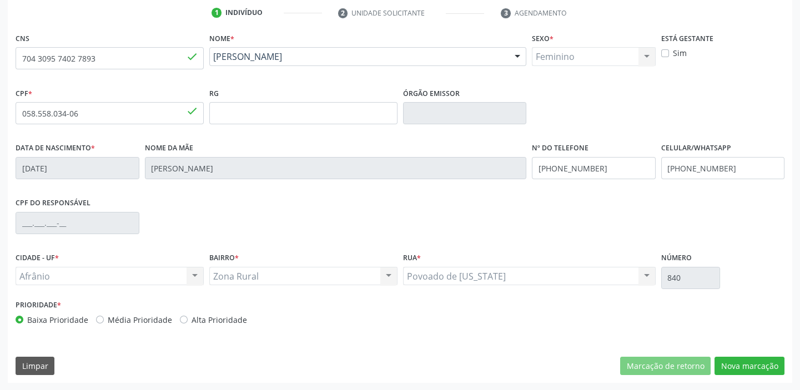
scroll to position [211, 0]
click at [743, 373] on button "Nova marcação" at bounding box center [750, 366] width 70 height 19
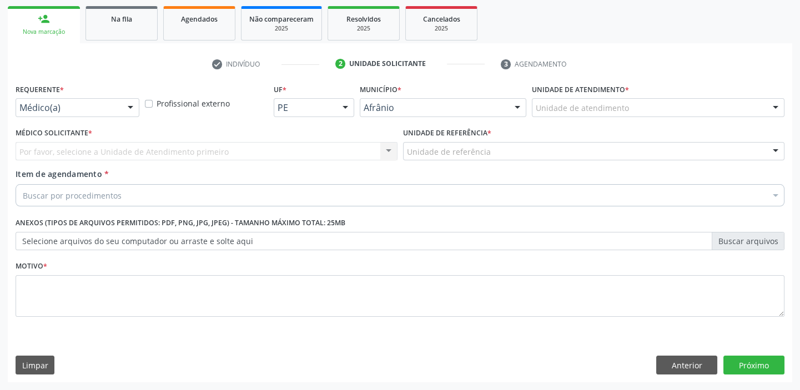
scroll to position [159, 0]
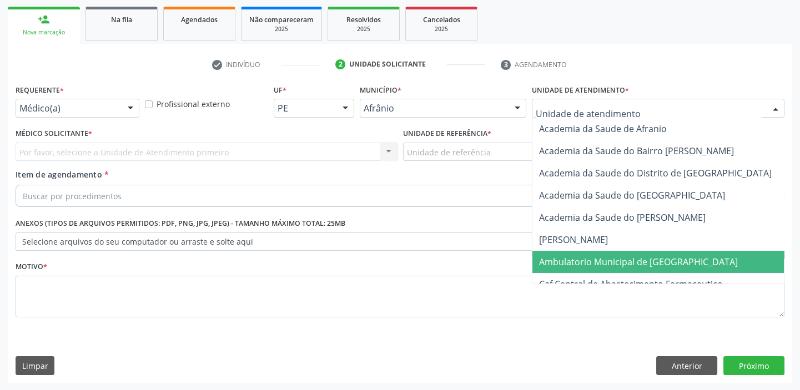
click at [570, 260] on span "Ambulatorio Municipal de [GEOGRAPHIC_DATA]" at bounding box center [638, 262] width 199 height 12
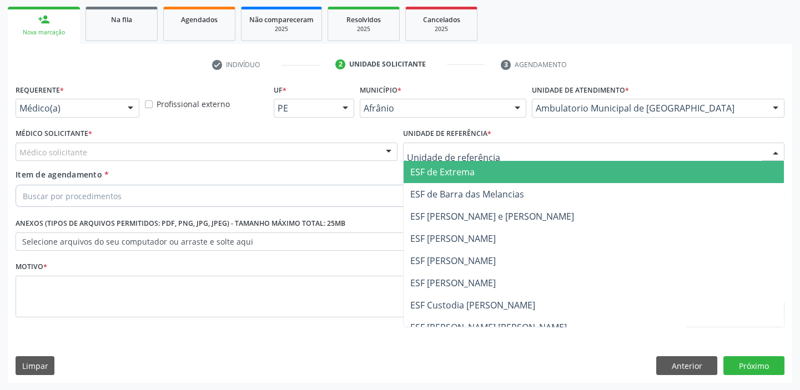
drag, startPoint x: 415, startPoint y: 149, endPoint x: 435, endPoint y: 214, distance: 67.8
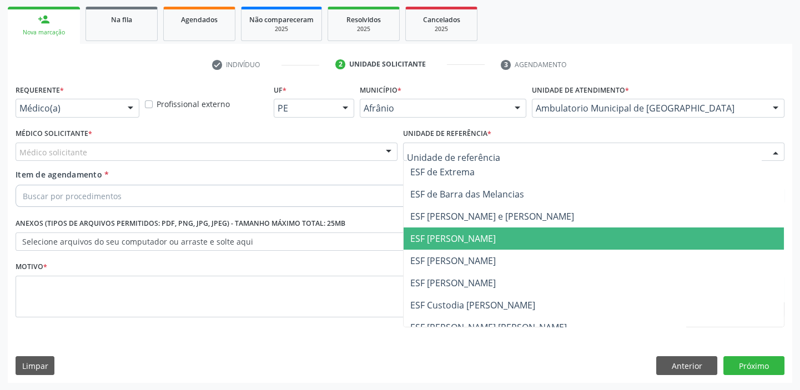
click at [439, 245] on span "ESF [PERSON_NAME]" at bounding box center [594, 239] width 381 height 22
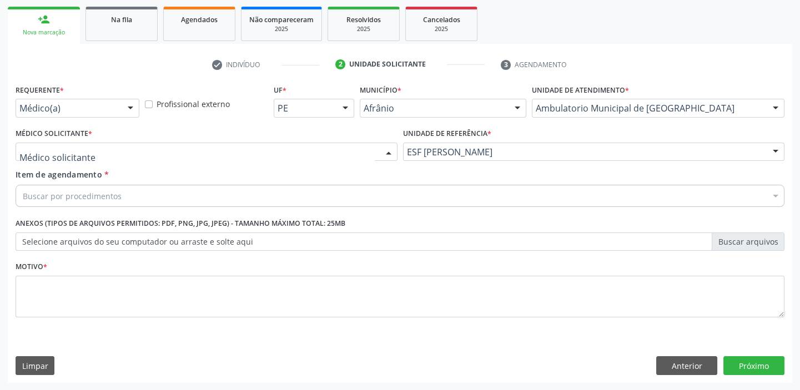
drag, startPoint x: 32, startPoint y: 143, endPoint x: 43, endPoint y: 162, distance: 21.1
click at [33, 147] on div at bounding box center [207, 152] width 382 height 19
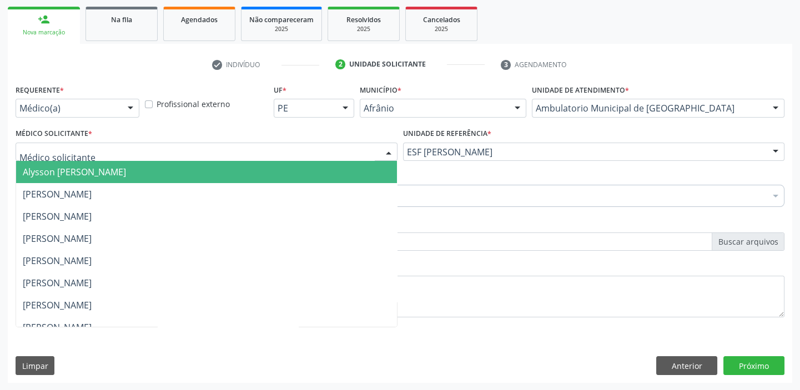
click at [43, 162] on span "Alysson [PERSON_NAME]" at bounding box center [206, 172] width 381 height 22
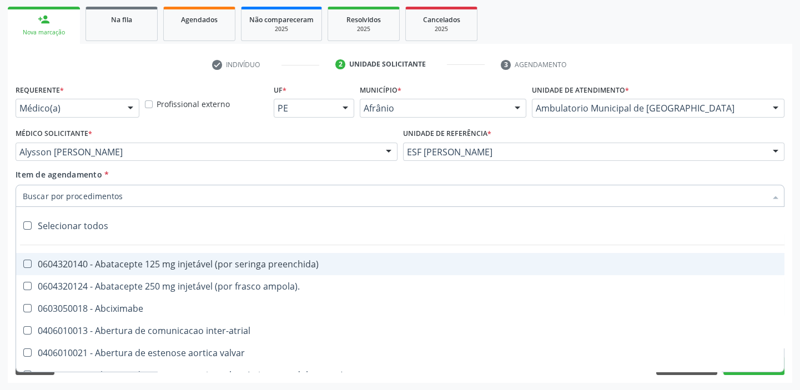
paste input "HOLTER"
type input "HOLTER"
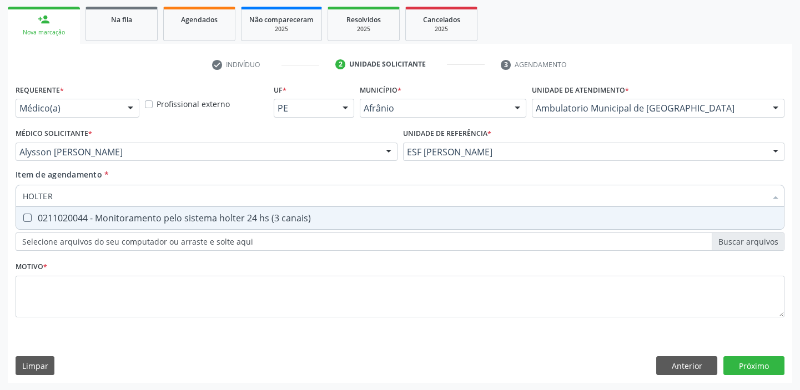
click at [53, 220] on div "0211020044 - Monitoramento pelo sistema holter 24 hs (3 canais)" at bounding box center [400, 218] width 755 height 9
checkbox canais\) "true"
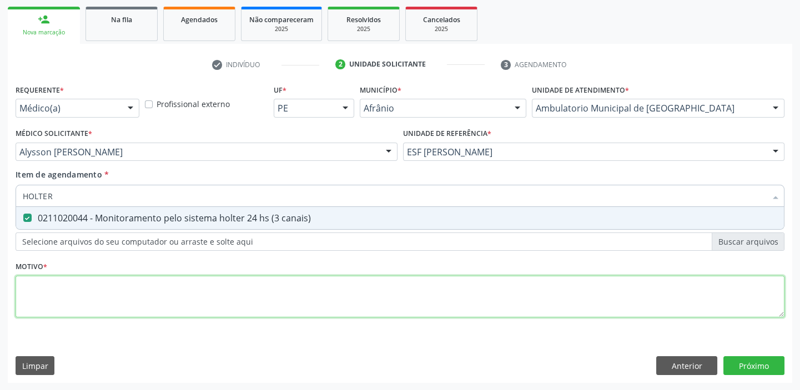
click at [63, 293] on div "Requerente * Médico(a) Médico(a) Enfermeiro(a) Paciente Nenhum resultado encont…" at bounding box center [400, 208] width 769 height 252
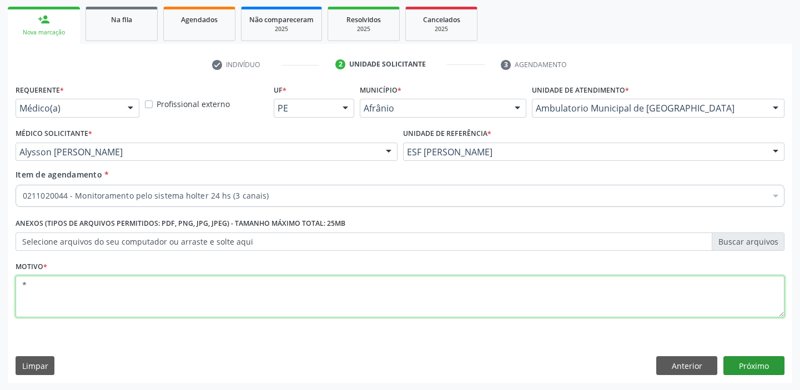
type textarea "*"
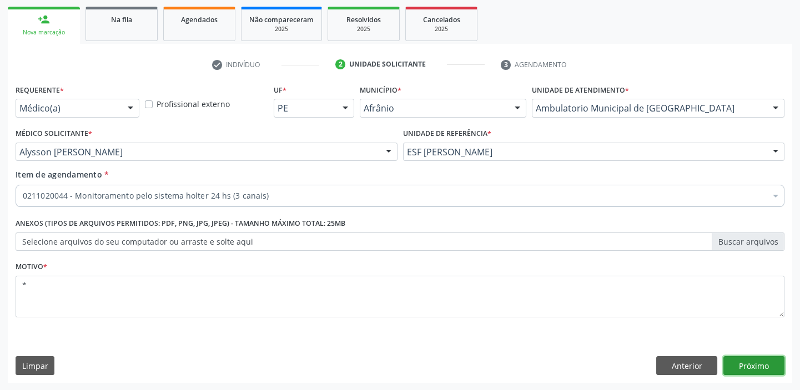
click at [751, 365] on button "Próximo" at bounding box center [754, 366] width 61 height 19
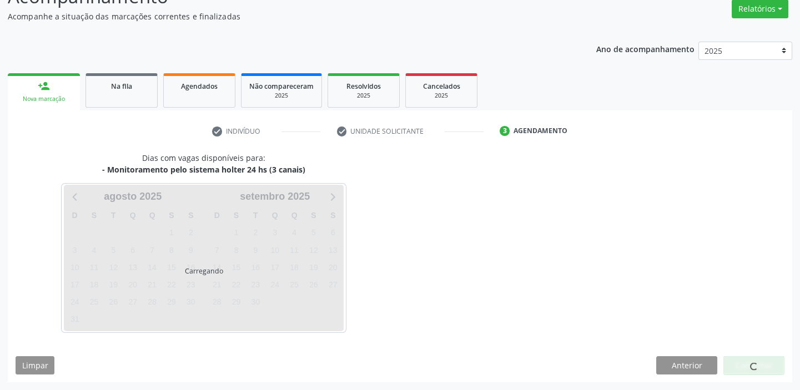
scroll to position [92, 0]
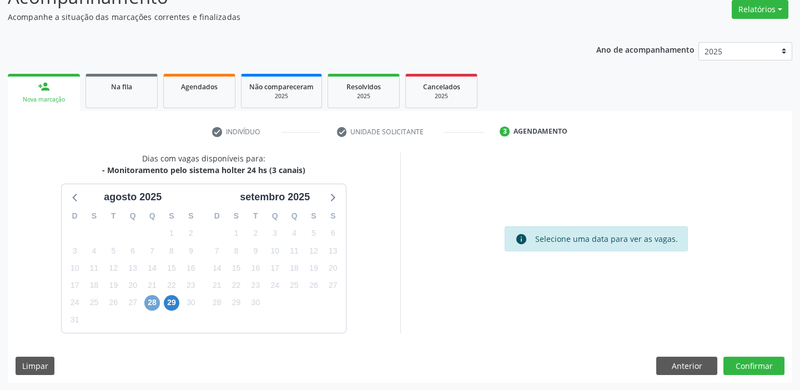
click at [154, 302] on span "28" at bounding box center [152, 303] width 16 height 16
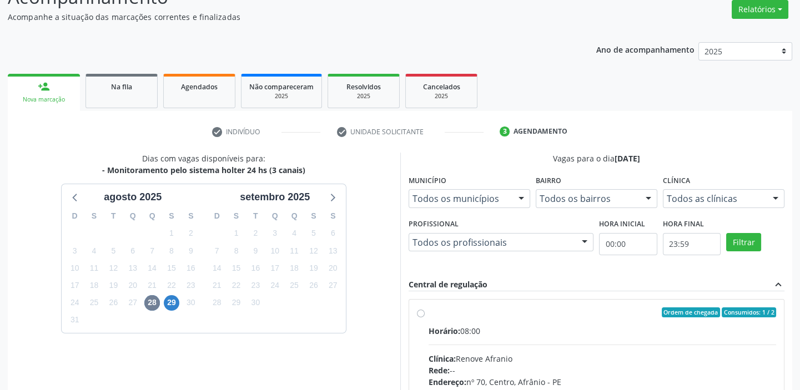
click at [425, 318] on input "Ordem de chegada Consumidos: 1 / 2 Horário: 08:00 Clínica: Renove Afranio Rede:…" at bounding box center [421, 313] width 8 height 10
radio input "true"
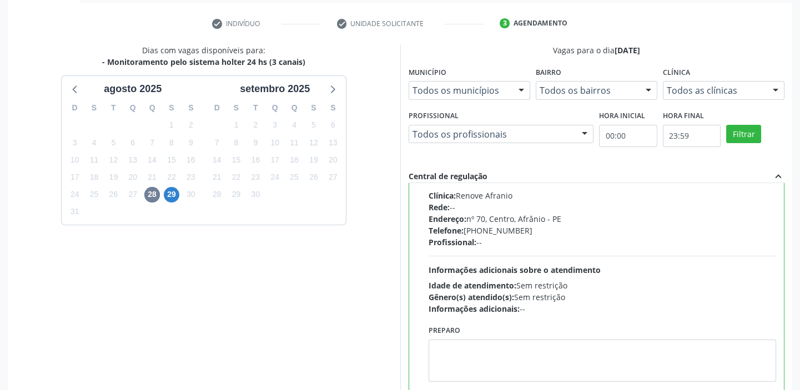
scroll to position [272, 0]
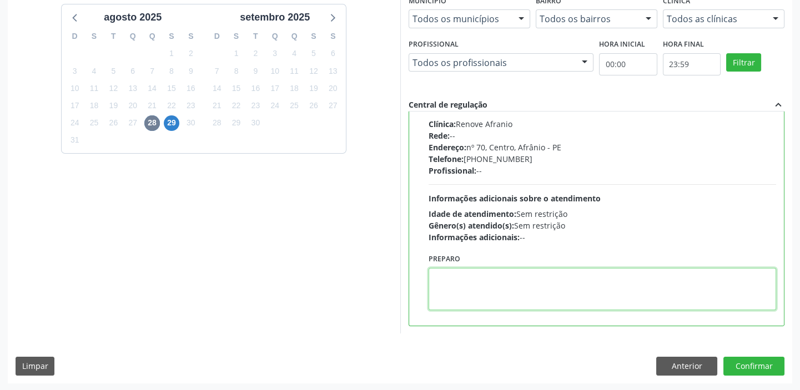
click at [514, 287] on textarea at bounding box center [603, 289] width 348 height 42
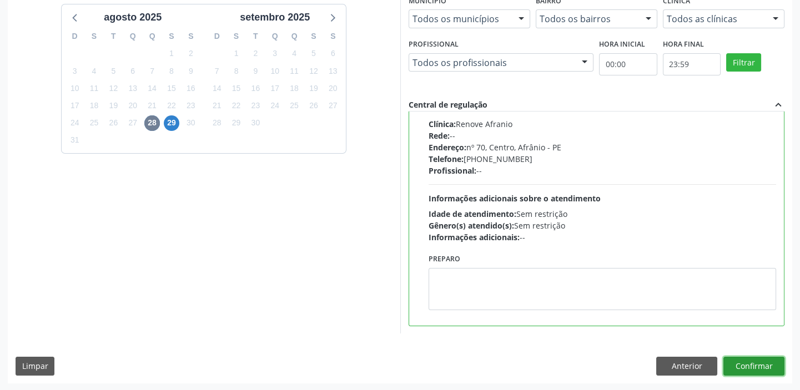
click at [737, 365] on button "Confirmar" at bounding box center [754, 366] width 61 height 19
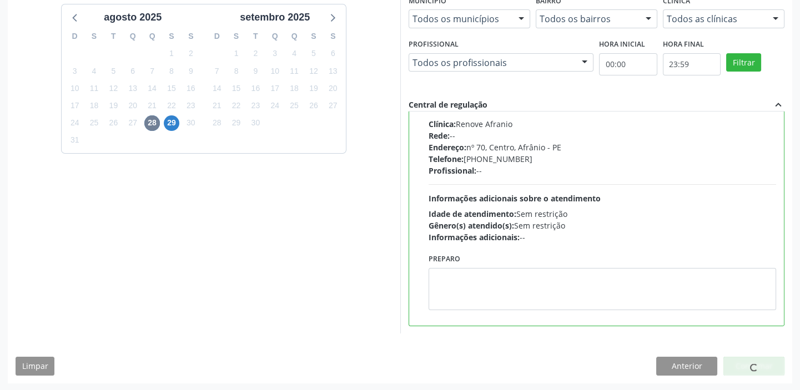
scroll to position [0, 0]
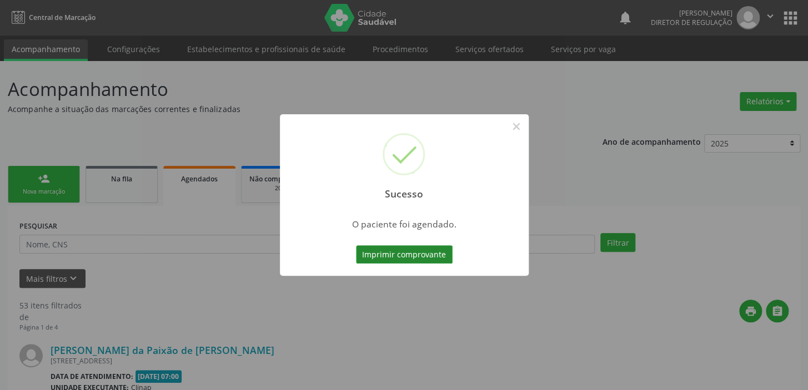
click at [402, 253] on button "Imprimir comprovante" at bounding box center [404, 254] width 97 height 19
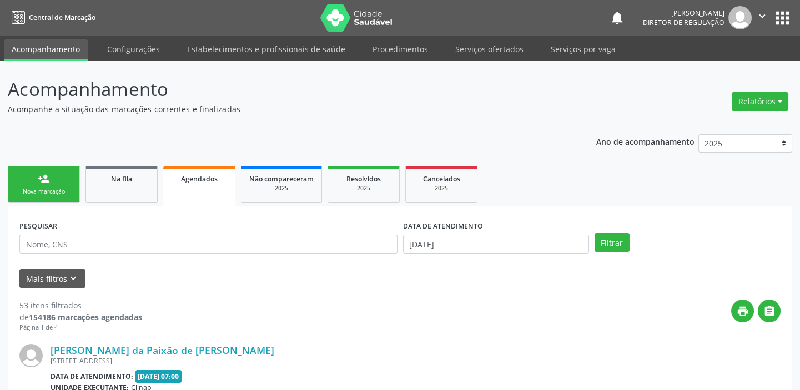
click at [43, 181] on div "person_add" at bounding box center [44, 179] width 12 height 12
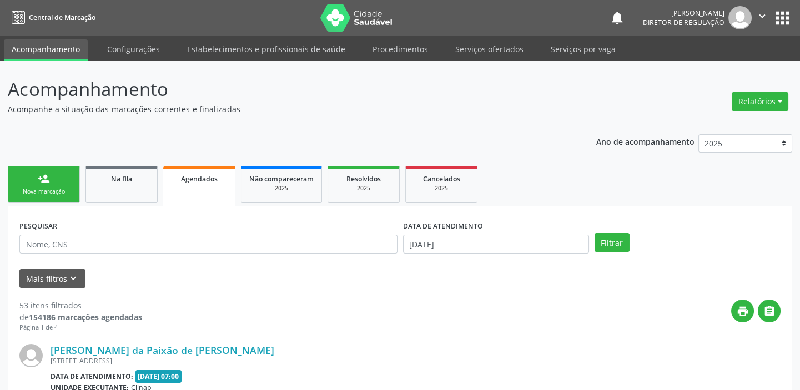
click at [43, 181] on div "person_add" at bounding box center [44, 179] width 12 height 12
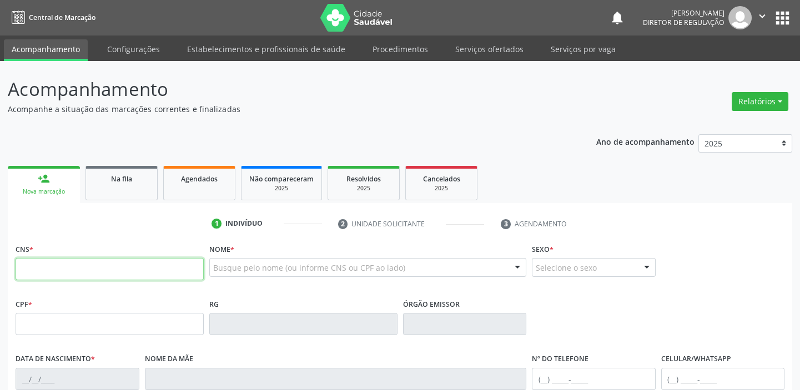
click at [50, 262] on input "text" at bounding box center [110, 269] width 188 height 22
type input "700 0082 1578 9700"
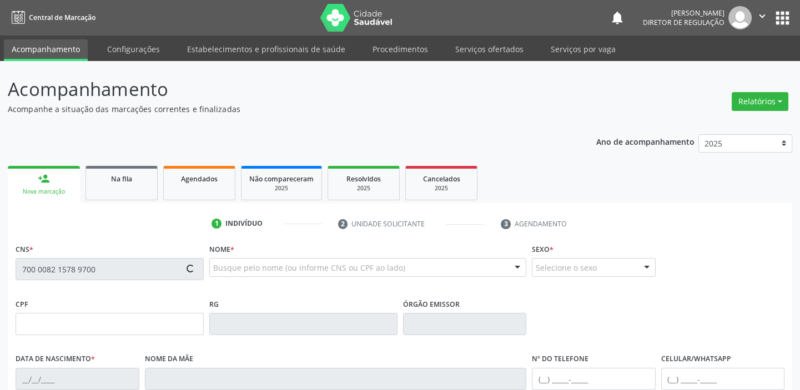
type input "557.921.974-15"
type input "[DATE]"
type input "[PERSON_NAME] do Espírito Santo"
type input "[PHONE_NUMBER]"
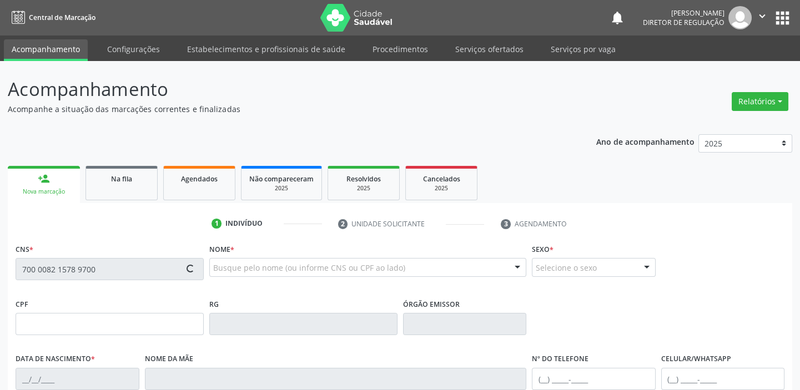
type input "557.926.854-87"
type input "52"
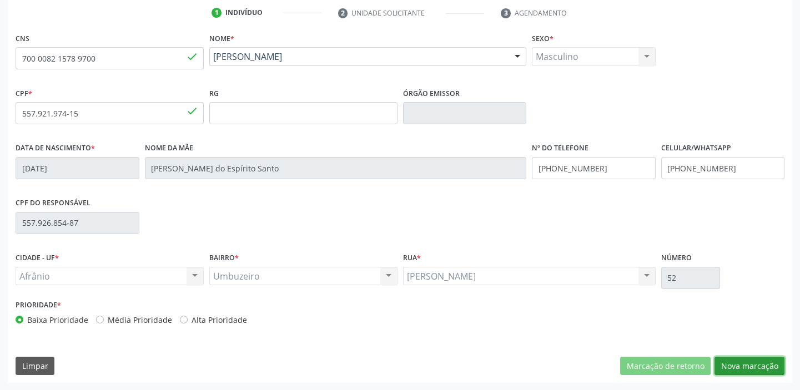
click at [717, 365] on button "Nova marcação" at bounding box center [750, 366] width 70 height 19
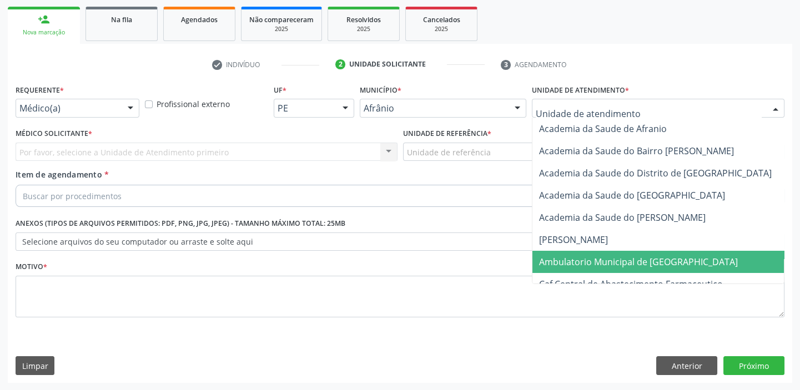
click at [560, 260] on span "Ambulatorio Municipal de [GEOGRAPHIC_DATA]" at bounding box center [638, 262] width 199 height 12
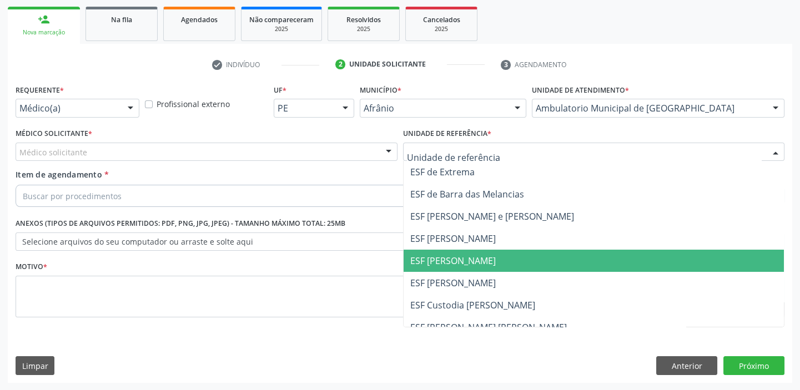
click at [427, 265] on span "ESF [PERSON_NAME]" at bounding box center [453, 261] width 86 height 12
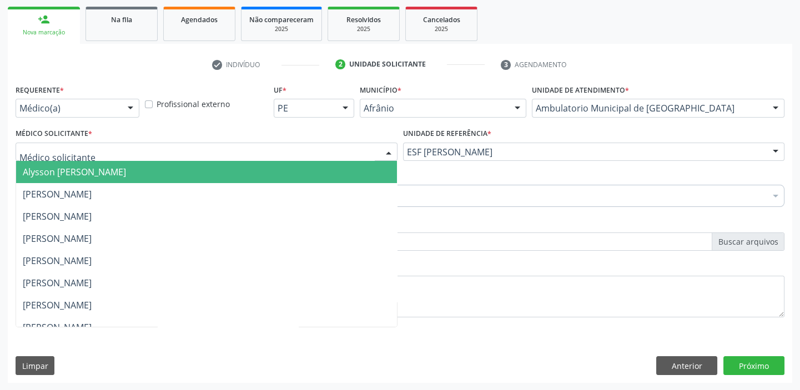
drag, startPoint x: 37, startPoint y: 148, endPoint x: 37, endPoint y: 165, distance: 17.8
drag, startPoint x: 37, startPoint y: 165, endPoint x: 42, endPoint y: 189, distance: 23.9
click at [37, 169] on span "Alysson [PERSON_NAME]" at bounding box center [74, 172] width 103 height 12
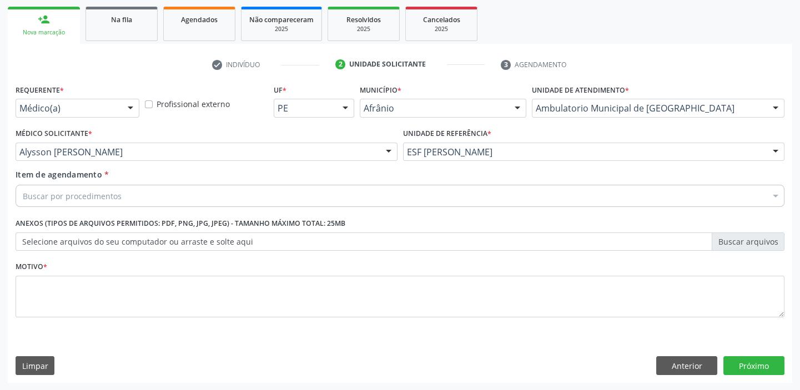
click at [44, 204] on div "Buscar por procedimentos" at bounding box center [400, 196] width 769 height 22
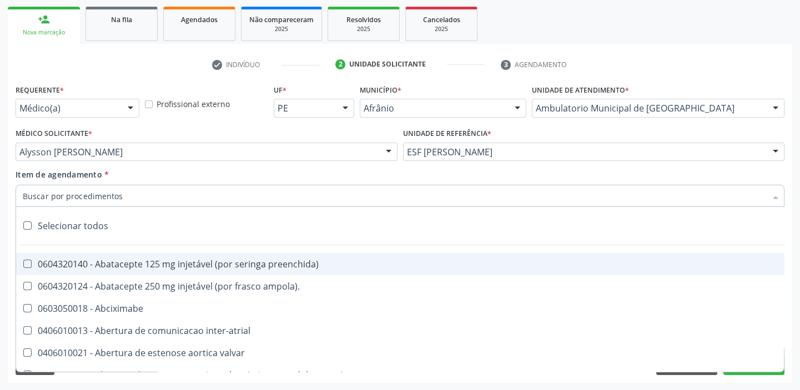
paste input "HOLTER"
type input "HOLTER"
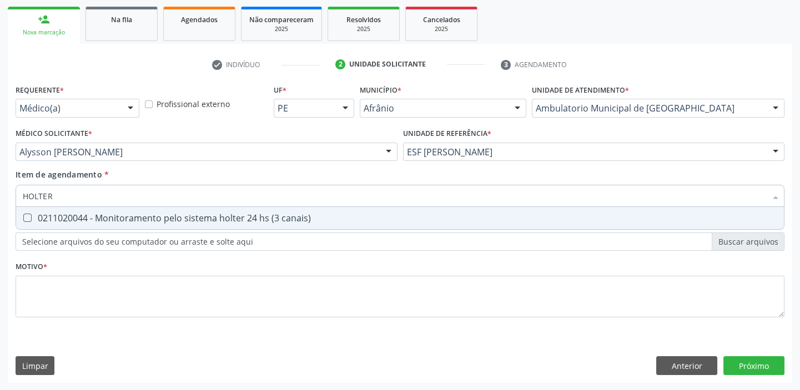
click at [44, 215] on div "0211020044 - Monitoramento pelo sistema holter 24 hs (3 canais)" at bounding box center [400, 218] width 755 height 9
checkbox canais\) "true"
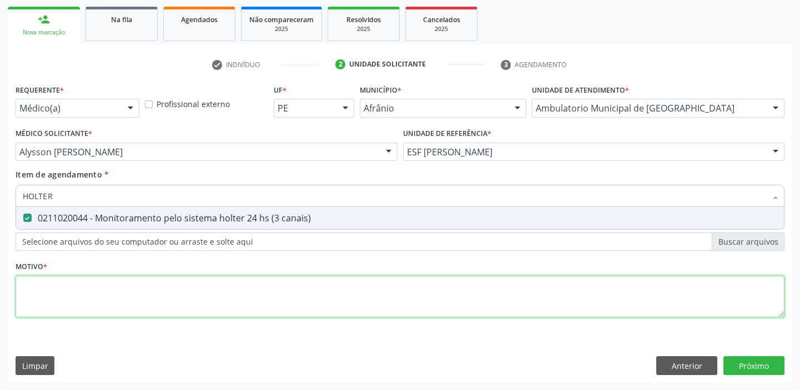
click at [36, 285] on div "Requerente * Médico(a) Médico(a) Enfermeiro(a) Paciente Nenhum resultado encont…" at bounding box center [400, 208] width 769 height 252
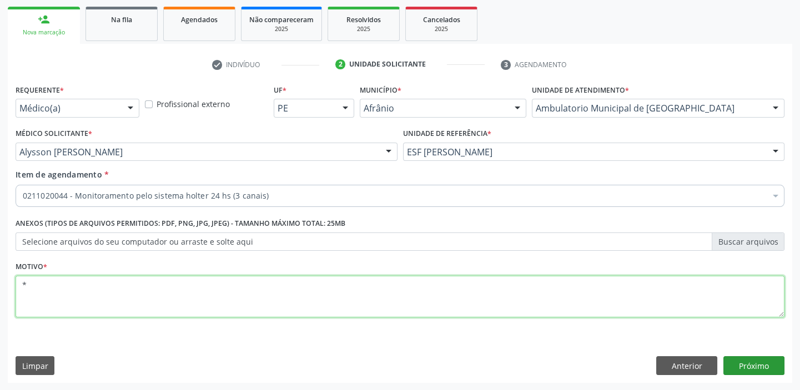
type textarea "*"
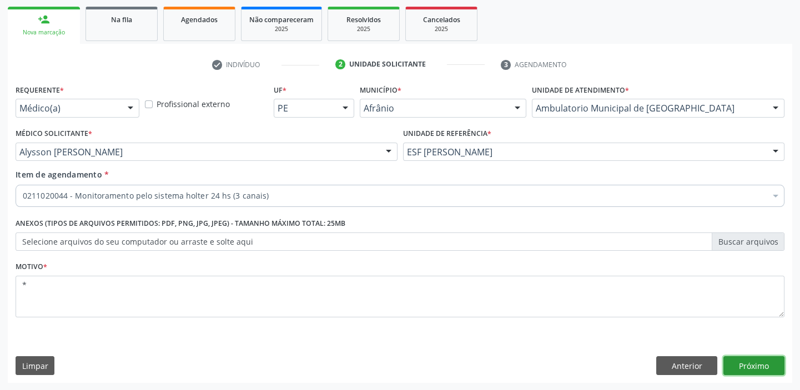
click at [741, 361] on button "Próximo" at bounding box center [754, 366] width 61 height 19
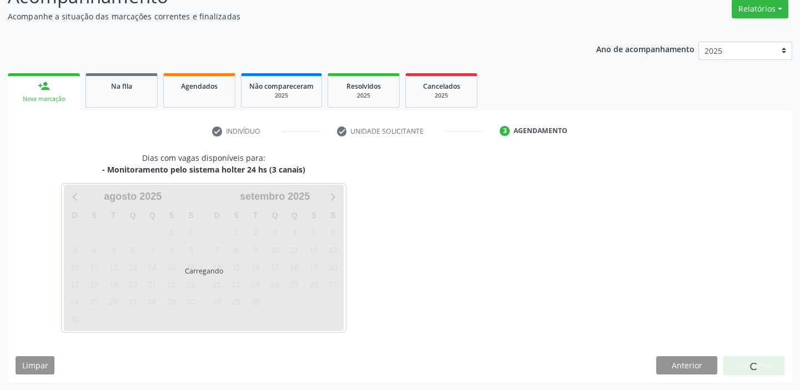
scroll to position [92, 0]
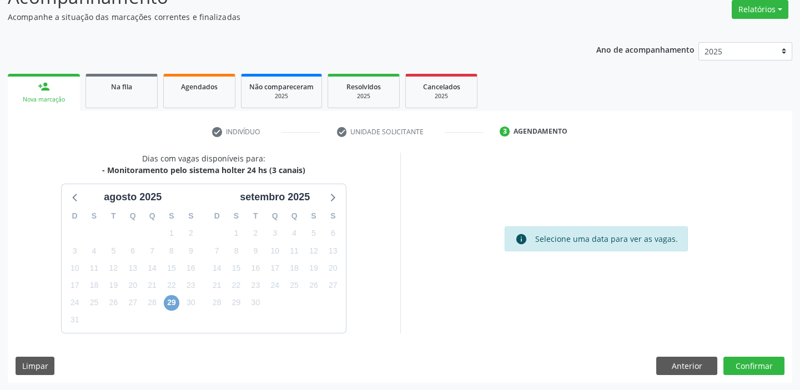
click at [172, 304] on span "29" at bounding box center [172, 303] width 16 height 16
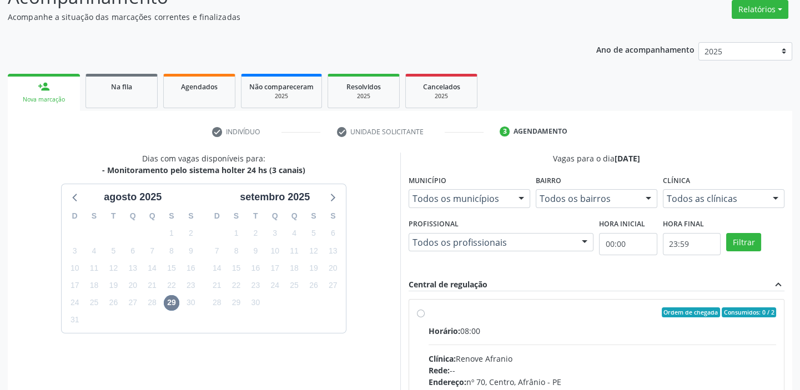
click at [425, 318] on input "Ordem de chegada Consumidos: 0 / 2 Horário: 08:00 Clínica: Renove Afranio Rede:…" at bounding box center [421, 313] width 8 height 10
radio input "true"
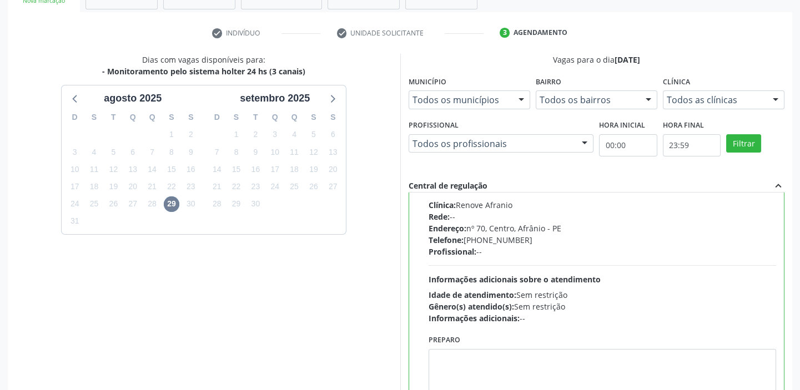
scroll to position [272, 0]
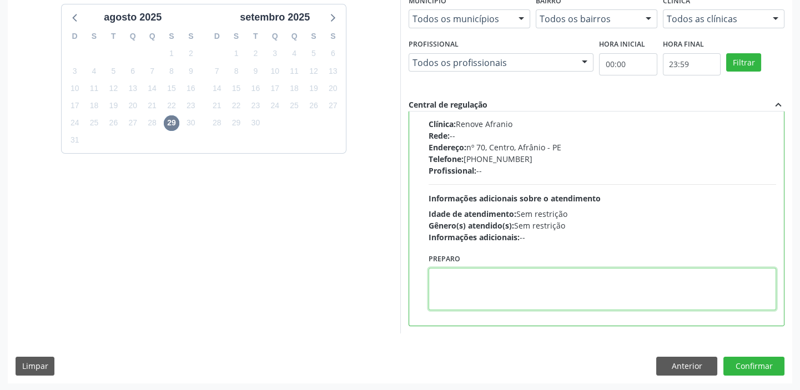
click at [510, 305] on textarea at bounding box center [603, 289] width 348 height 42
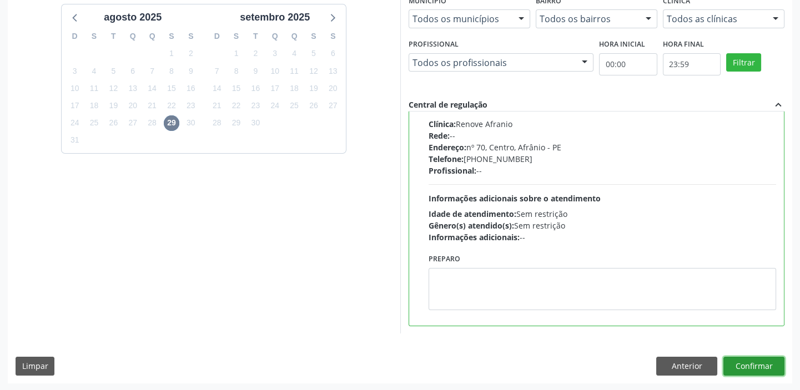
click at [729, 360] on button "Confirmar" at bounding box center [754, 366] width 61 height 19
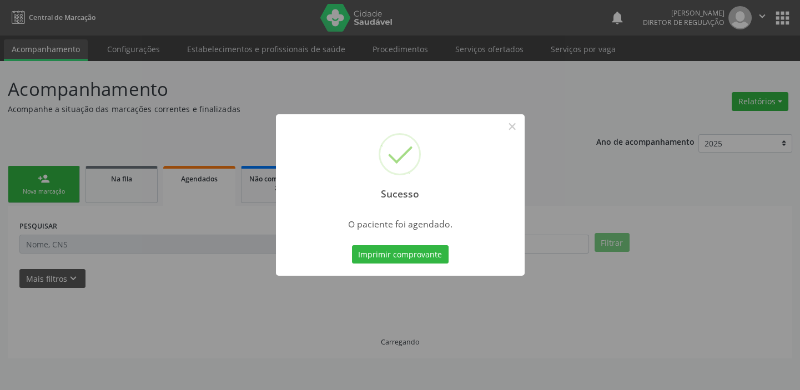
scroll to position [0, 0]
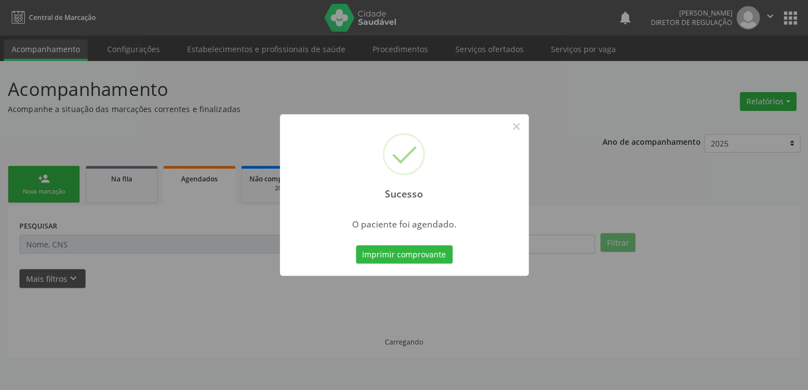
click at [411, 250] on button "Imprimir comprovante" at bounding box center [404, 254] width 97 height 19
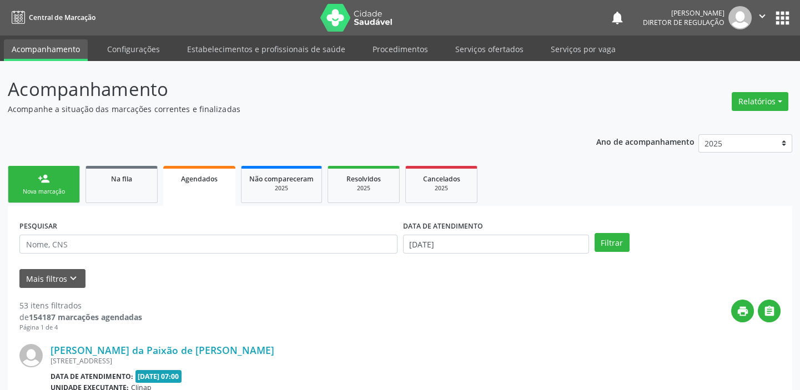
click at [41, 179] on div "person_add" at bounding box center [44, 179] width 12 height 12
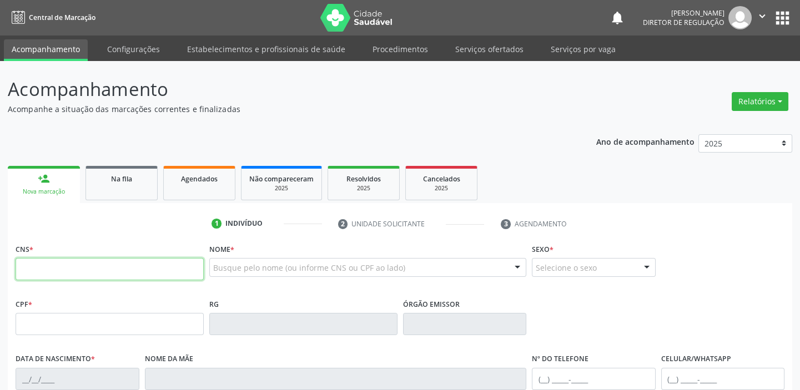
click at [79, 278] on input "text" at bounding box center [110, 269] width 188 height 22
type input "708 1055 6868 2134"
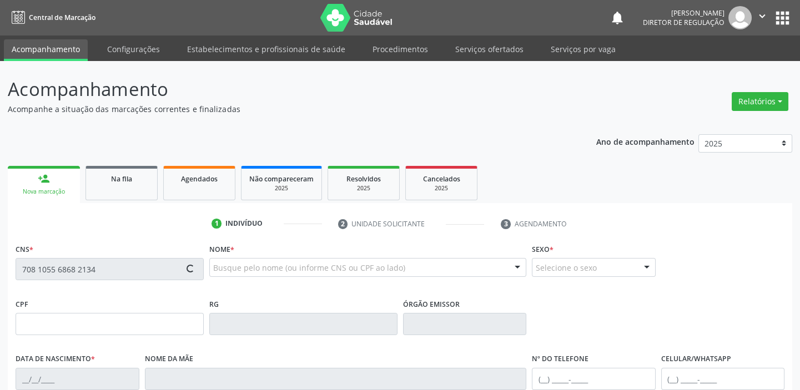
type input "540.918.374-68"
type input "[DATE]"
type input "[PERSON_NAME]"
type input "[PHONE_NUMBER]"
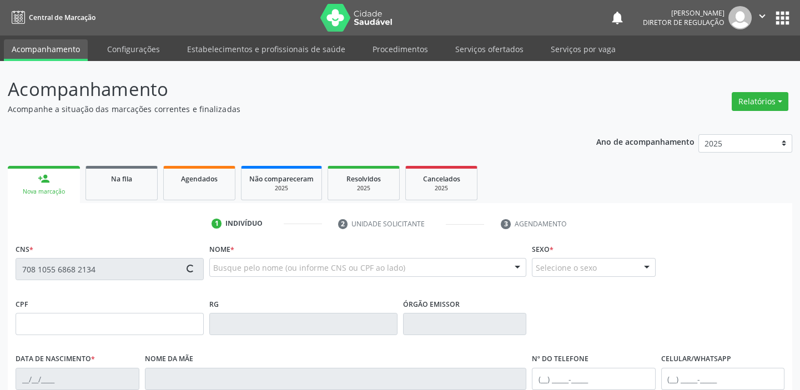
type input "096.660.244-70"
type input "11"
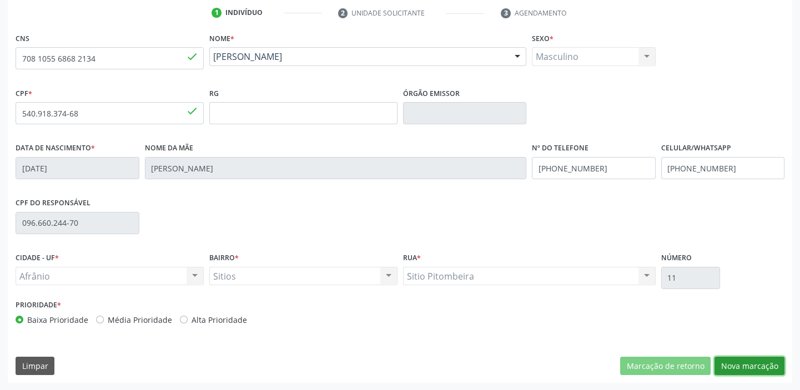
click at [736, 365] on button "Nova marcação" at bounding box center [750, 366] width 70 height 19
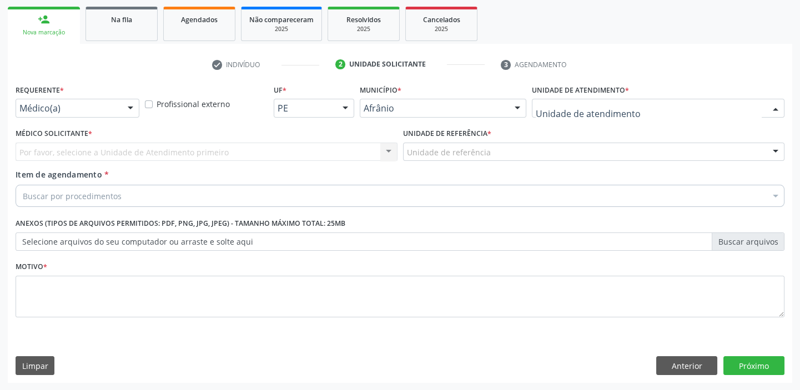
drag, startPoint x: 549, startPoint y: 106, endPoint x: 554, endPoint y: 177, distance: 70.7
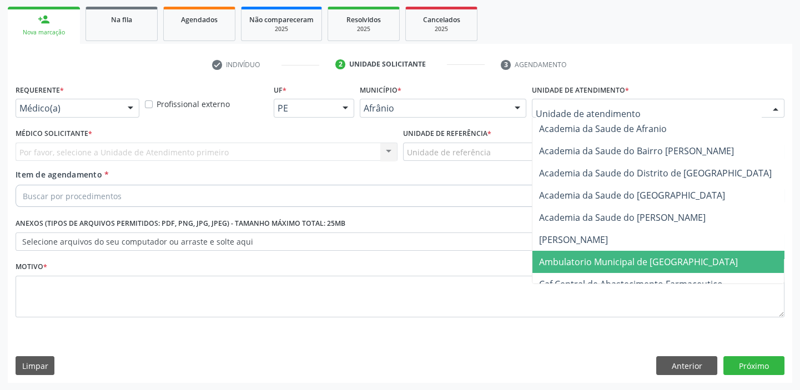
click at [559, 272] on span "Ambulatorio Municipal de [GEOGRAPHIC_DATA]" at bounding box center [668, 262] width 271 height 22
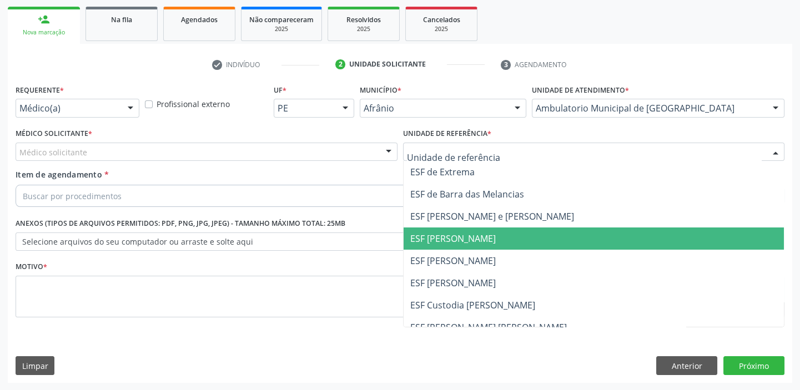
click at [450, 238] on span "ESF [PERSON_NAME]" at bounding box center [453, 239] width 86 height 12
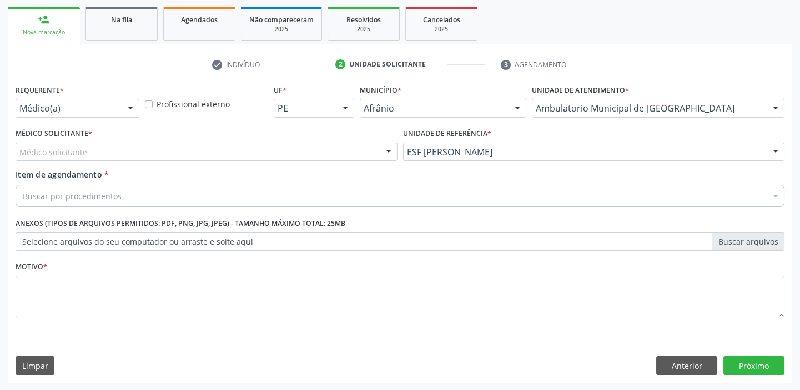
click at [85, 153] on div "Médico solicitante" at bounding box center [207, 152] width 382 height 19
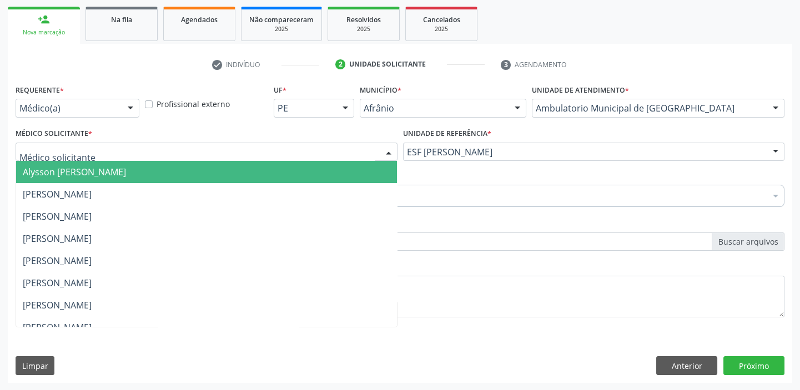
click at [81, 163] on span "Alysson [PERSON_NAME]" at bounding box center [206, 172] width 381 height 22
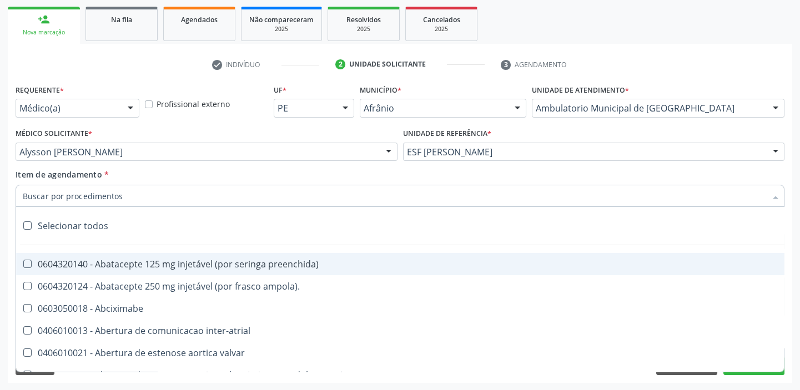
paste input "HOLTER"
type input "HOLTER"
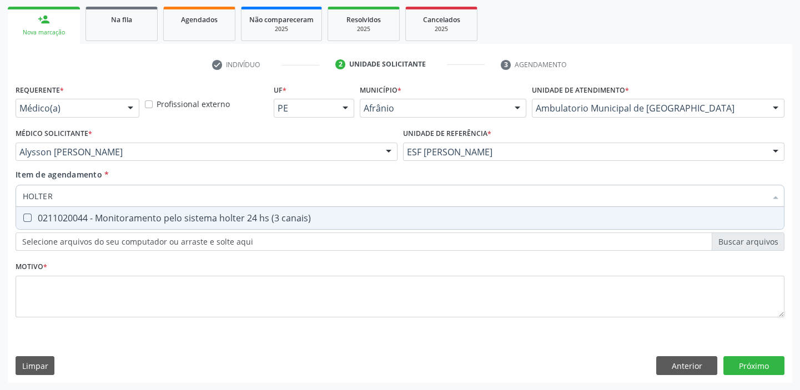
drag, startPoint x: 81, startPoint y: 227, endPoint x: 87, endPoint y: 229, distance: 6.2
click at [81, 227] on span "0211020044 - Monitoramento pelo sistema holter 24 hs (3 canais)" at bounding box center [400, 218] width 768 height 22
checkbox canais\) "true"
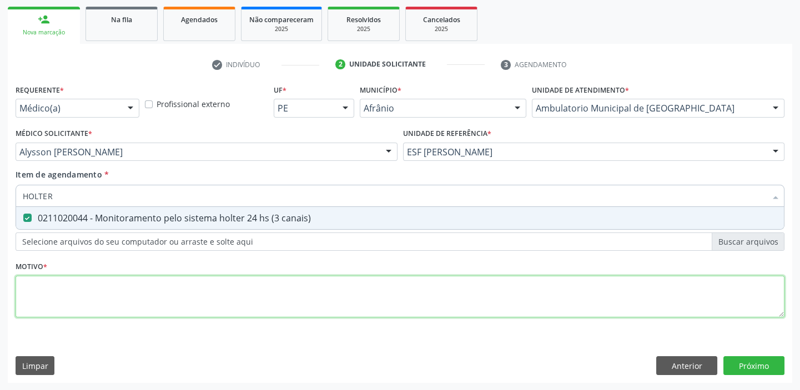
click at [61, 280] on div "Requerente * Médico(a) Médico(a) Enfermeiro(a) Paciente Nenhum resultado encont…" at bounding box center [400, 208] width 769 height 252
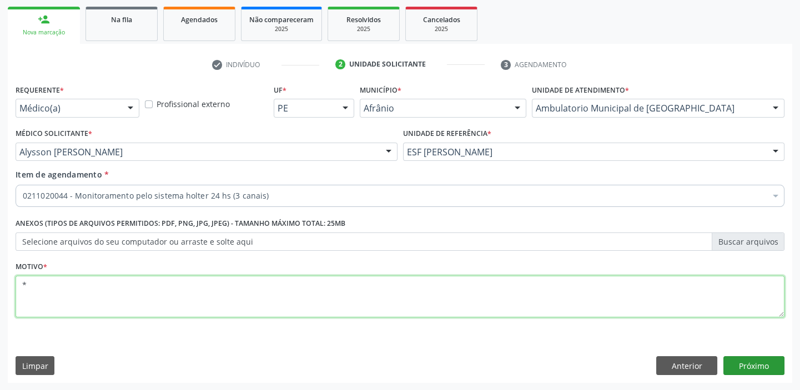
type textarea "*"
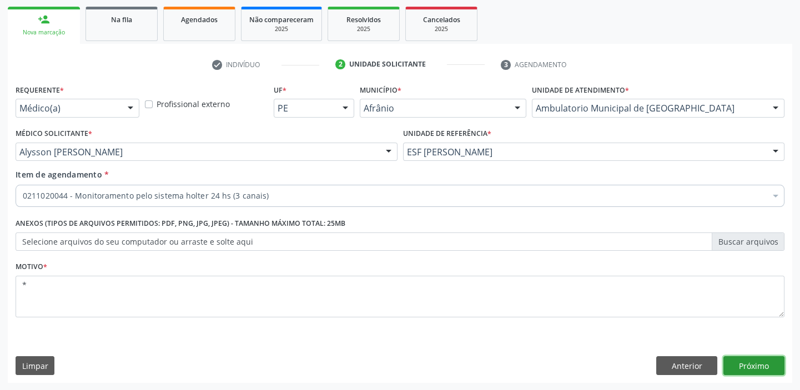
click at [761, 367] on button "Próximo" at bounding box center [754, 366] width 61 height 19
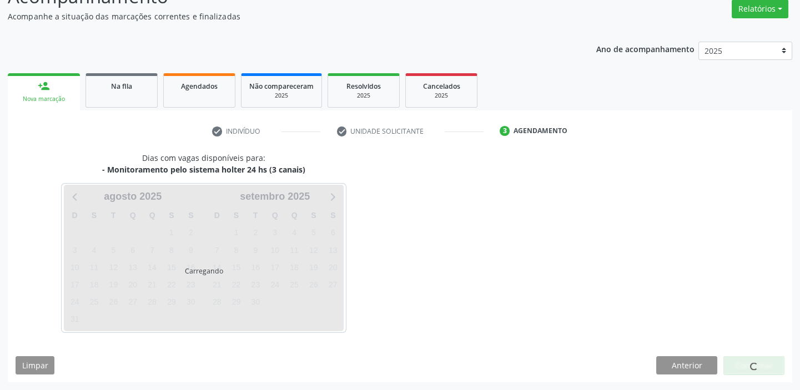
scroll to position [92, 0]
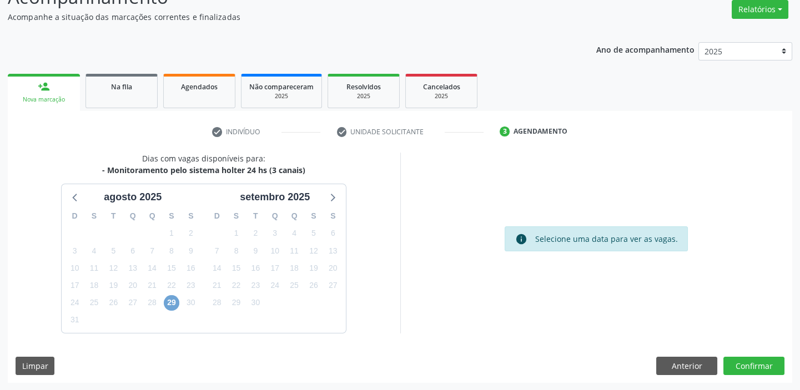
click at [173, 300] on span "29" at bounding box center [172, 303] width 16 height 16
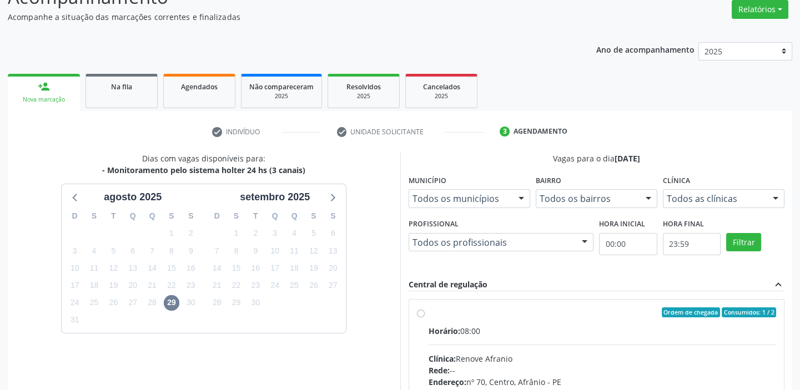
click at [655, 359] on div "Clínica: [PERSON_NAME]" at bounding box center [603, 359] width 348 height 12
click at [425, 318] on input "Ordem de chegada Consumidos: 1 / 2 Horário: 08:00 Clínica: Renove Afranio Rede:…" at bounding box center [421, 313] width 8 height 10
radio input "true"
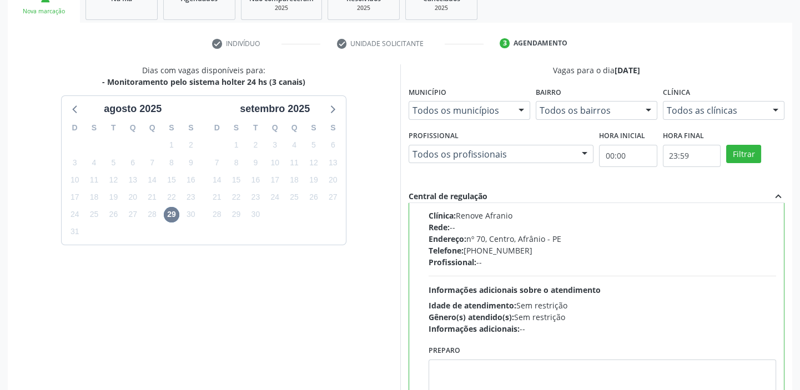
scroll to position [272, 0]
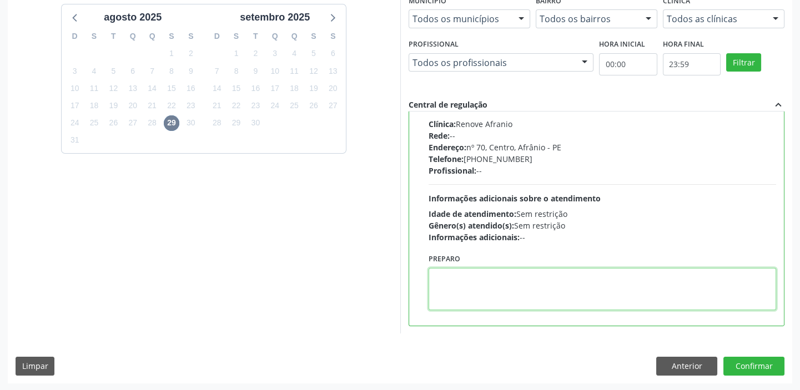
click at [502, 283] on textarea at bounding box center [603, 289] width 348 height 42
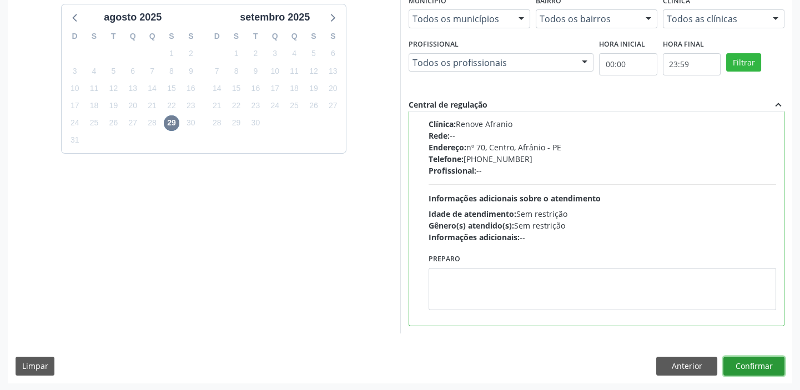
click at [764, 363] on button "Confirmar" at bounding box center [754, 366] width 61 height 19
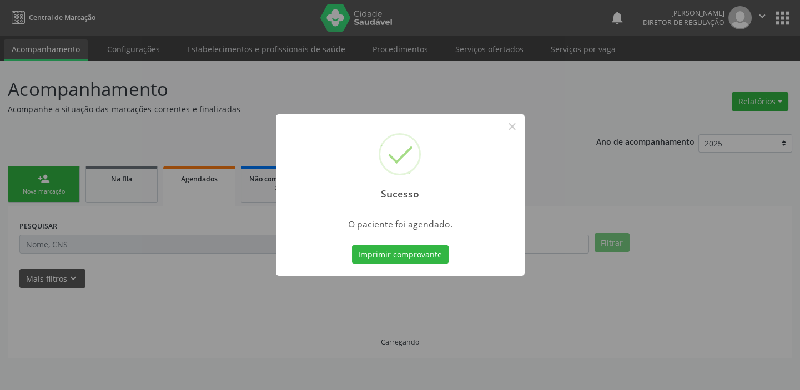
scroll to position [0, 0]
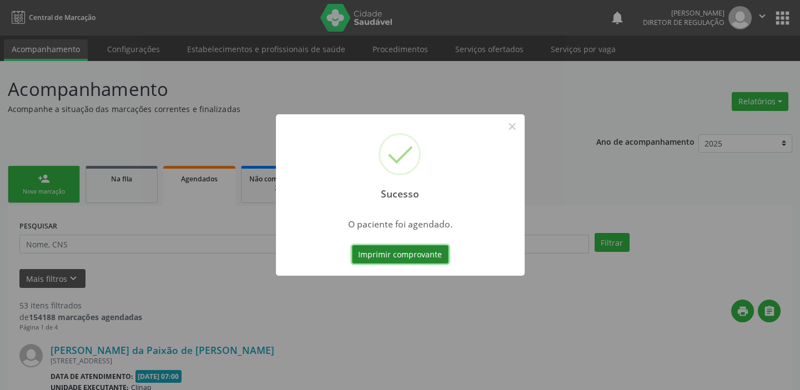
click at [403, 254] on button "Imprimir comprovante" at bounding box center [400, 254] width 97 height 19
